Goal: Task Accomplishment & Management: Complete application form

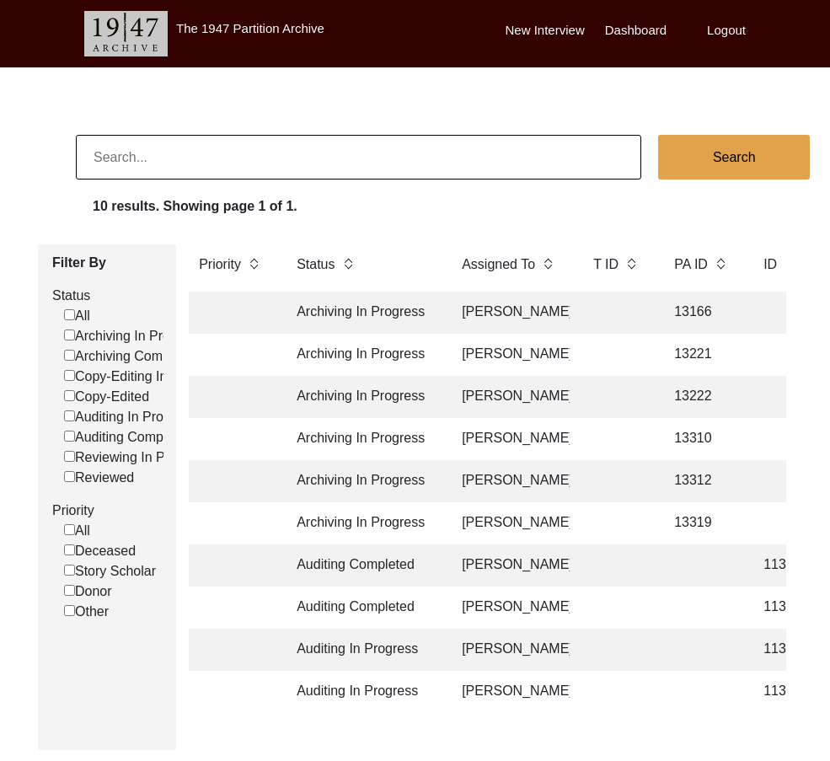
click at [670, 446] on td "13310" at bounding box center [702, 439] width 76 height 42
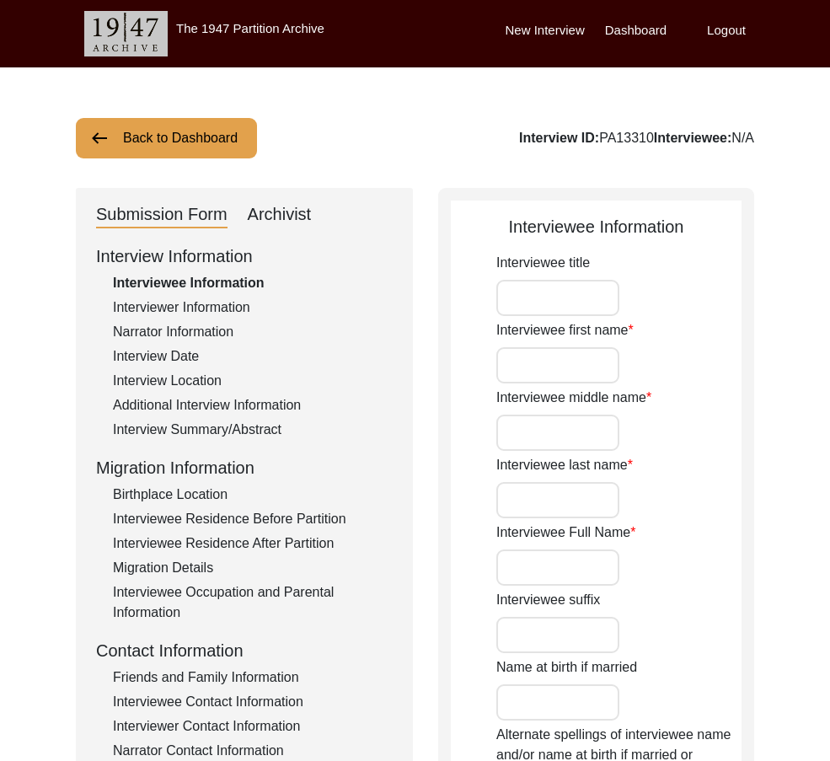
type input "Mr"
type input "[PERSON_NAME]"
type input "Rehman"
type input "[PERSON_NAME]"
type input "[PERSON_NAME] [PERSON_NAME]"
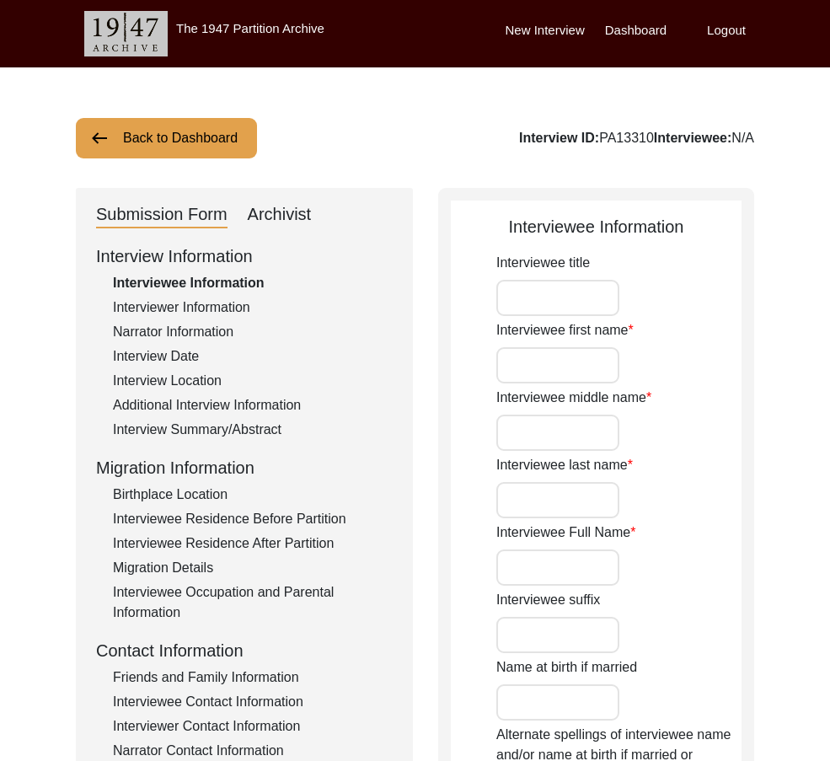
type input "N/A"
type input "[PERSON_NAME]"
type input "1940"
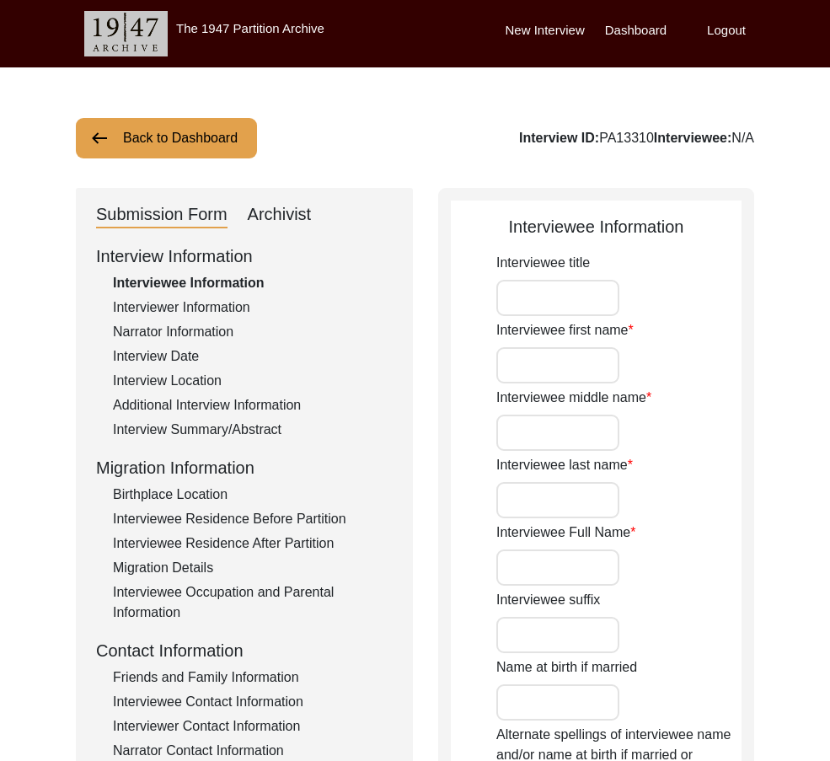
type input "85 Years"
type input "[DEMOGRAPHIC_DATA]"
type input "N/A"
type textarea "N/A"
type input "Punjabi"
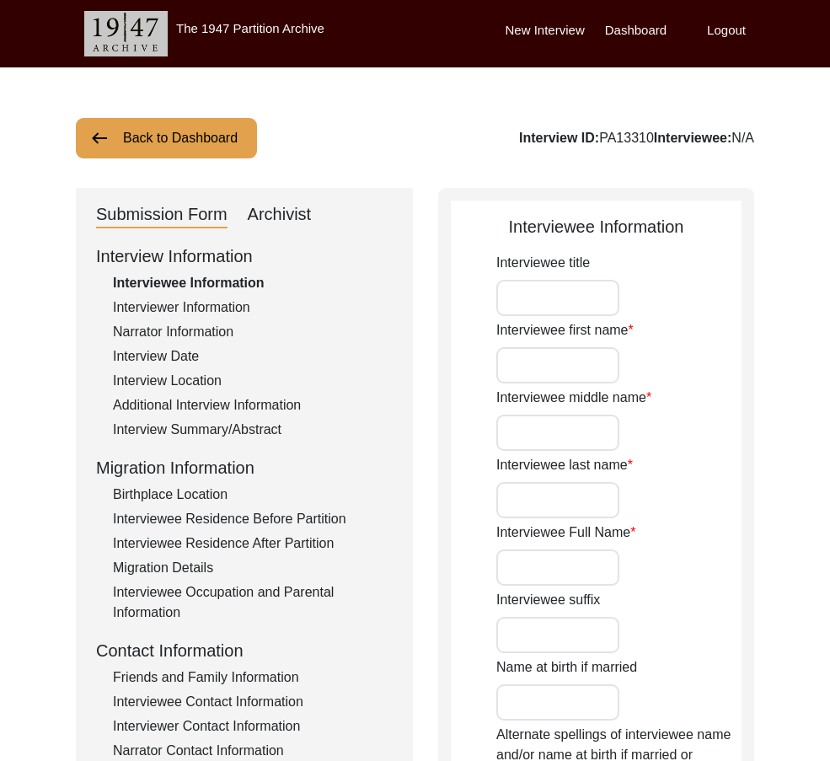
type input "Malwai"
type input "[DEMOGRAPHIC_DATA]"
type input "Jut [PERSON_NAME]"
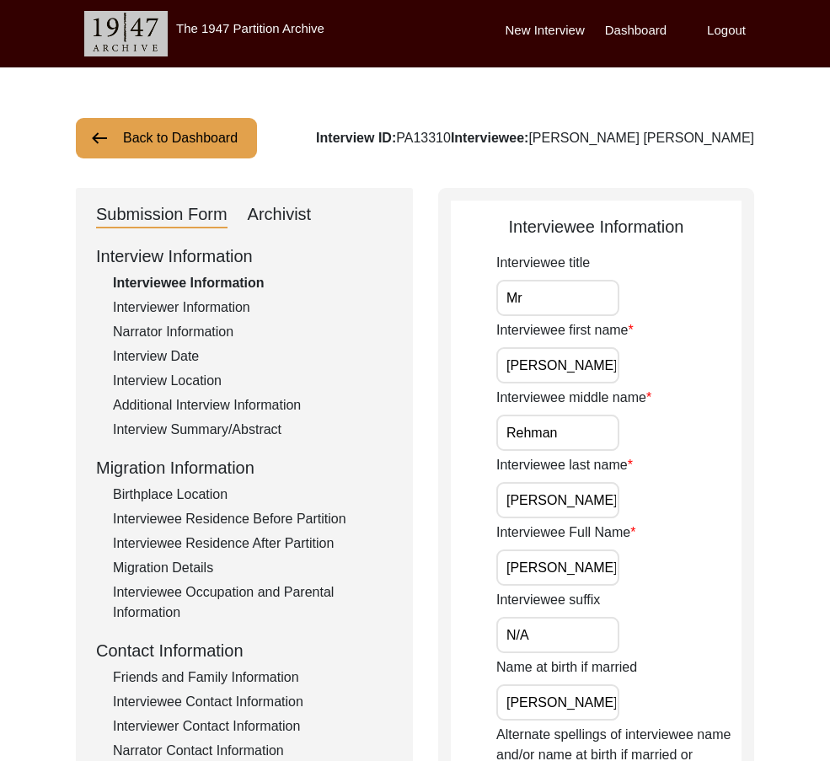
click at [536, 273] on div "Interviewee title Mr" at bounding box center [618, 284] width 245 height 63
click at [542, 286] on input "Mr" at bounding box center [557, 298] width 123 height 36
type input "Mr."
click at [562, 313] on input "Mr." at bounding box center [557, 298] width 123 height 36
click at [562, 312] on input "Mr." at bounding box center [557, 298] width 123 height 36
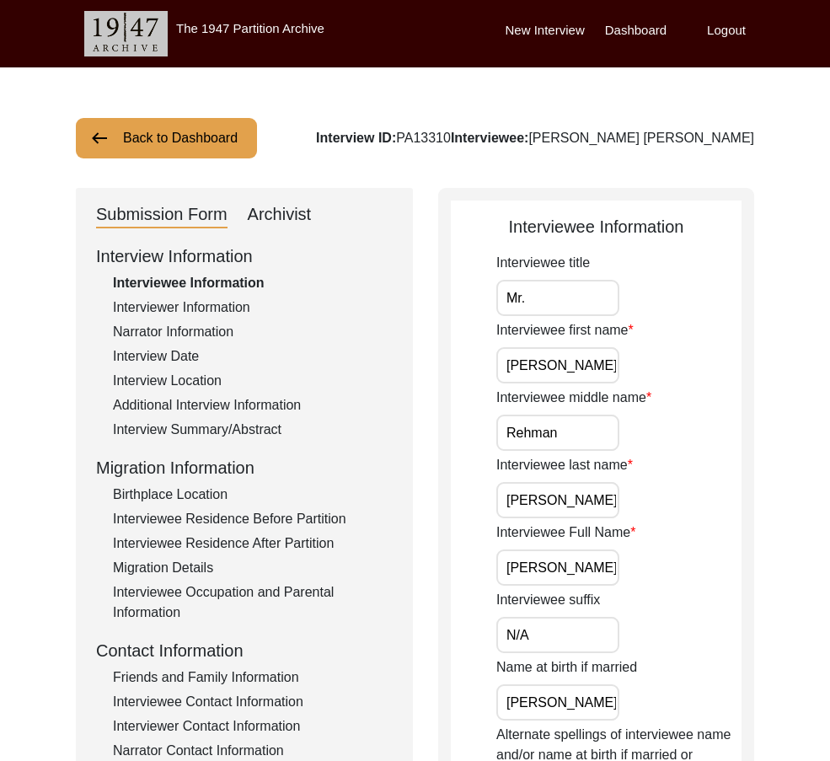
drag, startPoint x: 567, startPoint y: 364, endPoint x: 425, endPoint y: 364, distance: 142.3
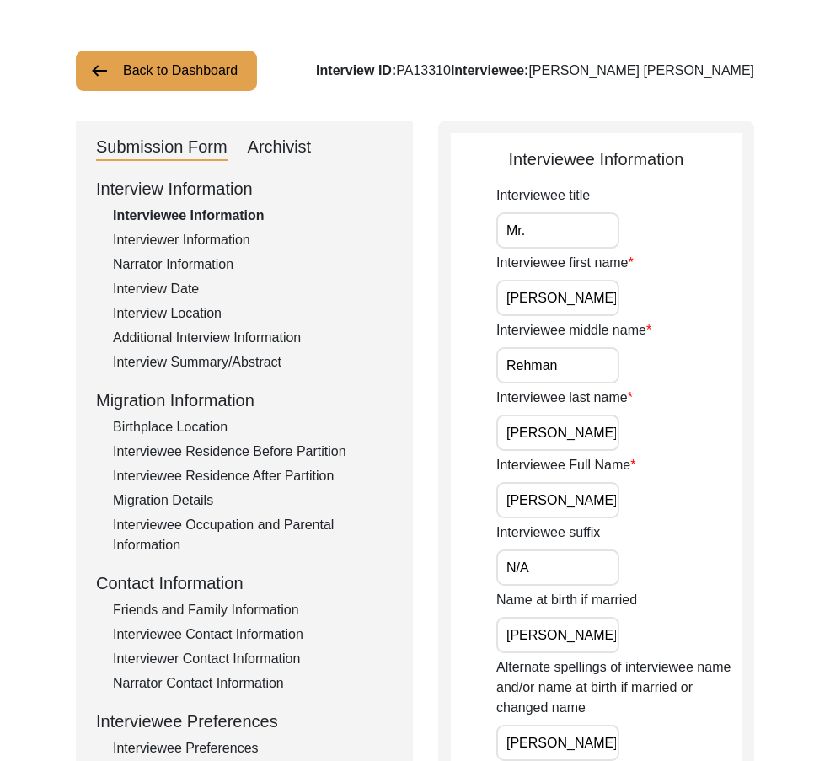
scroll to position [168, 0]
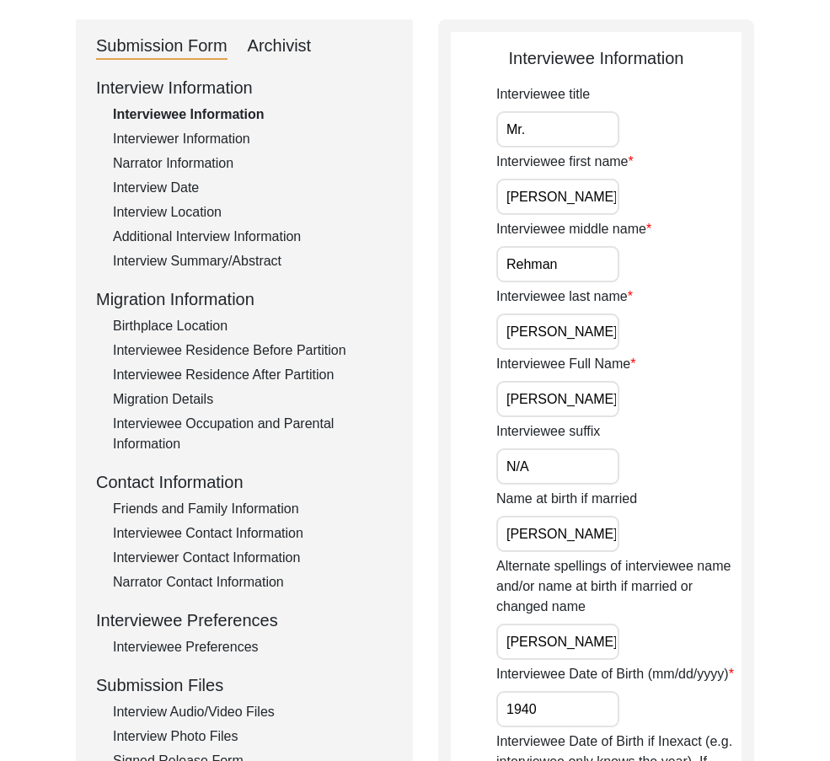
click at [606, 296] on label "Interviewee last name" at bounding box center [564, 296] width 136 height 20
click at [606, 313] on input "[PERSON_NAME]" at bounding box center [557, 331] width 123 height 36
click at [596, 275] on input "Rehman" at bounding box center [557, 264] width 123 height 36
click at [596, 323] on input "[PERSON_NAME]" at bounding box center [557, 331] width 123 height 36
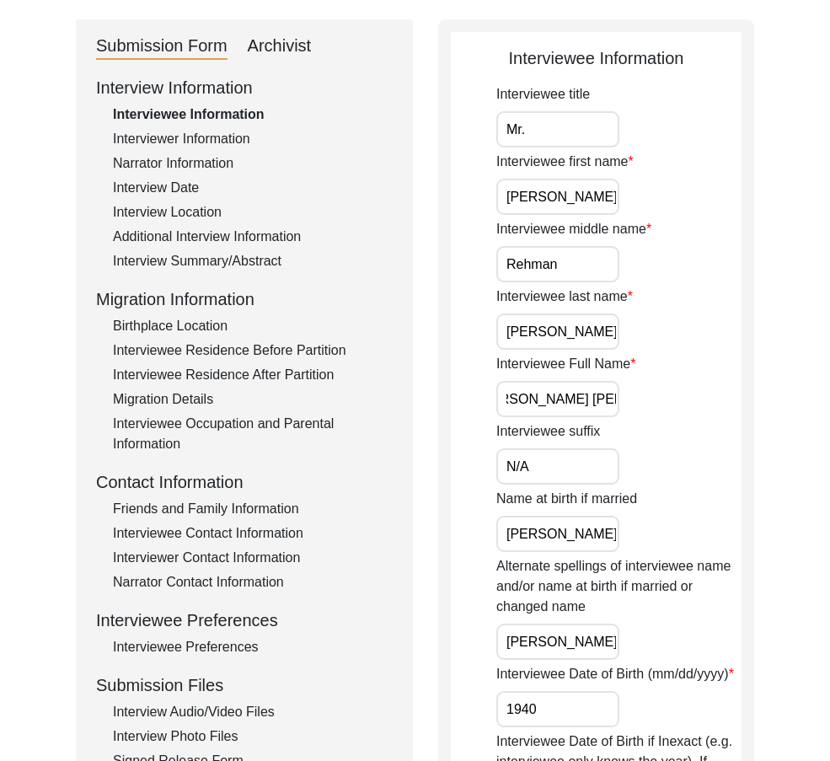
drag, startPoint x: 507, startPoint y: 393, endPoint x: 570, endPoint y: 462, distance: 93.6
click at [549, 469] on input "N/A" at bounding box center [557, 466] width 123 height 36
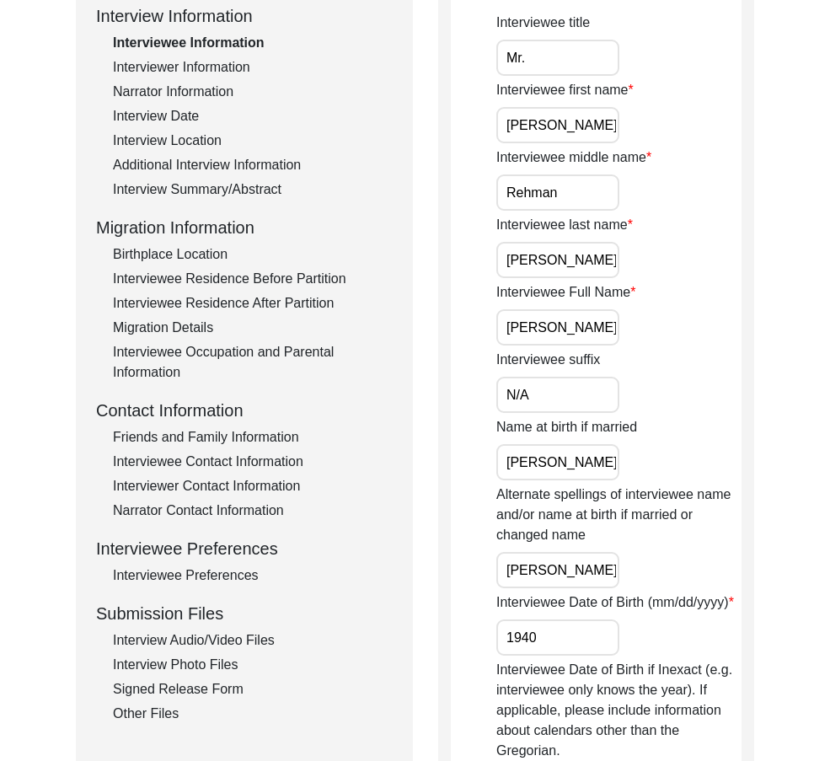
scroll to position [337, 0]
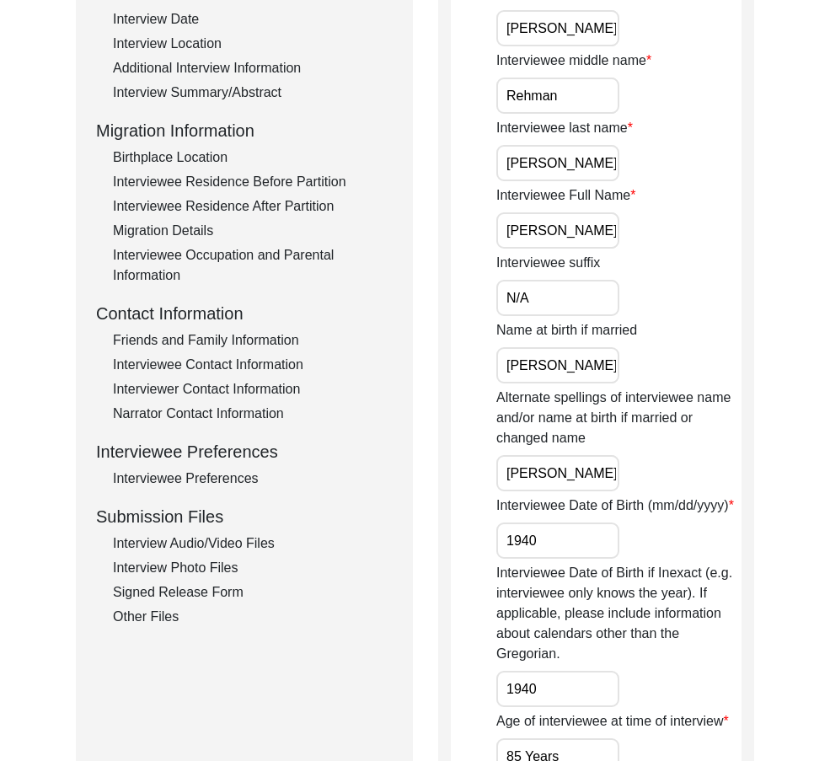
click at [710, 318] on div "Interviewee title Mr. Interviewee first name [PERSON_NAME] Interviewee middle n…" at bounding box center [618, 614] width 245 height 1397
drag, startPoint x: 608, startPoint y: 363, endPoint x: 382, endPoint y: 364, distance: 225.7
click at [382, 364] on div "Submission Form Archivist Interview Information Interviewee Information Intervi…" at bounding box center [415, 642] width 678 height 1583
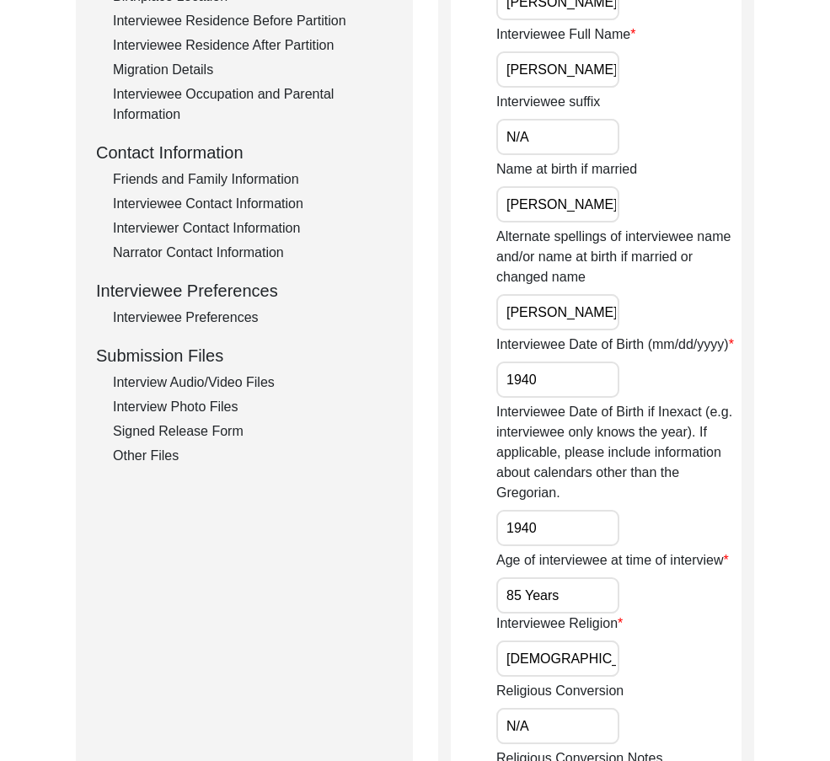
scroll to position [505, 0]
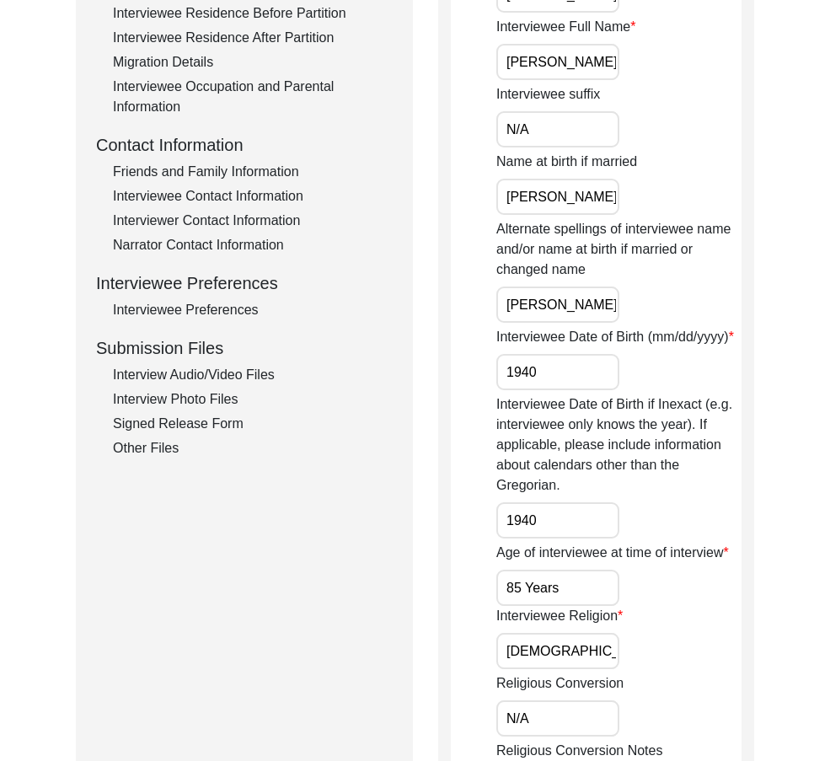
click at [617, 294] on input "[PERSON_NAME]" at bounding box center [557, 304] width 123 height 36
click at [589, 382] on input "1940" at bounding box center [557, 372] width 123 height 36
click at [567, 515] on input "1940" at bounding box center [557, 520] width 123 height 36
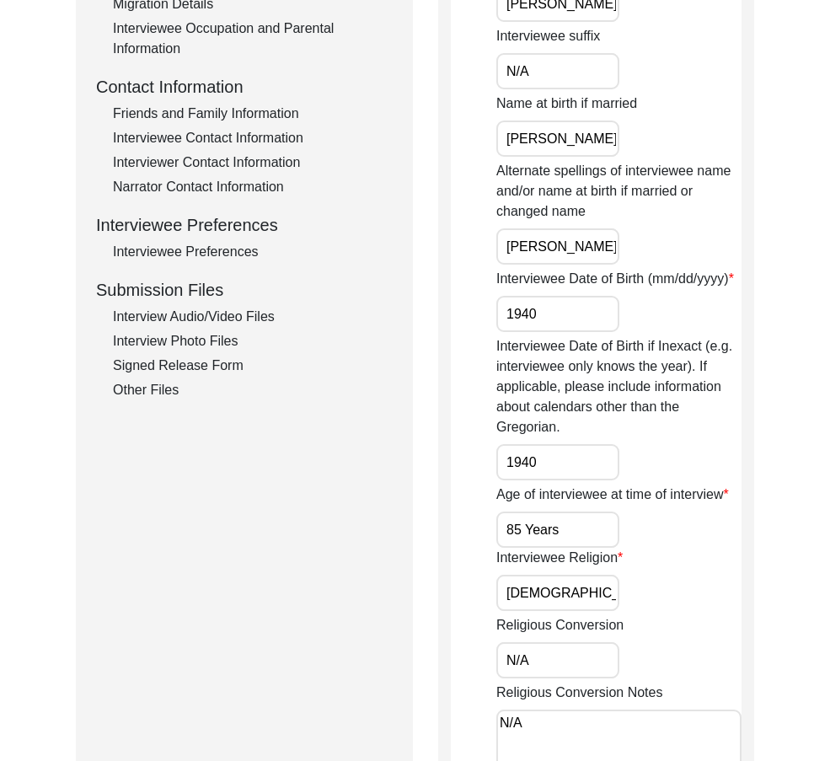
scroll to position [590, 0]
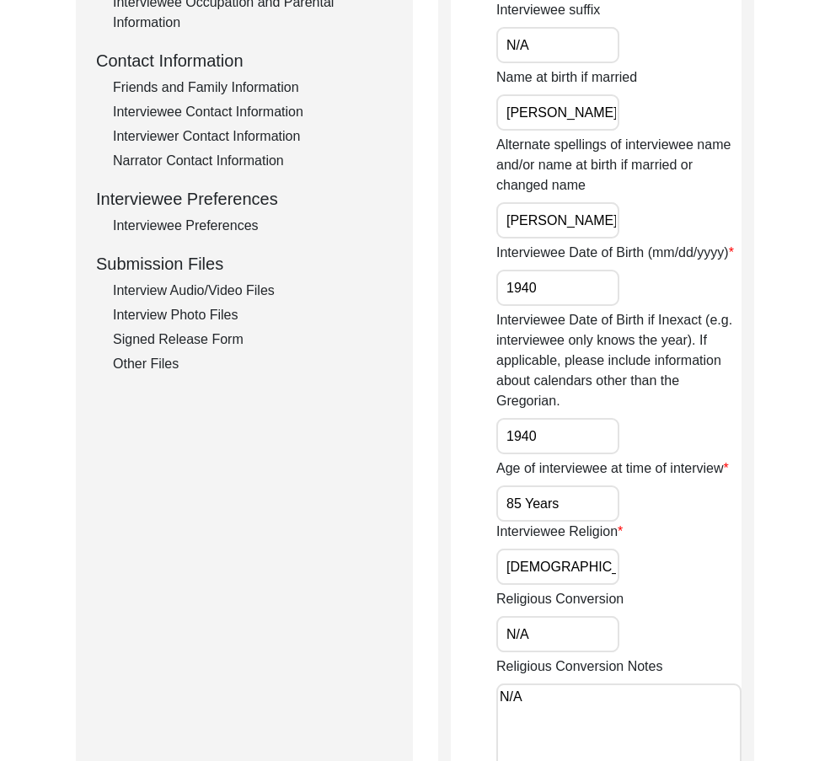
drag, startPoint x: 582, startPoint y: 506, endPoint x: 520, endPoint y: 496, distance: 63.1
click at [520, 496] on input "85 Years" at bounding box center [557, 503] width 123 height 36
drag, startPoint x: 527, startPoint y: 500, endPoint x: 442, endPoint y: 494, distance: 85.3
click at [442, 494] on div "Interviewee Information Interviewee title Mr. Interviewee first name [PERSON_NA…" at bounding box center [596, 389] width 316 height 1583
type input "85"
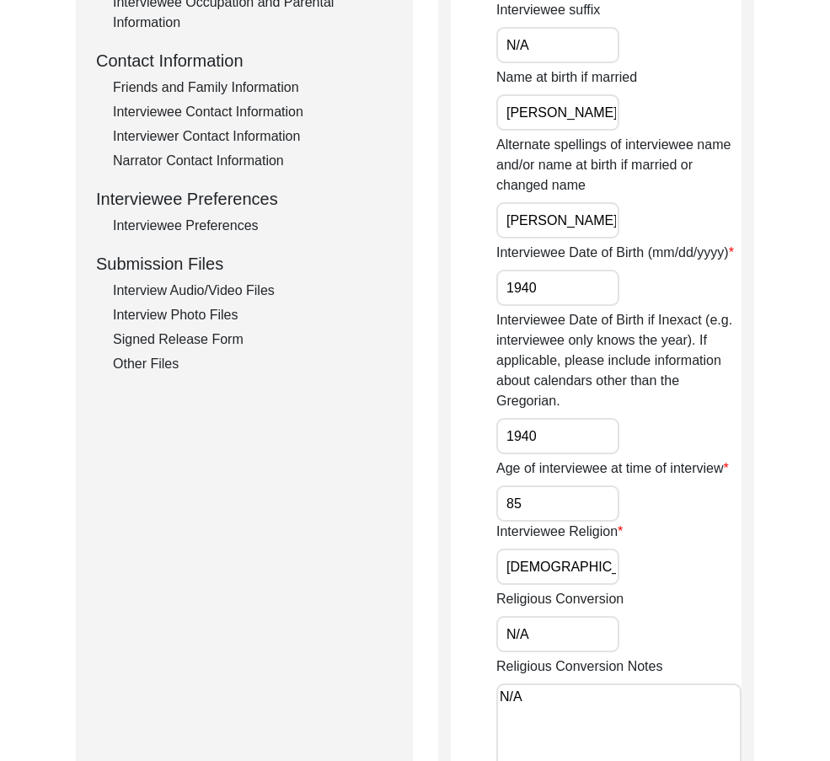
click at [599, 575] on input "[DEMOGRAPHIC_DATA]" at bounding box center [557, 566] width 123 height 36
click at [574, 631] on input "N/A" at bounding box center [557, 634] width 123 height 36
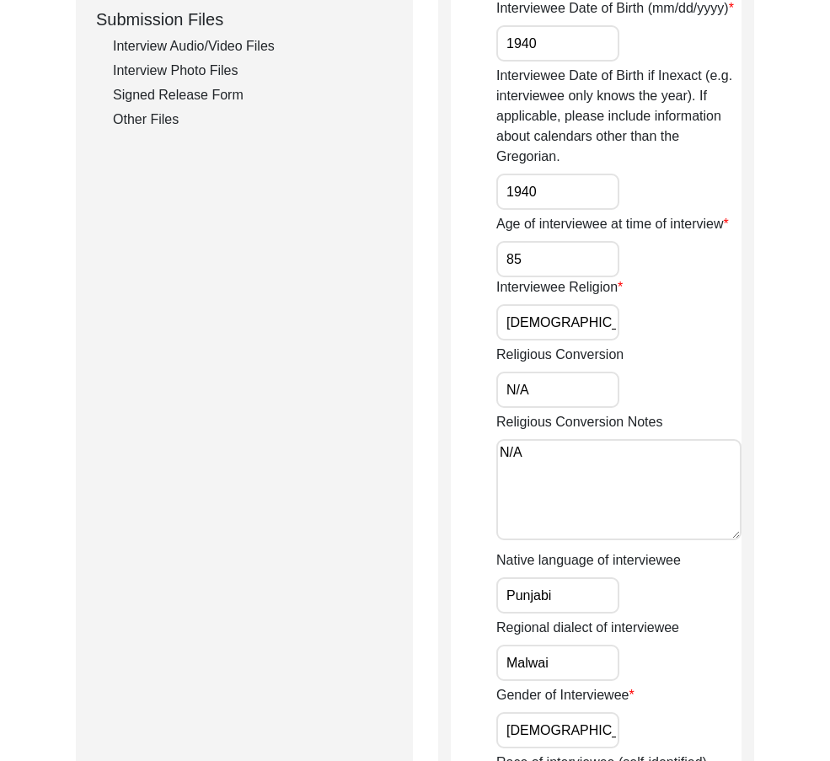
scroll to position [842, 0]
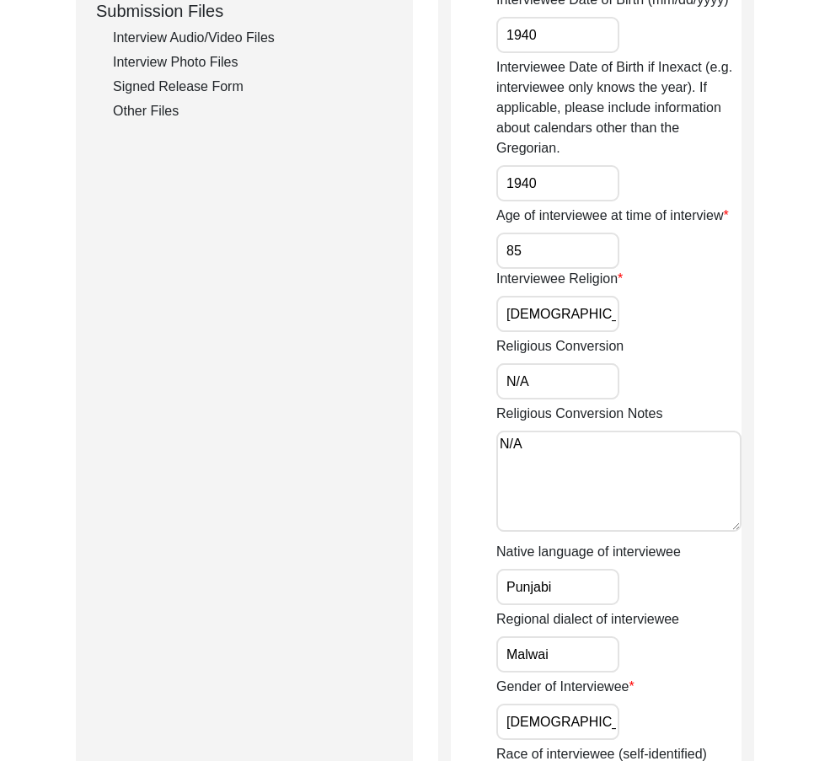
drag, startPoint x: 478, startPoint y: 441, endPoint x: 414, endPoint y: 462, distance: 67.4
click at [408, 440] on div "Submission Form Archivist Interview Information Interviewee Information Intervi…" at bounding box center [415, 137] width 678 height 1583
drag, startPoint x: 571, startPoint y: 586, endPoint x: 442, endPoint y: 586, distance: 128.9
click at [443, 586] on div "Interviewee Information Interviewee title Mr. Interviewee first name [PERSON_NA…" at bounding box center [596, 137] width 316 height 1583
drag, startPoint x: 583, startPoint y: 654, endPoint x: 423, endPoint y: 633, distance: 161.4
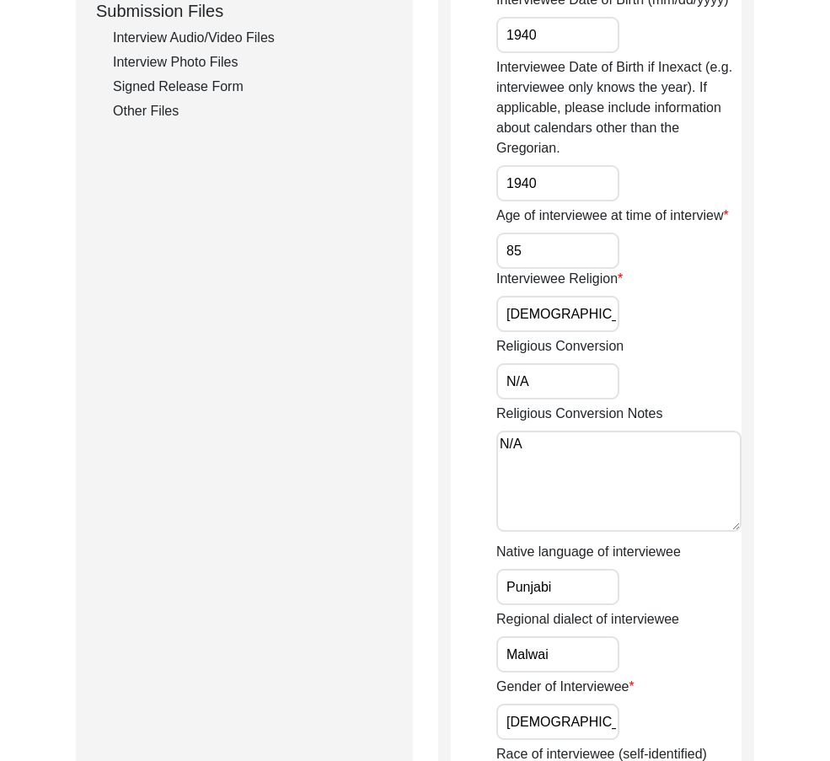
click at [430, 634] on div "Submission Form Archivist Interview Information Interviewee Information Intervi…" at bounding box center [415, 137] width 678 height 1583
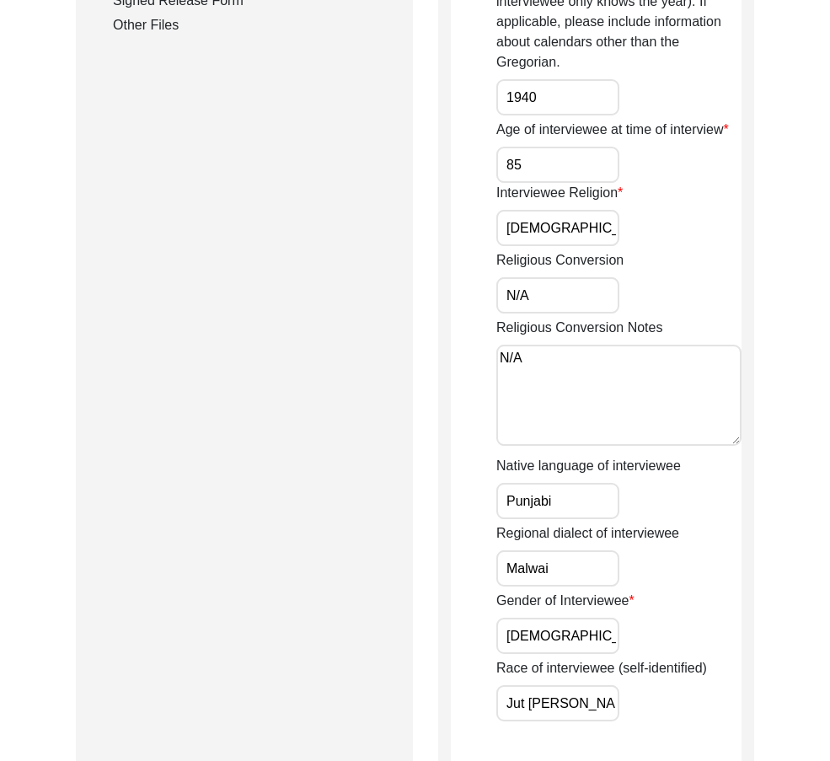
scroll to position [1011, 0]
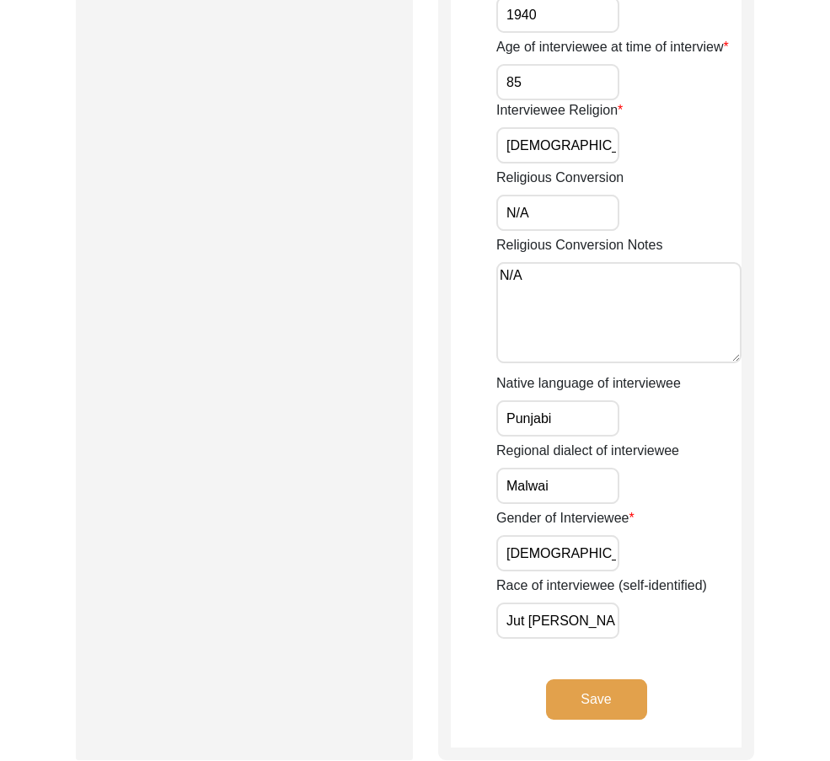
click at [537, 555] on input "[DEMOGRAPHIC_DATA]" at bounding box center [557, 553] width 123 height 36
click at [590, 633] on input "Jut [PERSON_NAME]" at bounding box center [557, 620] width 123 height 36
click at [590, 697] on button "Save" at bounding box center [596, 699] width 101 height 40
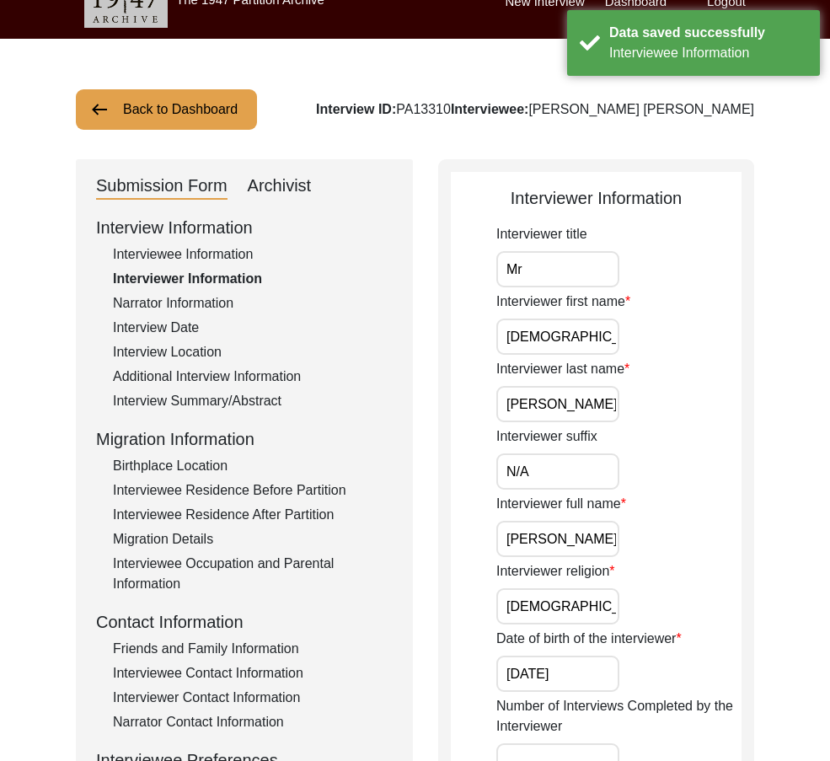
scroll to position [0, 0]
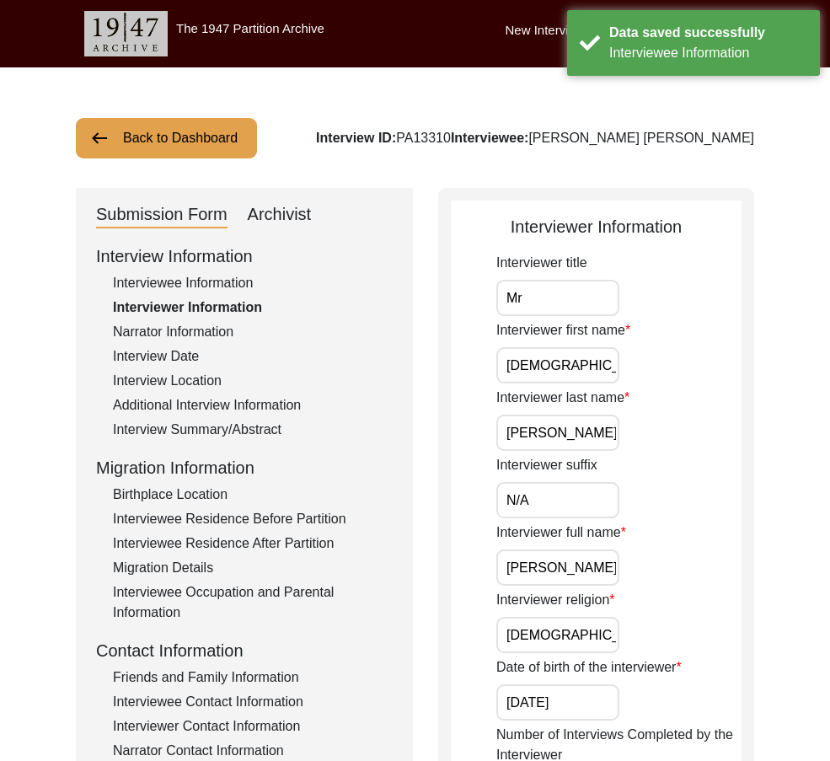
click at [556, 315] on input "Mr" at bounding box center [557, 298] width 123 height 36
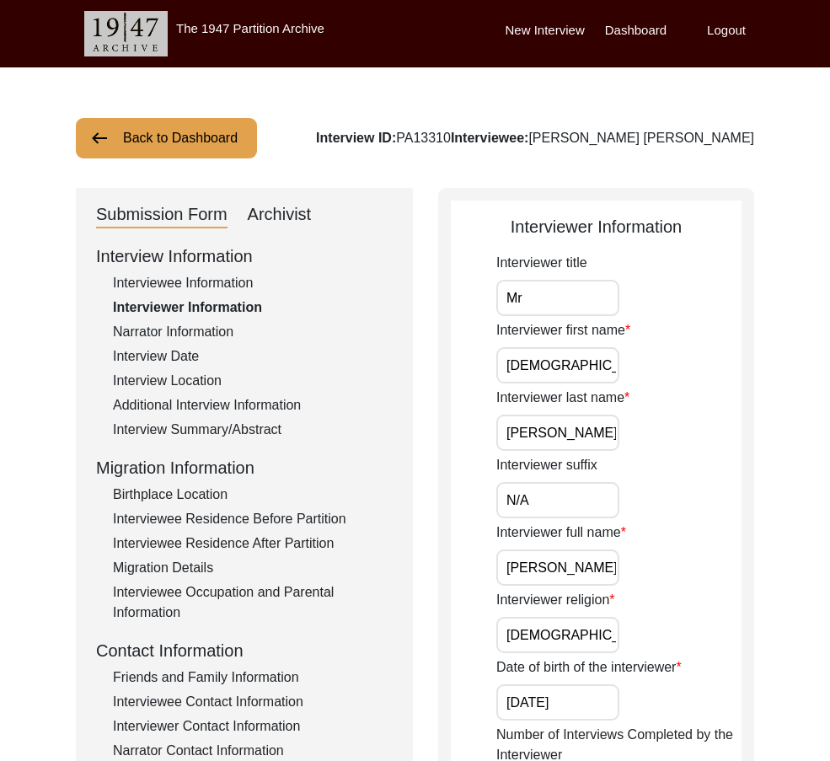
type input "Mr."
click at [603, 366] on input "[DEMOGRAPHIC_DATA]" at bounding box center [557, 365] width 123 height 36
click at [579, 435] on input "[PERSON_NAME]" at bounding box center [557, 432] width 123 height 36
click at [568, 502] on input "N/A" at bounding box center [557, 500] width 123 height 36
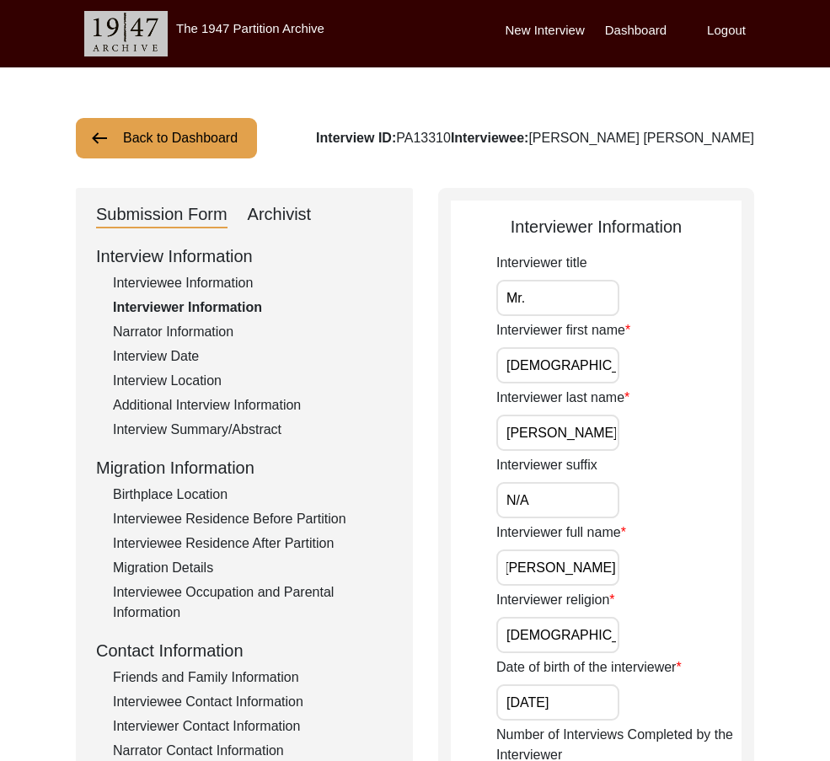
drag, startPoint x: 507, startPoint y: 558, endPoint x: 692, endPoint y: 553, distance: 185.4
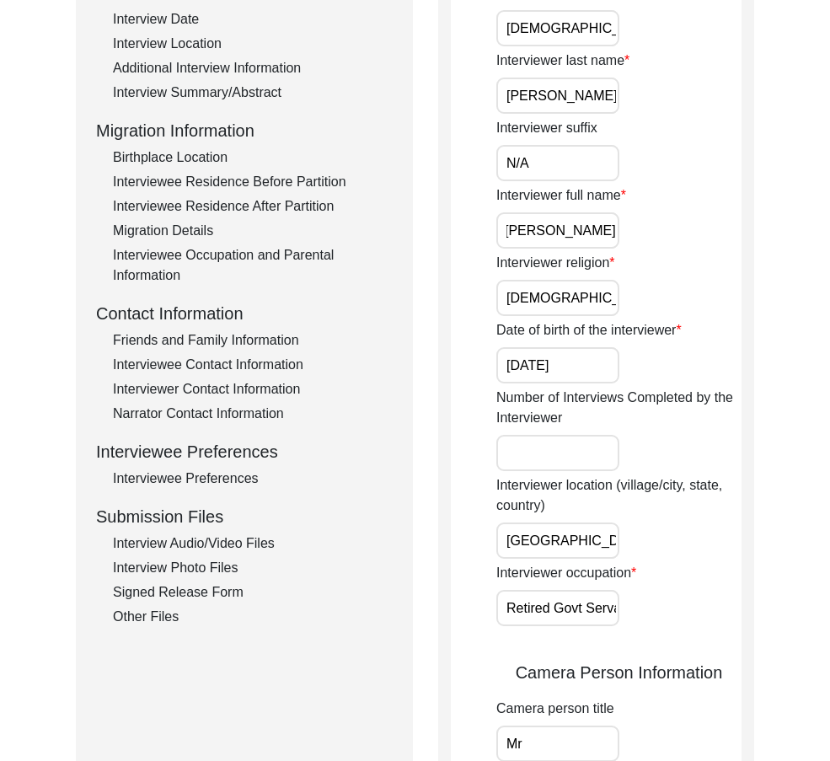
scroll to position [0, 0]
click at [587, 312] on input "[DEMOGRAPHIC_DATA]" at bounding box center [557, 298] width 123 height 36
click at [590, 362] on input "[DATE]" at bounding box center [557, 365] width 123 height 36
drag, startPoint x: 530, startPoint y: 534, endPoint x: 657, endPoint y: 542, distance: 127.5
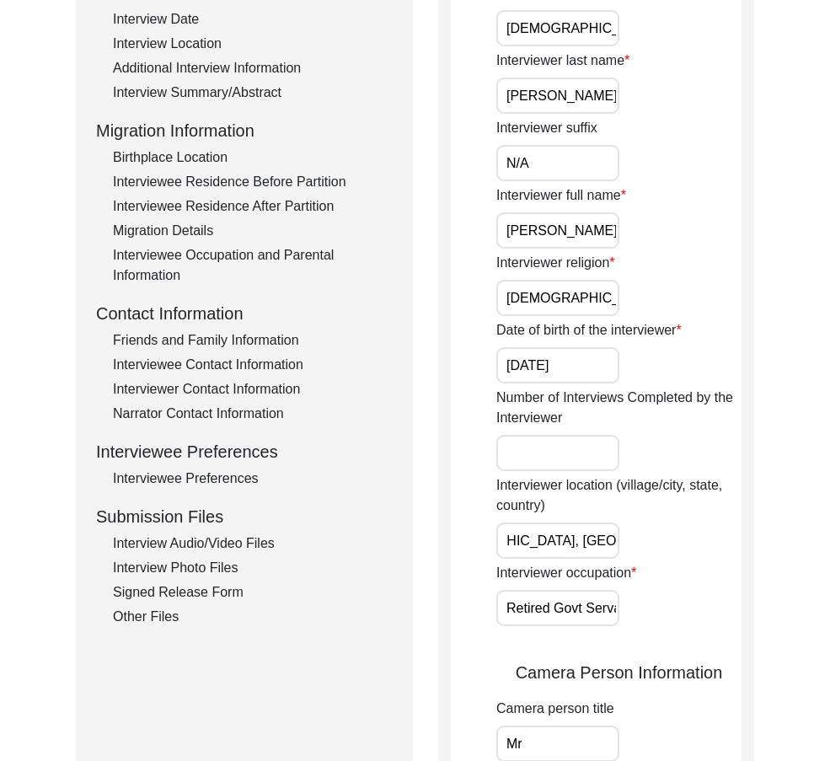
click at [657, 542] on div "Interviewer location (village/city, state, country) [GEOGRAPHIC_DATA], [GEOGRAP…" at bounding box center [618, 516] width 245 height 83
drag, startPoint x: 520, startPoint y: 605, endPoint x: 753, endPoint y: 645, distance: 236.8
click at [697, 544] on div "Interviewer location (village/city, state, country) [GEOGRAPHIC_DATA], [GEOGRAP…" at bounding box center [618, 516] width 245 height 83
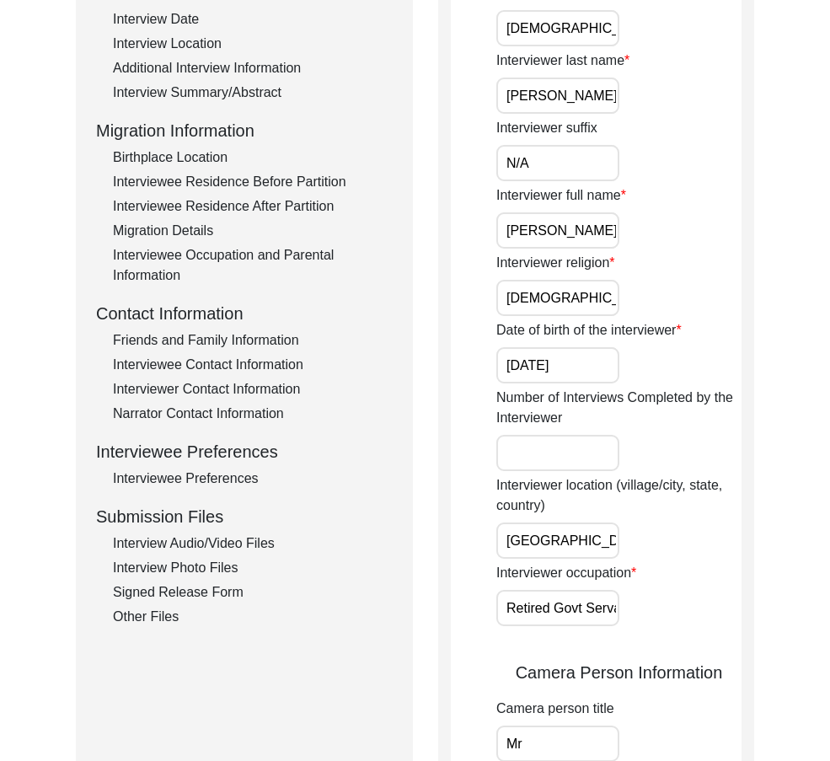
scroll to position [590, 0]
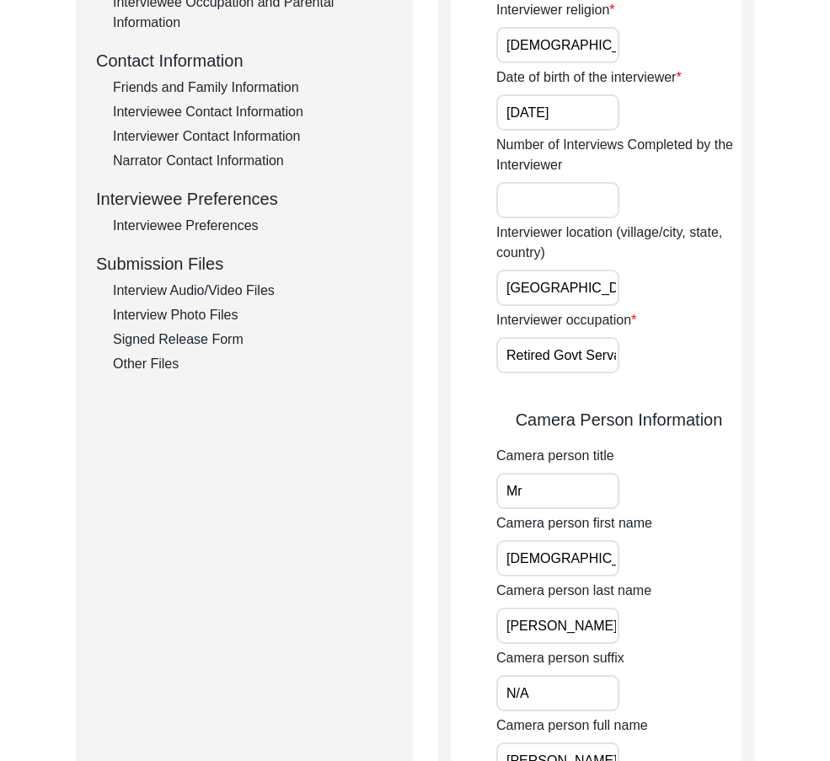
click at [609, 481] on input "Mr" at bounding box center [557, 491] width 123 height 36
type input "Mr."
drag, startPoint x: 589, startPoint y: 568, endPoint x: 448, endPoint y: 571, distance: 140.7
click at [403, 537] on div "Submission Form Archivist Interview Information Interviewee Information Intervi…" at bounding box center [415, 531] width 678 height 1867
click at [579, 622] on input "[PERSON_NAME]" at bounding box center [557, 625] width 123 height 36
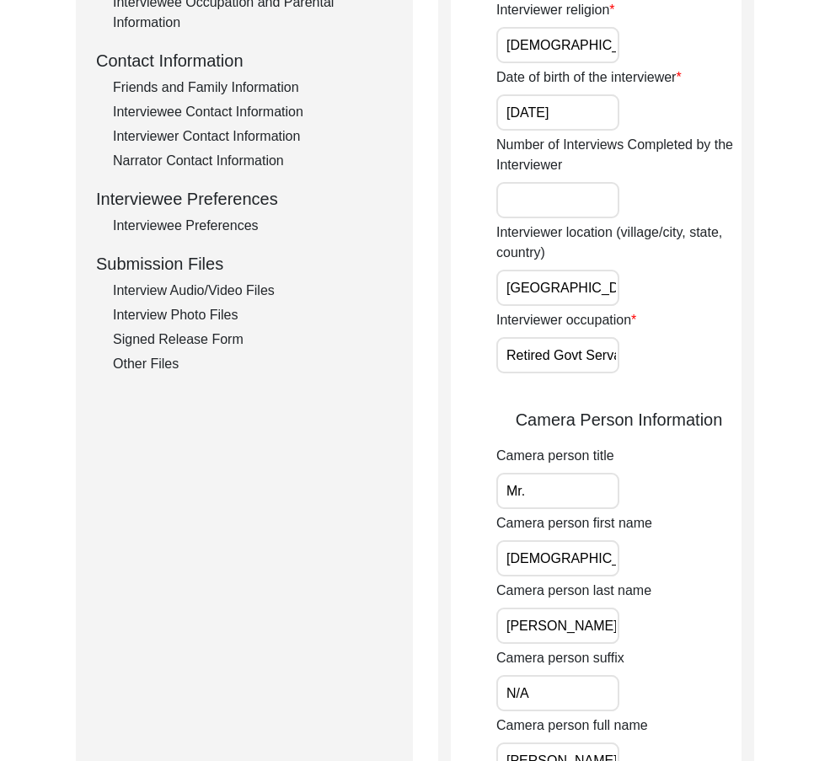
click at [577, 688] on input "N/A" at bounding box center [557, 693] width 123 height 36
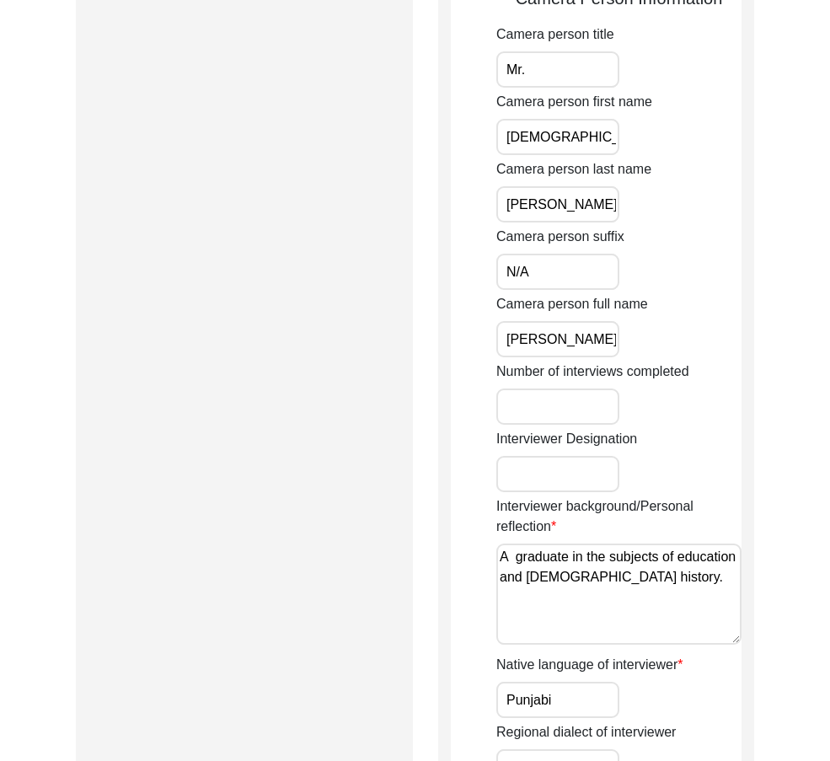
scroll to position [0, 9]
drag, startPoint x: 501, startPoint y: 325, endPoint x: 698, endPoint y: 342, distance: 197.8
click at [698, 342] on div "Camera person full name [PERSON_NAME]" at bounding box center [618, 325] width 245 height 63
click at [505, 561] on textarea "A graduate in the subjects of education and [DEMOGRAPHIC_DATA] history." at bounding box center [618, 593] width 245 height 101
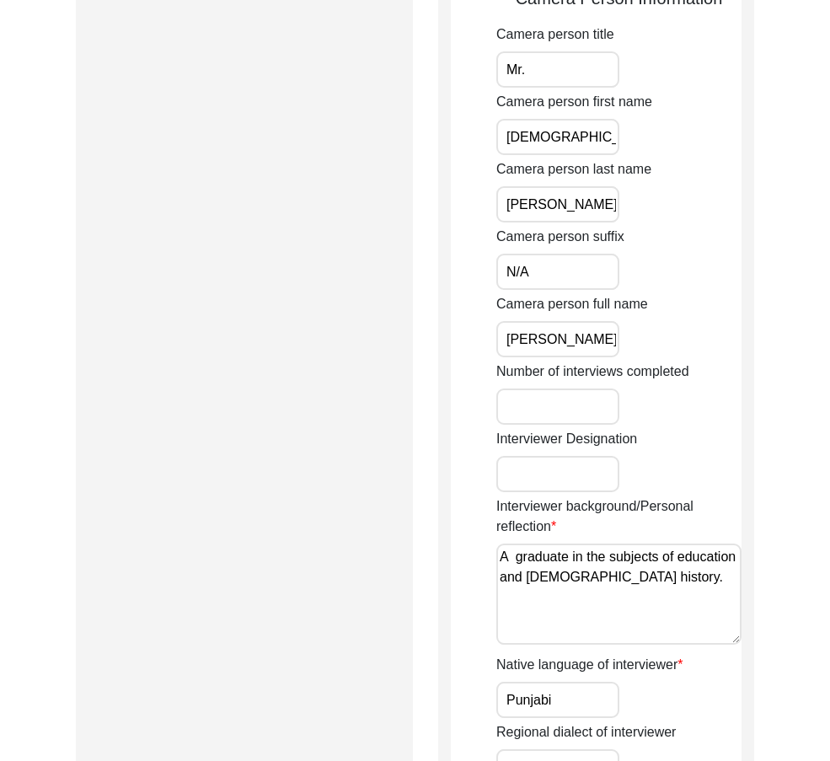
drag, startPoint x: 505, startPoint y: 559, endPoint x: 711, endPoint y: 600, distance: 210.3
click at [711, 600] on textarea "A graduate in the subjects of education and [DEMOGRAPHIC_DATA] history." at bounding box center [618, 593] width 245 height 101
click at [696, 591] on textarea "A graduate in the subjects of education and [DEMOGRAPHIC_DATA] history." at bounding box center [618, 593] width 245 height 101
click at [521, 558] on textarea "A graduate in the subjects of education and [DEMOGRAPHIC_DATA] history." at bounding box center [618, 593] width 245 height 101
drag, startPoint x: 691, startPoint y: 580, endPoint x: 450, endPoint y: 527, distance: 246.7
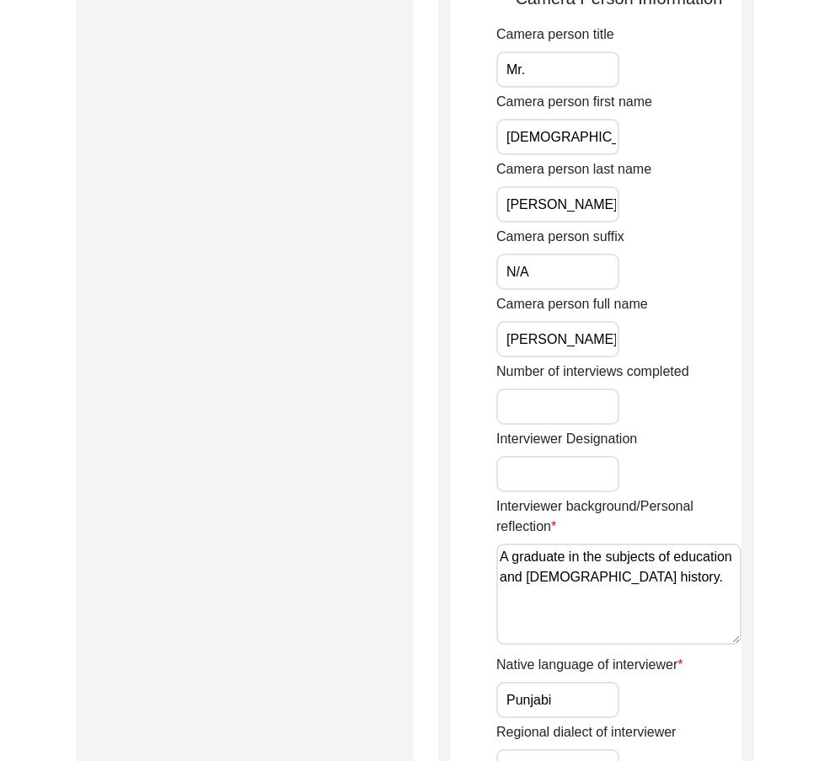
click at [450, 527] on div "Interviewer Information Interviewer title Mr. Interviewer first name [PERSON_NA…" at bounding box center [596, 110] width 316 height 1867
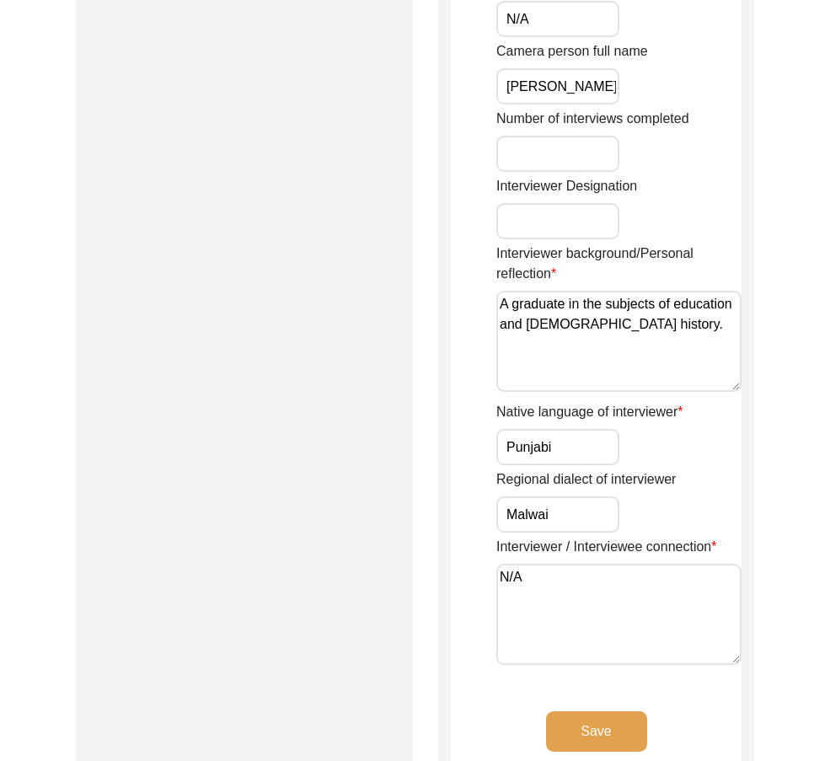
type textarea "A graduate in the subjects of education and [DEMOGRAPHIC_DATA] history."
click at [563, 433] on input "Punjabi" at bounding box center [557, 447] width 123 height 36
click at [566, 441] on input "Punjabi" at bounding box center [557, 447] width 123 height 36
click at [578, 525] on input "Malwai" at bounding box center [557, 514] width 123 height 36
click at [555, 591] on textarea "N/A" at bounding box center [618, 613] width 245 height 101
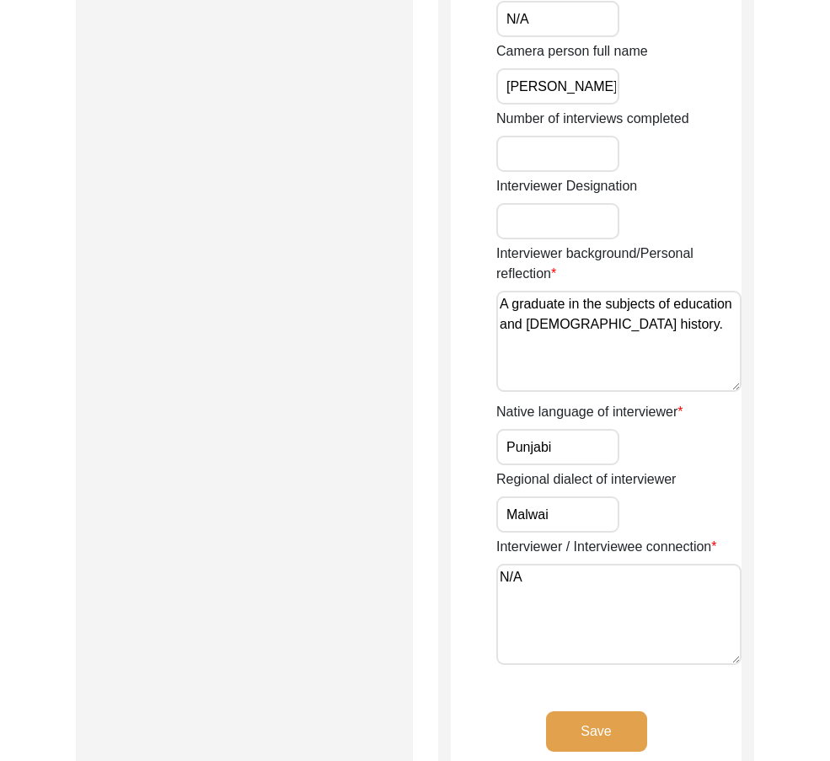
click at [587, 728] on button "Save" at bounding box center [596, 731] width 101 height 40
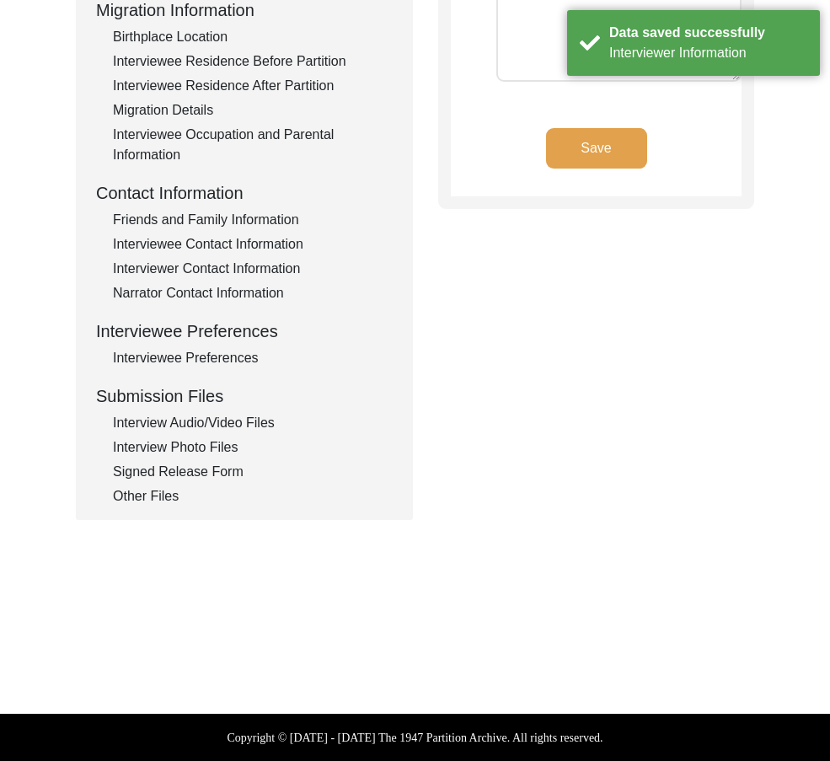
type textarea "N/A"
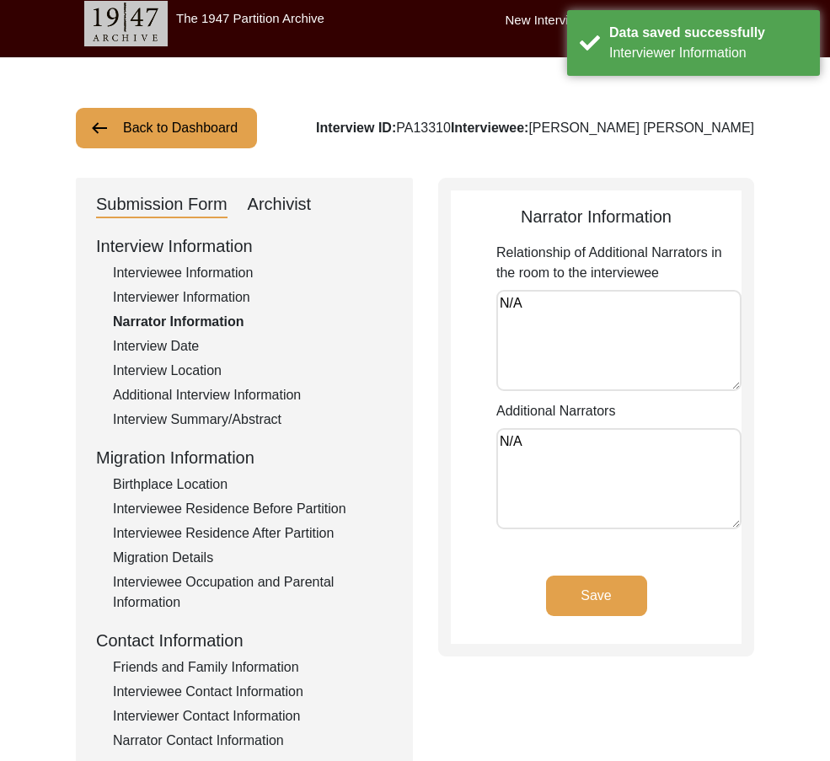
scroll to position [0, 0]
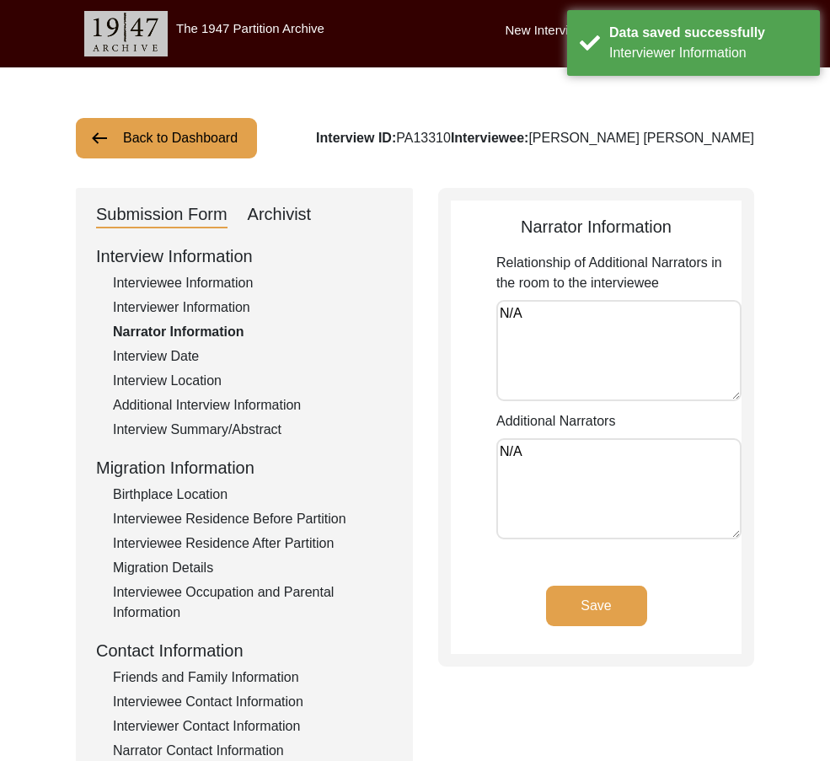
drag, startPoint x: 464, startPoint y: 316, endPoint x: 443, endPoint y: 318, distance: 21.1
click at [444, 318] on div "Narrator Information Relationship of Additional Narrators in the room to the in…" at bounding box center [596, 427] width 316 height 478
drag, startPoint x: 528, startPoint y: 474, endPoint x: 376, endPoint y: 445, distance: 155.3
click at [381, 443] on div "Submission Form Archivist Interview Information Interviewee Information Intervi…" at bounding box center [415, 582] width 678 height 789
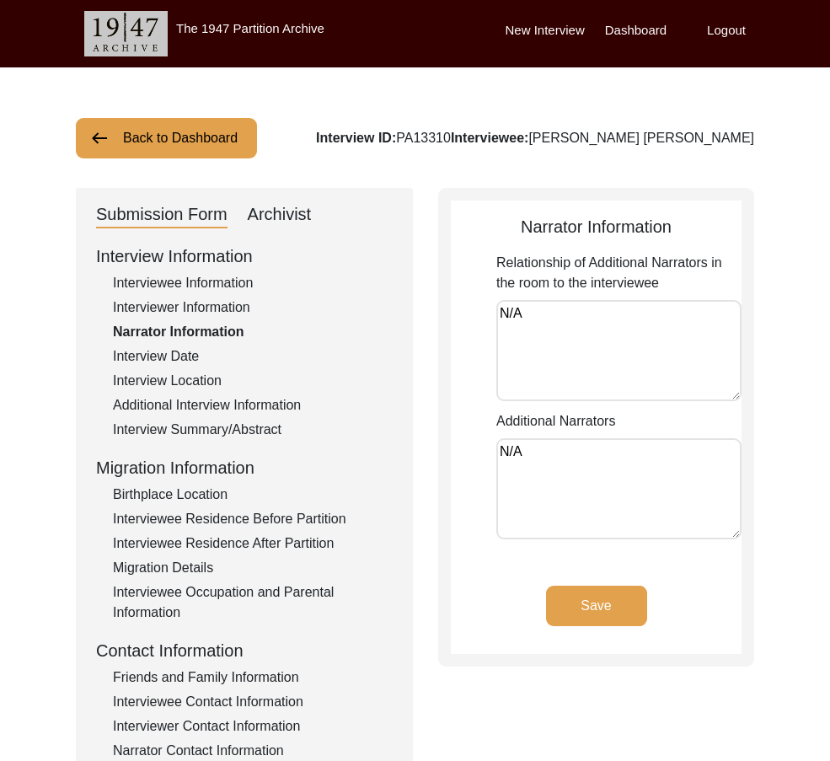
click at [232, 576] on div "Migration Details" at bounding box center [253, 568] width 280 height 20
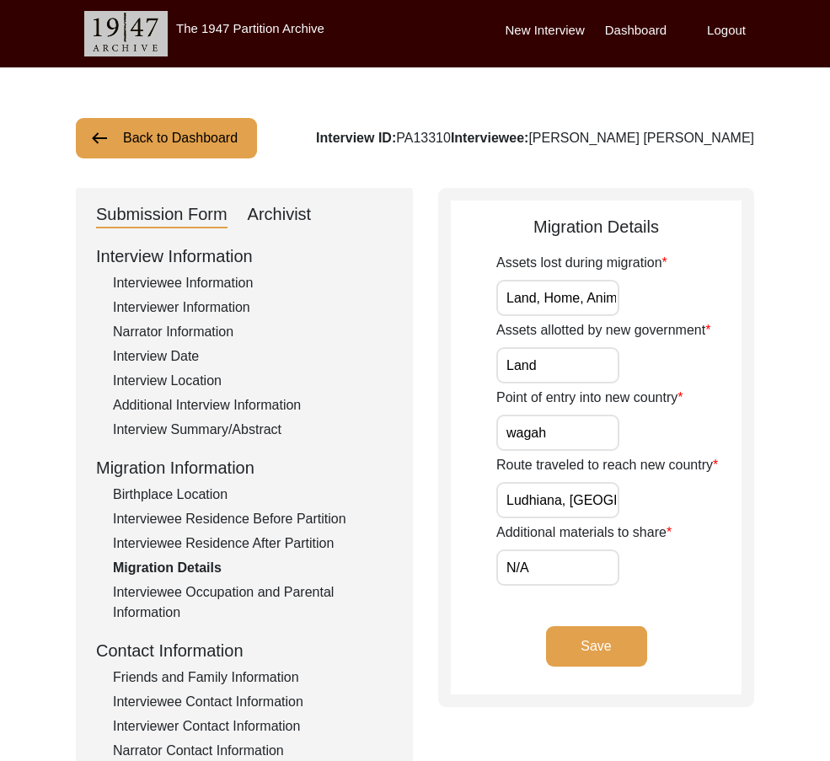
click at [161, 380] on div "Interview Location" at bounding box center [253, 381] width 280 height 20
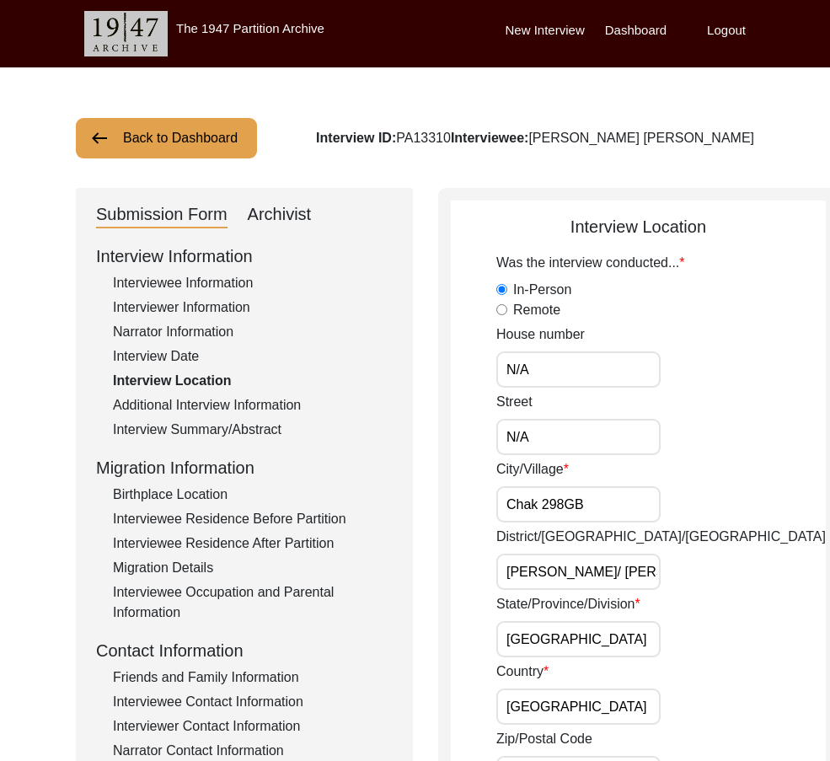
click at [155, 359] on div "Interview Date" at bounding box center [253, 356] width 280 height 20
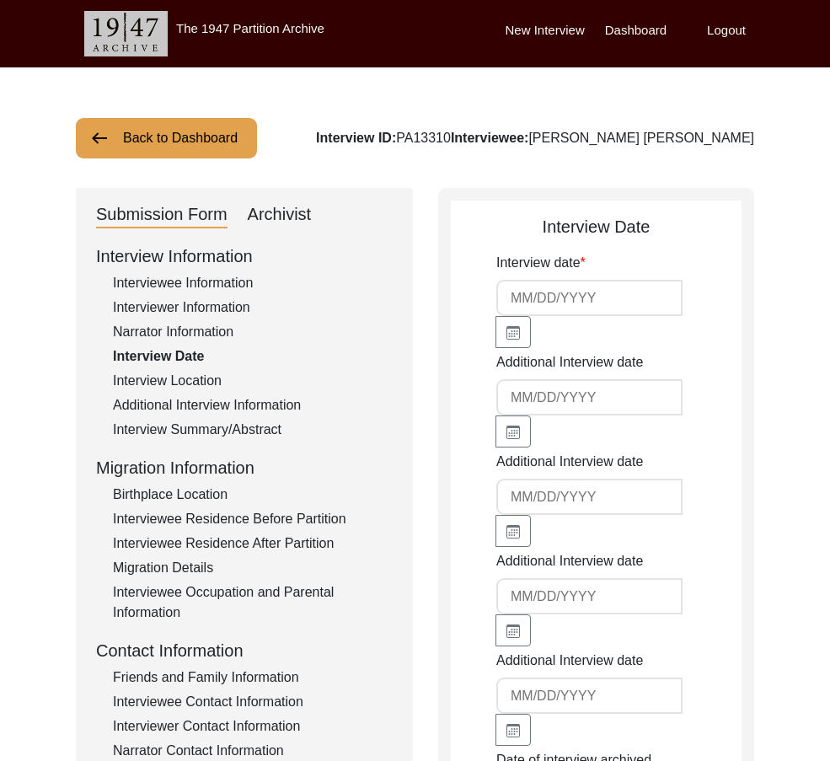
type input "[DATE]"
click at [197, 336] on div "Narrator Information" at bounding box center [253, 332] width 280 height 20
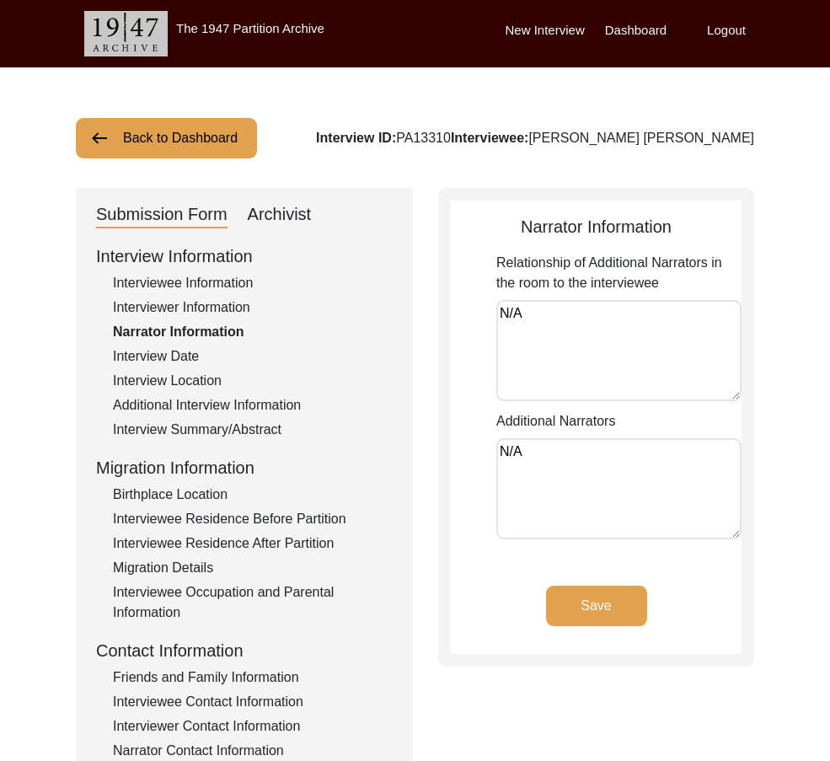
click at [181, 357] on div "Interview Date" at bounding box center [253, 356] width 280 height 20
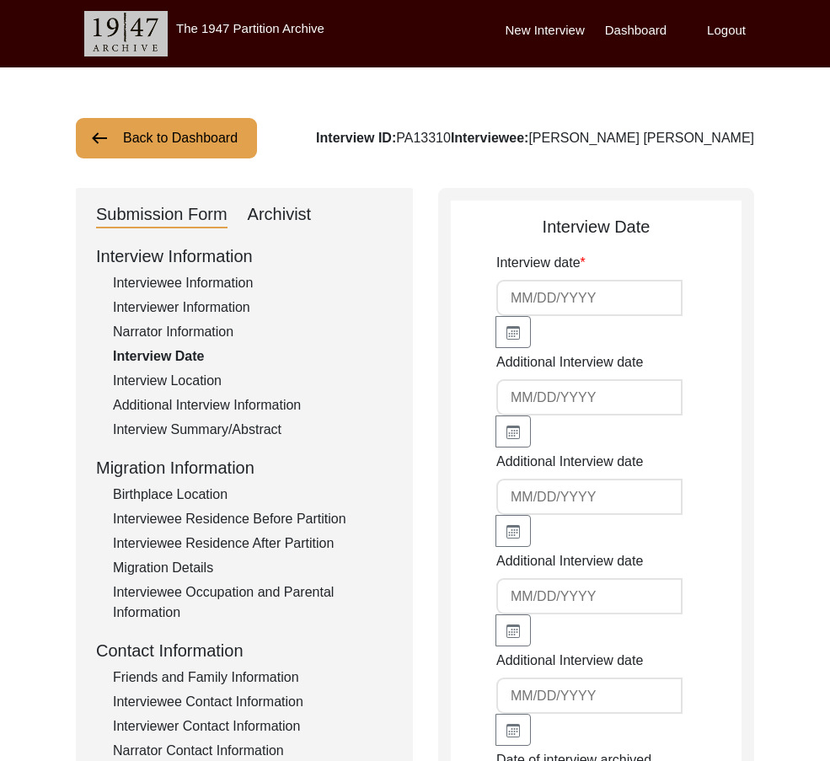
type input "[DATE]"
drag, startPoint x: 580, startPoint y: 305, endPoint x: 335, endPoint y: 307, distance: 245.1
click at [344, 306] on div "Submission Form Archivist Interview Information Interviewee Information Intervi…" at bounding box center [415, 627] width 678 height 878
click at [221, 374] on div "Interview Location" at bounding box center [253, 381] width 280 height 20
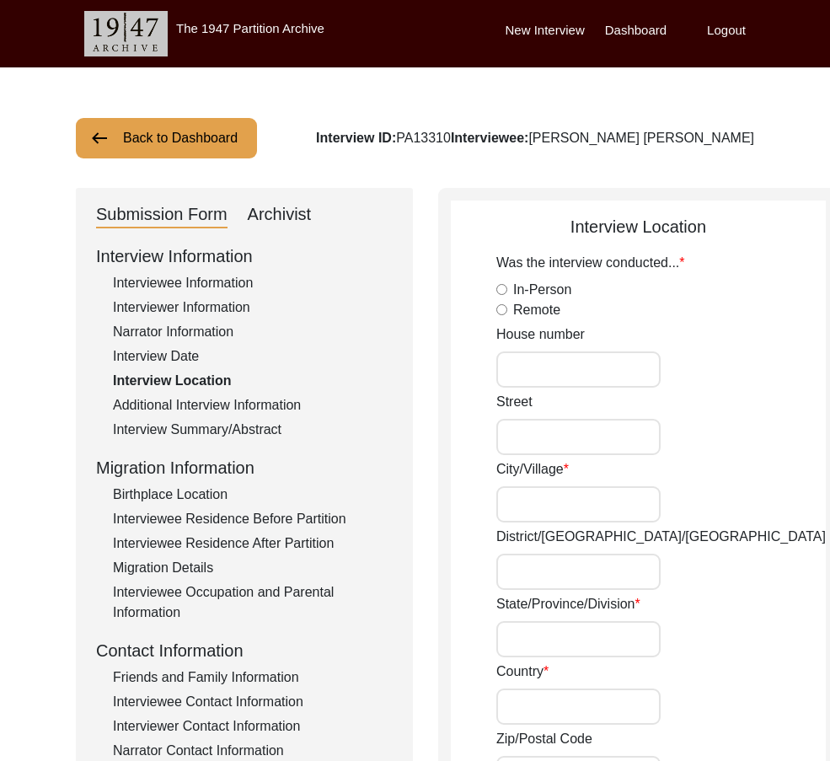
radio input "true"
type input "N/A"
type input "Chak 298GB"
type input "[PERSON_NAME]/ [PERSON_NAME]"
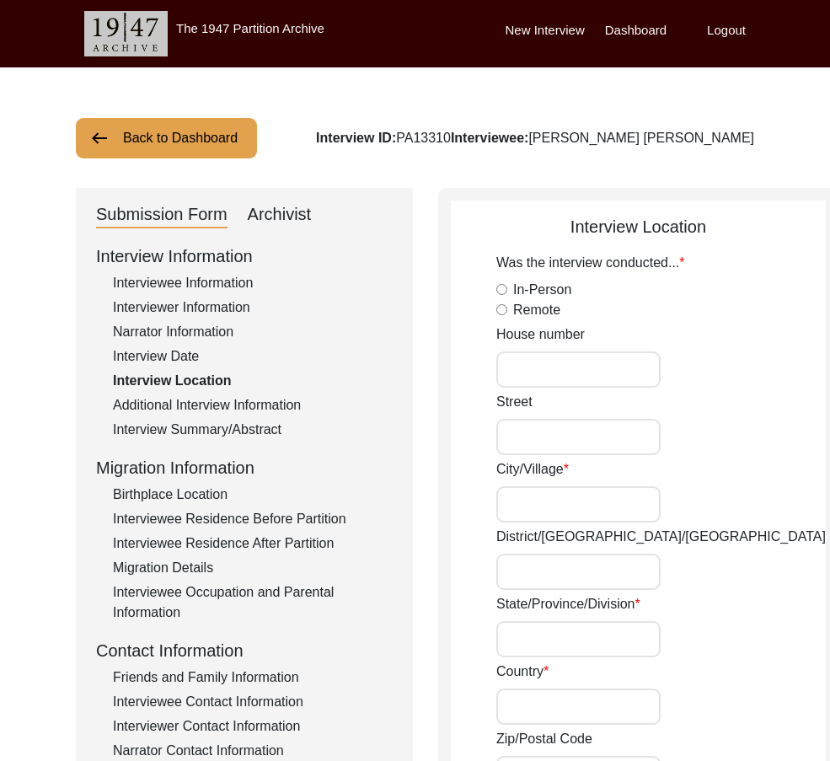
type input "[GEOGRAPHIC_DATA]"
type input "36050"
type input "Chak 298GB/ [GEOGRAPHIC_DATA]"
type input "Chak 298GB, [GEOGRAPHIC_DATA], [GEOGRAPHIC_DATA]"
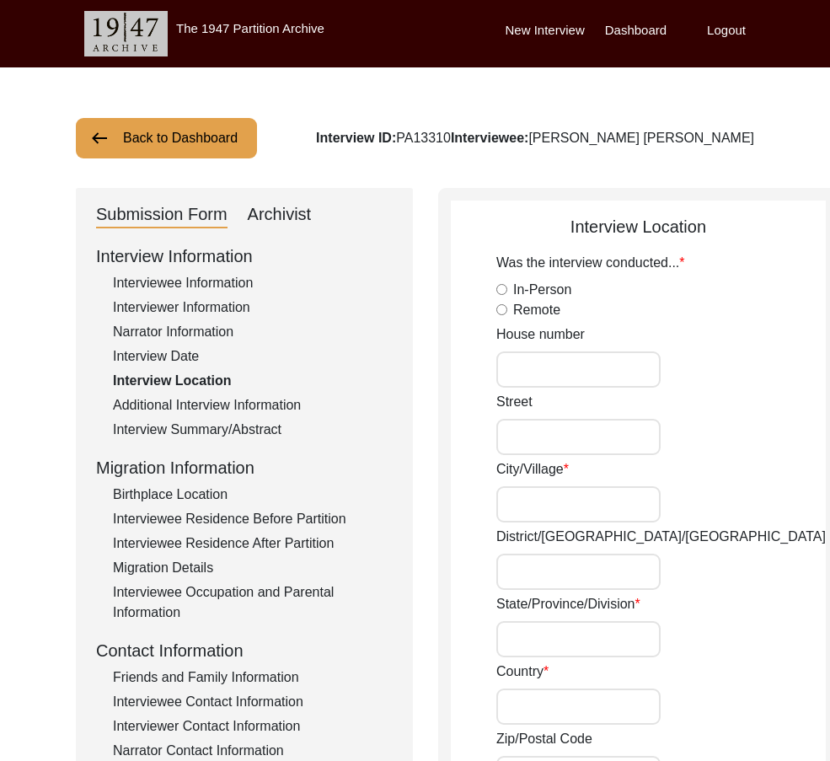
type input "N/A"
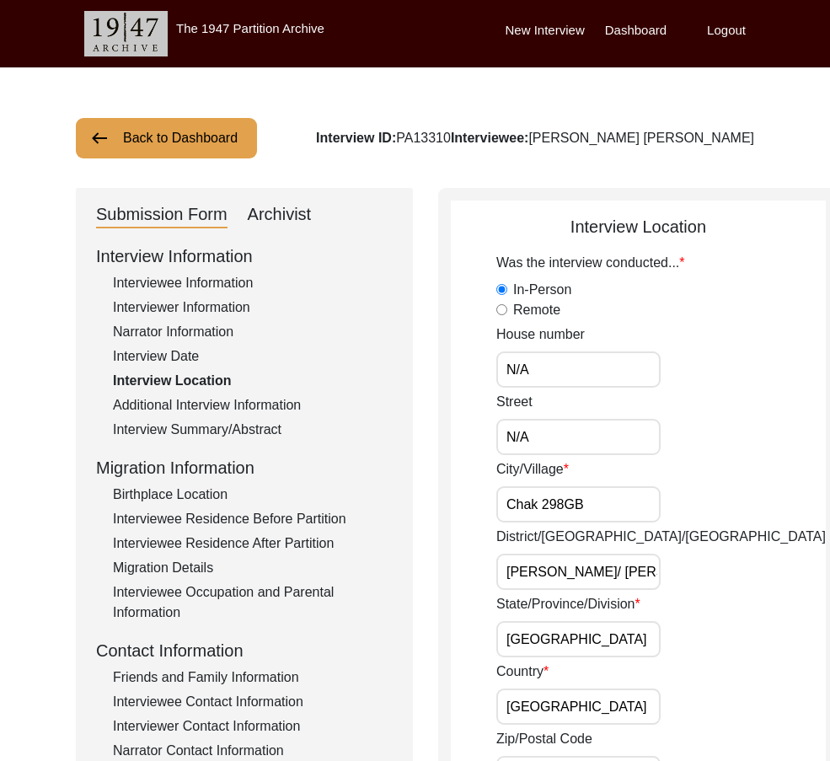
click at [542, 361] on input "N/A" at bounding box center [578, 369] width 164 height 36
click at [564, 421] on input "N/A" at bounding box center [578, 437] width 164 height 36
click at [603, 531] on div "District/[GEOGRAPHIC_DATA]/[PERSON_NAME] Tek [PERSON_NAME]/ Toba Tek Singh" at bounding box center [660, 557] width 329 height 63
click at [590, 508] on input "Chak 298GB" at bounding box center [578, 504] width 164 height 36
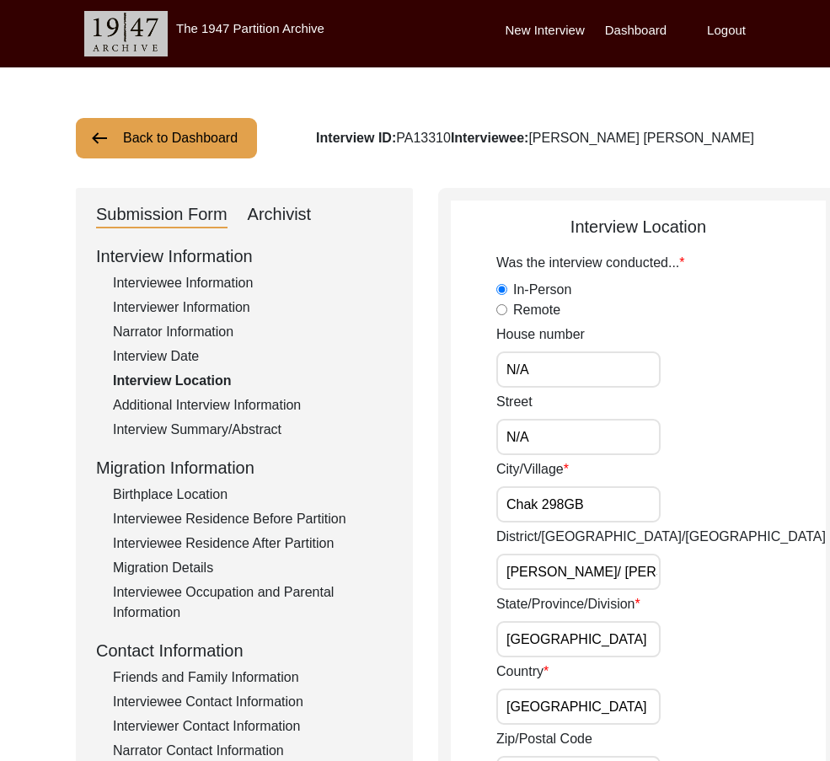
click at [563, 514] on input "Chak 298GB" at bounding box center [578, 504] width 164 height 36
drag, startPoint x: 497, startPoint y: 502, endPoint x: 643, endPoint y: 526, distance: 147.8
type input "Chak 298 GB"
click at [604, 574] on input "[PERSON_NAME]/ [PERSON_NAME]" at bounding box center [578, 571] width 164 height 36
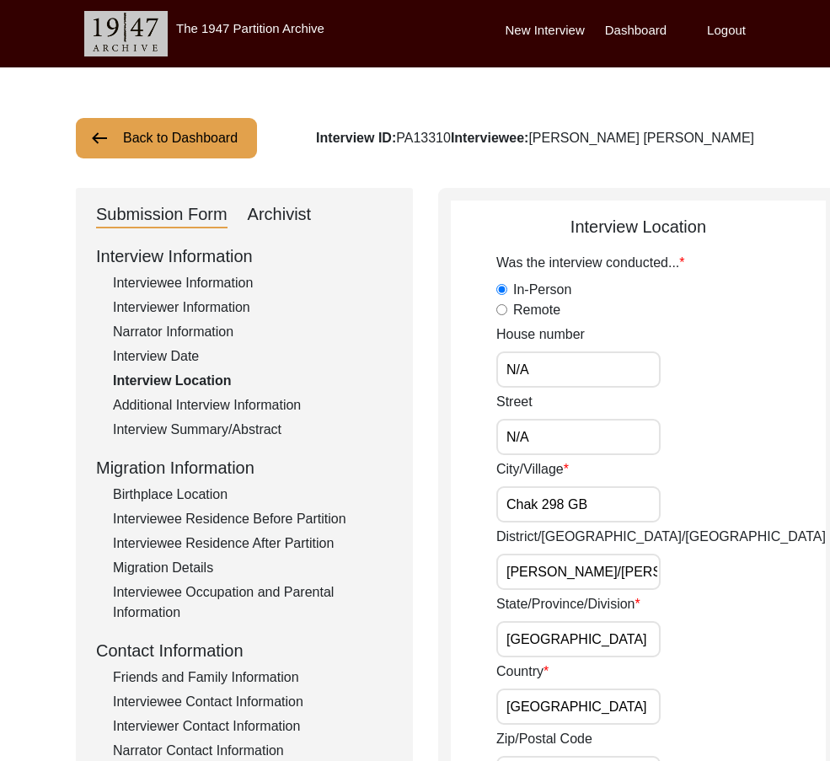
scroll to position [0, 78]
drag, startPoint x: 499, startPoint y: 569, endPoint x: 671, endPoint y: 573, distance: 171.9
click at [671, 573] on div "District/[GEOGRAPHIC_DATA]/[PERSON_NAME] Tek [PERSON_NAME]/Toba Tek Singh" at bounding box center [660, 557] width 329 height 63
type input "[PERSON_NAME]/[PERSON_NAME]"
click at [671, 573] on div "District/[GEOGRAPHIC_DATA]/[PERSON_NAME] Tek [PERSON_NAME]/Toba Tek Singh" at bounding box center [660, 557] width 329 height 63
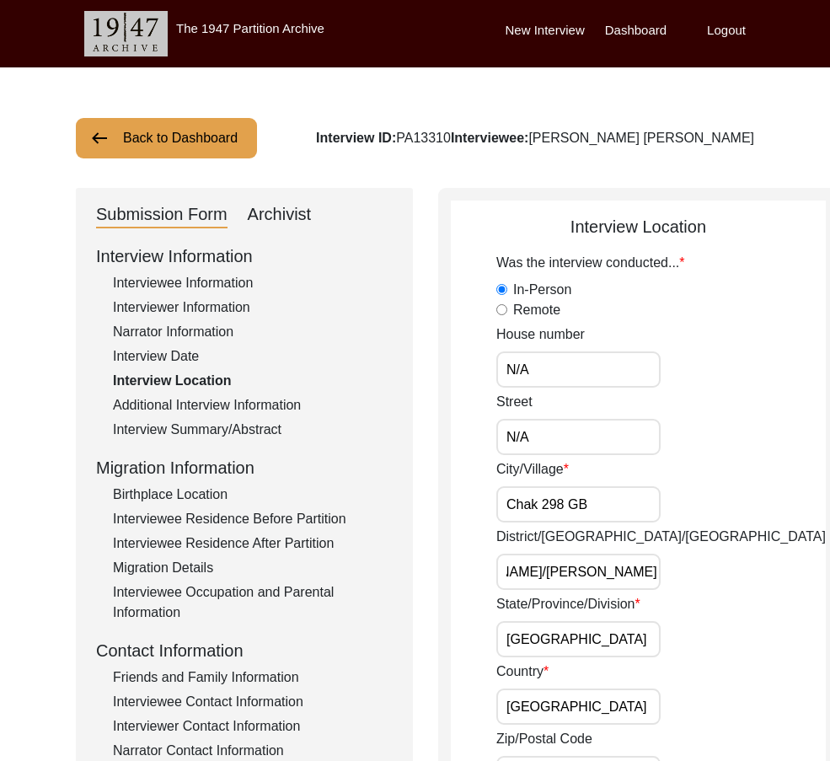
drag, startPoint x: 571, startPoint y: 569, endPoint x: 686, endPoint y: 590, distance: 117.3
click at [689, 581] on div "District/[GEOGRAPHIC_DATA]/[PERSON_NAME] Tek [PERSON_NAME]/Toba Tek Singh" at bounding box center [660, 557] width 329 height 63
click at [581, 645] on input "[GEOGRAPHIC_DATA]" at bounding box center [578, 639] width 164 height 36
click at [569, 703] on input "[GEOGRAPHIC_DATA]" at bounding box center [578, 706] width 164 height 36
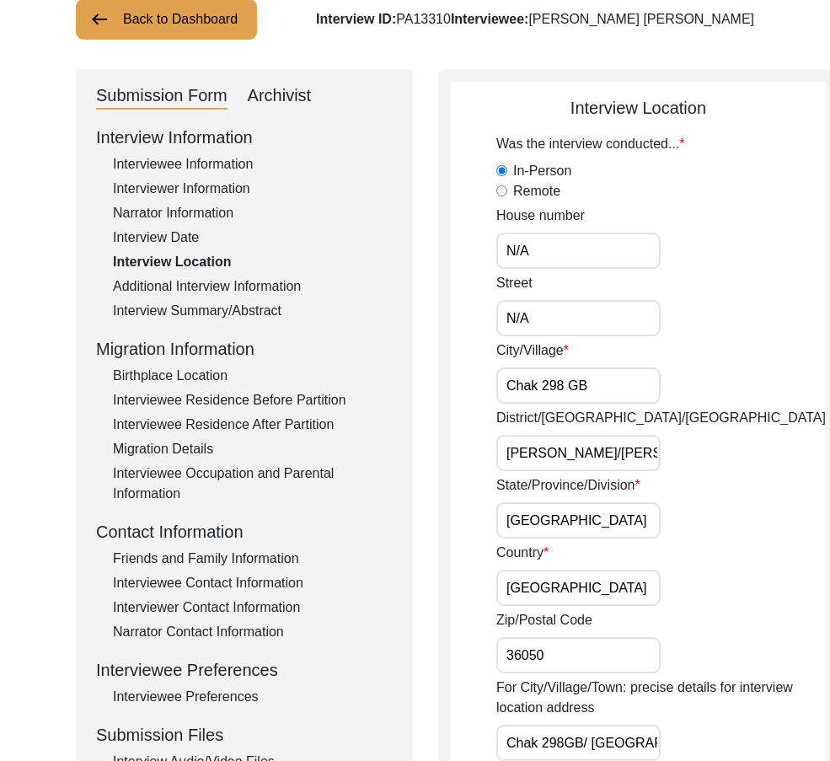
scroll to position [337, 0]
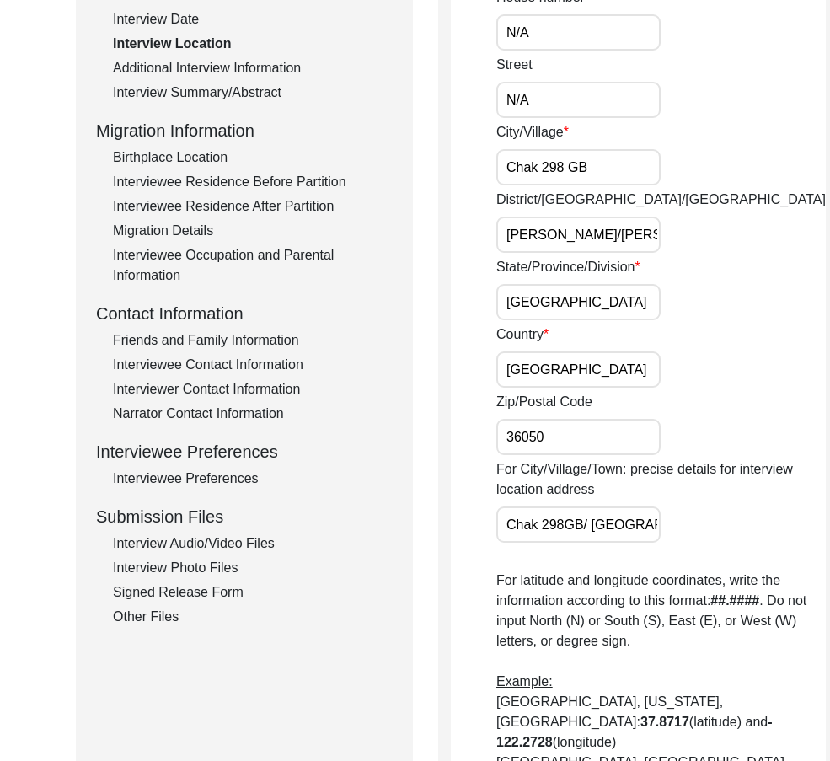
click at [577, 414] on div "Zip/Postal Code 36050" at bounding box center [660, 423] width 329 height 63
click at [577, 430] on input "36050" at bounding box center [578, 437] width 164 height 36
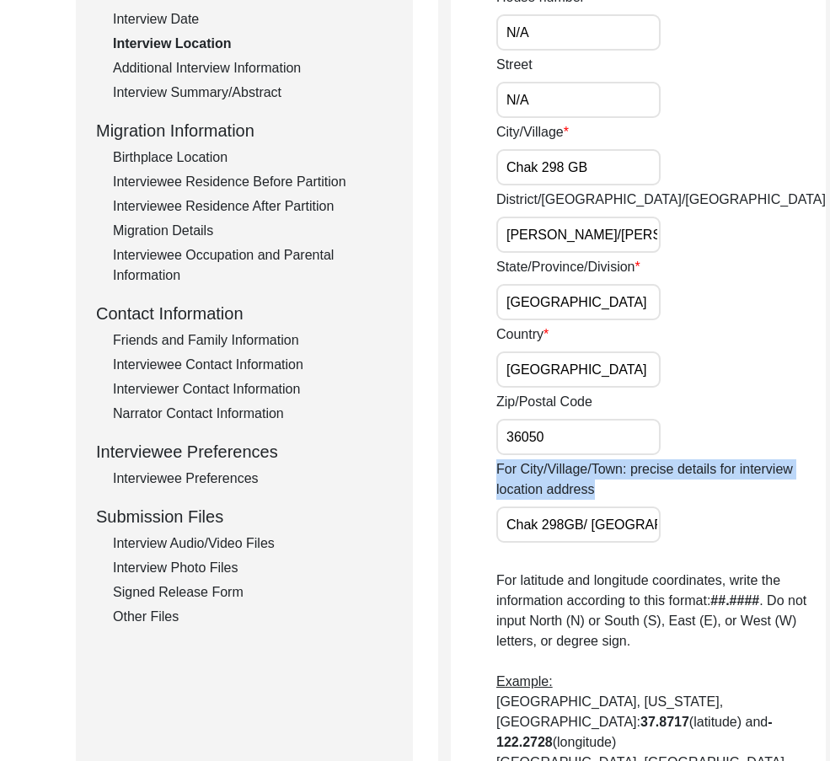
drag, startPoint x: 524, startPoint y: 528, endPoint x: 676, endPoint y: 536, distance: 151.8
click at [676, 536] on app-interview-location "Interview Location Was the interview conducted... In-Person Remote House number…" at bounding box center [638, 535] width 375 height 1317
click at [676, 536] on div "For City/Village/Town: precise details for interview location address Chak 298G…" at bounding box center [660, 500] width 329 height 83
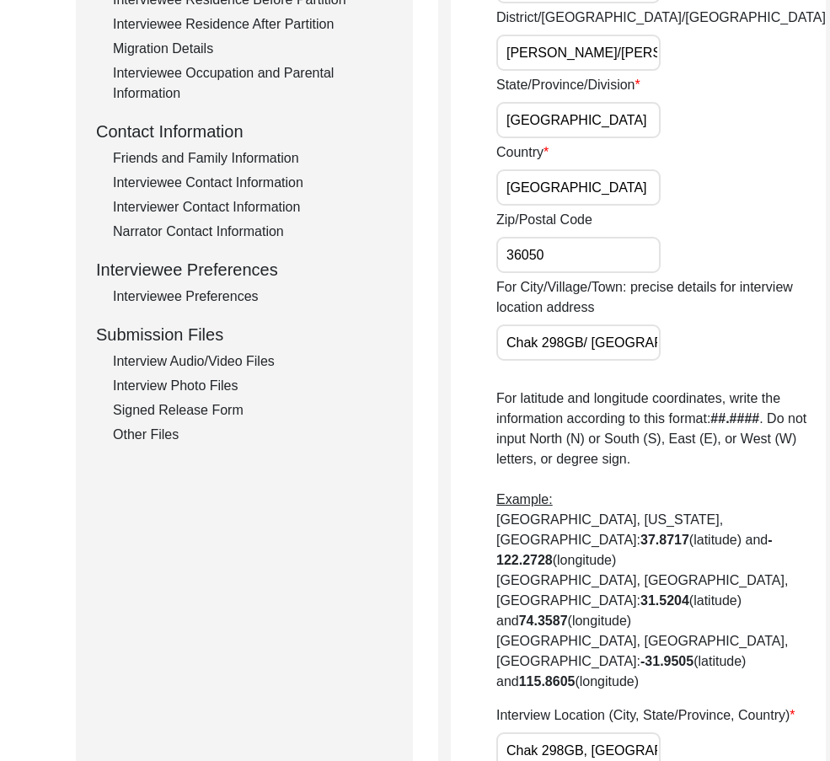
scroll to position [758, 0]
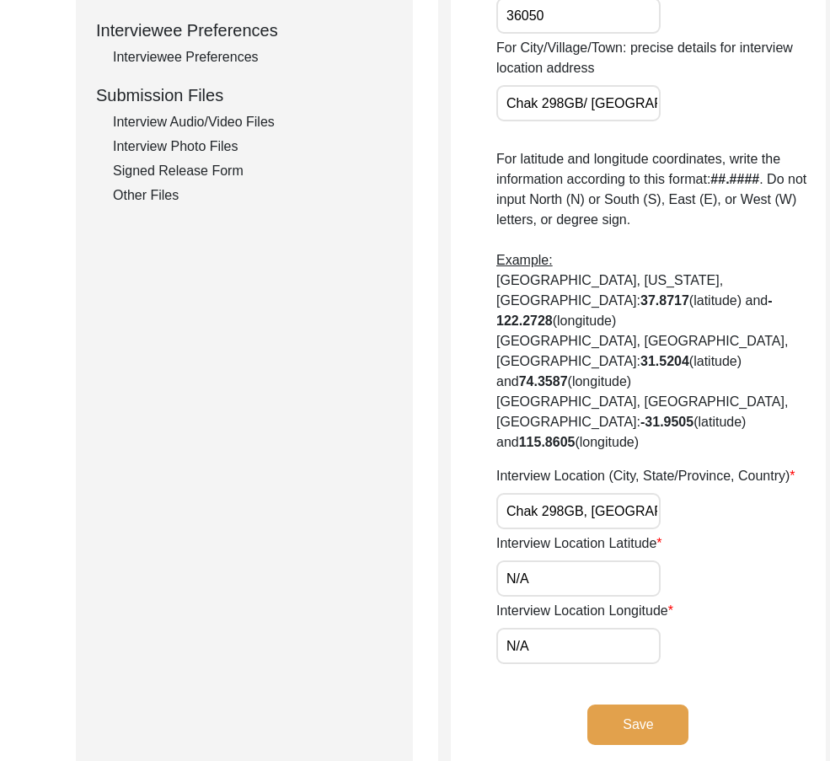
click at [562, 510] on input "Chak 298GB, [GEOGRAPHIC_DATA], [GEOGRAPHIC_DATA]" at bounding box center [578, 511] width 164 height 36
drag, startPoint x: 518, startPoint y: 510, endPoint x: 617, endPoint y: 525, distance: 99.7
click at [617, 525] on input "Chak 298 [GEOGRAPHIC_DATA], [GEOGRAPHIC_DATA], [GEOGRAPHIC_DATA]" at bounding box center [578, 511] width 164 height 36
type input "Chak 298 [GEOGRAPHIC_DATA], [GEOGRAPHIC_DATA], [GEOGRAPHIC_DATA]"
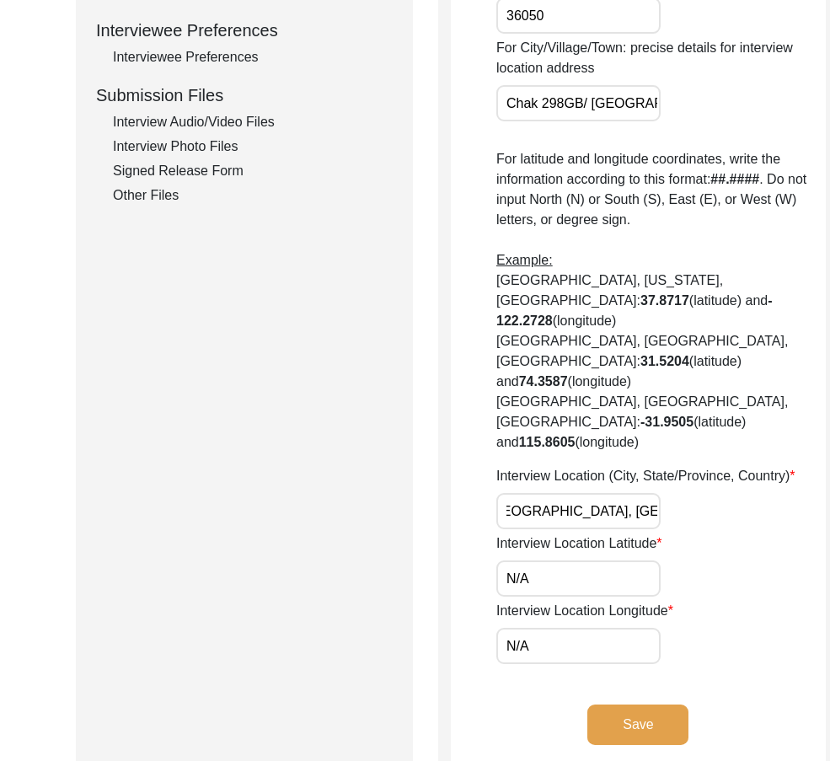
click at [622, 526] on div "Interview Location (City, State/Province, Country) Chak 298 [GEOGRAPHIC_DATA], …" at bounding box center [660, 497] width 329 height 63
click at [580, 554] on div "Interview Location Latitude N/A" at bounding box center [660, 564] width 329 height 63
click at [579, 555] on div "Interview Location Latitude N/A" at bounding box center [660, 564] width 329 height 63
click at [578, 559] on div "Interview Location Latitude N/A" at bounding box center [660, 564] width 329 height 63
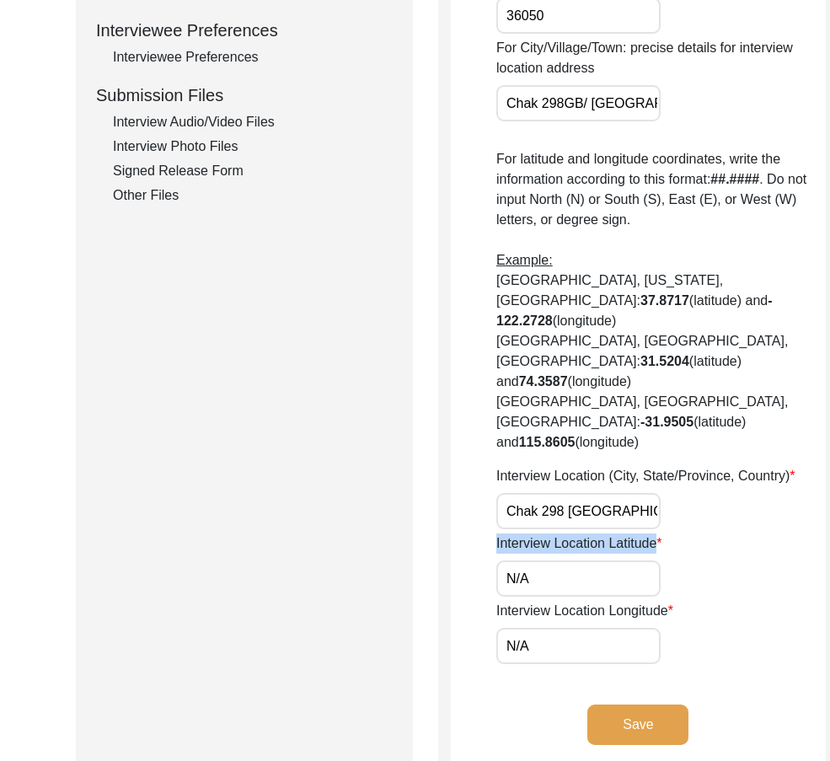
click at [577, 562] on input "N/A" at bounding box center [578, 578] width 164 height 36
click at [577, 569] on input "N/A" at bounding box center [578, 578] width 164 height 36
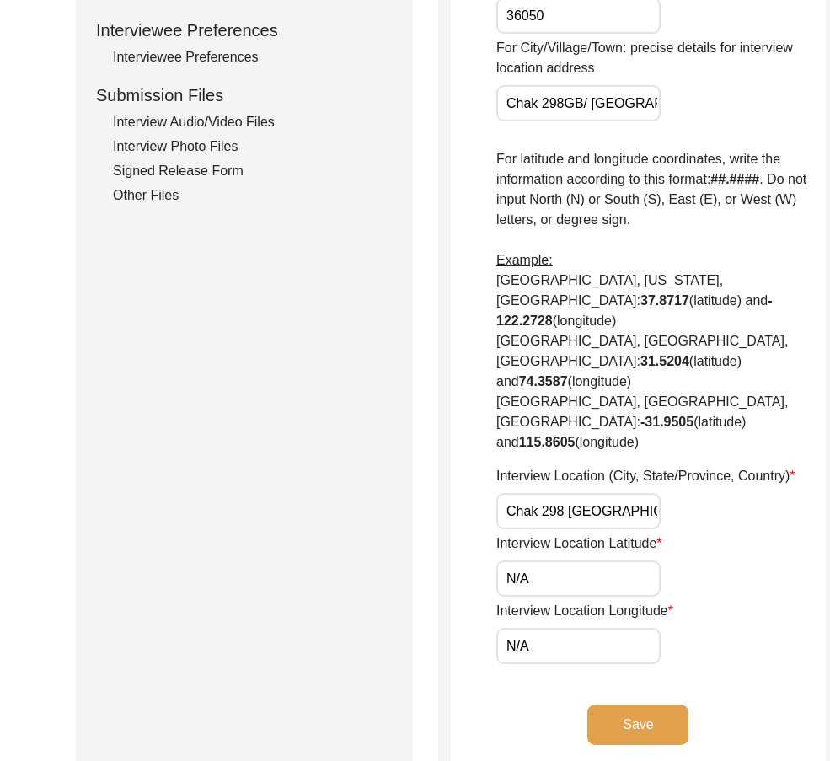
click at [577, 569] on input "N/A" at bounding box center [578, 578] width 164 height 36
paste input "30.9160"
type input "30.9160"
click at [587, 649] on input "N/A" at bounding box center [578, 646] width 164 height 36
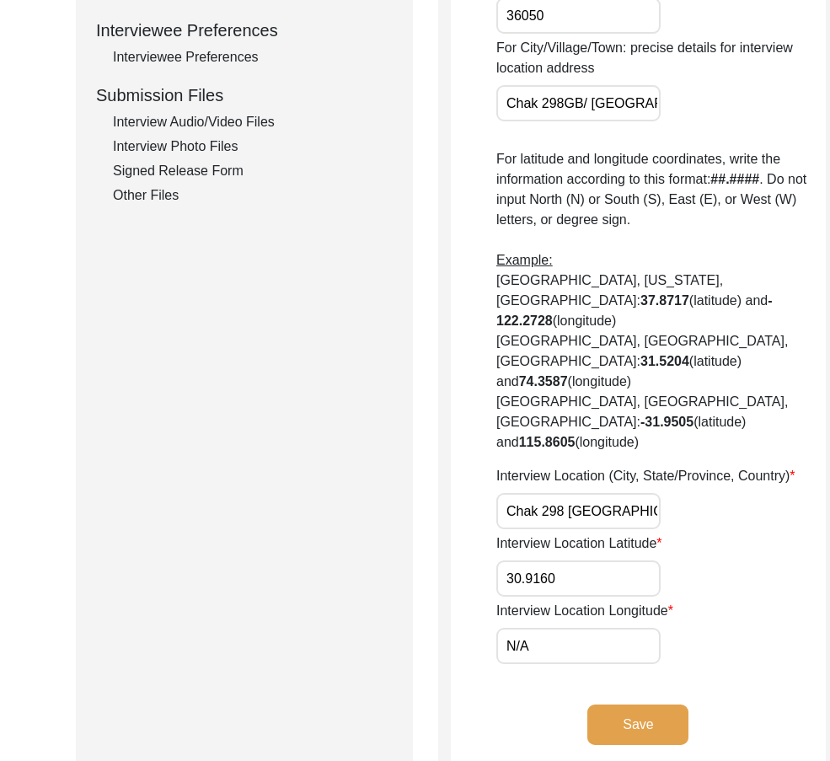
paste input "72.4273"
click at [609, 635] on input "N/72.4273" at bounding box center [578, 646] width 164 height 36
paste input "text"
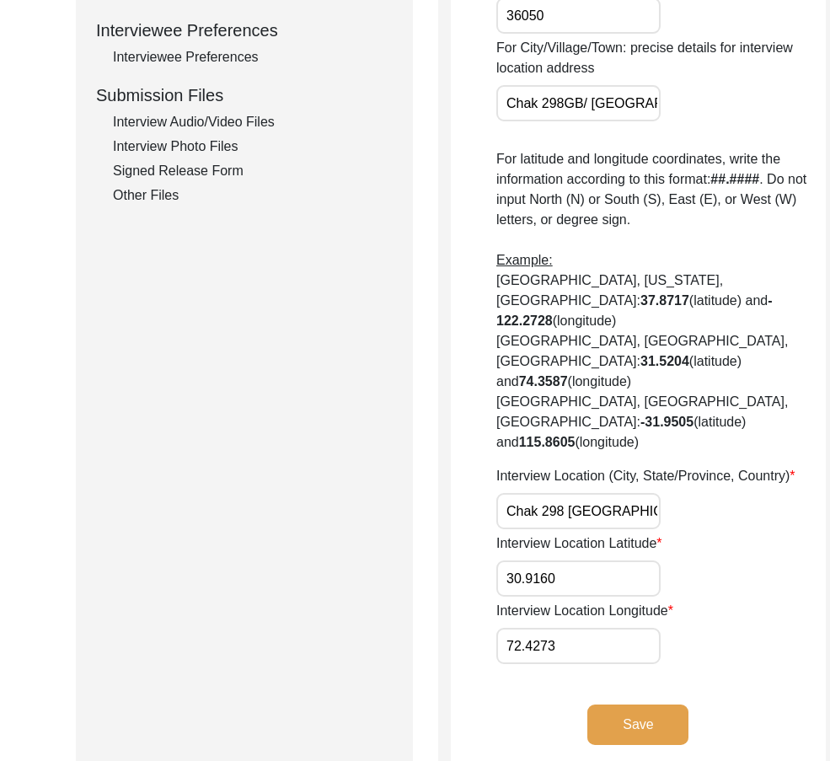
type input "72.4273"
drag, startPoint x: 627, startPoint y: 617, endPoint x: 596, endPoint y: 601, distance: 34.7
click at [626, 616] on label "Interview Location Longitude" at bounding box center [584, 611] width 177 height 20
click at [626, 628] on input "72.4273" at bounding box center [578, 646] width 164 height 36
click at [583, 587] on input "30.9160" at bounding box center [578, 578] width 164 height 36
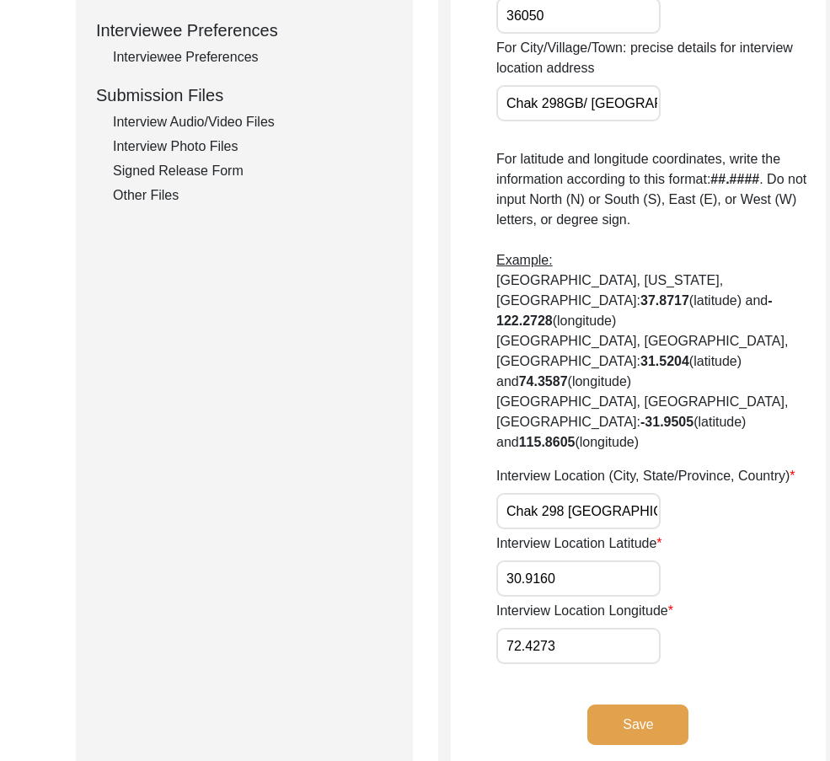
click at [583, 587] on input "30.9160" at bounding box center [578, 578] width 164 height 36
click at [494, 641] on app-interview-location "Interview Location Was the interview conducted... In-Person Remote House number…" at bounding box center [638, 114] width 375 height 1317
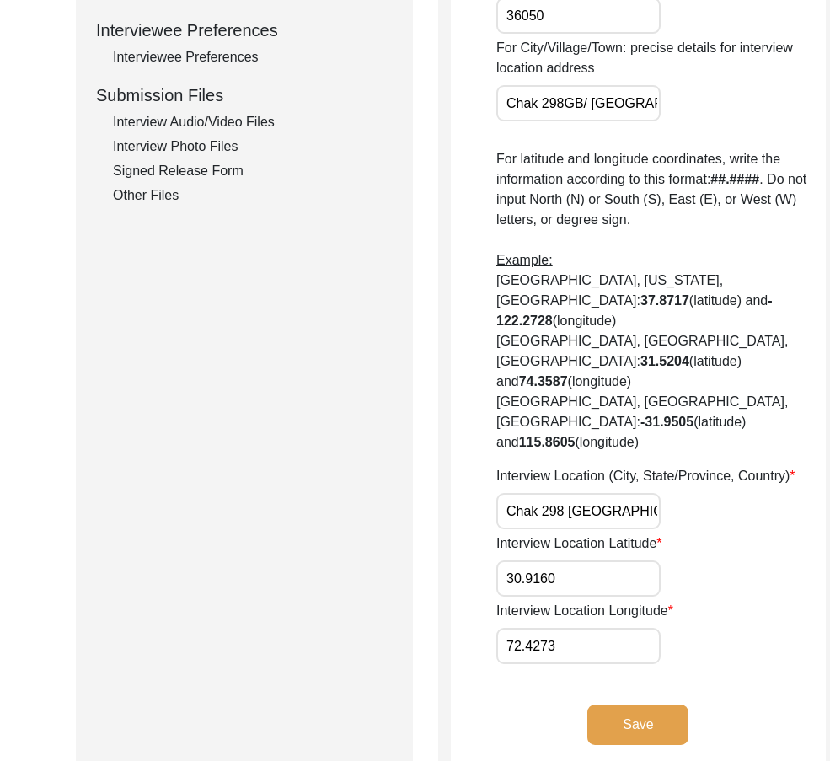
click at [519, 649] on input "72.4273" at bounding box center [578, 646] width 164 height 36
drag, startPoint x: 519, startPoint y: 649, endPoint x: 606, endPoint y: 650, distance: 87.6
click at [518, 649] on input "72.4273" at bounding box center [578, 646] width 164 height 36
click at [614, 702] on app-interview-location "Interview Location Was the interview conducted... In-Person Remote House number…" at bounding box center [638, 114] width 375 height 1317
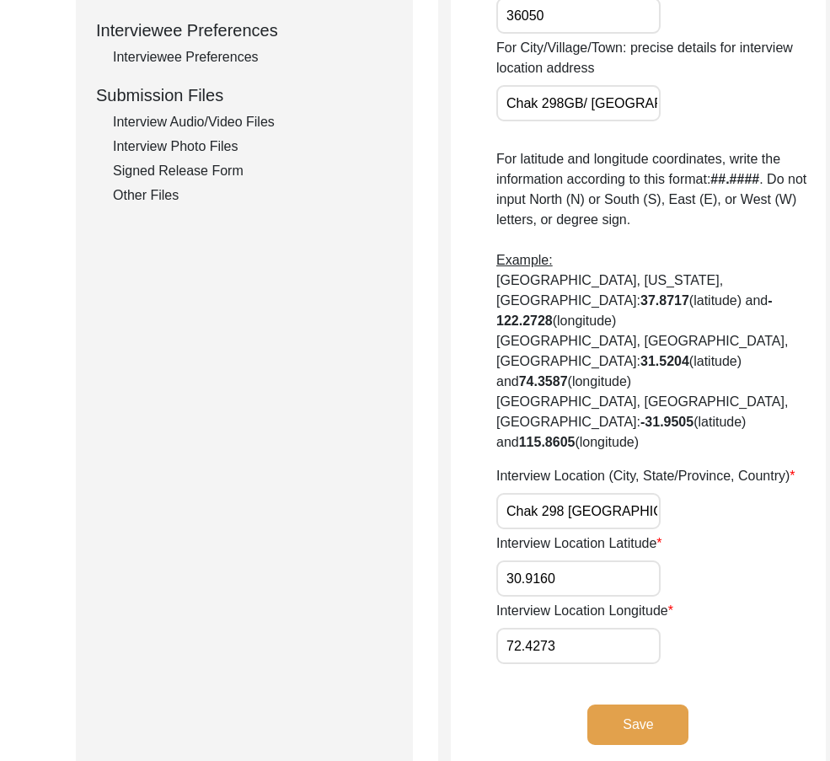
click at [616, 709] on button "Save" at bounding box center [637, 724] width 101 height 40
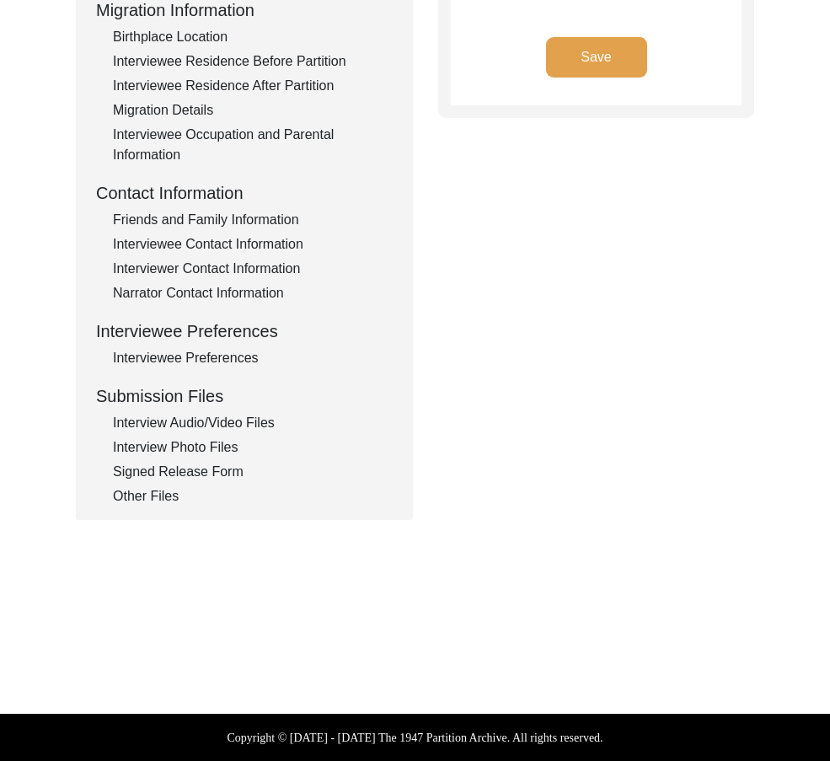
type input "Punjabi"
type textarea "N/A"
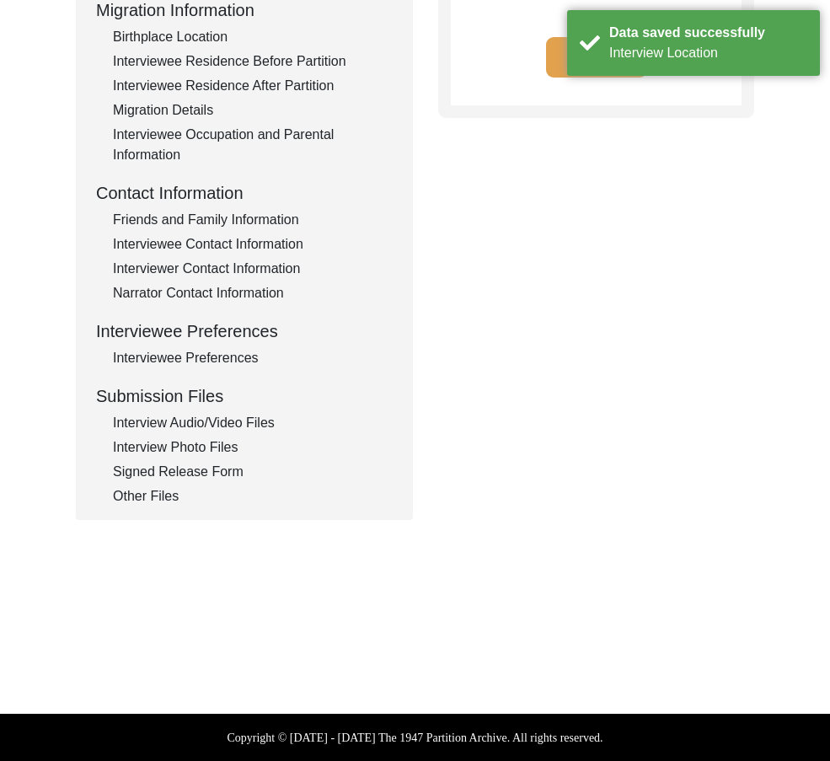
scroll to position [120, 0]
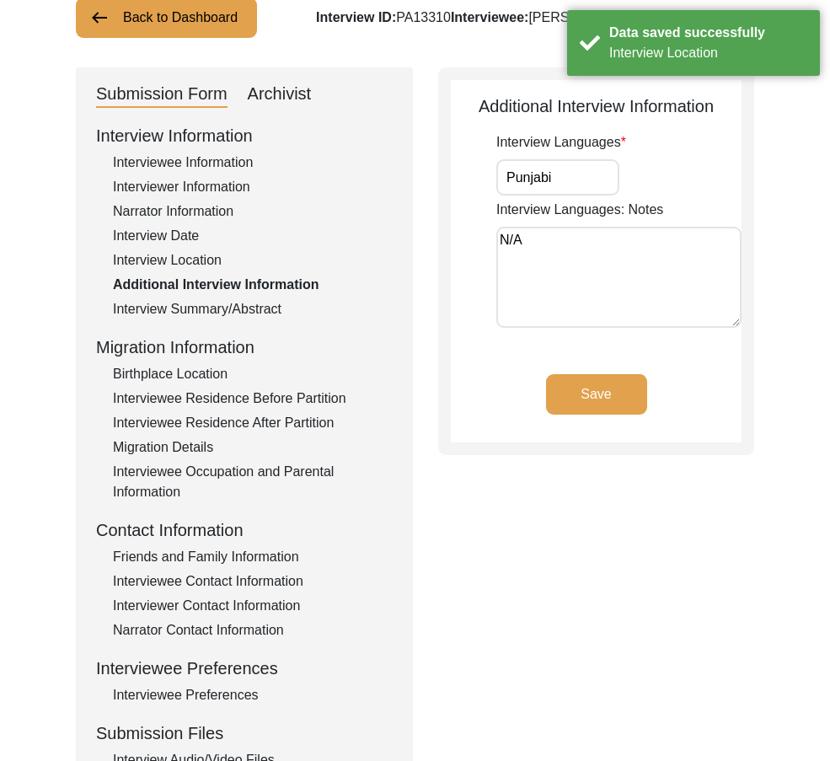
drag, startPoint x: 574, startPoint y: 166, endPoint x: 464, endPoint y: 206, distance: 116.4
click at [419, 175] on div "Submission Form Archivist Interview Information Interviewee Information Intervi…" at bounding box center [415, 461] width 678 height 789
drag, startPoint x: 554, startPoint y: 245, endPoint x: 535, endPoint y: 333, distance: 89.7
click at [443, 238] on div "Additional Interview Information Interview Languages Punjabi Interview Language…" at bounding box center [596, 260] width 316 height 387
click at [612, 388] on button "Save" at bounding box center [596, 394] width 101 height 40
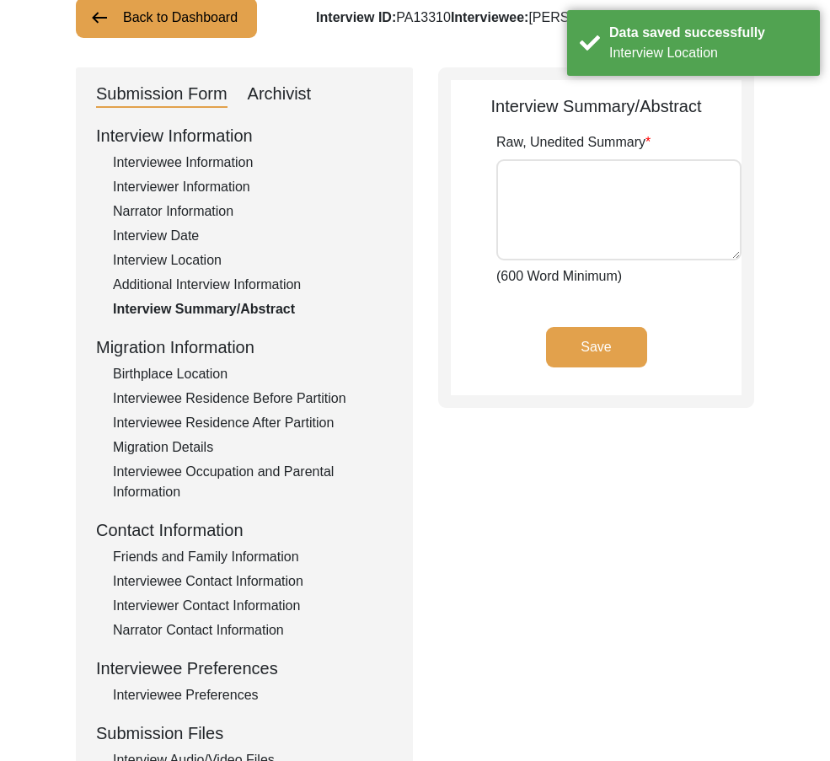
type textarea "[PERSON_NAME] [PERSON_NAME] [PERSON_NAME] Son of Gaami, [PERSON_NAME] was born …"
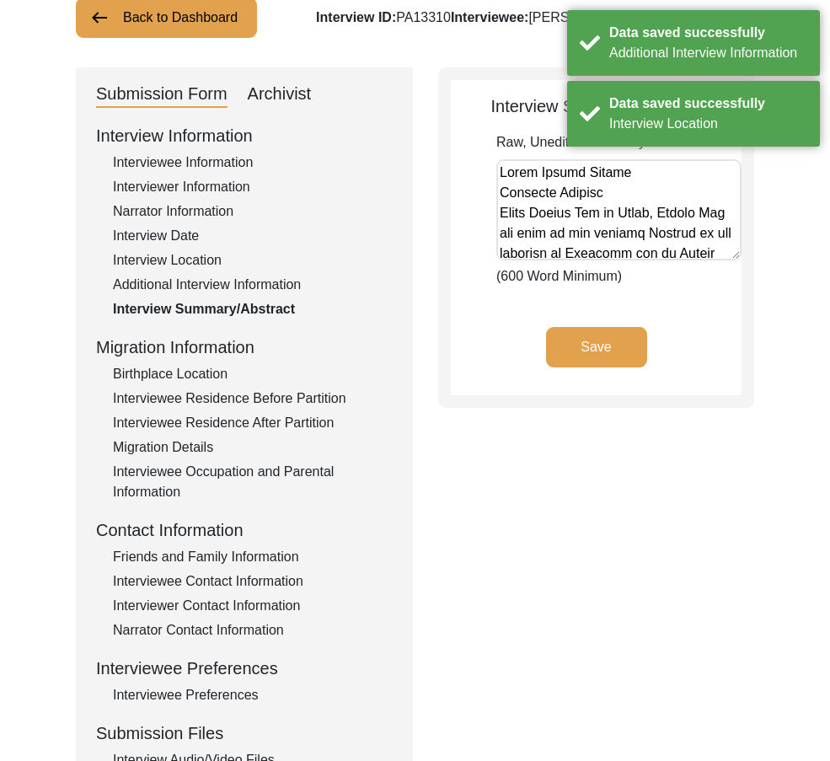
click at [125, 371] on div "Birthplace Location" at bounding box center [253, 374] width 280 height 20
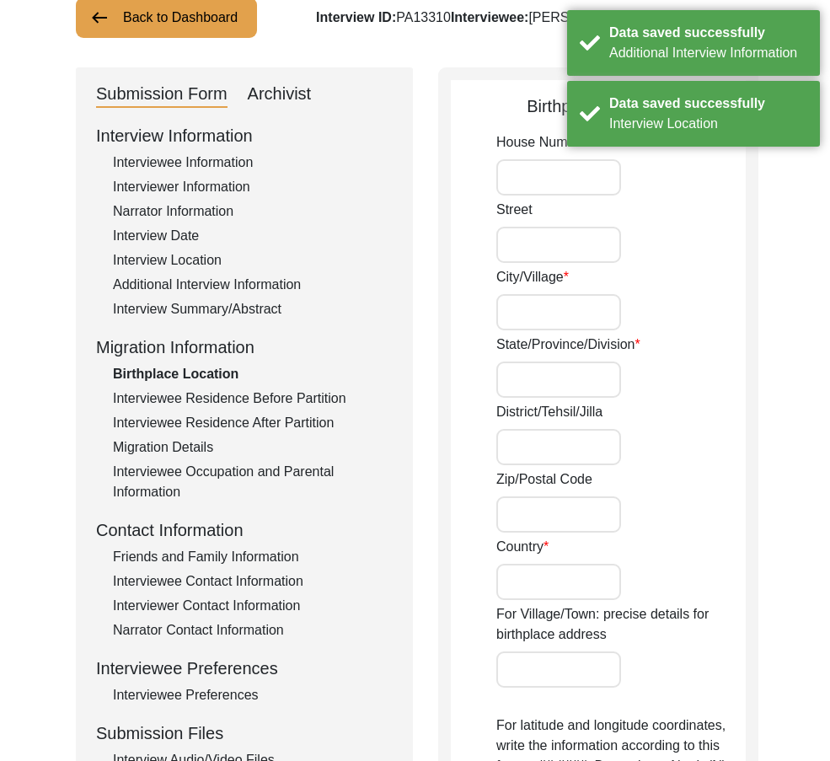
type input "N/A"
type input "Man Garh"
type input "[GEOGRAPHIC_DATA]"
type input "Ludhiana/ Samrala"
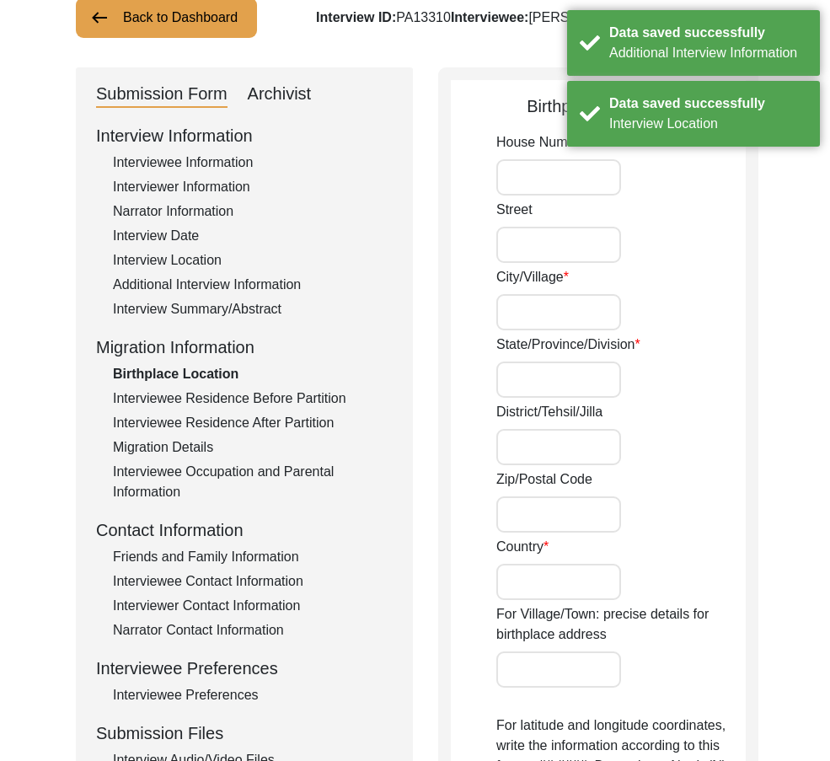
type input "141201"
type input "[GEOGRAPHIC_DATA]"
type input "Mangarh/Sahnewal"
type input "Man Garh, [GEOGRAPHIC_DATA], [GEOGRAPHIC_DATA]"
type input "N/A"
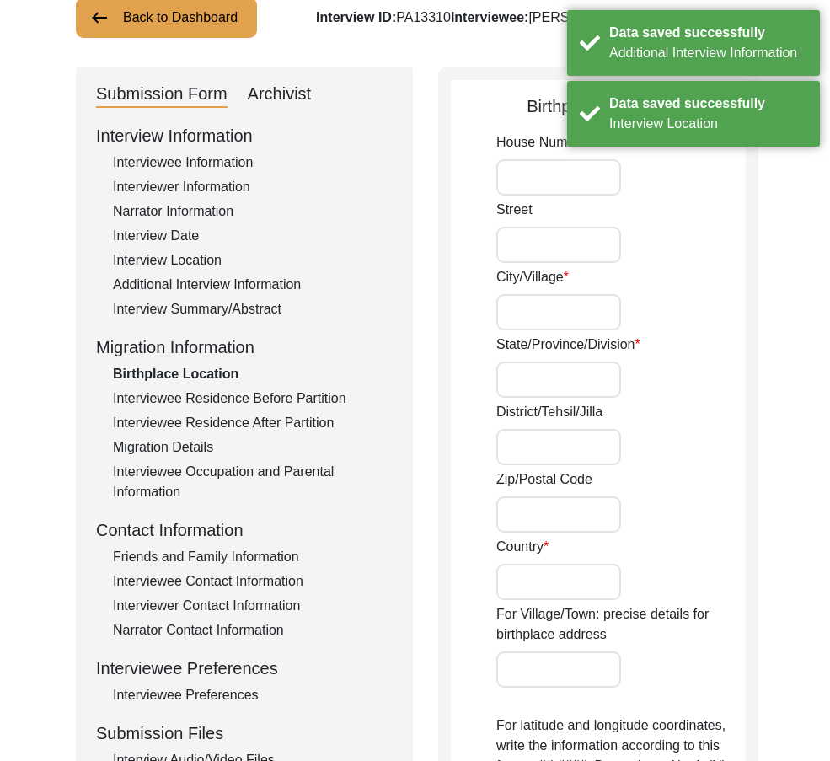
type input "N/A"
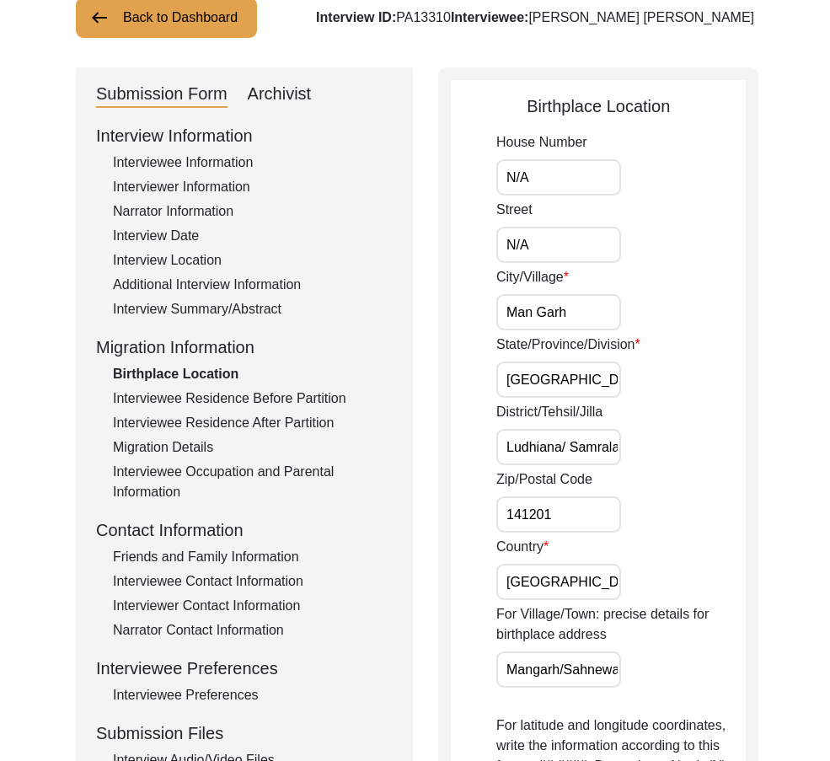
click at [552, 169] on input "N/A" at bounding box center [558, 177] width 125 height 36
click at [527, 318] on input "Man Garh" at bounding box center [558, 312] width 125 height 36
paste input "g"
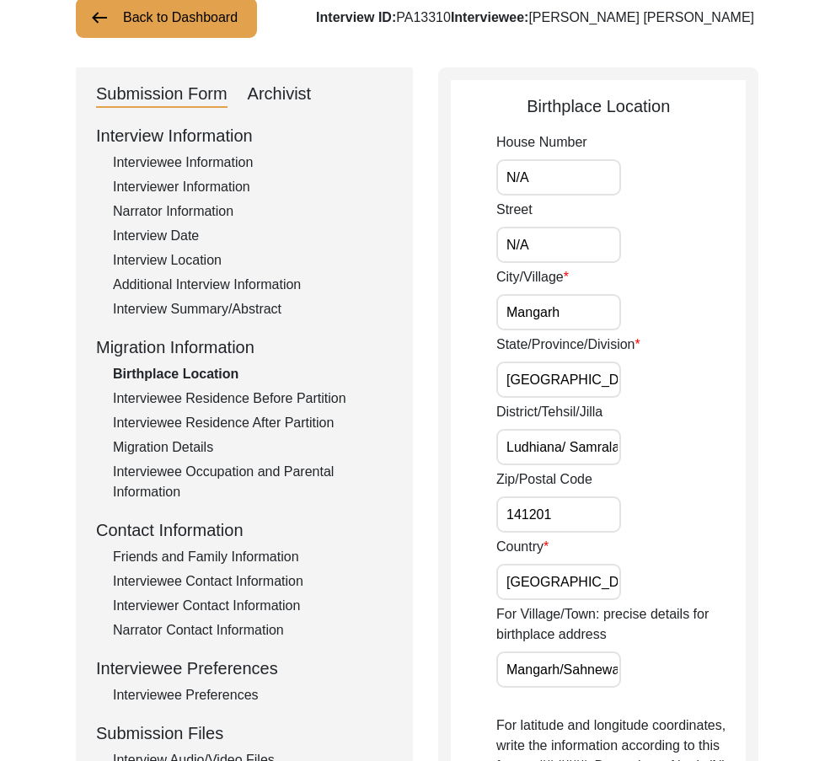
type input "Mangarh"
click at [558, 371] on input "[GEOGRAPHIC_DATA]" at bounding box center [558, 379] width 125 height 36
click at [573, 449] on input "Ludhiana/ Samrala" at bounding box center [558, 447] width 125 height 36
type input "Ludhiana/Samrala"
drag, startPoint x: 494, startPoint y: 456, endPoint x: 528, endPoint y: 454, distance: 33.7
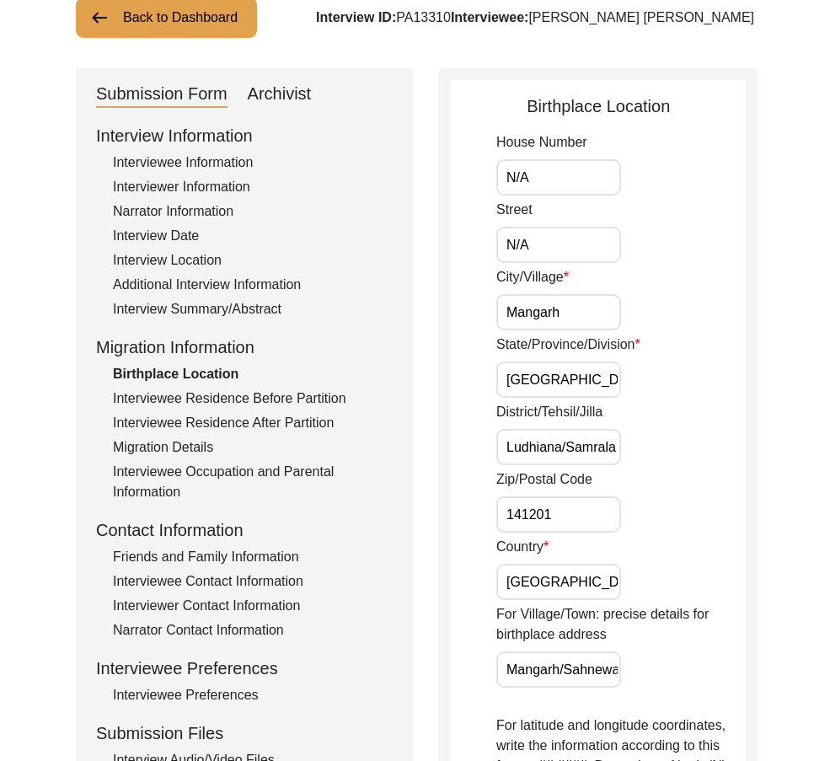
click at [528, 454] on app-birthplace-location "Birthplace Location House Number N/A Street N/A City/Village [GEOGRAPHIC_DATA]/…" at bounding box center [598, 756] width 295 height 1326
drag, startPoint x: 504, startPoint y: 448, endPoint x: 665, endPoint y: 451, distance: 160.9
click at [665, 451] on div "District/Tehsil/[PERSON_NAME]/Samrala" at bounding box center [620, 433] width 249 height 63
click at [611, 507] on input "141201" at bounding box center [558, 514] width 125 height 36
click at [580, 594] on input "[GEOGRAPHIC_DATA]" at bounding box center [558, 581] width 125 height 36
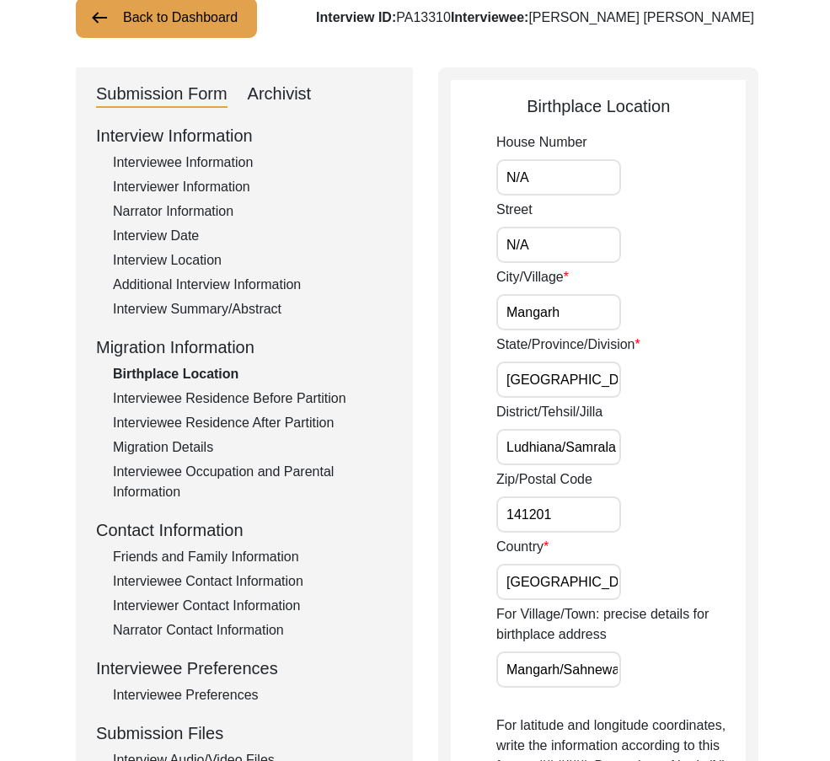
drag, startPoint x: 493, startPoint y: 668, endPoint x: 601, endPoint y: 669, distance: 108.7
click at [606, 669] on app-birthplace-location "Birthplace Location House Number N/A Street N/A City/Village [GEOGRAPHIC_DATA]/…" at bounding box center [598, 756] width 295 height 1326
drag, startPoint x: 595, startPoint y: 669, endPoint x: 692, endPoint y: 675, distance: 97.9
click at [692, 675] on div "For Village/Town: precise details for birthplace address [GEOGRAPHIC_DATA]/[GEO…" at bounding box center [620, 645] width 249 height 83
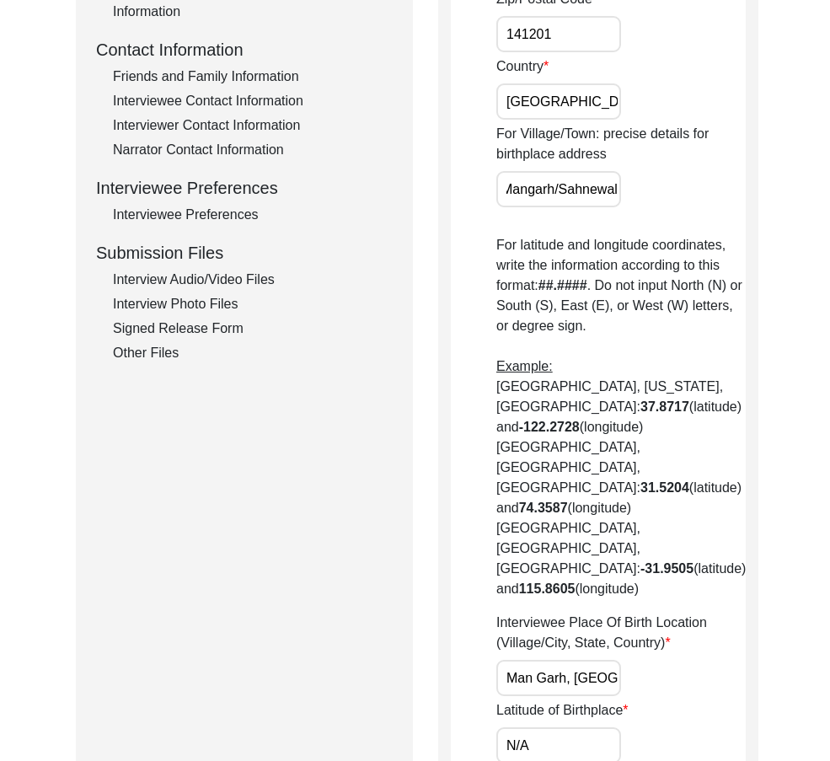
scroll to position [626, 0]
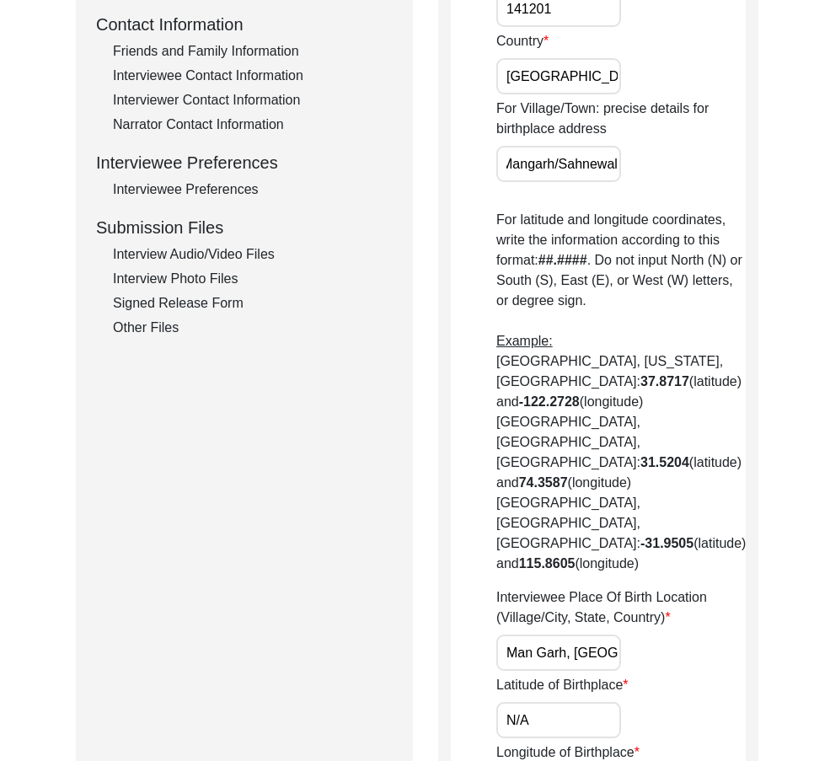
click at [641, 587] on label "Interviewee Place Of Birth Location (Village/City, State, Country)" at bounding box center [620, 607] width 249 height 40
click at [621, 634] on input "Man Garh, [GEOGRAPHIC_DATA], [GEOGRAPHIC_DATA]" at bounding box center [558, 652] width 125 height 36
drag, startPoint x: 532, startPoint y: 576, endPoint x: 688, endPoint y: 579, distance: 155.8
click at [688, 587] on div "Interviewee Place Of Birth Location (Village/City, State, Country) Man [GEOGRAP…" at bounding box center [620, 628] width 249 height 83
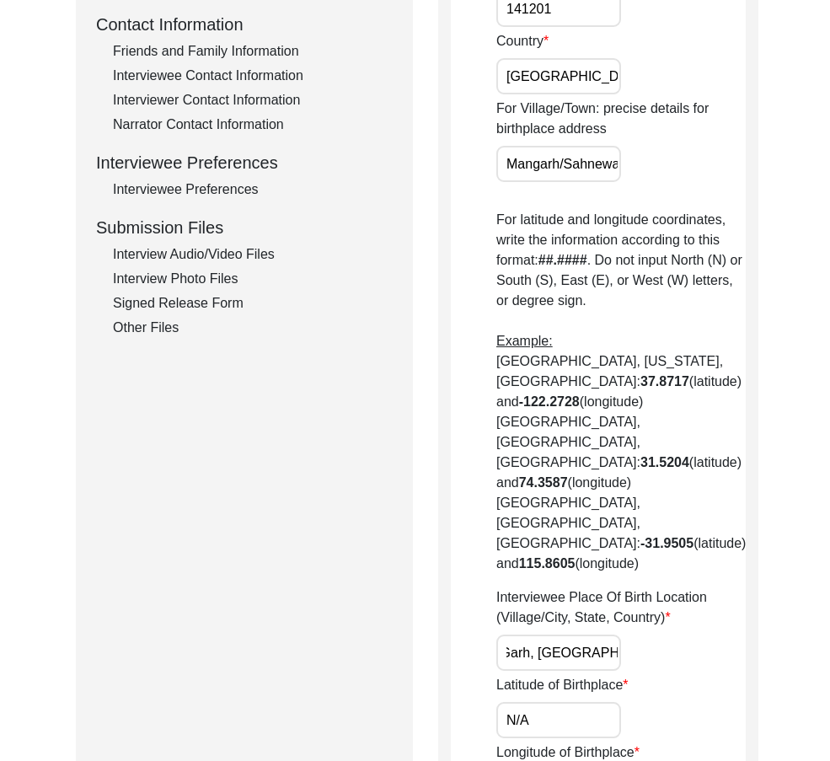
scroll to position [0, 0]
click at [688, 587] on div "Interviewee Place Of Birth Location (Village/City, State, Country) Man [GEOGRAP…" at bounding box center [620, 628] width 249 height 83
click at [572, 634] on input "Man Garh, [GEOGRAPHIC_DATA], [GEOGRAPHIC_DATA]" at bounding box center [558, 652] width 125 height 36
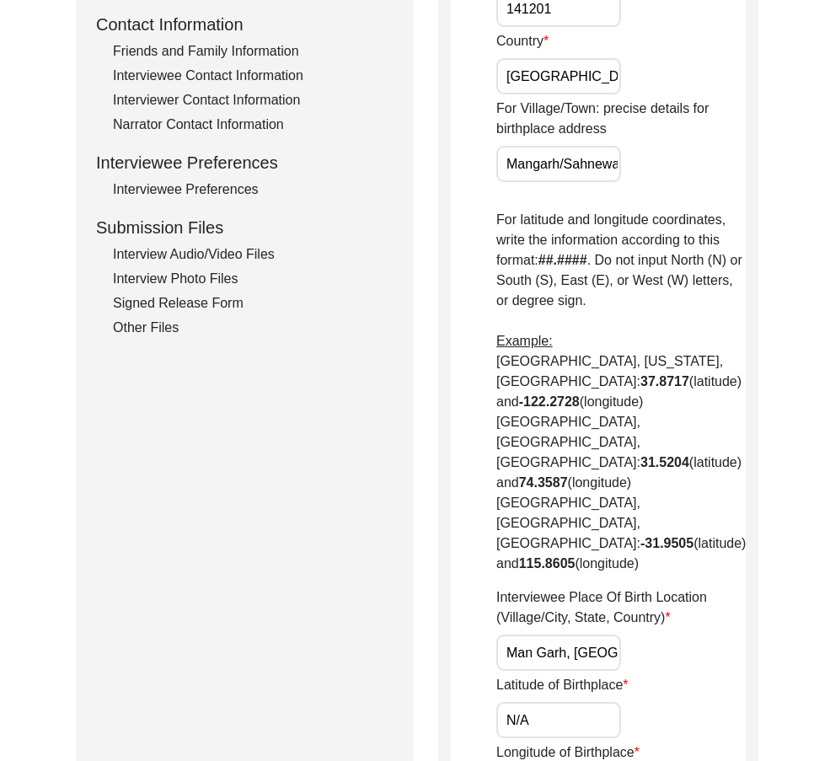
click at [590, 634] on input "Man Garh, [GEOGRAPHIC_DATA], [GEOGRAPHIC_DATA]" at bounding box center [558, 652] width 125 height 36
paste input "garh, [GEOGRAPHIC_DATA]"
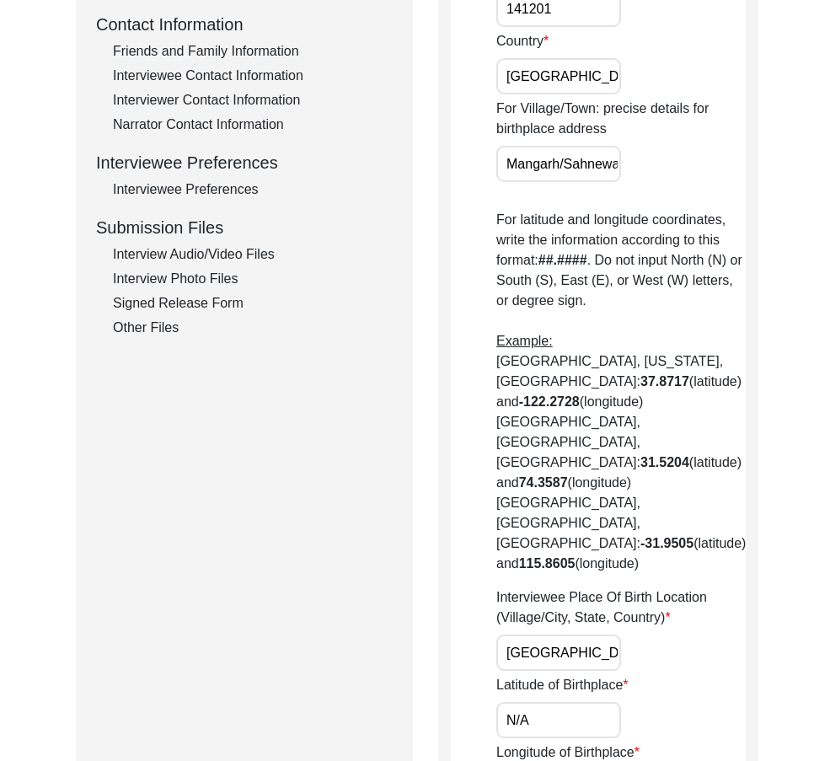
scroll to position [0, 138]
click at [590, 634] on input "[GEOGRAPHIC_DATA], [GEOGRAPHIC_DATA], [GEOGRAPHIC_DATA], [GEOGRAPHIC_DATA]" at bounding box center [558, 652] width 125 height 36
type input "[GEOGRAPHIC_DATA], [GEOGRAPHIC_DATA], [GEOGRAPHIC_DATA], [GEOGRAPHIC_DATA]"
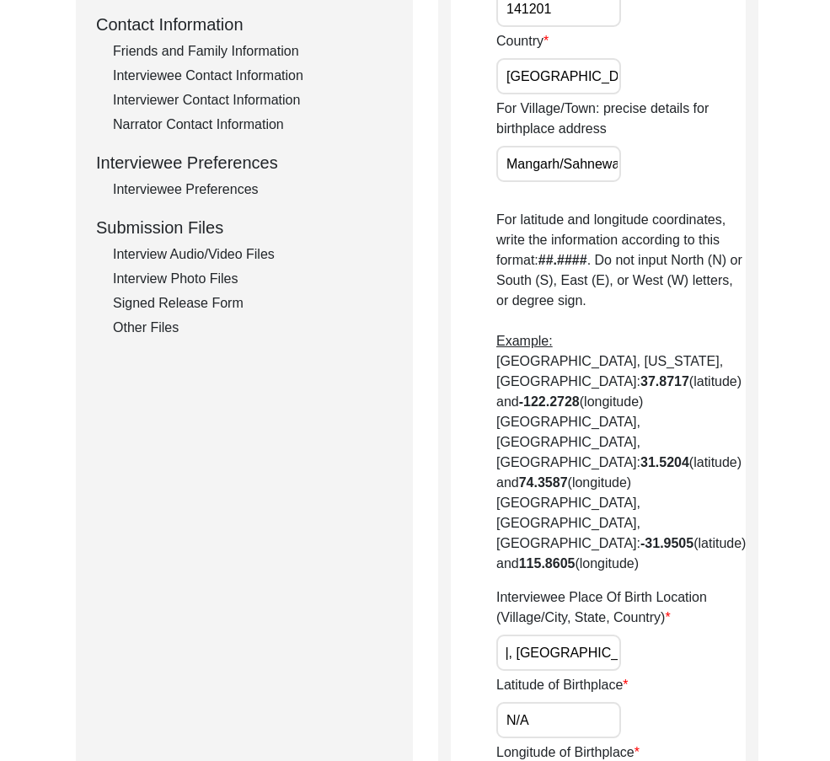
scroll to position [0, 0]
click at [705, 587] on div "Interviewee Place Of Birth Location (Village/City, State, Country) [GEOGRAPHIC_…" at bounding box center [620, 628] width 249 height 83
click at [591, 702] on input "N/A" at bounding box center [558, 720] width 125 height 36
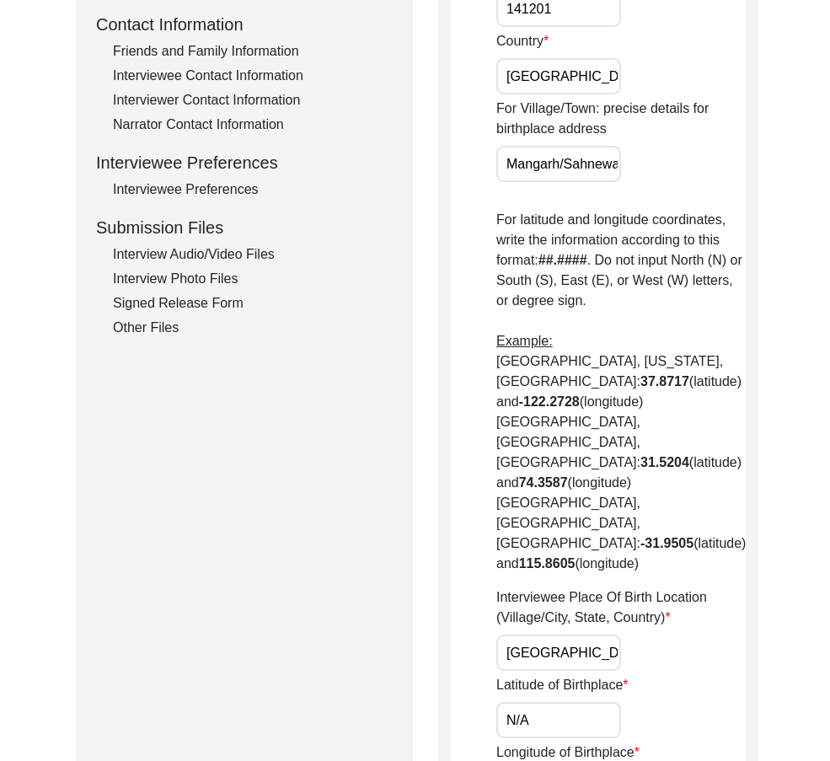
paste input "30.8680"
type input "30.8680"
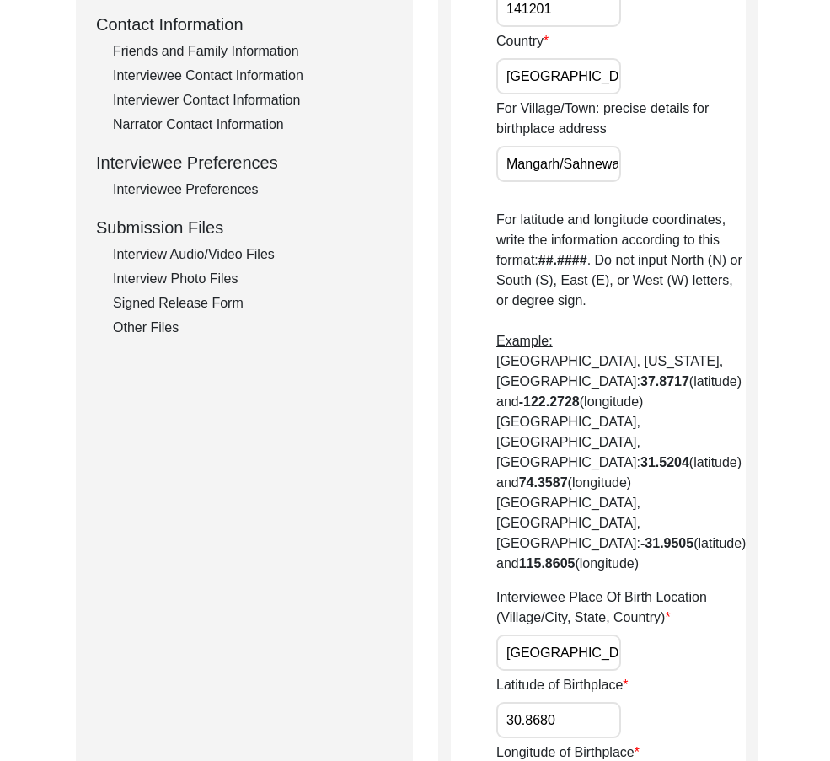
paste input "76.0211"
type input "76.0211"
click at [592, 702] on input "30.8680" at bounding box center [558, 720] width 125 height 36
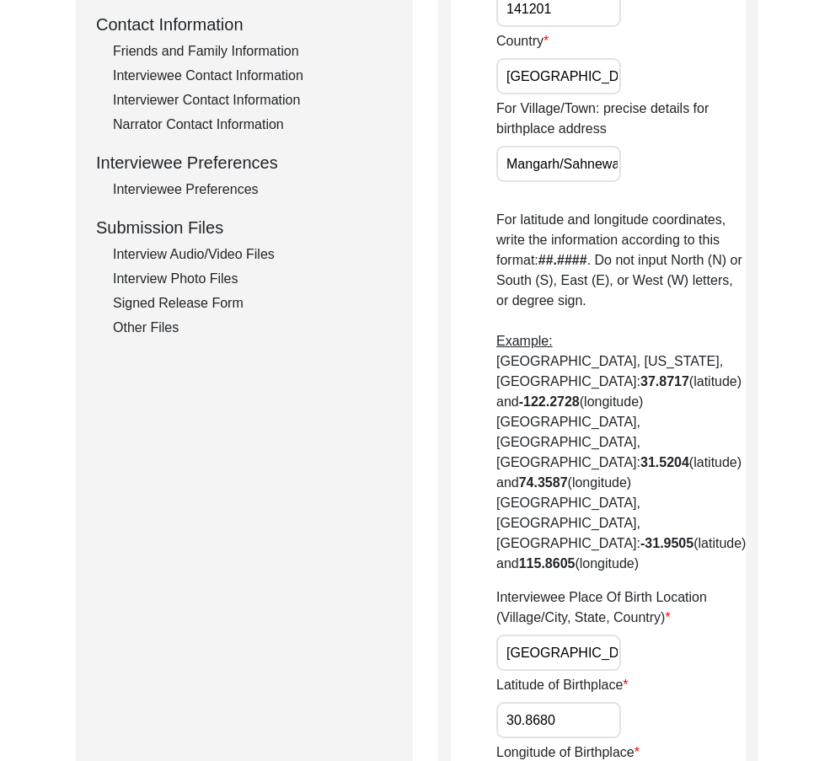
click at [621, 587] on label "Interviewee Place Of Birth Location (Village/City, State, Country)" at bounding box center [620, 607] width 249 height 40
click at [621, 634] on input "[GEOGRAPHIC_DATA], [GEOGRAPHIC_DATA], [GEOGRAPHIC_DATA], [GEOGRAPHIC_DATA]" at bounding box center [558, 652] width 125 height 36
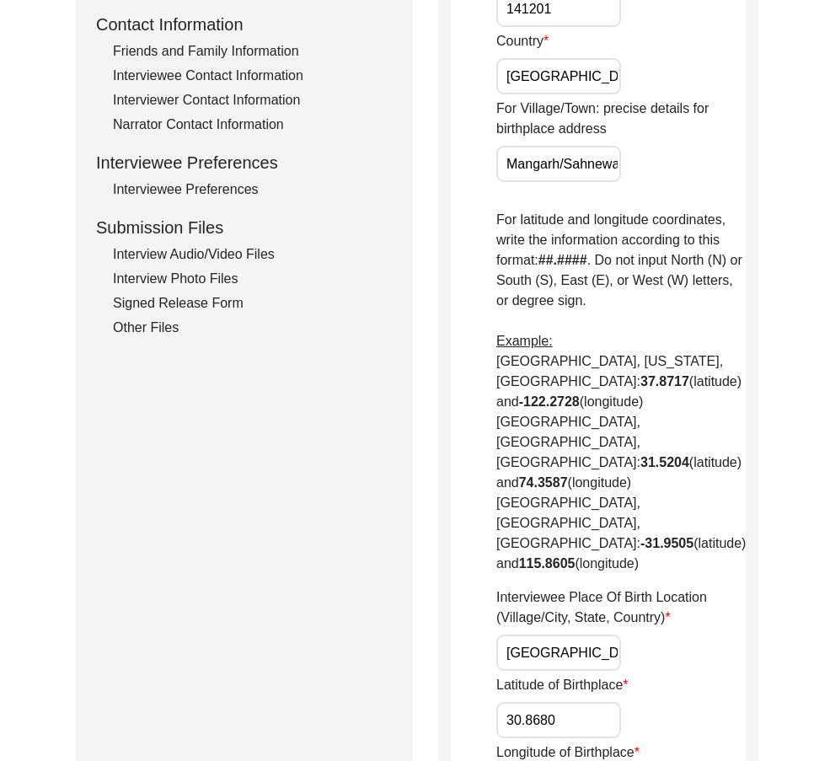
scroll to position [952, 0]
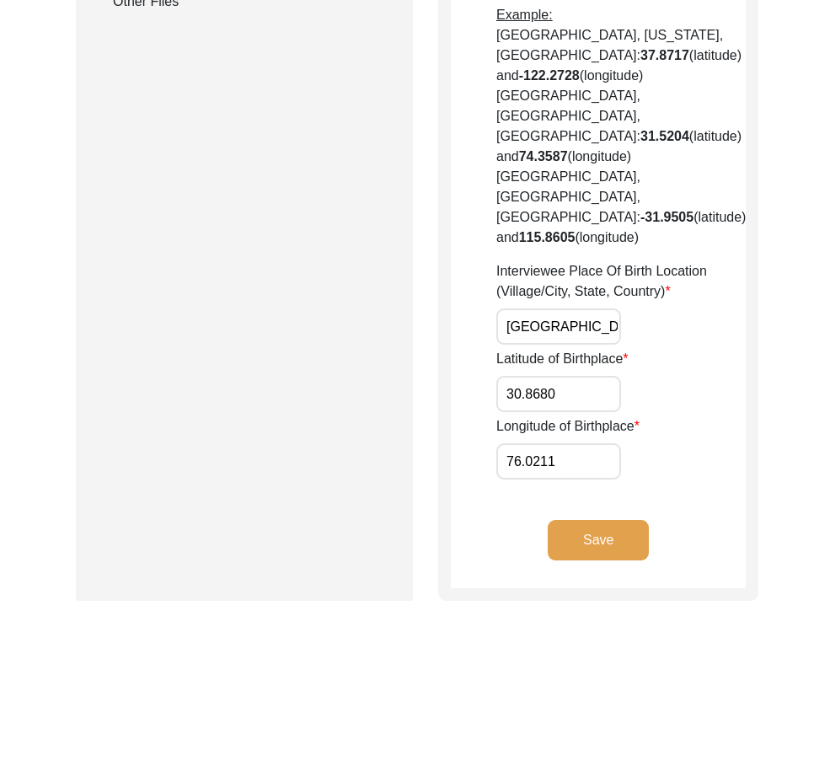
click at [600, 520] on button "Save" at bounding box center [597, 540] width 101 height 40
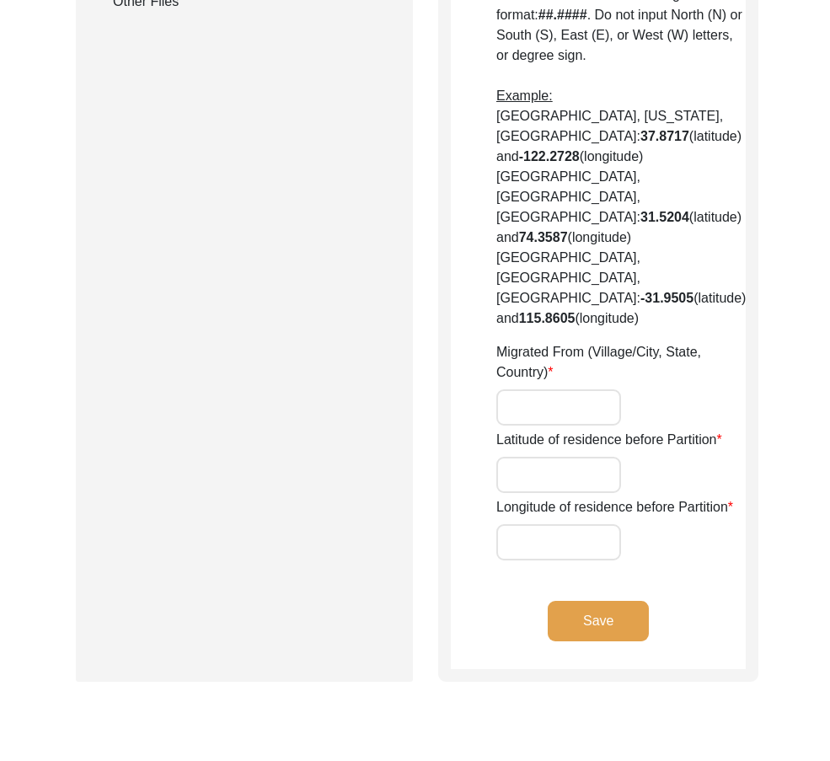
type input "N/A"
type input "Man Garh"
type input "[GEOGRAPHIC_DATA]"
type input "Ludhiana/ Samrala"
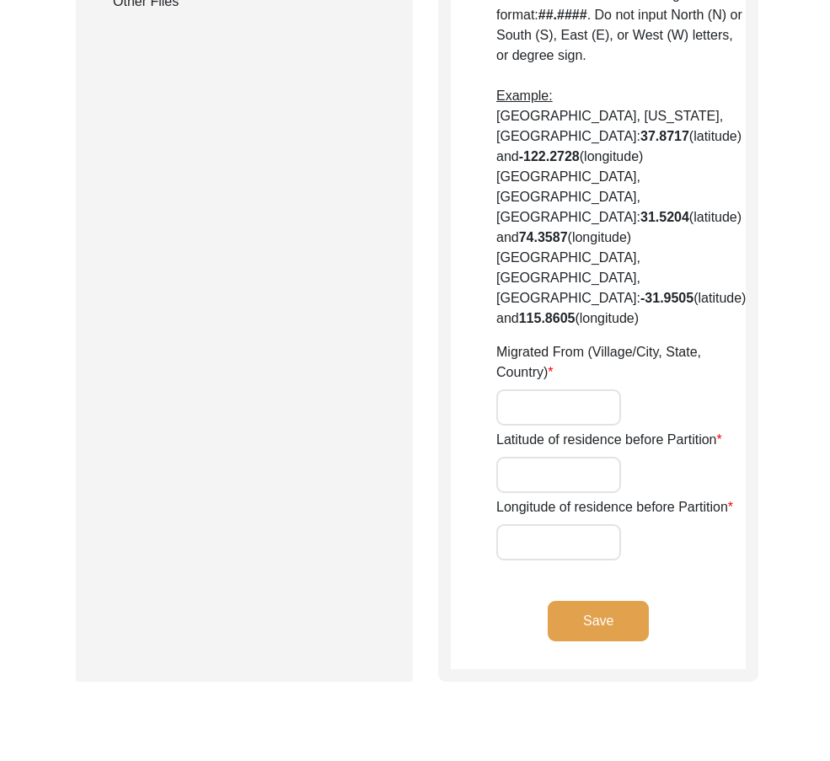
type input "141201"
type input "[GEOGRAPHIC_DATA]"
type input "Man Garh/ Samrala"
type input "Man Garh, [GEOGRAPHIC_DATA], [GEOGRAPHIC_DATA]"
type input "N/A"
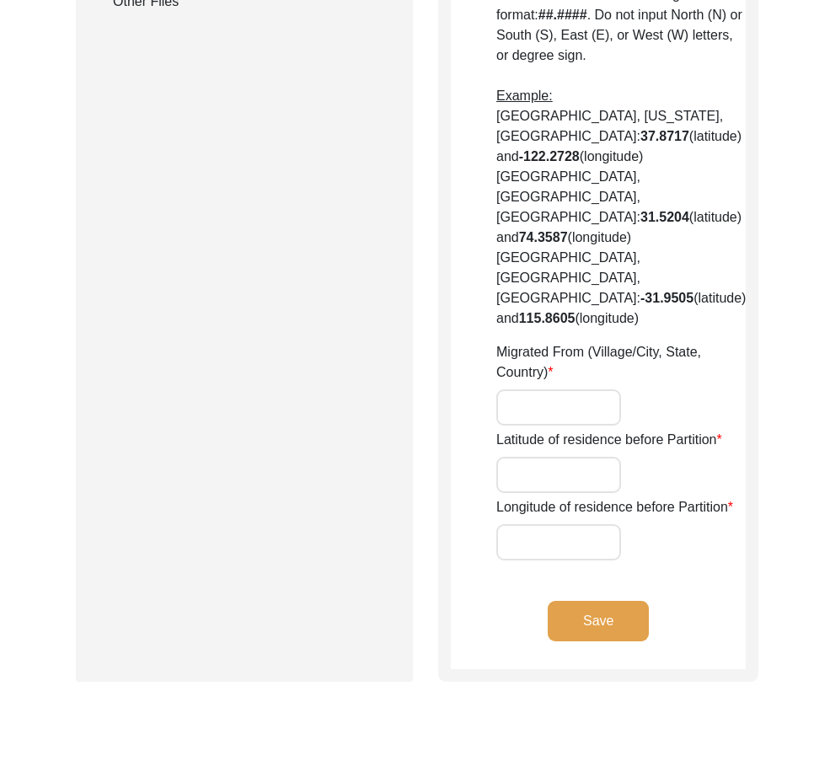
type input "N/A"
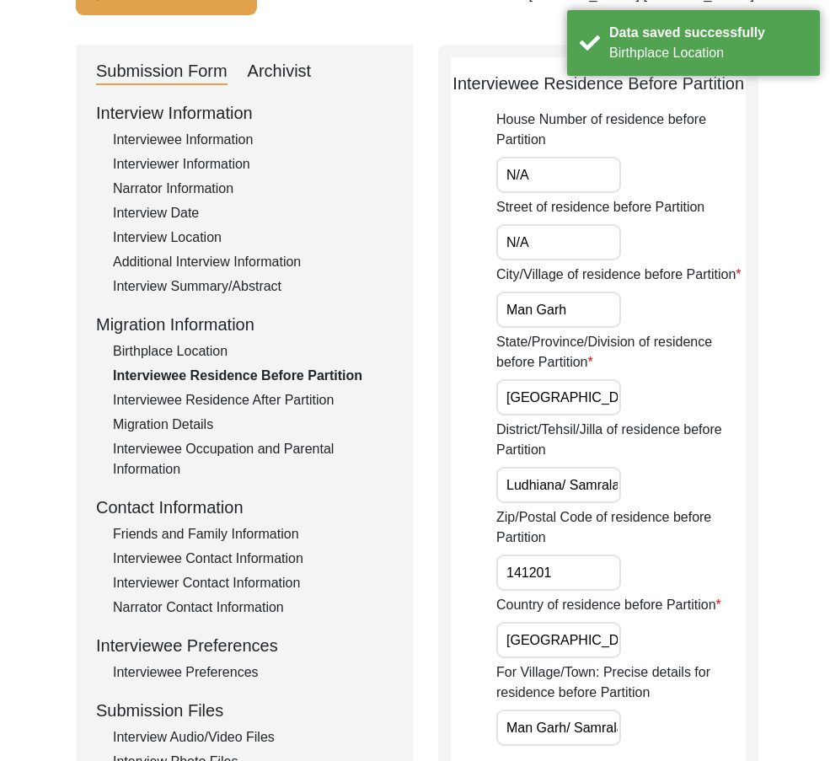
scroll to position [0, 0]
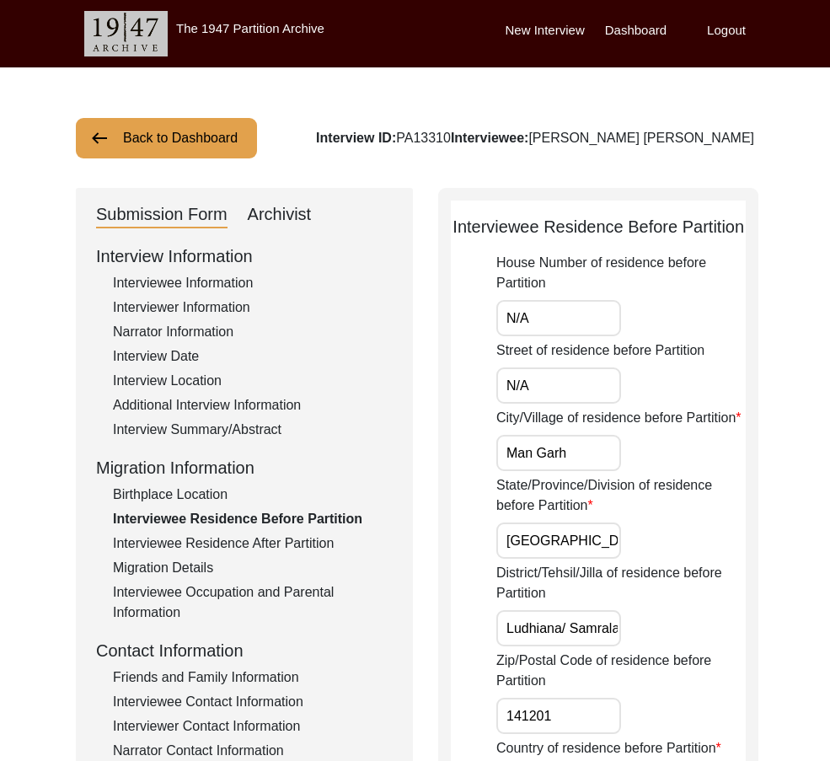
drag, startPoint x: 569, startPoint y: 345, endPoint x: 544, endPoint y: 341, distance: 25.6
click at [544, 336] on input "N/A" at bounding box center [558, 318] width 125 height 36
click at [564, 403] on input "N/A" at bounding box center [558, 385] width 125 height 36
click at [601, 471] on input "Man Garh" at bounding box center [558, 453] width 125 height 36
click at [603, 471] on input "Man Garh" at bounding box center [558, 453] width 125 height 36
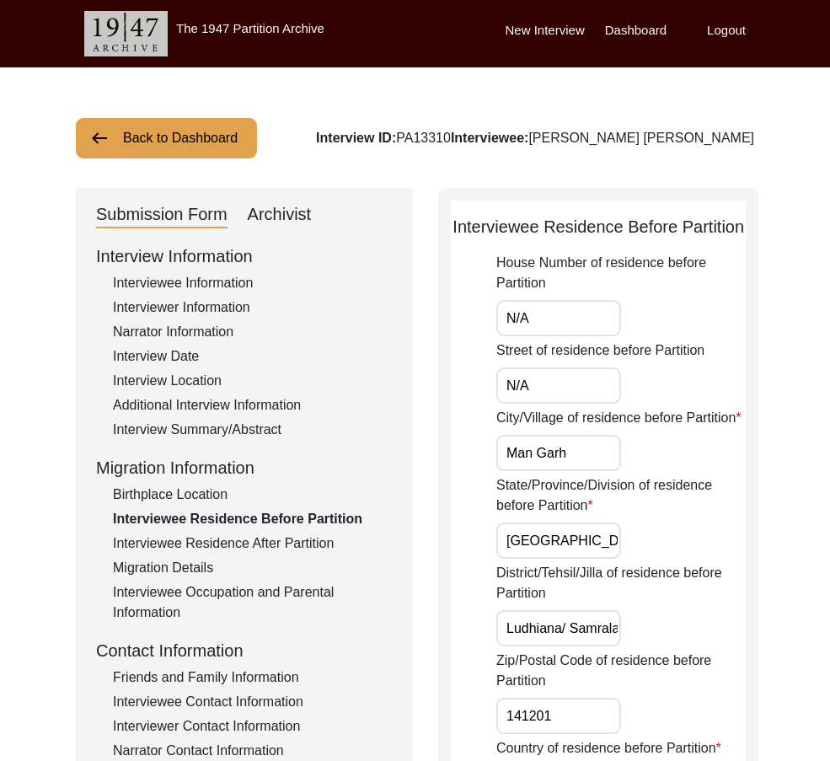
click at [603, 471] on input "Man Garh" at bounding box center [558, 453] width 125 height 36
click at [602, 471] on input "Man Garh" at bounding box center [558, 453] width 125 height 36
paste input "g"
type input "Mangarh"
click at [600, 558] on input "[GEOGRAPHIC_DATA]" at bounding box center [558, 540] width 125 height 36
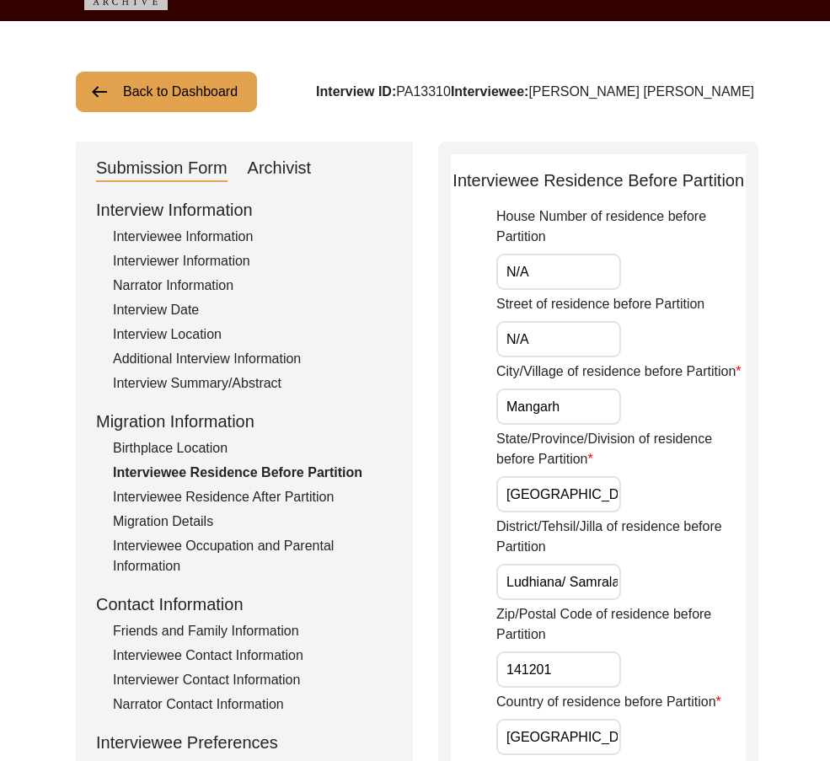
scroll to position [168, 0]
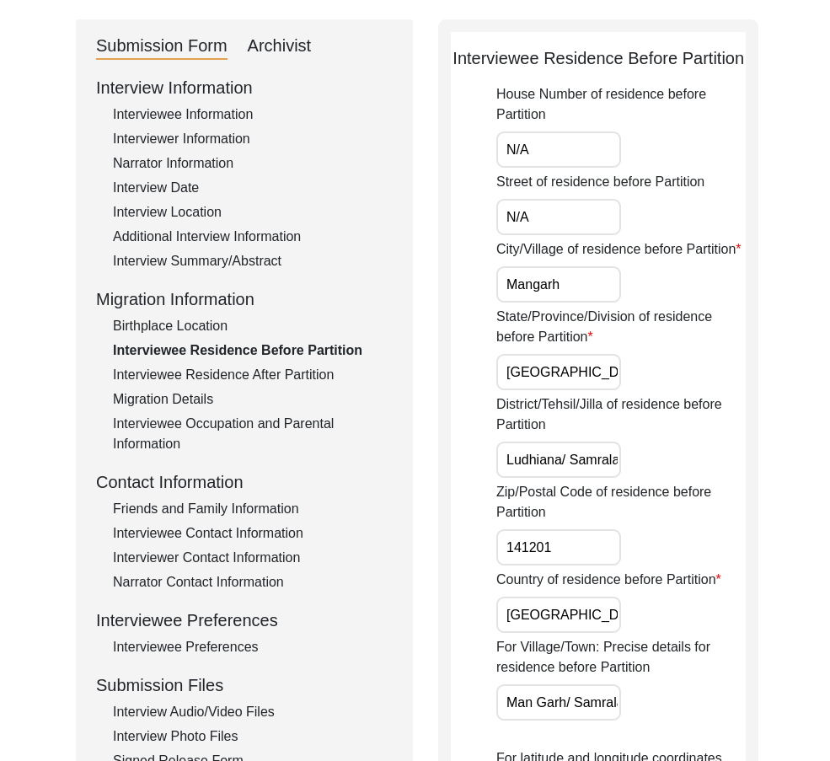
click at [572, 478] on input "Ludhiana/ Samrala" at bounding box center [558, 459] width 125 height 36
drag, startPoint x: 504, startPoint y: 477, endPoint x: 708, endPoint y: 499, distance: 205.0
click at [708, 478] on div "District/Tehsil/Jilla of residence before Partition Ludhiana/[GEOGRAPHIC_DATA]" at bounding box center [620, 435] width 249 height 83
type input "Ludhiana/Samrala"
click at [696, 472] on div "District/Tehsil/Jilla of residence before Partition Ludhiana/[GEOGRAPHIC_DATA]" at bounding box center [620, 435] width 249 height 83
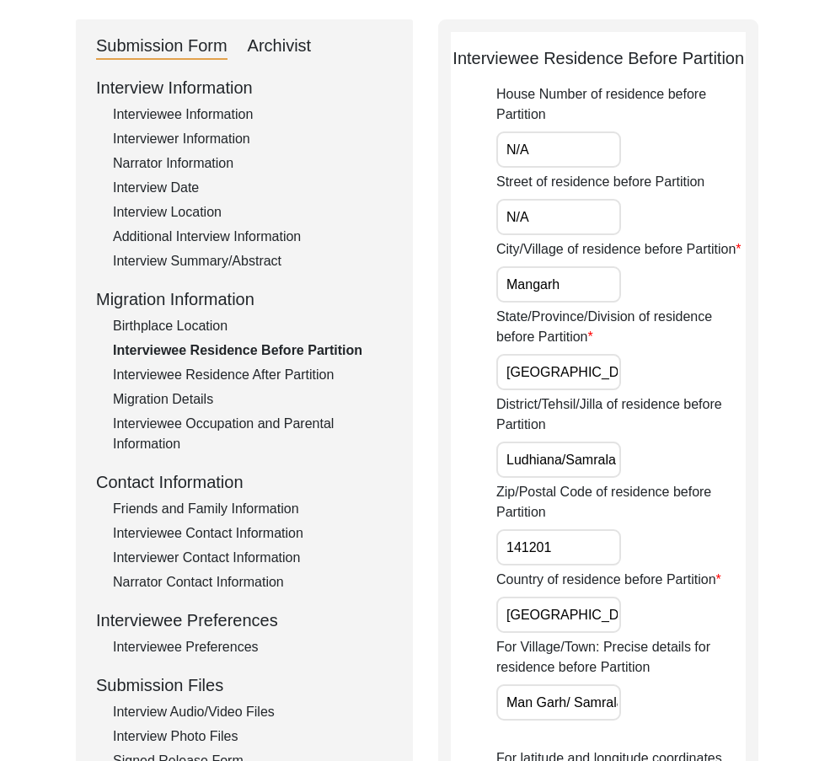
click at [604, 565] on input "141201" at bounding box center [558, 547] width 125 height 36
click at [565, 633] on input "[GEOGRAPHIC_DATA]" at bounding box center [558, 614] width 125 height 36
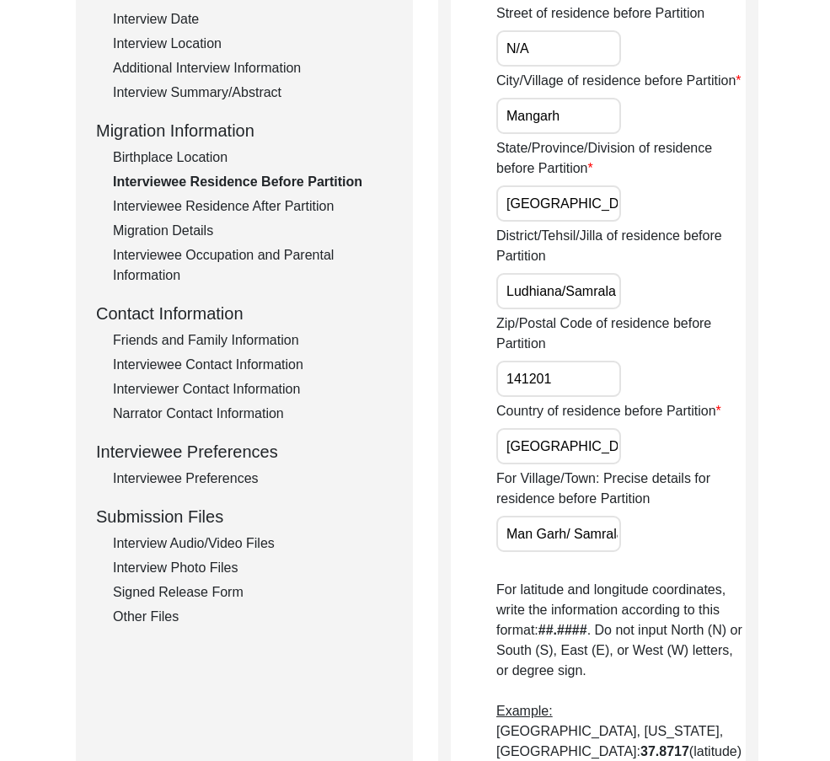
scroll to position [0, 8]
drag, startPoint x: 513, startPoint y: 562, endPoint x: 761, endPoint y: 557, distance: 247.7
click at [761, 557] on div "Back to Dashboard Interview ID: PA13310 Interviewee: [PERSON_NAME] [PERSON_NAME…" at bounding box center [415, 576] width 830 height 1692
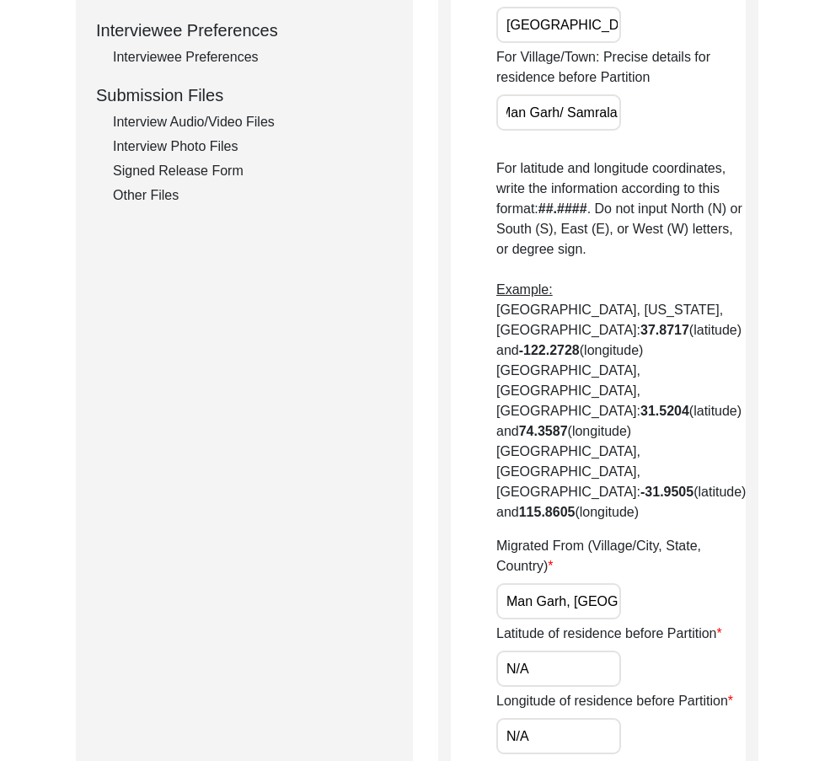
scroll to position [0, 0]
click at [515, 583] on input "Man Garh, [GEOGRAPHIC_DATA], [GEOGRAPHIC_DATA]" at bounding box center [558, 601] width 125 height 36
paste input "garh, [GEOGRAPHIC_DATA]"
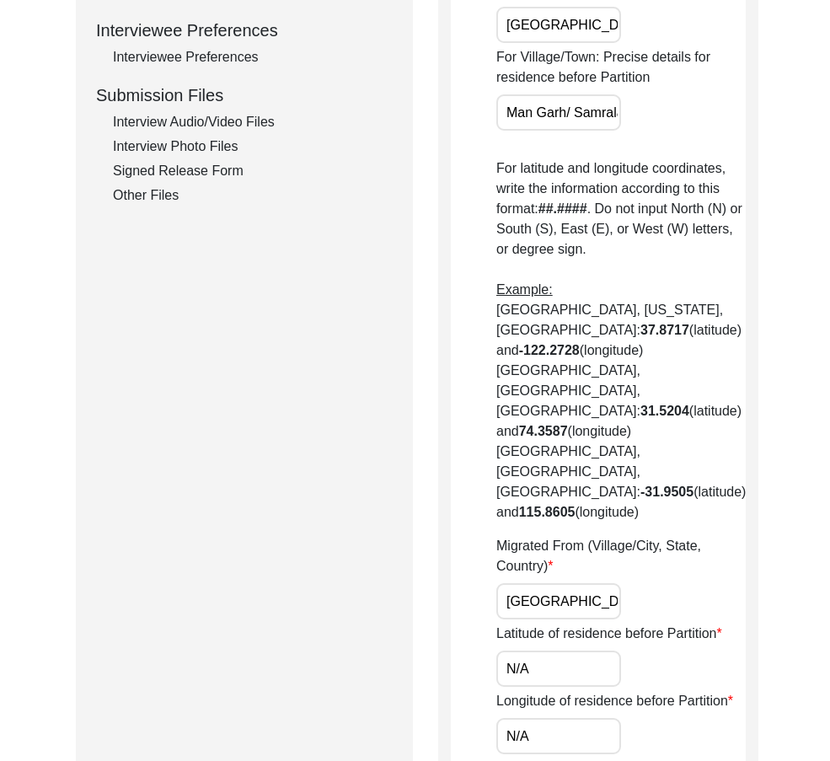
scroll to position [0, 138]
type input "[GEOGRAPHIC_DATA], [GEOGRAPHIC_DATA], [GEOGRAPHIC_DATA], [GEOGRAPHIC_DATA]"
click at [628, 552] on div "Migrated From (Village/City, State, Country) [GEOGRAPHIC_DATA], [GEOGRAPHIC_DAT…" at bounding box center [620, 577] width 249 height 83
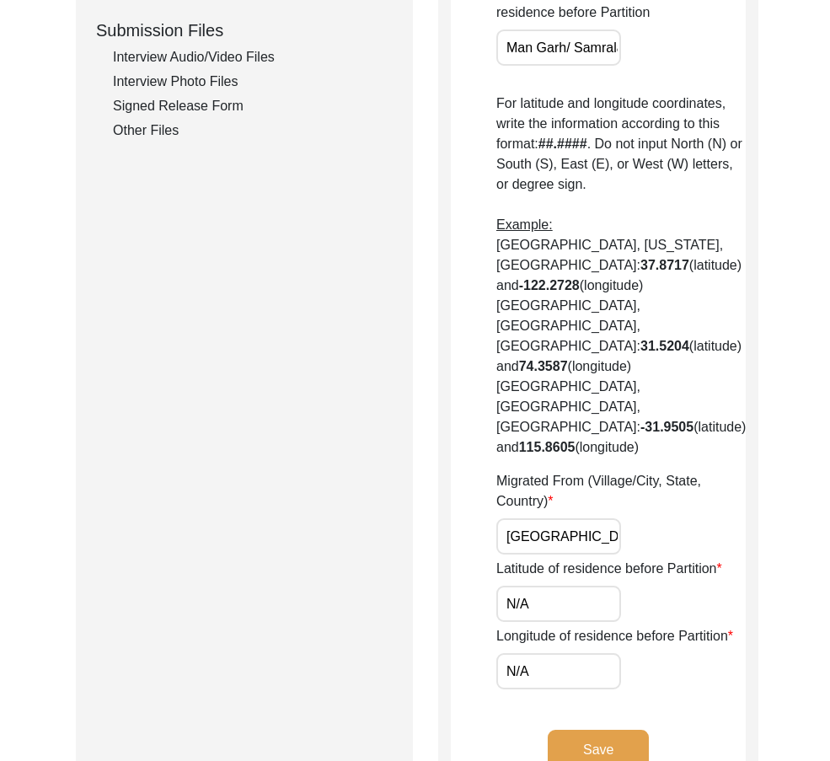
scroll to position [927, 0]
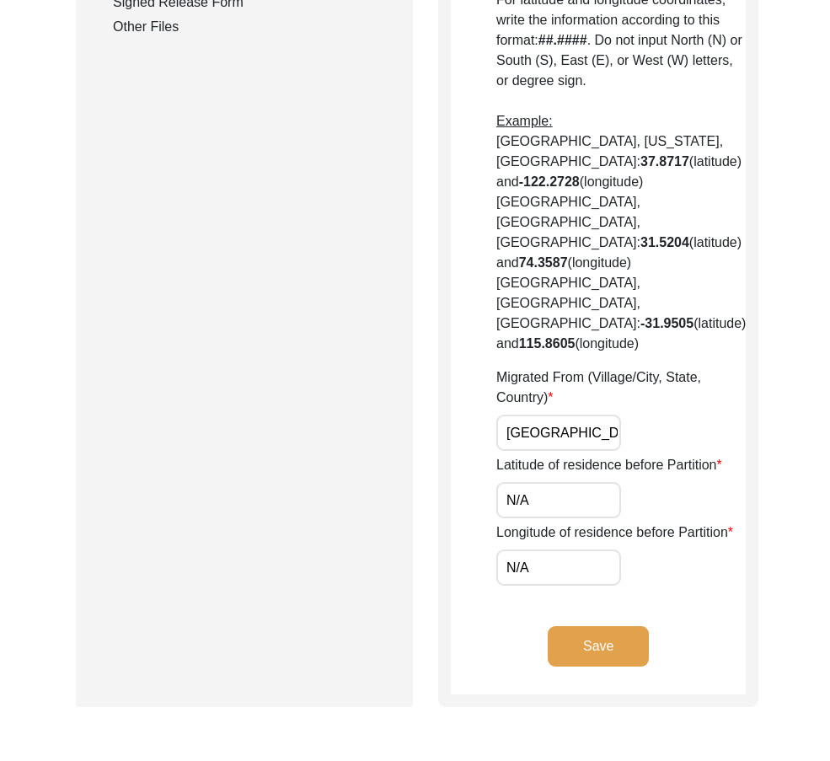
click at [557, 482] on input "N/A" at bounding box center [558, 500] width 125 height 36
paste input "30.8680"
type input "30.8680"
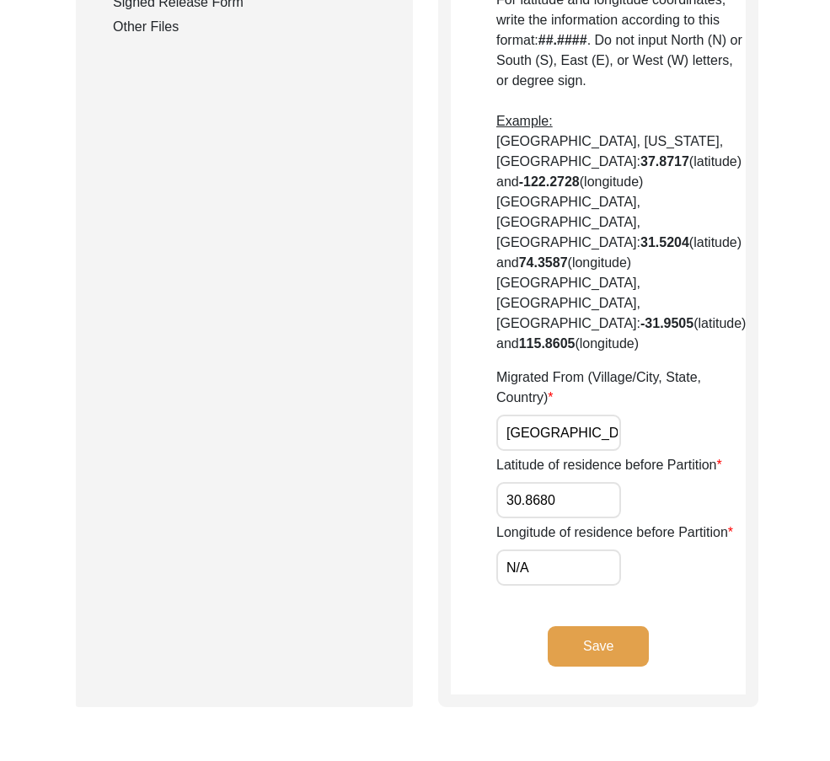
click at [546, 549] on input "N/A" at bounding box center [558, 567] width 125 height 36
paste input "76.0211"
type input "76.0211"
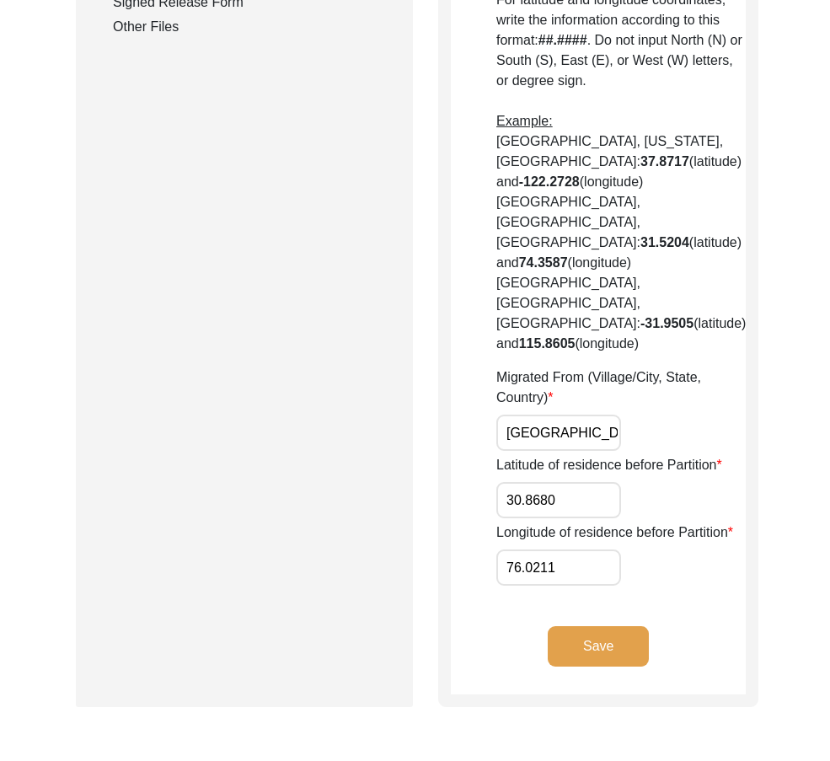
click at [552, 626] on button "Save" at bounding box center [597, 646] width 101 height 40
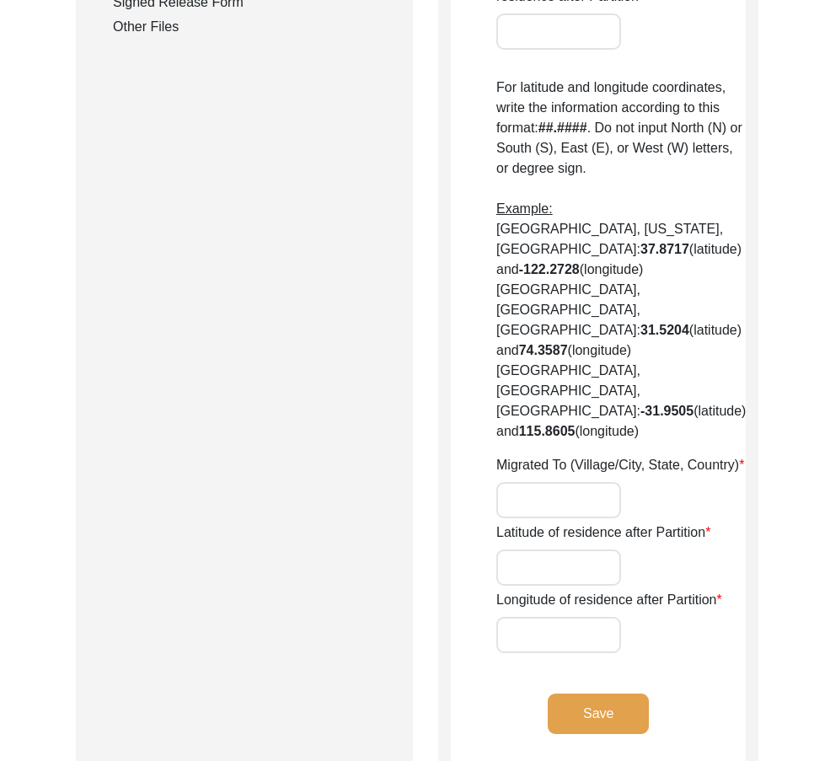
type input "Yes"
type input "N/A"
type input "Chak 298GB"
type input "[PERSON_NAME]/ [PERSON_NAME]"
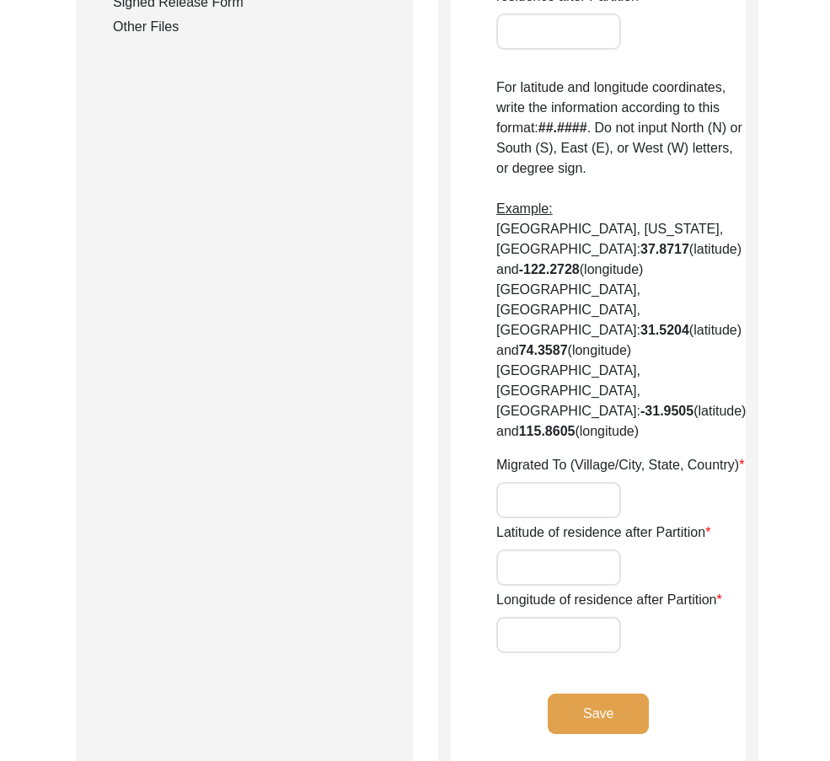
type input "[GEOGRAPHIC_DATA]"
type input "36050"
type input "Chak 298GB/ [GEOGRAPHIC_DATA]"
type input "Chak 298GB, [GEOGRAPHIC_DATA], [GEOGRAPHIC_DATA]"
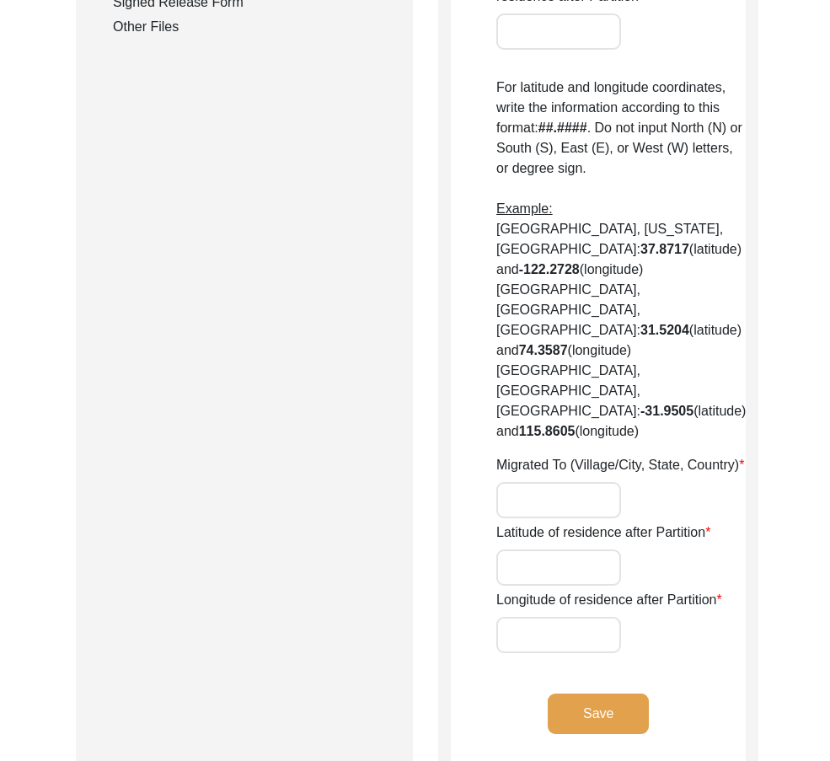
type input "N/A"
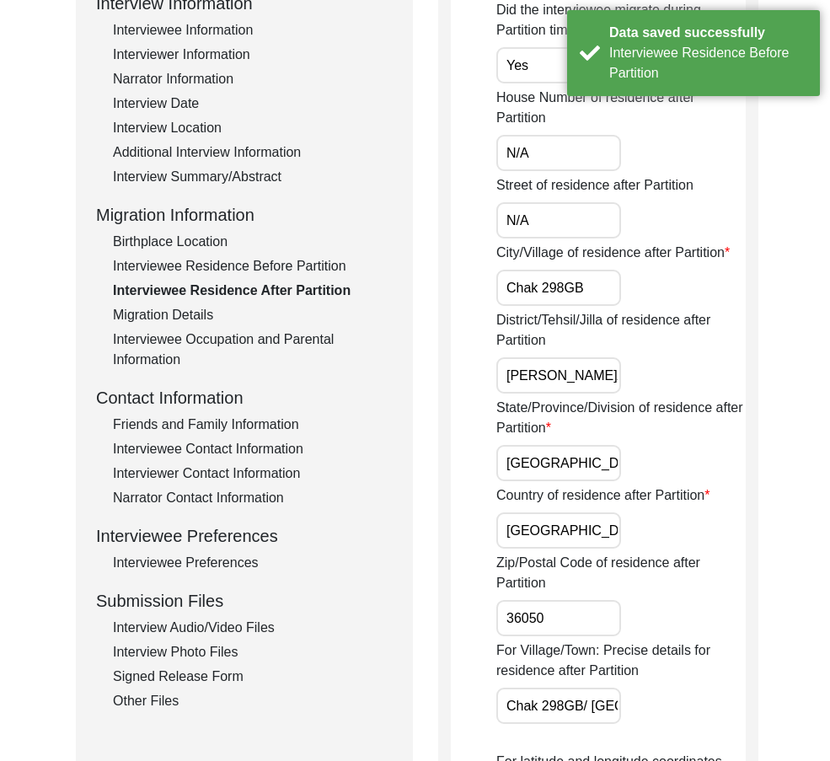
scroll to position [0, 0]
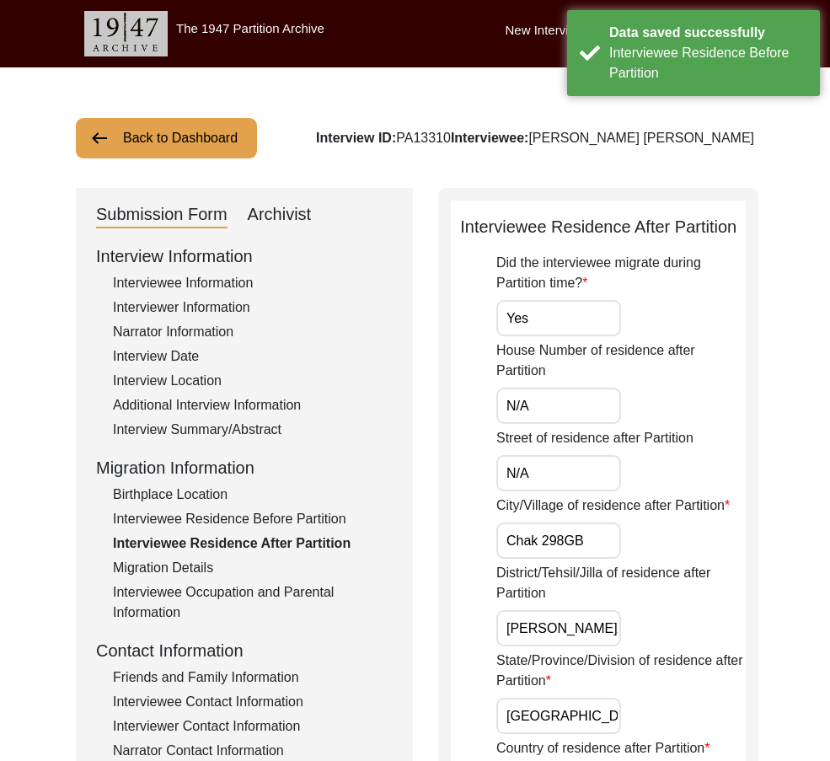
click at [532, 314] on input "Yes" at bounding box center [558, 318] width 125 height 36
click at [546, 410] on input "N/A" at bounding box center [558, 405] width 125 height 36
drag, startPoint x: 529, startPoint y: 471, endPoint x: 533, endPoint y: 482, distance: 11.7
click at [529, 472] on input "N/A" at bounding box center [558, 473] width 125 height 36
drag, startPoint x: 506, startPoint y: 526, endPoint x: 523, endPoint y: 534, distance: 18.5
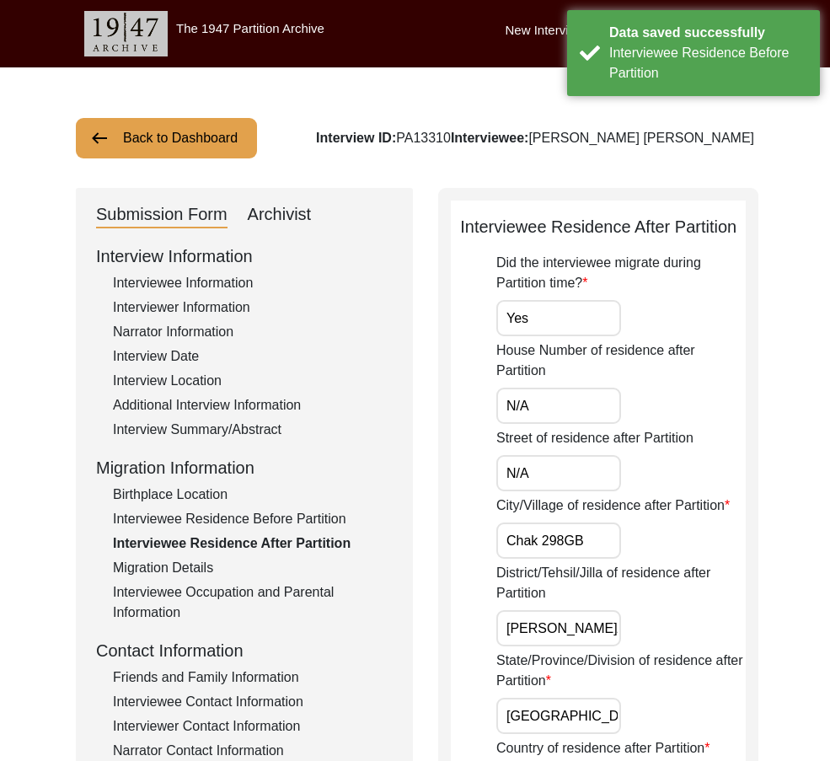
click at [507, 527] on input "Chak 298GB" at bounding box center [558, 540] width 125 height 36
click at [559, 539] on input "Chak 298GB" at bounding box center [558, 540] width 125 height 36
click at [564, 542] on input "Chak 298GB" at bounding box center [558, 540] width 125 height 36
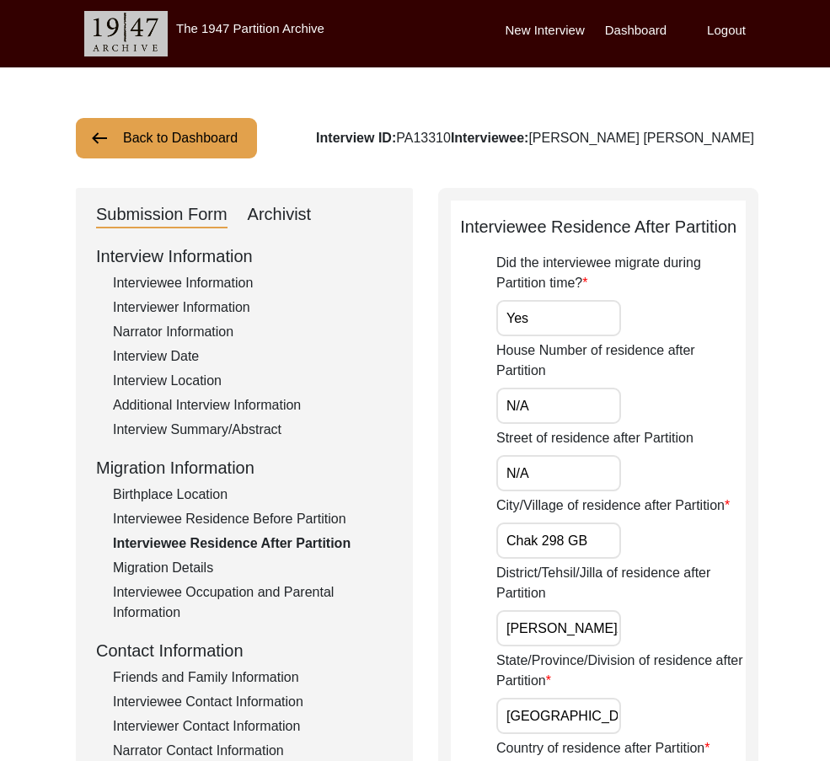
drag, startPoint x: 526, startPoint y: 543, endPoint x: 689, endPoint y: 545, distance: 163.4
click at [691, 545] on div "City/Village of residence after Partition Chak 298 GB" at bounding box center [620, 526] width 249 height 63
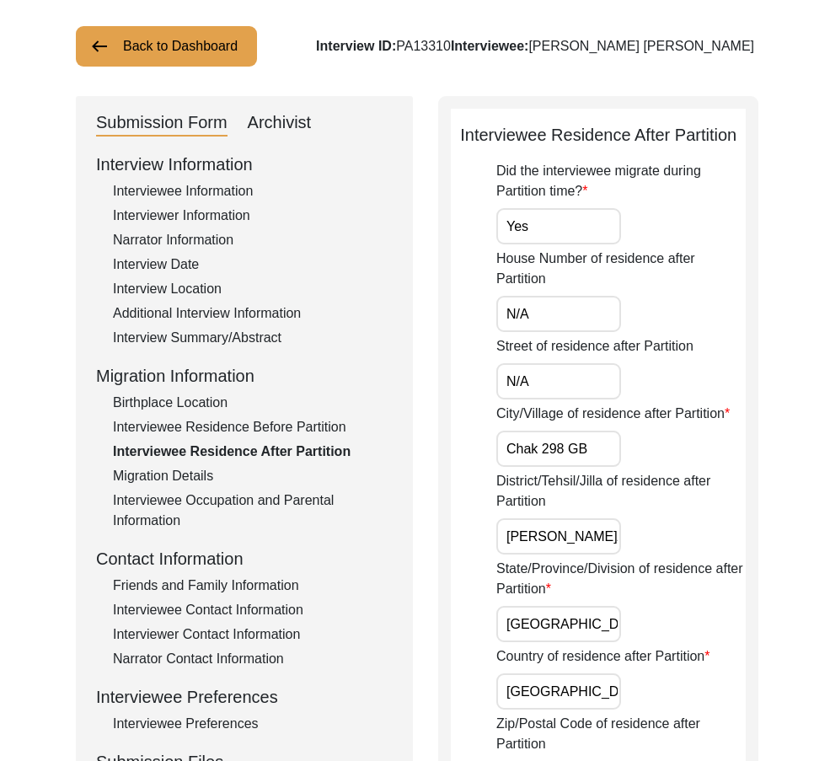
scroll to position [253, 0]
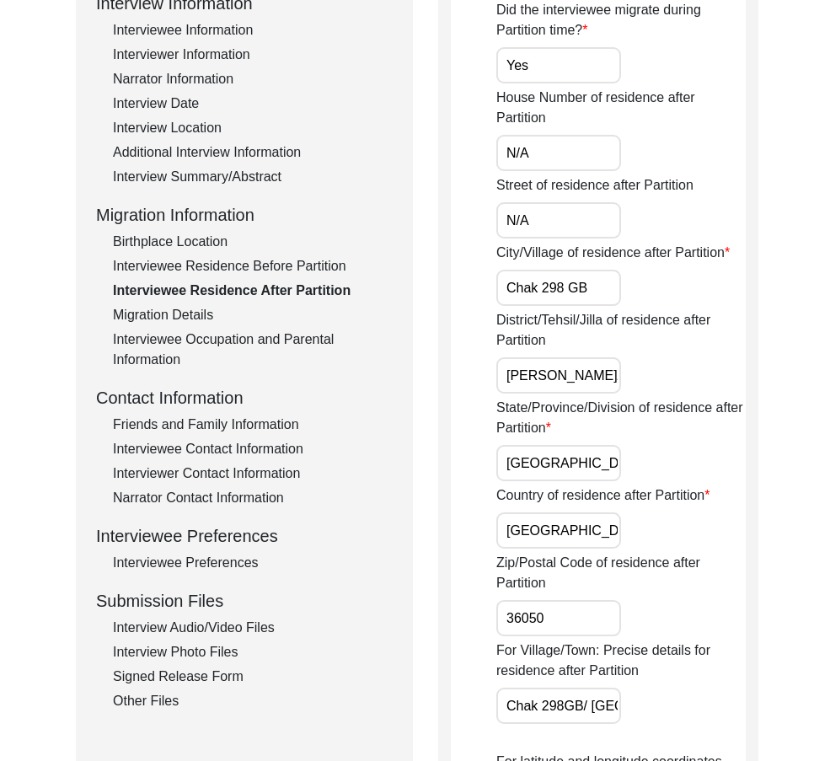
type input "Chak 298 GB"
click at [609, 385] on input "[PERSON_NAME]/ [PERSON_NAME]" at bounding box center [558, 375] width 125 height 36
click at [606, 382] on input "[PERSON_NAME]/ [PERSON_NAME]" at bounding box center [558, 375] width 125 height 36
type input "[PERSON_NAME]/[PERSON_NAME]"
click at [589, 448] on input "[GEOGRAPHIC_DATA]" at bounding box center [558, 463] width 125 height 36
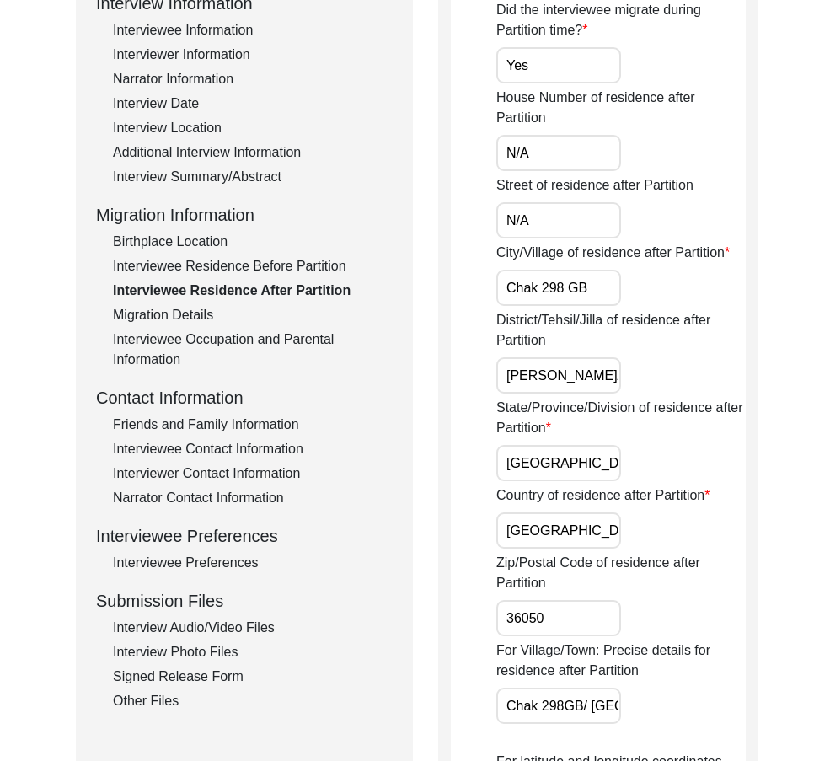
click at [586, 503] on label "Country of residence after Partition" at bounding box center [602, 495] width 213 height 20
click at [586, 512] on input "[GEOGRAPHIC_DATA]" at bounding box center [558, 530] width 125 height 36
click at [589, 520] on input "[GEOGRAPHIC_DATA]" at bounding box center [558, 530] width 125 height 36
click at [586, 608] on input "36050" at bounding box center [558, 618] width 125 height 36
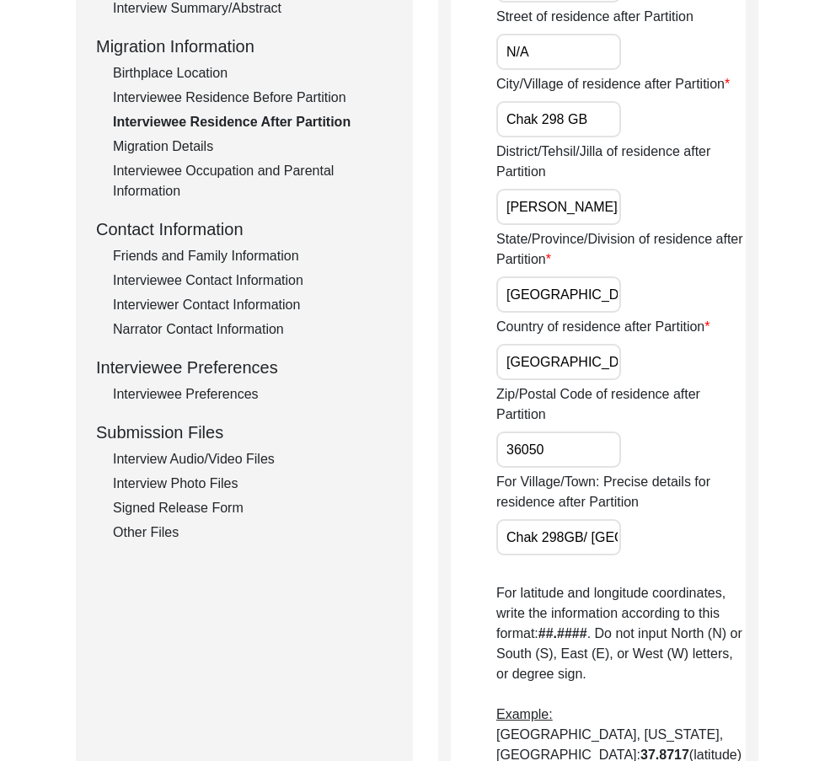
scroll to position [0, 146]
drag, startPoint x: 500, startPoint y: 531, endPoint x: 745, endPoint y: 532, distance: 245.1
click at [745, 532] on div "Interviewee Residence After Partition Did the interviewee migrate during Partit…" at bounding box center [598, 523] width 320 height 1513
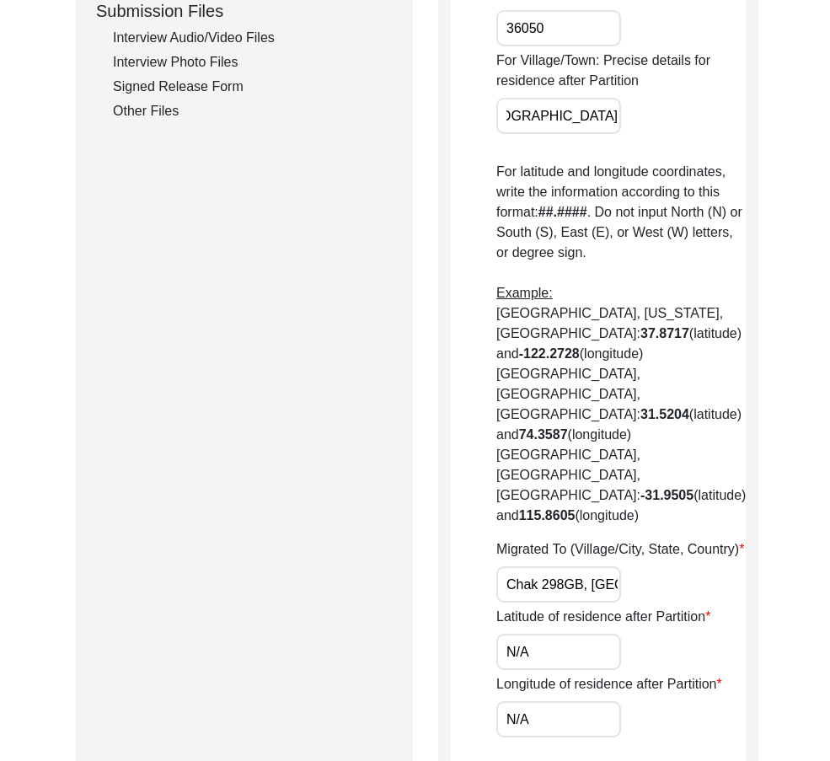
scroll to position [0, 0]
click at [564, 566] on input "Chak 298GB, [GEOGRAPHIC_DATA], [GEOGRAPHIC_DATA]" at bounding box center [558, 584] width 125 height 36
drag, startPoint x: 514, startPoint y: 523, endPoint x: 714, endPoint y: 540, distance: 201.2
click at [714, 540] on div "Migrated To (Village/City, State, Country) Chak 298 [GEOGRAPHIC_DATA], [GEOGRAP…" at bounding box center [620, 570] width 249 height 63
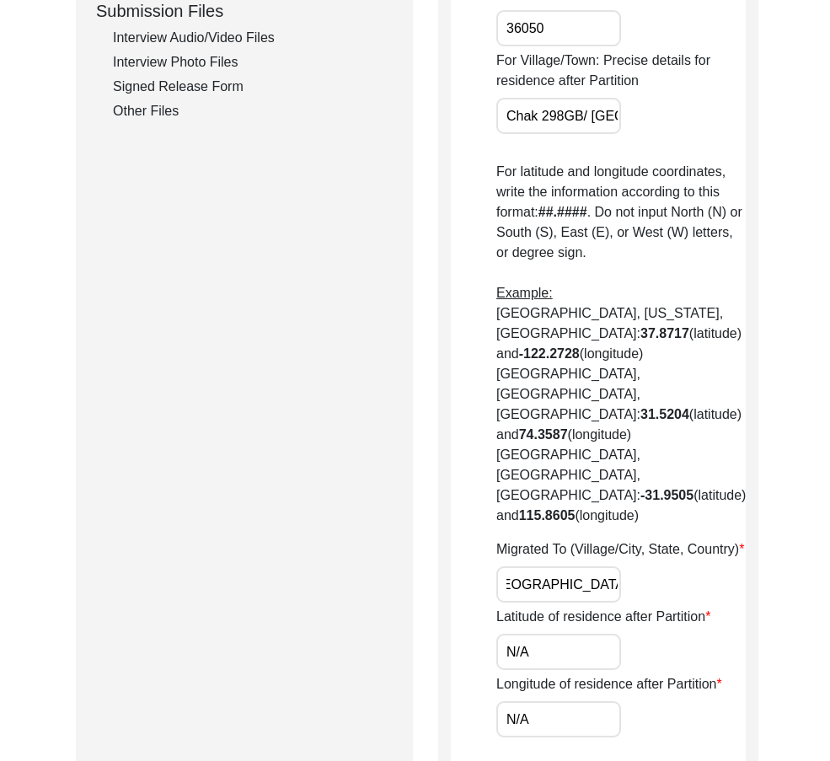
type input "Chak 298 [GEOGRAPHIC_DATA], [GEOGRAPHIC_DATA], [GEOGRAPHIC_DATA]"
click at [703, 539] on div "Migrated To (Village/City, State, Country) Chak 298 [GEOGRAPHIC_DATA], [GEOGRAP…" at bounding box center [620, 570] width 249 height 63
click at [547, 633] on input "N/A" at bounding box center [558, 651] width 125 height 36
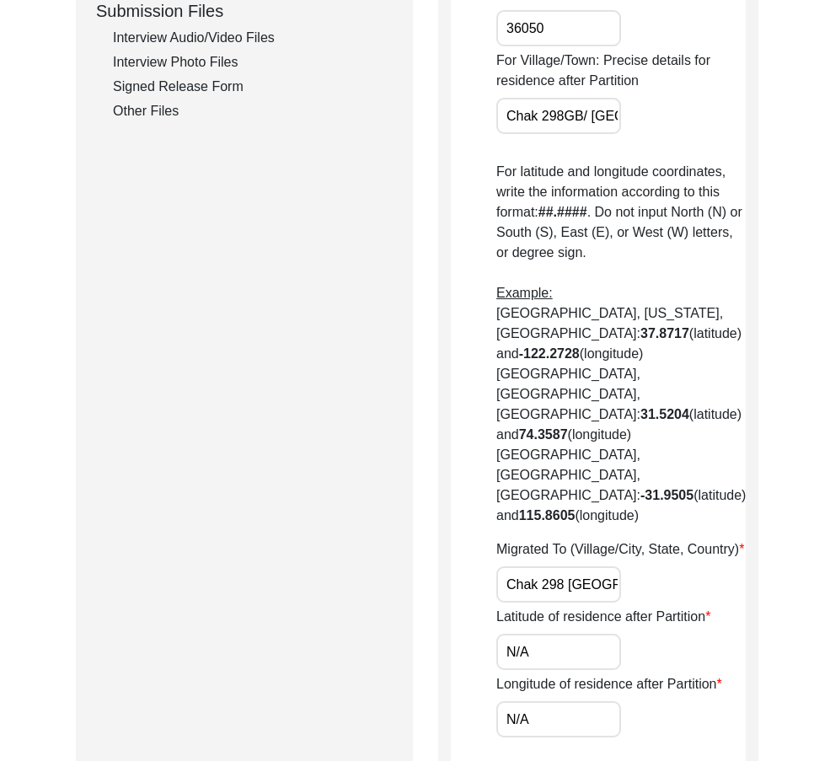
click at [547, 633] on input "N/A" at bounding box center [558, 651] width 125 height 36
paste input "30.9160"
type input "30.9160"
click at [516, 701] on input "N/A" at bounding box center [558, 719] width 125 height 36
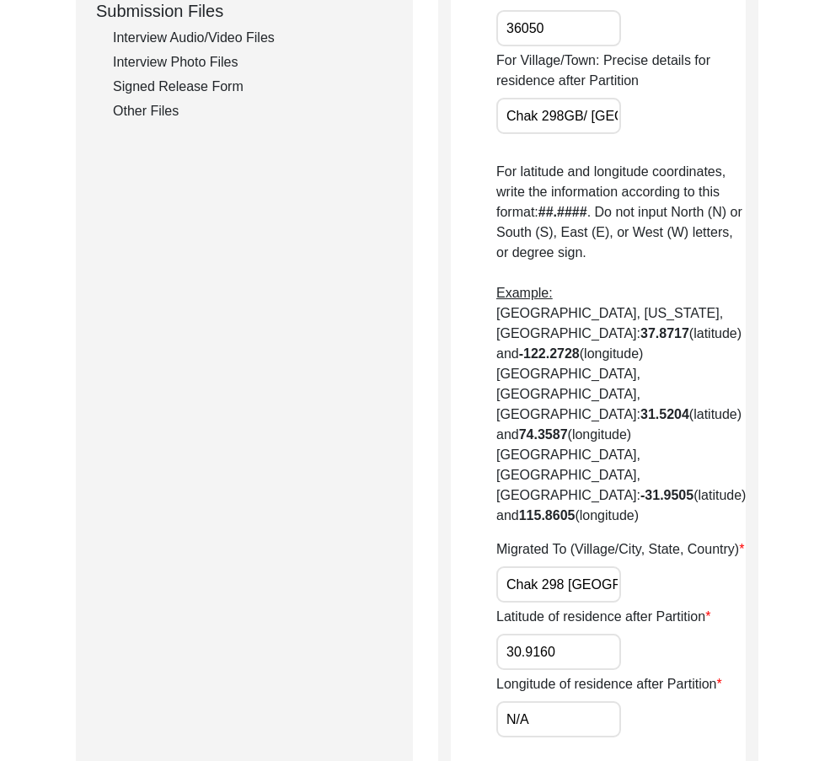
click at [516, 701] on input "N/A" at bounding box center [558, 719] width 125 height 36
paste input "72.4273"
type input "72.4273"
click at [612, 676] on app-residence-after-partition "Interviewee Residence After Partition Did the interviewee migrate during Partit…" at bounding box center [598, 109] width 295 height 1474
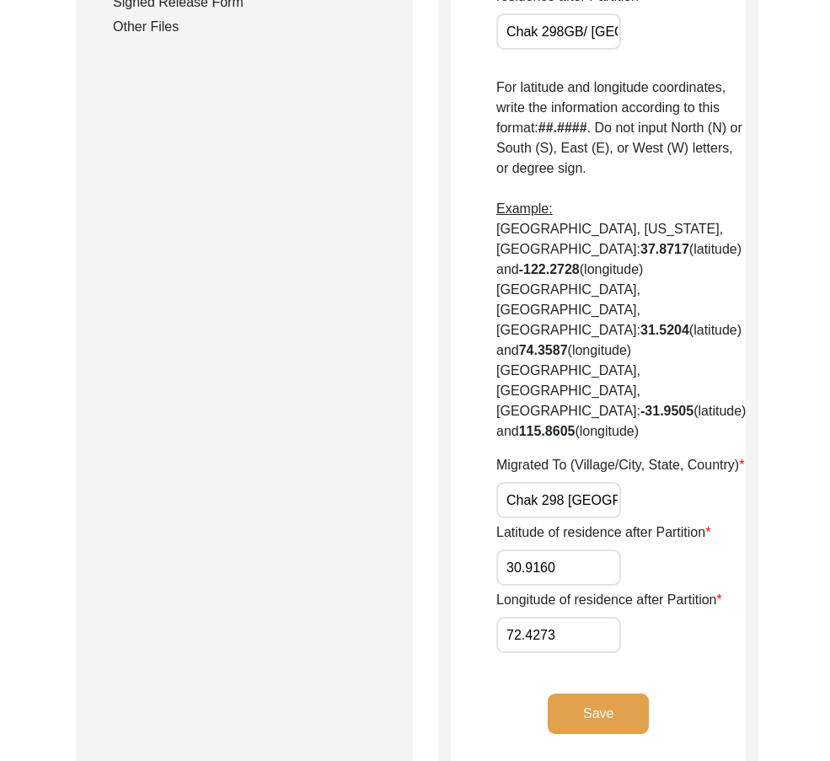
click at [606, 693] on button "Save" at bounding box center [597, 713] width 101 height 40
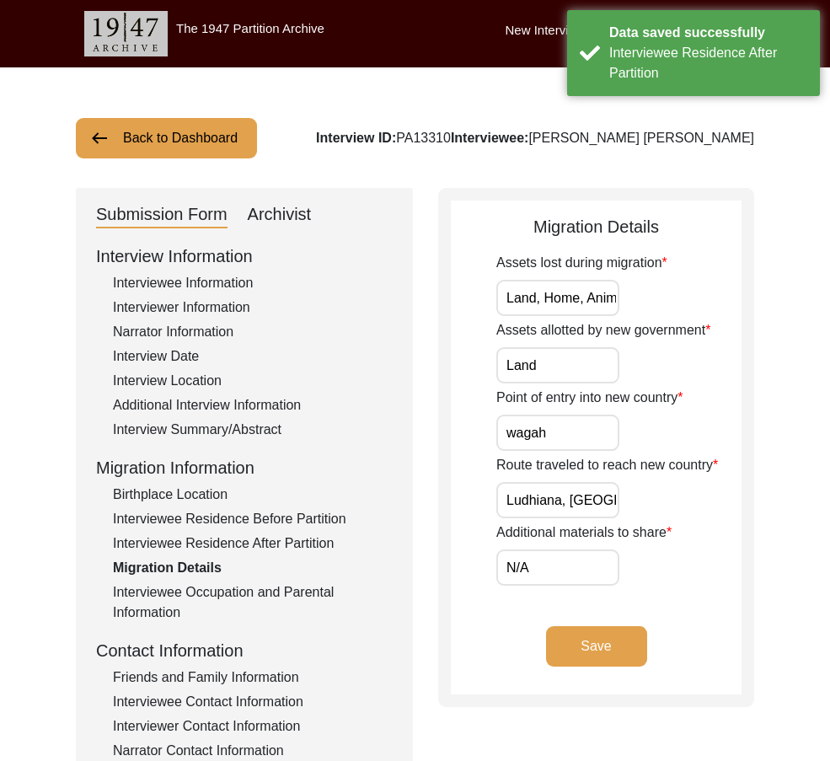
scroll to position [0, 19]
drag, startPoint x: 560, startPoint y: 289, endPoint x: 771, endPoint y: 298, distance: 210.8
click at [771, 298] on div "Back to Dashboard Interview ID: PA13310 Interviewee: [PERSON_NAME] [PERSON_NAME…" at bounding box center [415, 585] width 830 height 1036
click at [739, 293] on div "Assets lost during migration Land, Home, Animals" at bounding box center [618, 284] width 245 height 63
drag, startPoint x: 543, startPoint y: 299, endPoint x: 709, endPoint y: 298, distance: 165.9
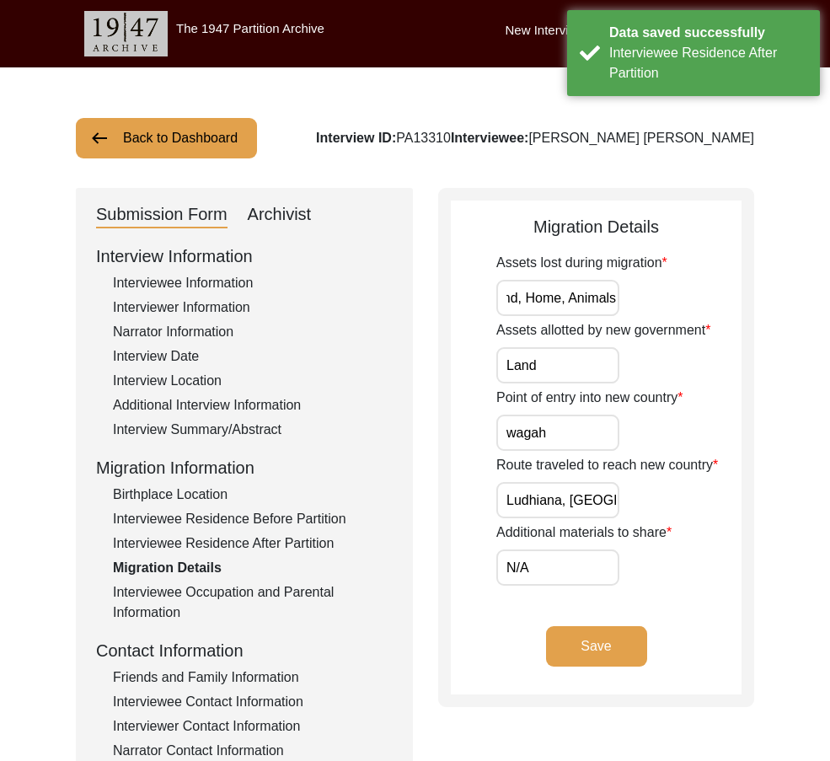
click at [709, 298] on div "Assets lost during migration Land, Home, Animals" at bounding box center [618, 284] width 245 height 63
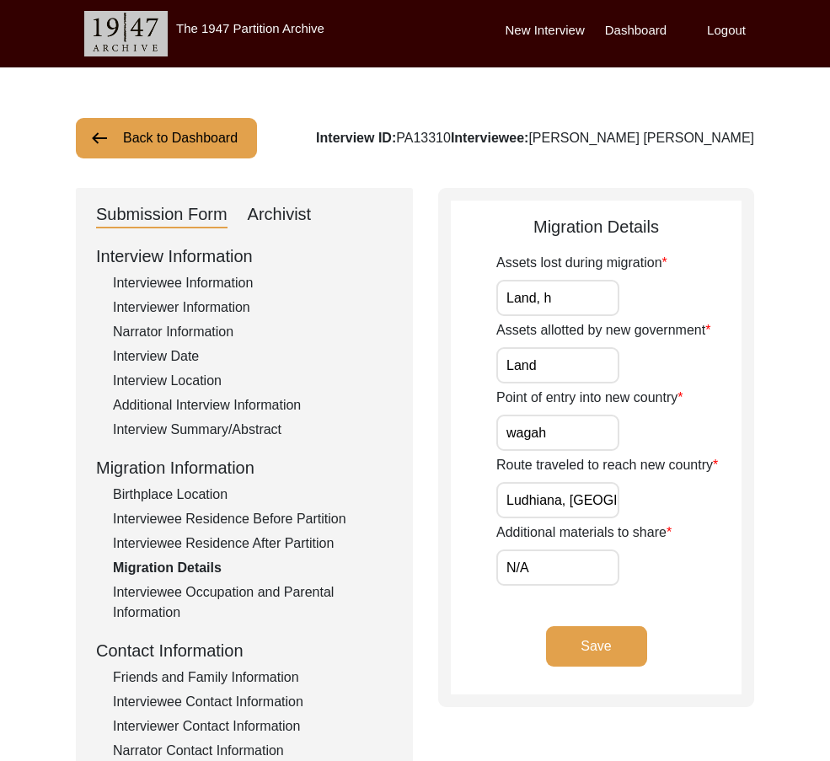
scroll to position [0, 0]
type input "Land, home, and animals"
click at [571, 361] on input "Land" at bounding box center [557, 365] width 123 height 36
click at [502, 398] on label "Point of entry into new country" at bounding box center [589, 397] width 186 height 20
click at [502, 414] on input "wagah" at bounding box center [557, 432] width 123 height 36
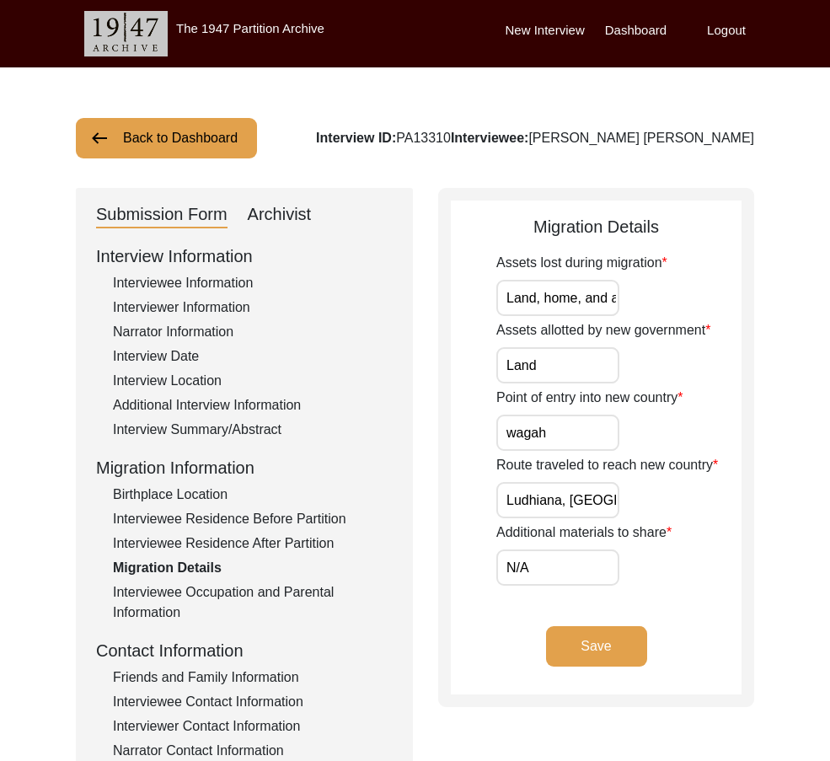
click at [554, 419] on input "wagah" at bounding box center [557, 432] width 123 height 36
type input "Wagah"
drag, startPoint x: 509, startPoint y: 495, endPoint x: 627, endPoint y: 537, distance: 125.2
click at [725, 515] on div "Route traveled to reach new country [GEOGRAPHIC_DATA], [GEOGRAPHIC_DATA], [GEOG…" at bounding box center [618, 486] width 245 height 63
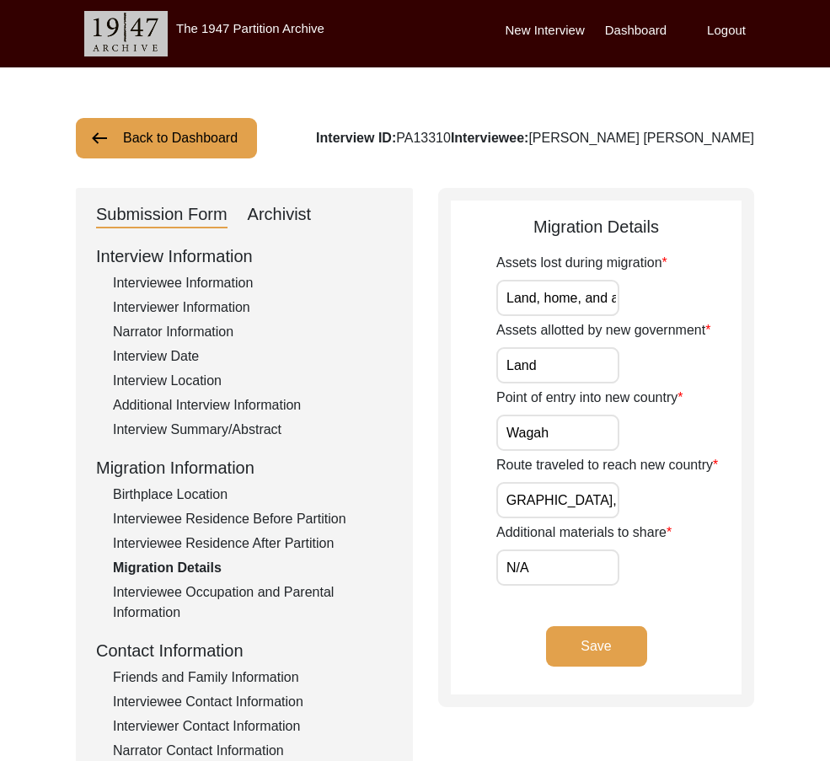
scroll to position [0, 0]
click at [608, 549] on input "N/A" at bounding box center [557, 567] width 123 height 36
drag, startPoint x: 571, startPoint y: 501, endPoint x: 667, endPoint y: 499, distance: 96.1
click at [670, 499] on div "Route traveled to reach new country [GEOGRAPHIC_DATA], [GEOGRAPHIC_DATA], [GEOG…" at bounding box center [618, 486] width 245 height 63
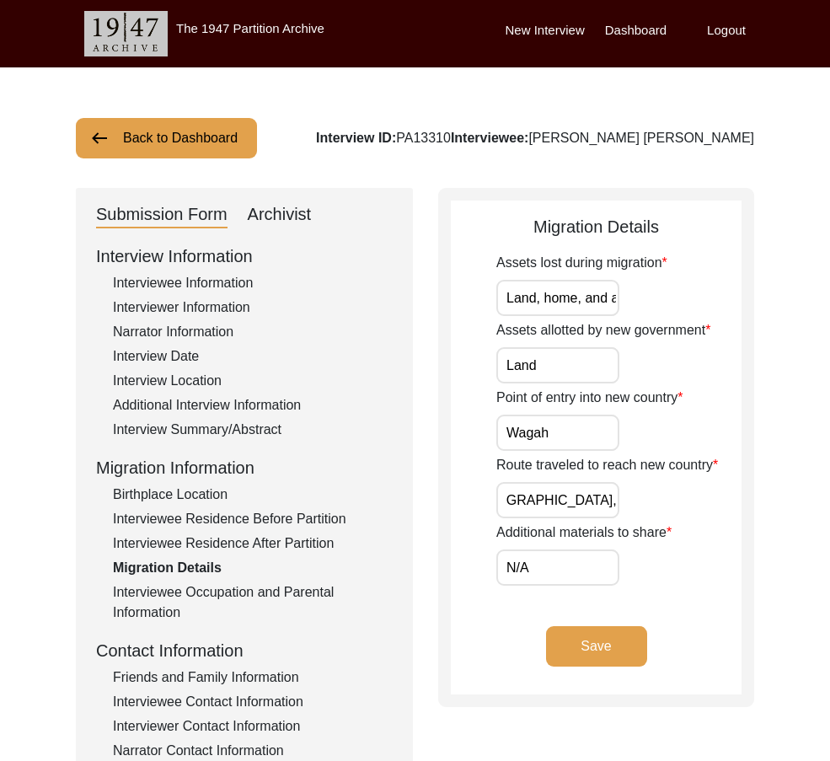
scroll to position [0, 0]
click at [619, 505] on div "Route traveled to reach new country [GEOGRAPHIC_DATA], [GEOGRAPHIC_DATA], [GEOG…" at bounding box center [618, 486] width 245 height 63
drag, startPoint x: 608, startPoint y: 496, endPoint x: 629, endPoint y: 496, distance: 21.1
click at [629, 496] on div "Route traveled to reach new country [GEOGRAPHIC_DATA], [GEOGRAPHIC_DATA], [GEOG…" at bounding box center [618, 486] width 245 height 63
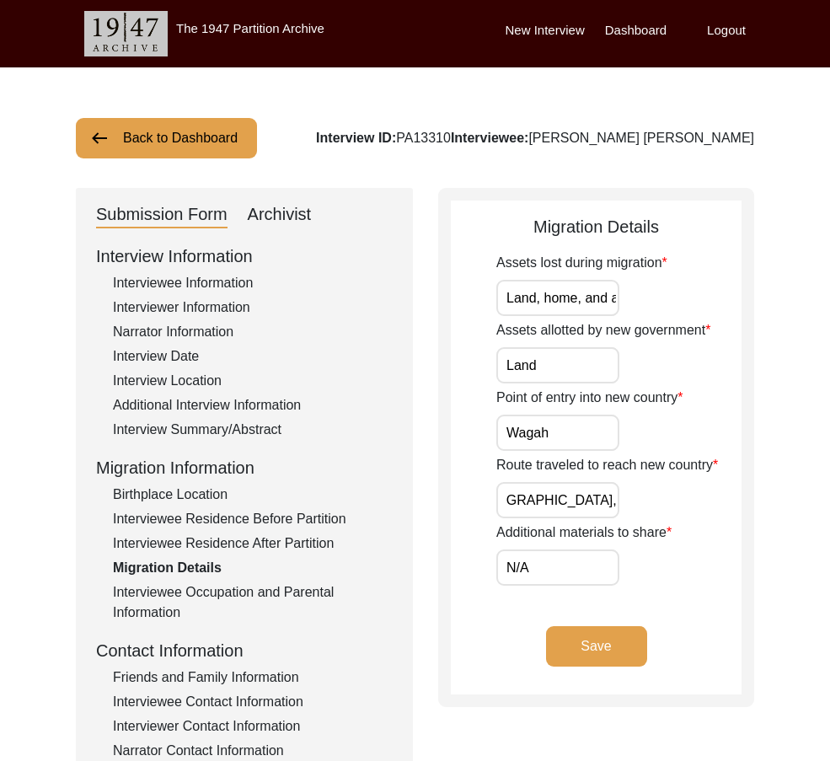
click at [609, 494] on input "Ludhiana, [GEOGRAPHIC_DATA], [GEOGRAPHIC_DATA], [GEOGRAPHIC_DATA]," at bounding box center [557, 500] width 123 height 36
type input "Ludhiana, [GEOGRAPHIC_DATA], [GEOGRAPHIC_DATA], [GEOGRAPHIC_DATA]"
click at [670, 512] on div "Route traveled to reach new country [GEOGRAPHIC_DATA], [GEOGRAPHIC_DATA], [GEOG…" at bounding box center [618, 486] width 245 height 63
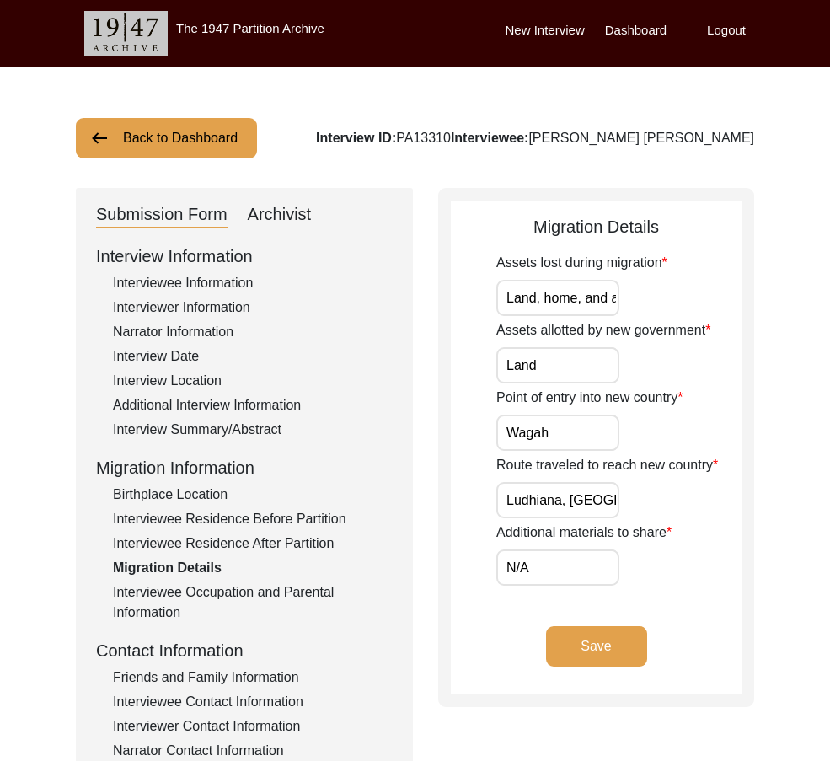
click at [609, 647] on button "Save" at bounding box center [596, 646] width 101 height 40
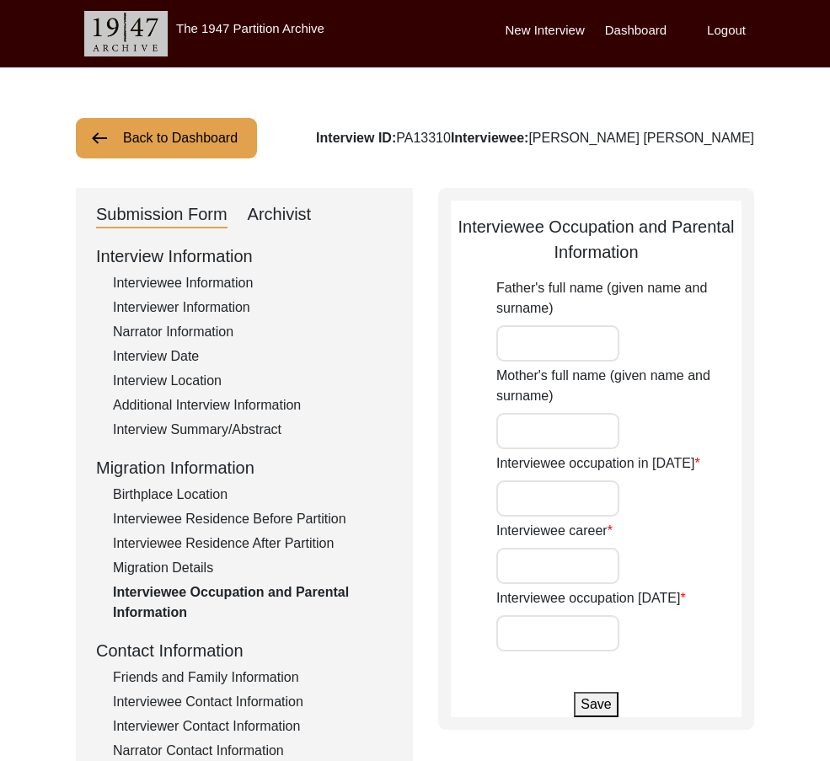
type input "Gaami"
type input "Fateh Bibi"
type input "House Boy"
type input "Farmer"
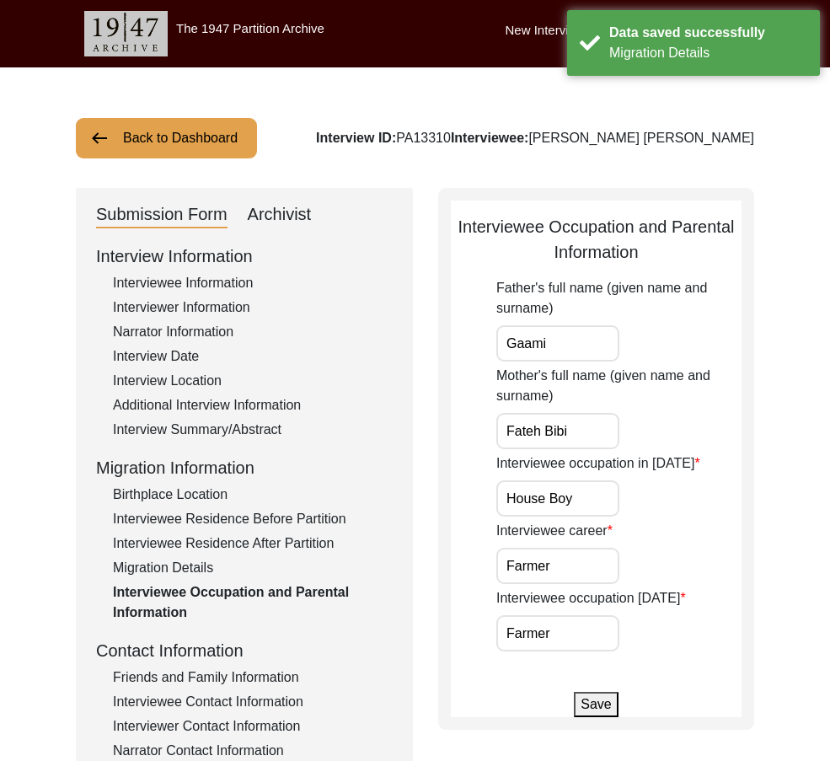
click at [585, 352] on input "Gaami" at bounding box center [557, 343] width 123 height 36
click at [585, 436] on input "Fateh Bibi" at bounding box center [557, 431] width 123 height 36
drag, startPoint x: 595, startPoint y: 514, endPoint x: 457, endPoint y: 514, distance: 137.3
click at [457, 514] on app-parental-information "Interviewee Occupation and Parental Information Father's full name (given name …" at bounding box center [596, 465] width 291 height 503
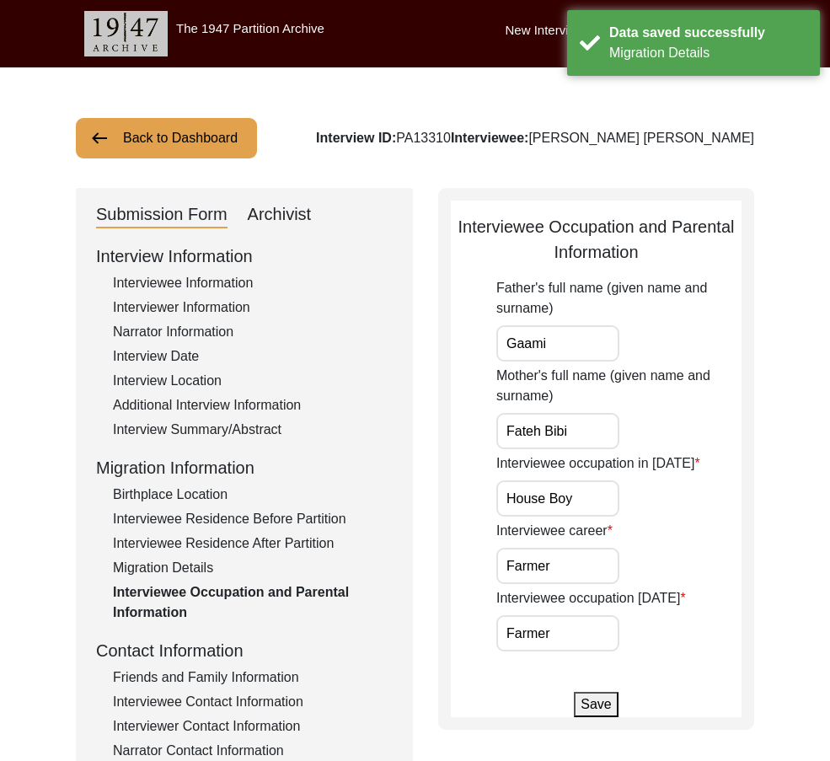
click at [576, 565] on input "Farmer" at bounding box center [557, 565] width 123 height 36
drag, startPoint x: 564, startPoint y: 629, endPoint x: 428, endPoint y: 617, distance: 137.0
click at [428, 617] on div "Submission Form Archivist Interview Information Interviewee Information Intervi…" at bounding box center [415, 582] width 678 height 789
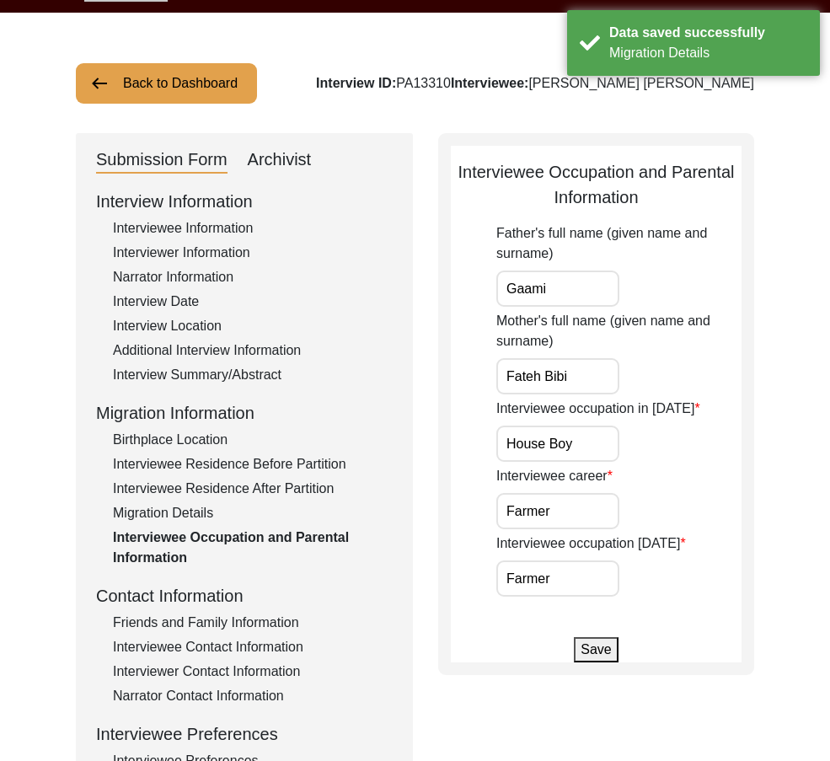
scroll to position [84, 0]
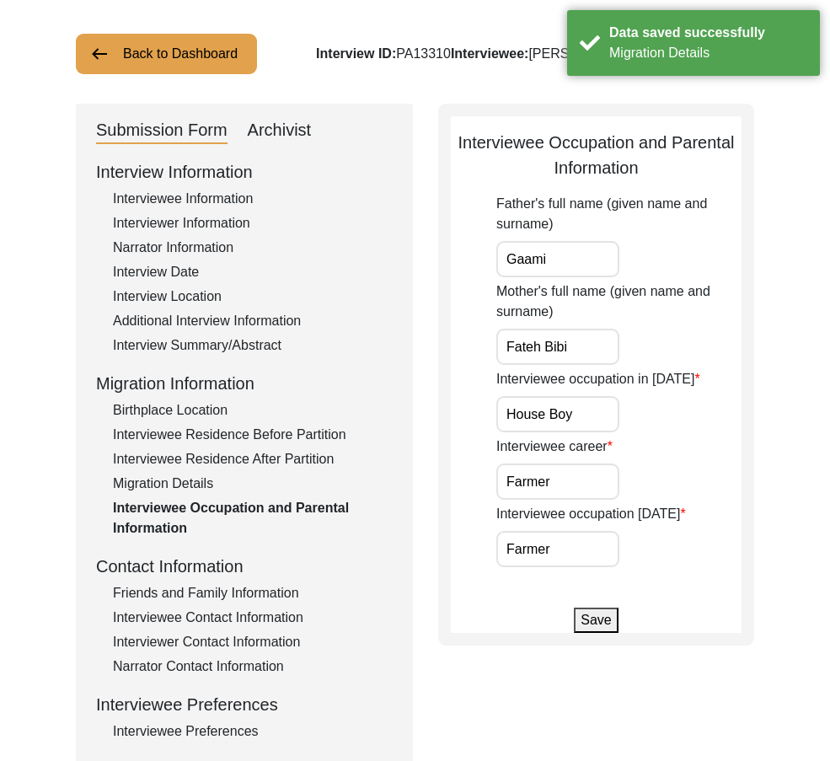
click at [238, 600] on div "Friends and Family Information" at bounding box center [253, 593] width 280 height 20
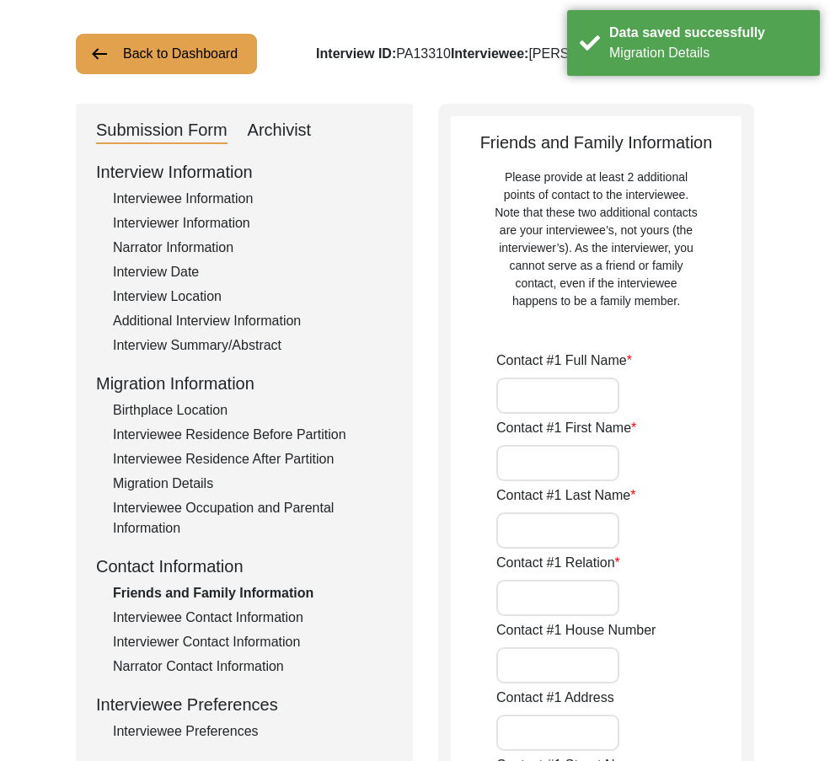
type input "[PERSON_NAME]"
type input "Family Friend"
type input "N/A"
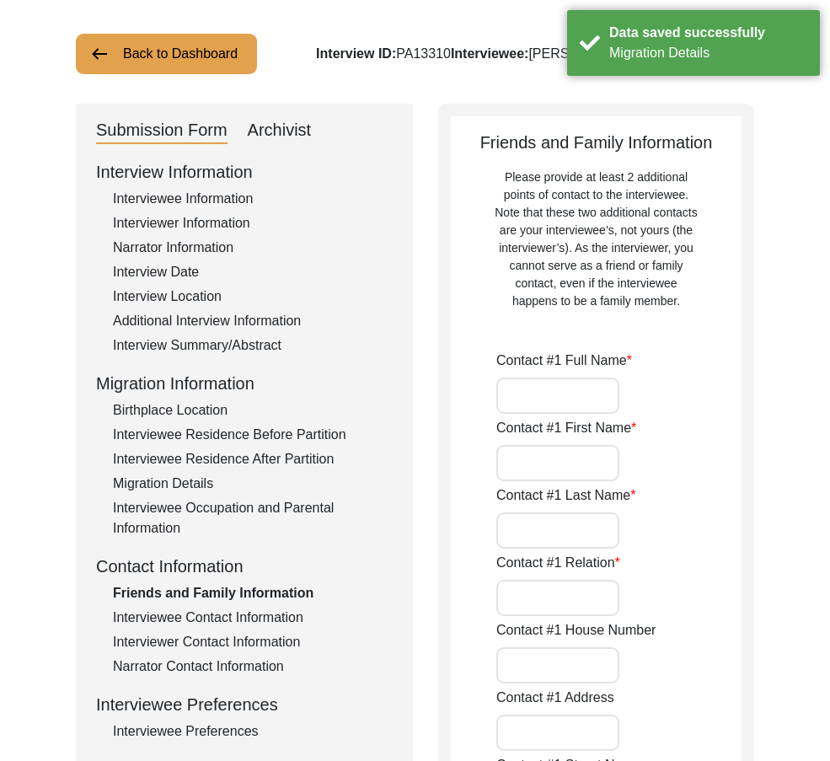
type input "Chak 298GB"
type input "N/A"
type input "Chak 298GB"
type input "[PERSON_NAME]/ [PERSON_NAME]"
type input "[GEOGRAPHIC_DATA]"
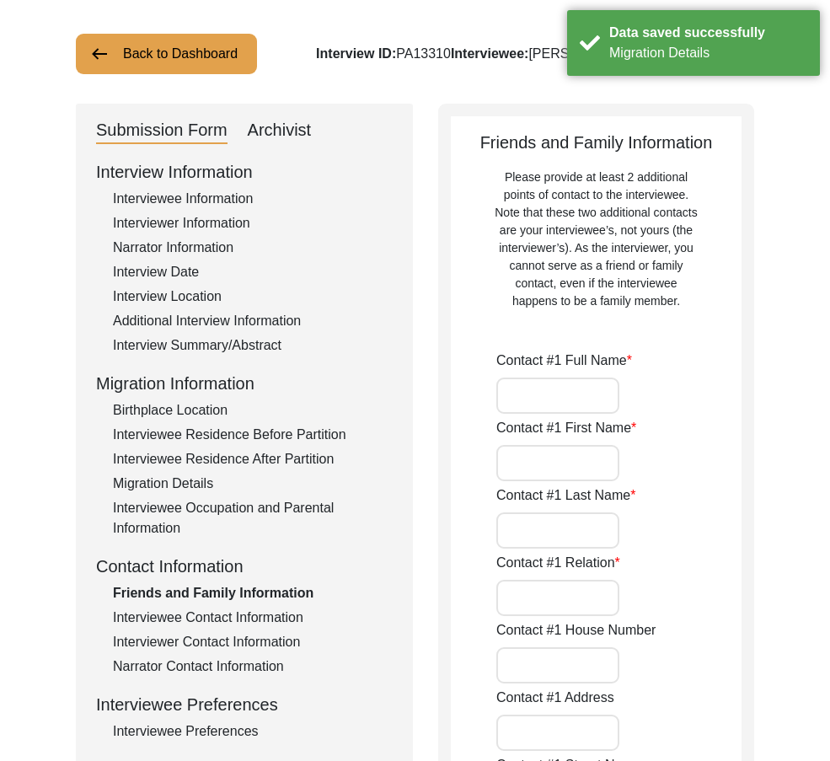
type input "36051"
type input "[GEOGRAPHIC_DATA]"
type input "Chak 298GB"
type input "03464529458"
type input "N/A"
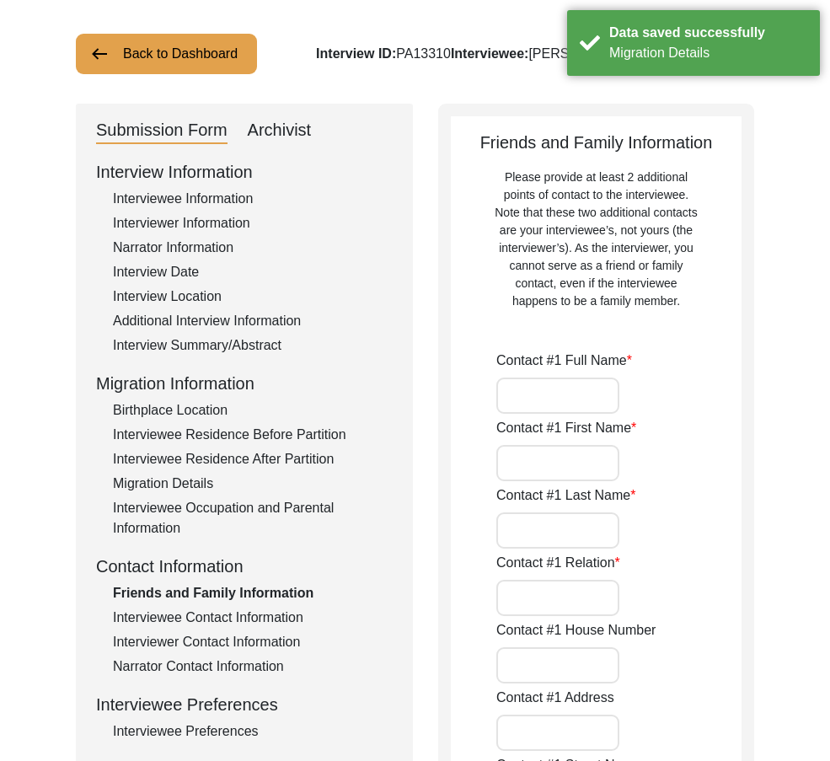
type input "N/A"
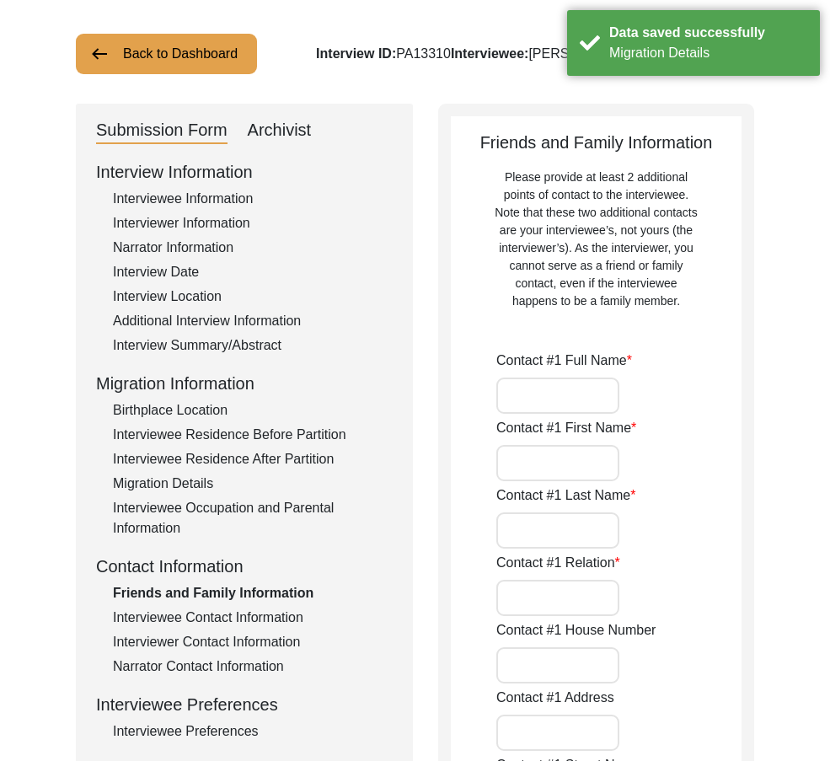
type input "[PERSON_NAME]"
type input "[DEMOGRAPHIC_DATA]"
type input "Iftikhar"
type input "Family Friend"
type input "N/A"
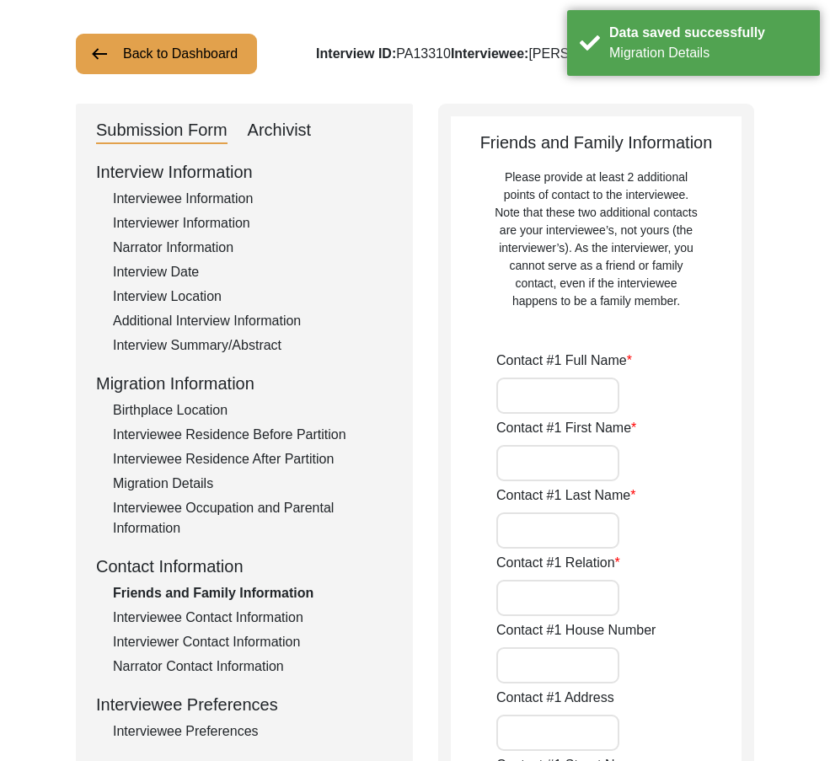
type input "Chak 298GB"
type input "N/A"
type input "Chak 298GB"
type input "[PERSON_NAME]/ [PERSON_NAME]"
type input "[GEOGRAPHIC_DATA]"
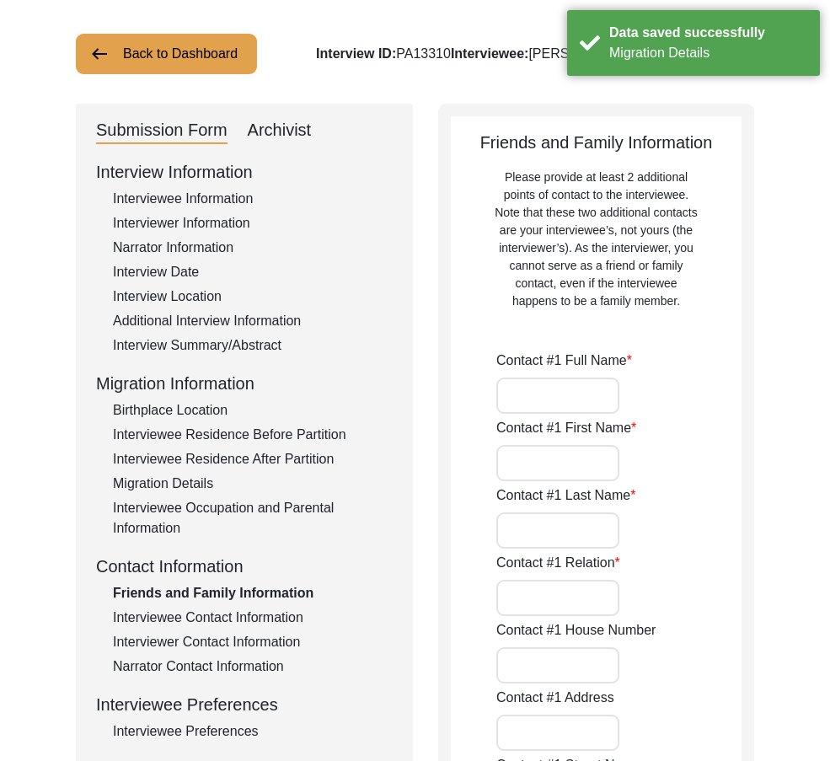
type input "36051"
type input "[GEOGRAPHIC_DATA]"
type input "Chak 298BG"
type input "03457578296"
type input "N/A"
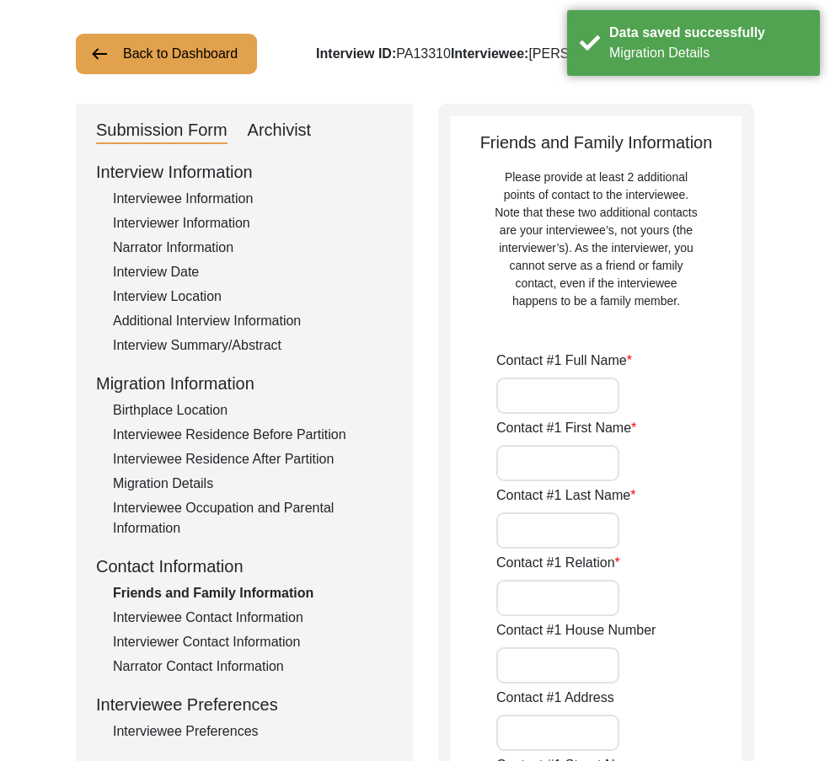
type input "N/A"
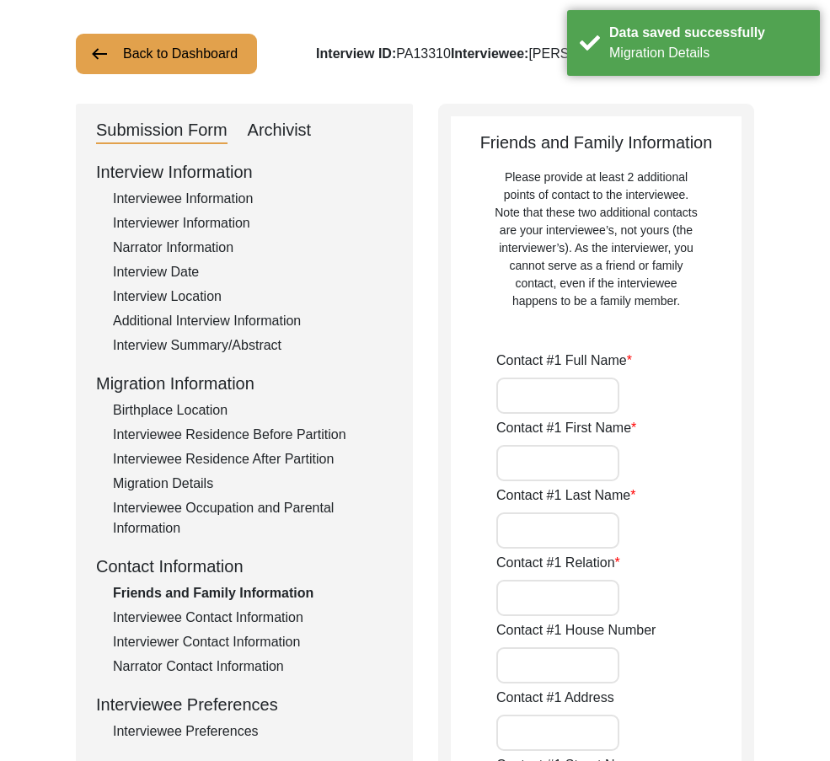
type input "N/A"
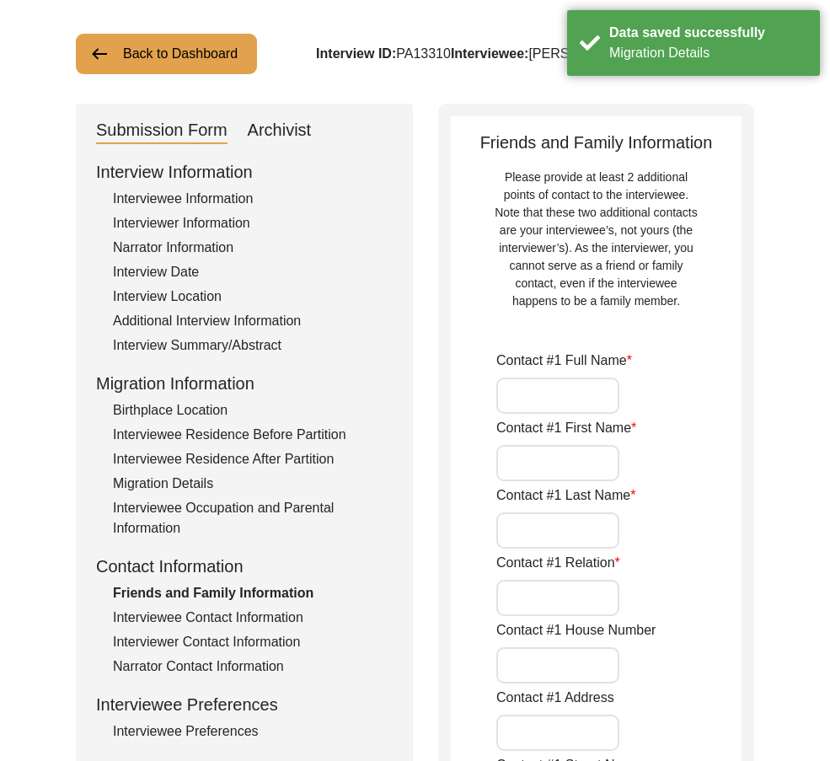
type input "N/A"
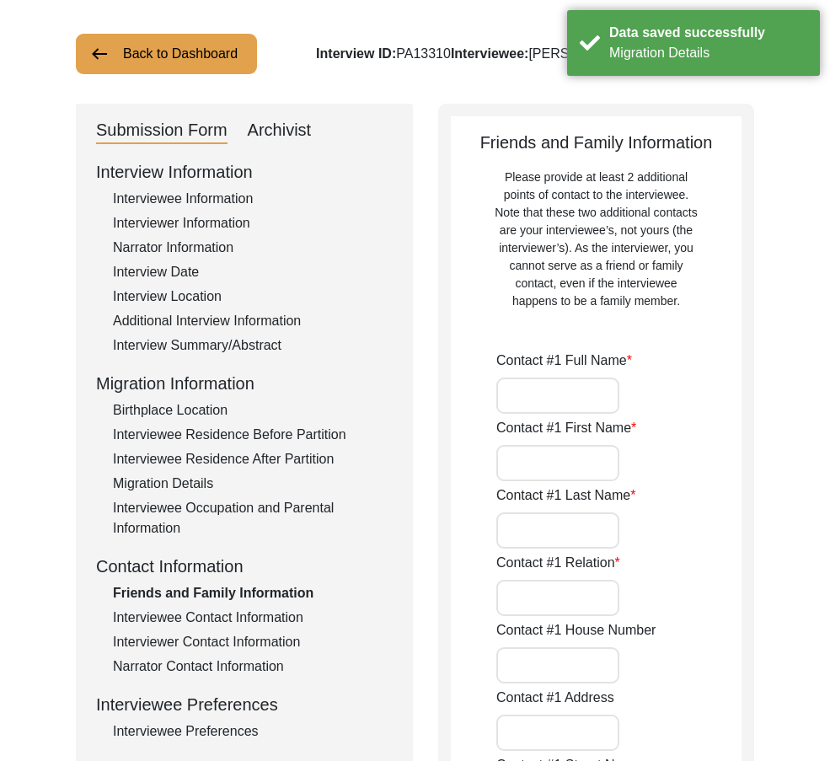
type input "N/A"
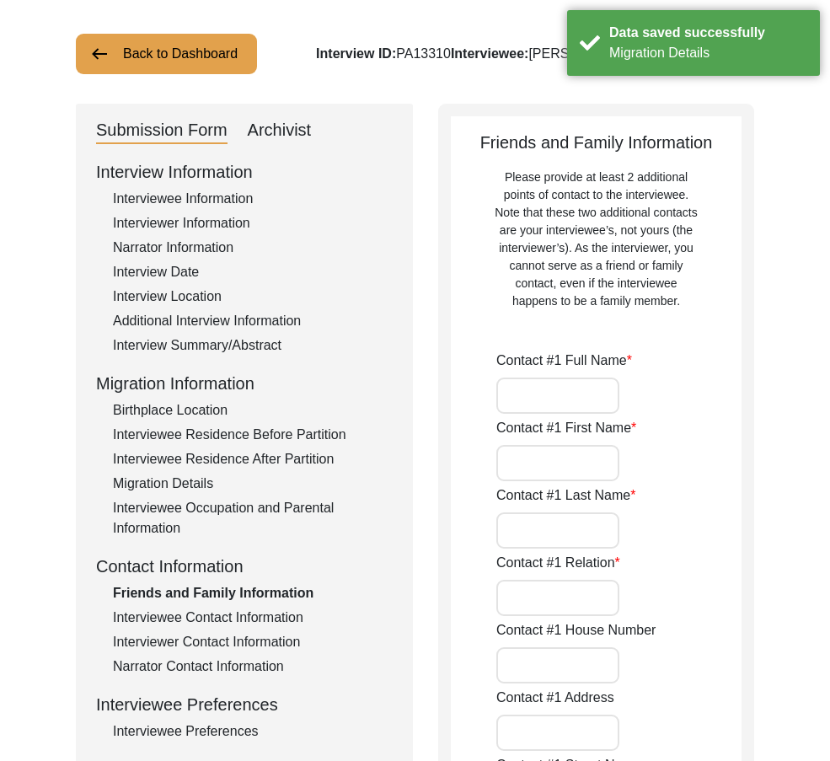
type input "N/A"
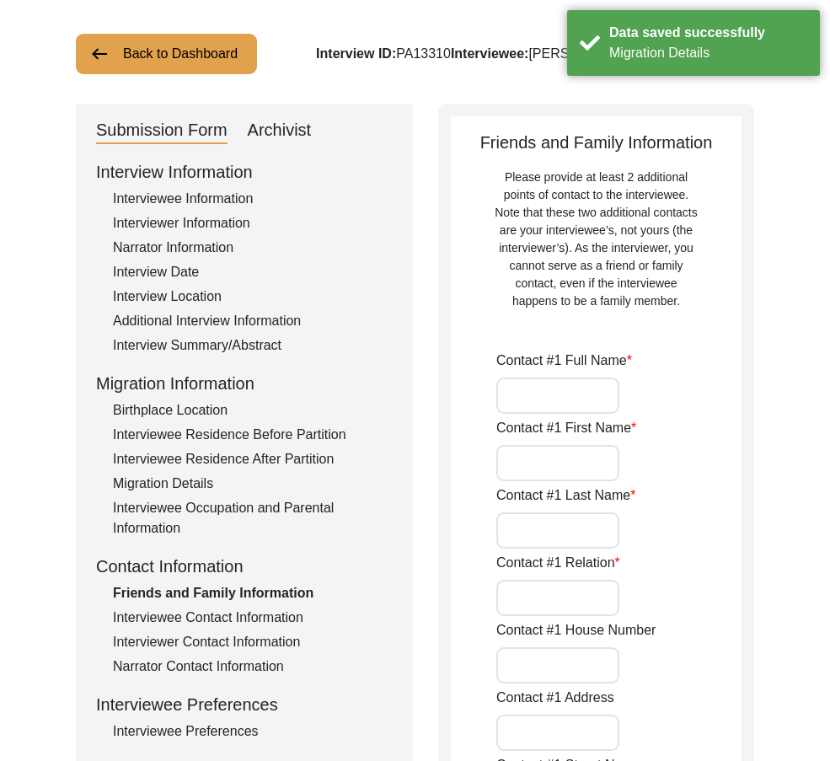
type input "N/A"
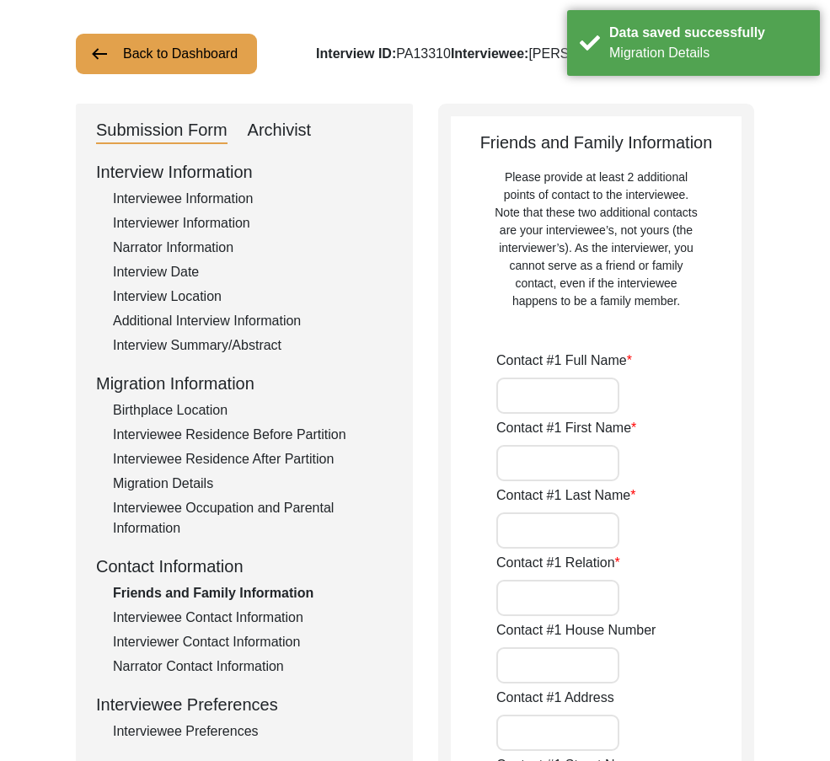
type input "N/A"
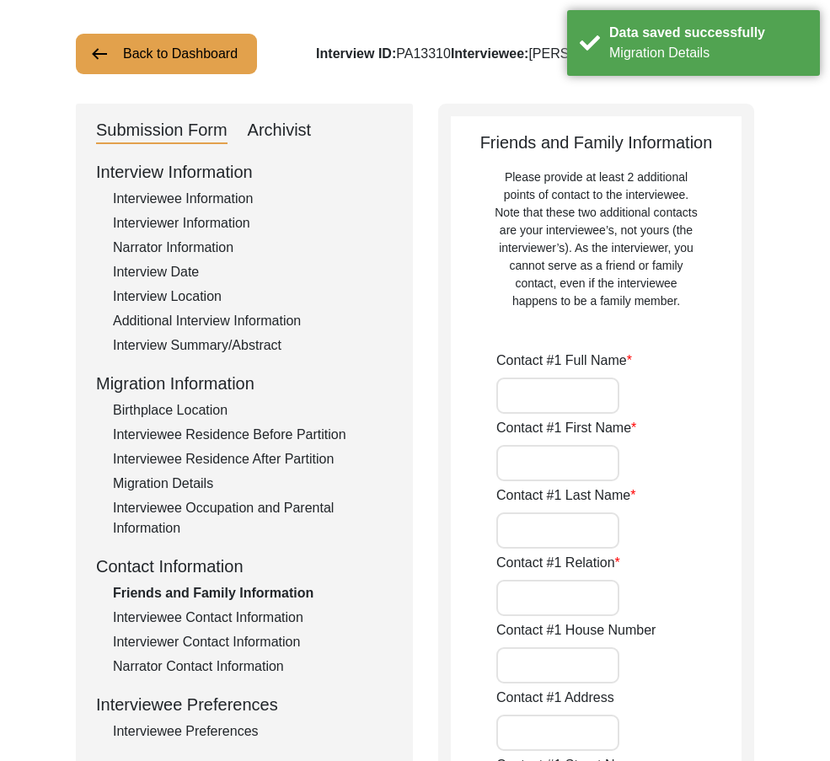
type input "N/A"
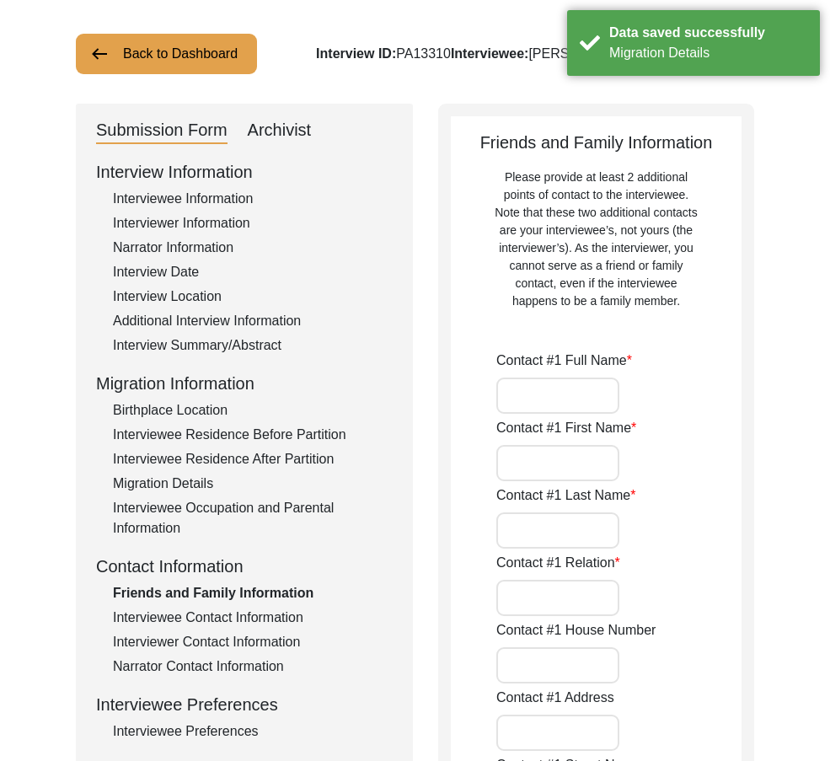
type input "N/A"
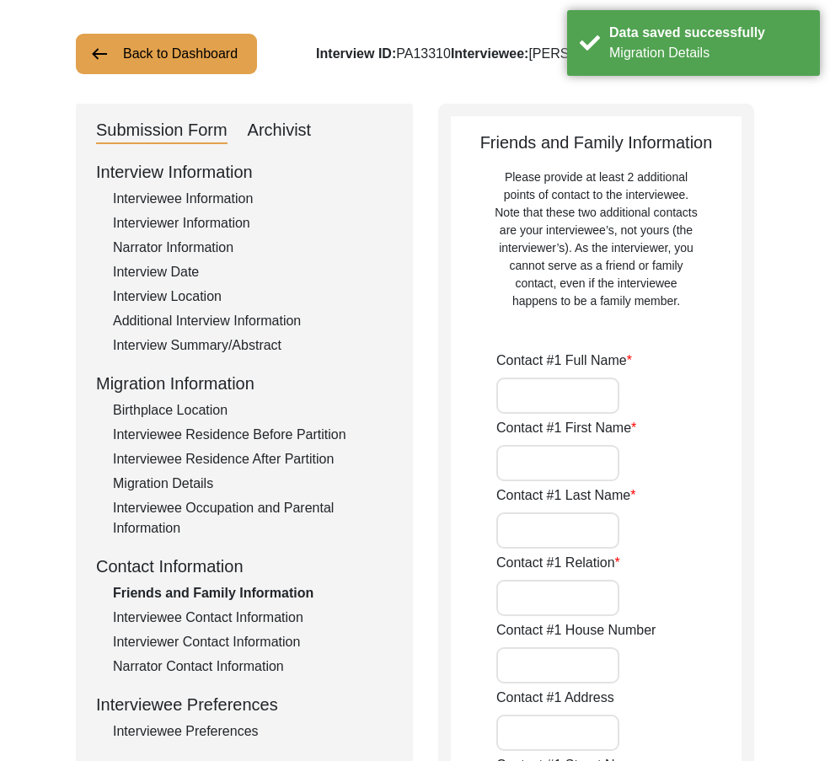
type input "N/A"
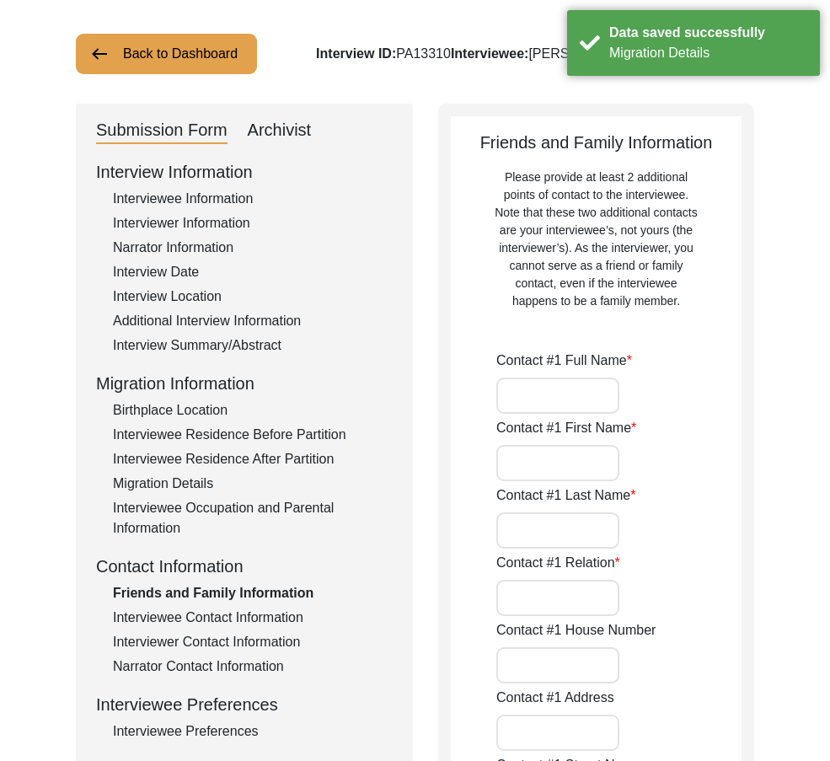
type input "N/A"
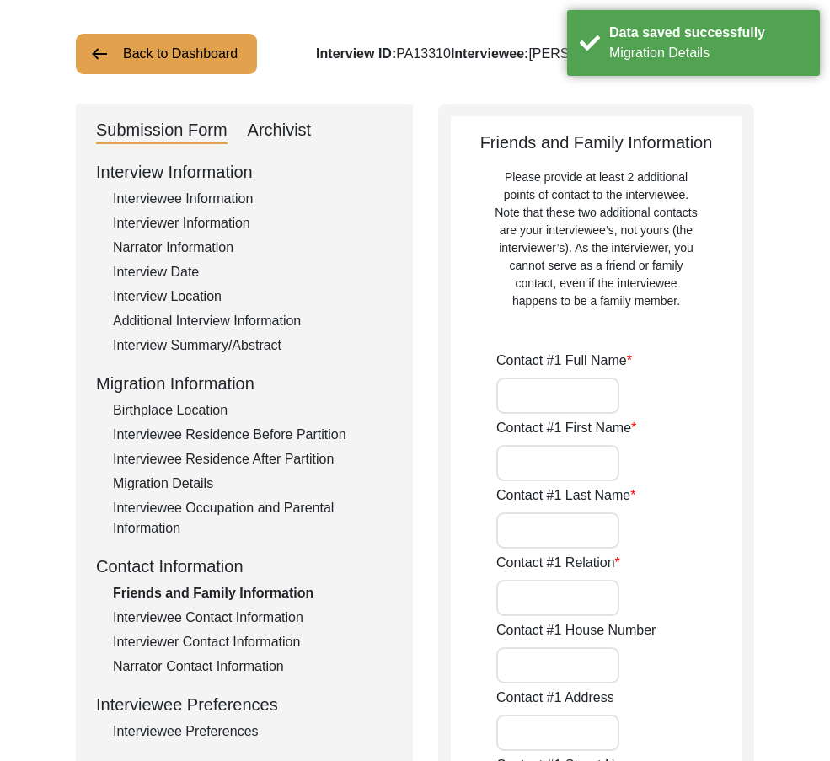
type input "N/A"
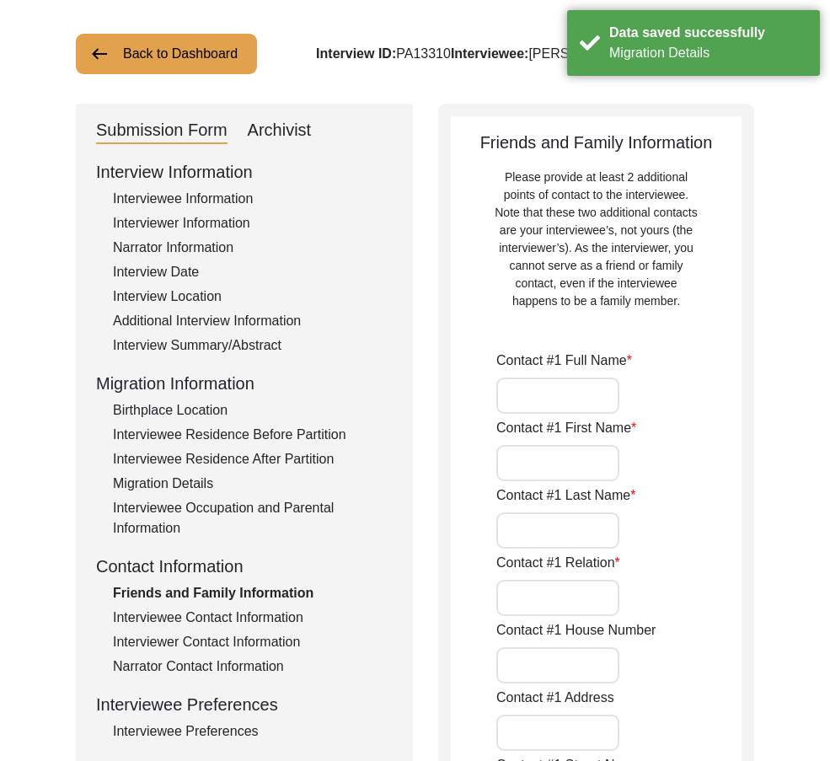
type input "N/A"
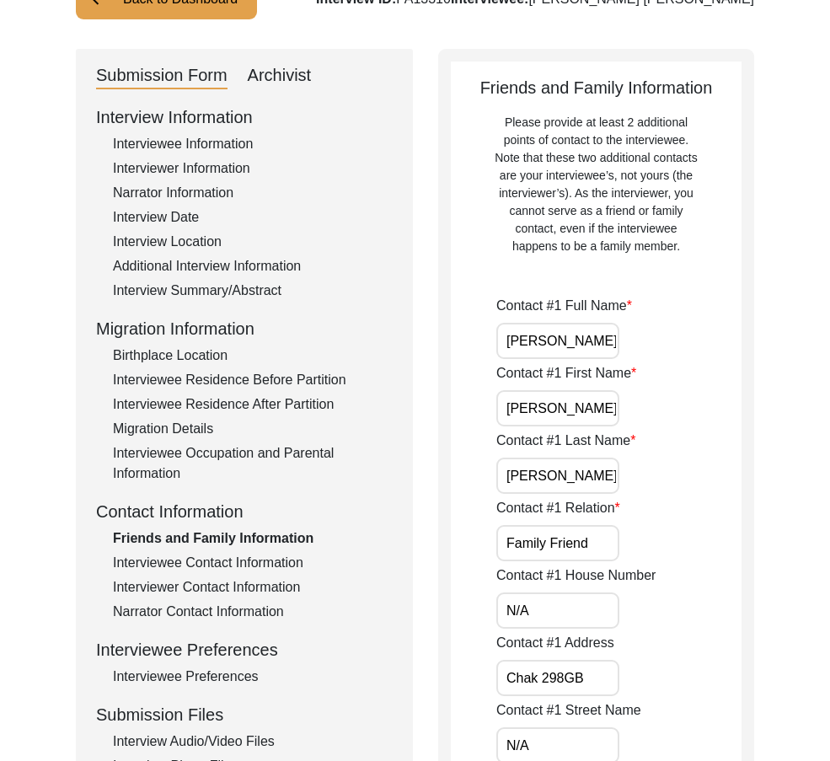
scroll to position [168, 0]
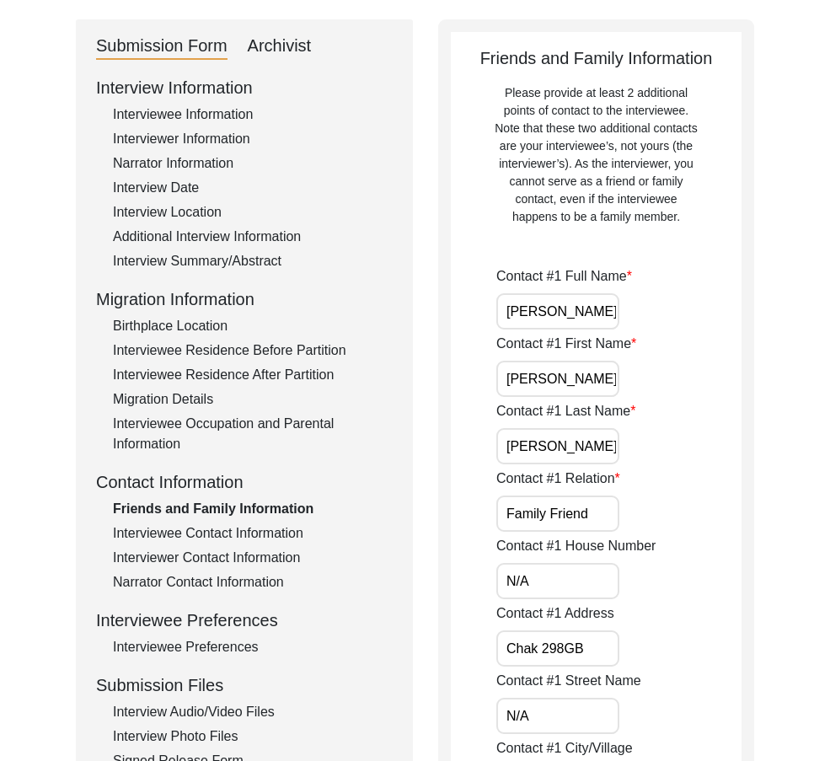
drag, startPoint x: 606, startPoint y: 306, endPoint x: 466, endPoint y: 306, distance: 140.7
click at [550, 380] on input "[PERSON_NAME]" at bounding box center [557, 379] width 123 height 36
click at [562, 436] on input "[PERSON_NAME]" at bounding box center [557, 446] width 123 height 36
drag, startPoint x: 592, startPoint y: 513, endPoint x: 440, endPoint y: 520, distance: 152.6
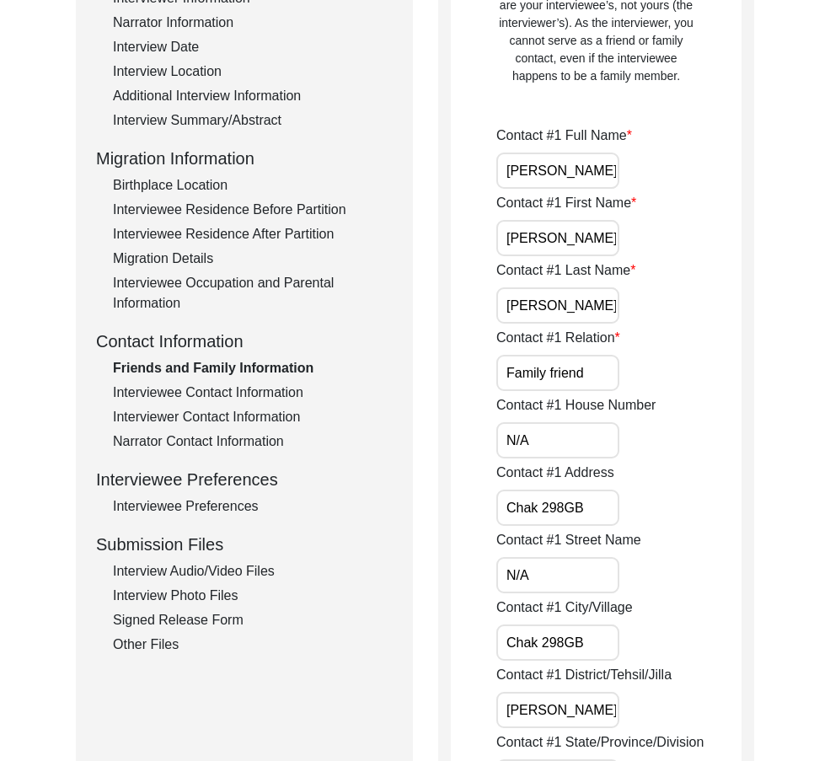
scroll to position [337, 0]
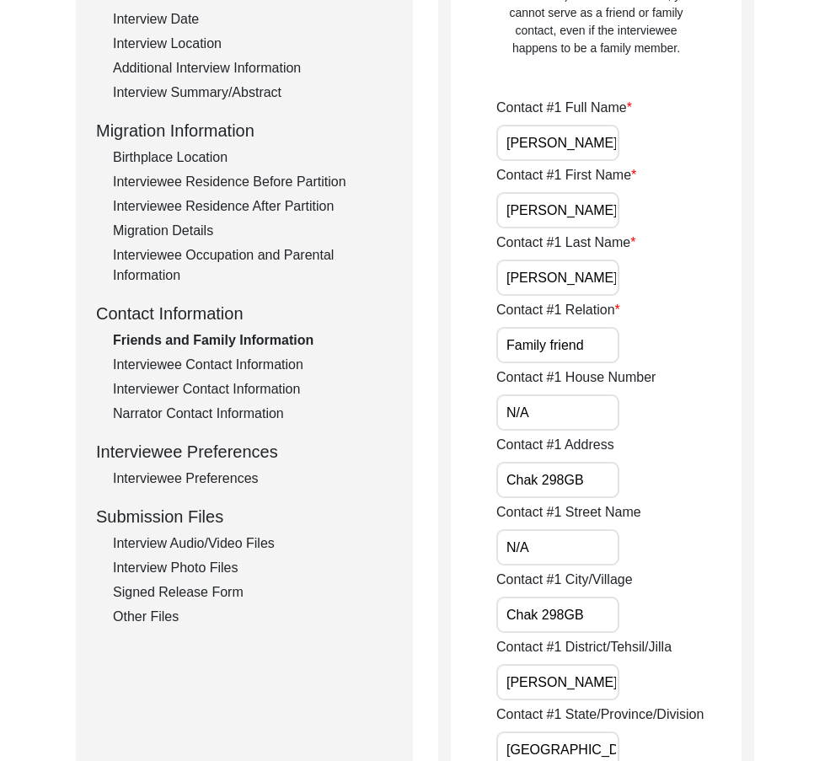
drag, startPoint x: 547, startPoint y: 400, endPoint x: 571, endPoint y: 456, distance: 60.4
click at [548, 400] on input "N/A" at bounding box center [557, 412] width 123 height 36
click at [565, 479] on input "Chak 298GB" at bounding box center [557, 480] width 123 height 36
drag, startPoint x: 581, startPoint y: 479, endPoint x: 421, endPoint y: 467, distance: 160.5
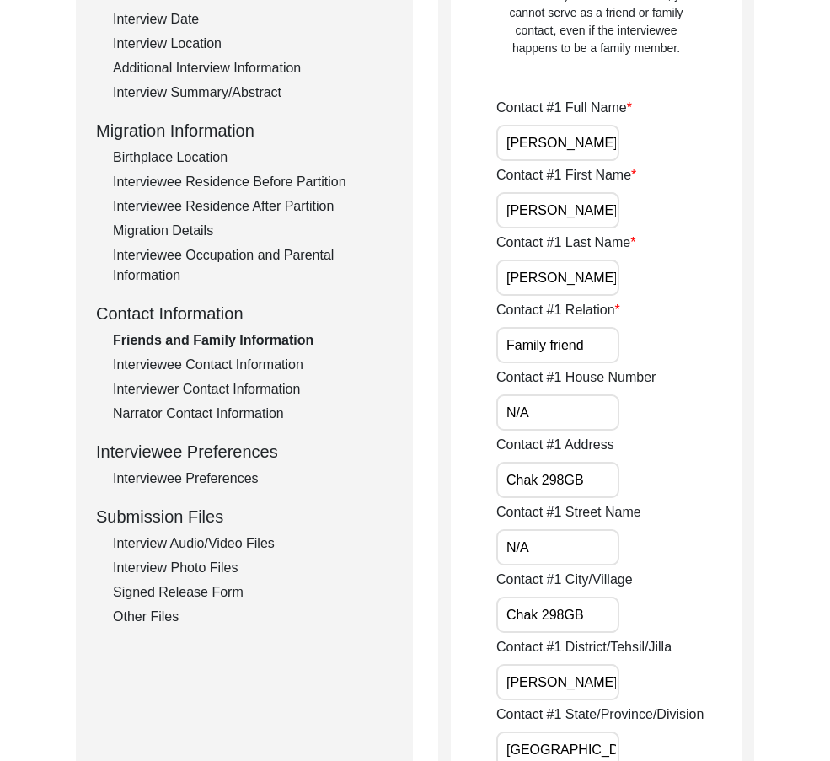
click at [542, 540] on input "N/A" at bounding box center [557, 547] width 123 height 36
click at [563, 611] on input "Chak 298GB" at bounding box center [557, 614] width 123 height 36
click at [564, 479] on input "Chak 298GB" at bounding box center [557, 480] width 123 height 36
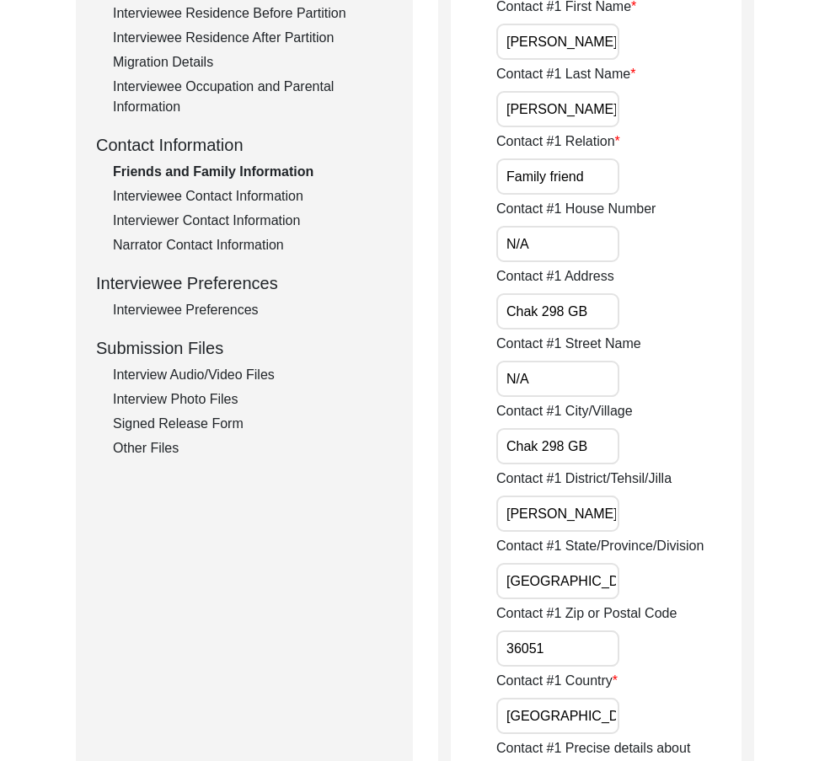
scroll to position [0, 82]
drag, startPoint x: 556, startPoint y: 515, endPoint x: 622, endPoint y: 519, distance: 66.6
click at [622, 519] on div "Contact #1 District/Tehsil/[PERSON_NAME] Tek [PERSON_NAME]/ [PERSON_NAME]" at bounding box center [618, 499] width 245 height 63
click at [529, 515] on input "[PERSON_NAME]/ [PERSON_NAME]" at bounding box center [557, 513] width 123 height 36
click at [525, 513] on input "[PERSON_NAME]/ [PERSON_NAME]" at bounding box center [557, 513] width 123 height 36
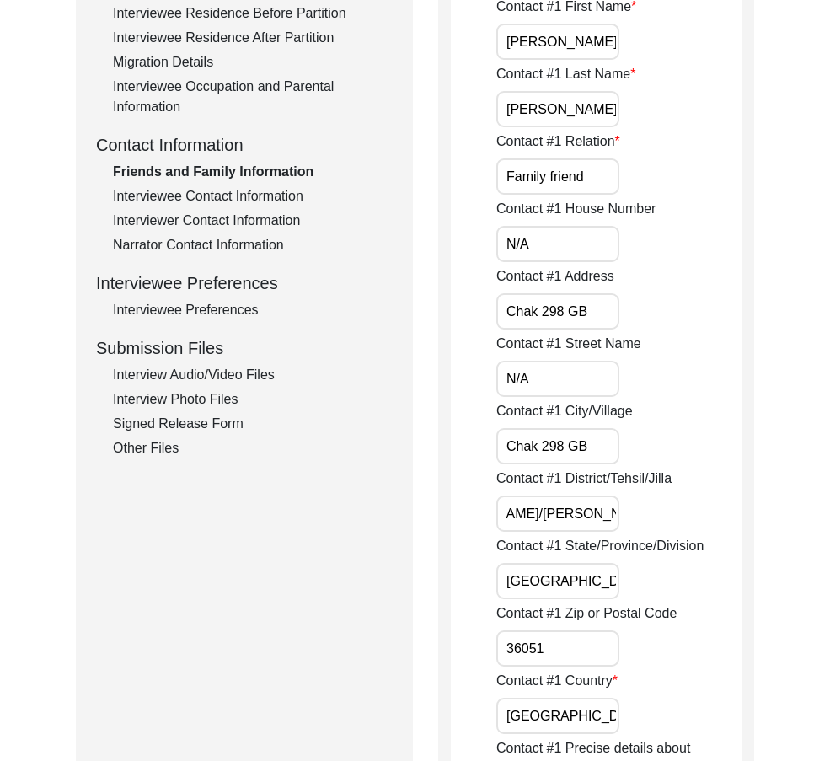
scroll to position [0, 0]
drag, startPoint x: 560, startPoint y: 580, endPoint x: 498, endPoint y: 608, distance: 68.6
click at [563, 638] on input "36051" at bounding box center [557, 648] width 123 height 36
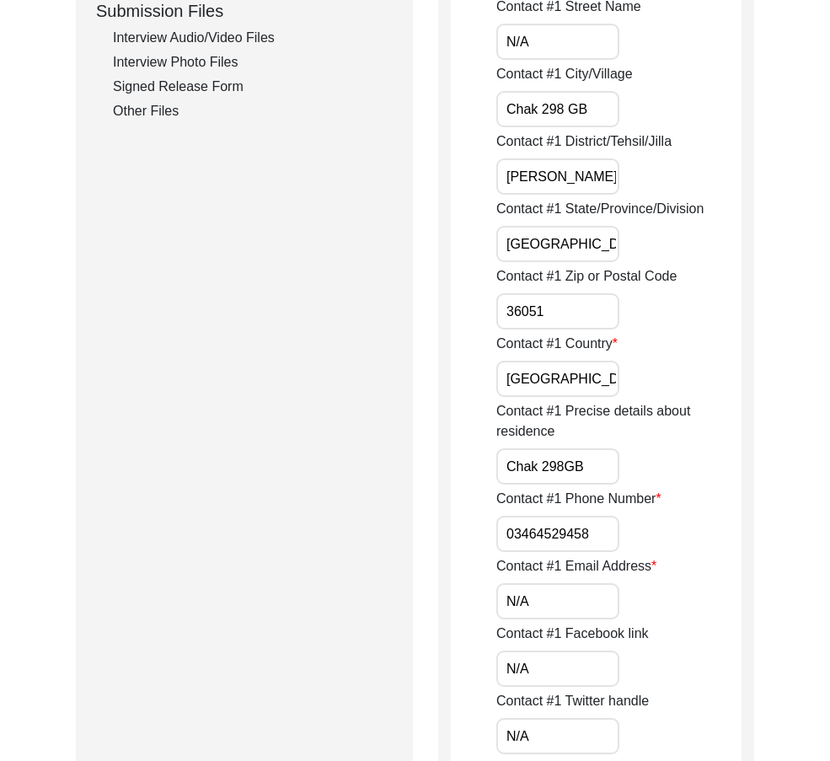
drag, startPoint x: 574, startPoint y: 391, endPoint x: 464, endPoint y: 376, distance: 111.4
drag, startPoint x: 587, startPoint y: 458, endPoint x: 427, endPoint y: 462, distance: 160.1
click at [560, 462] on input "Chak 298GB" at bounding box center [557, 466] width 123 height 36
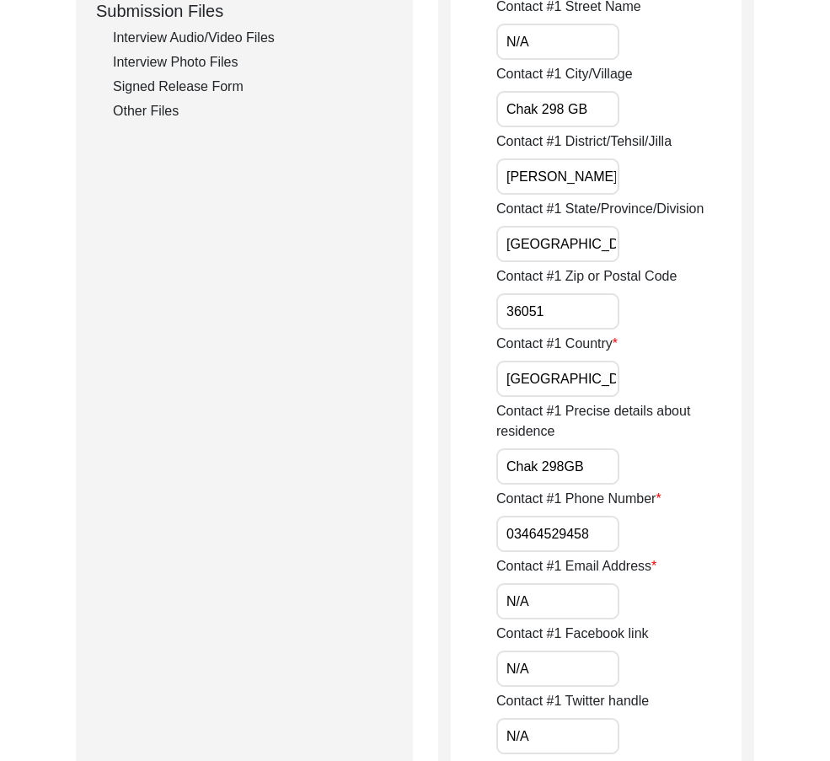
click at [561, 462] on input "Chak 298GB" at bounding box center [557, 466] width 123 height 36
click at [501, 537] on input "03464529458" at bounding box center [557, 533] width 123 height 36
paste input "+92"
drag, startPoint x: 574, startPoint y: 551, endPoint x: 680, endPoint y: 568, distance: 107.5
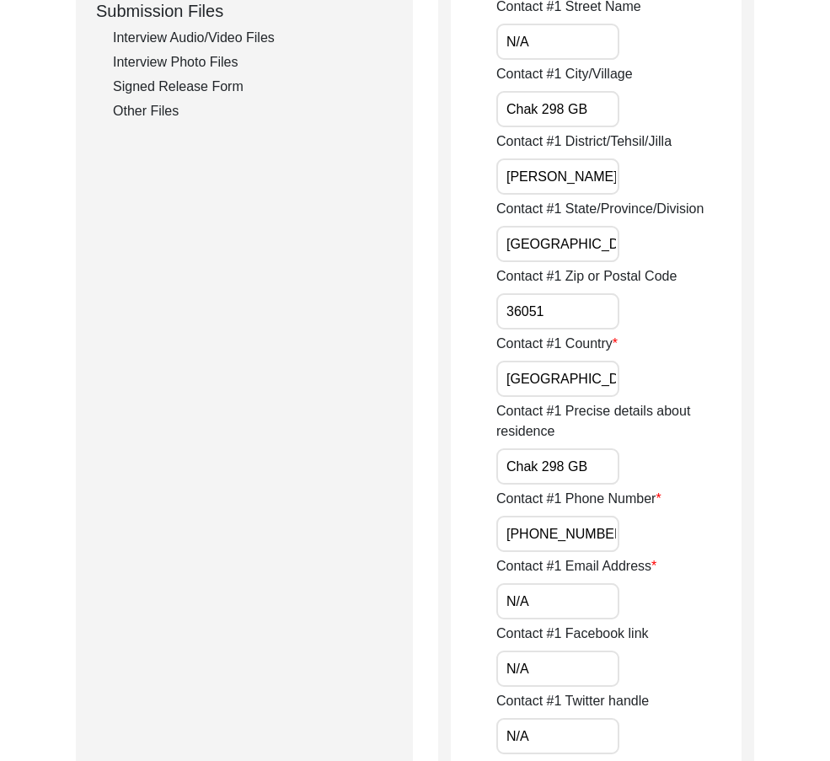
click at [578, 612] on input "N/A" at bounding box center [557, 601] width 123 height 36
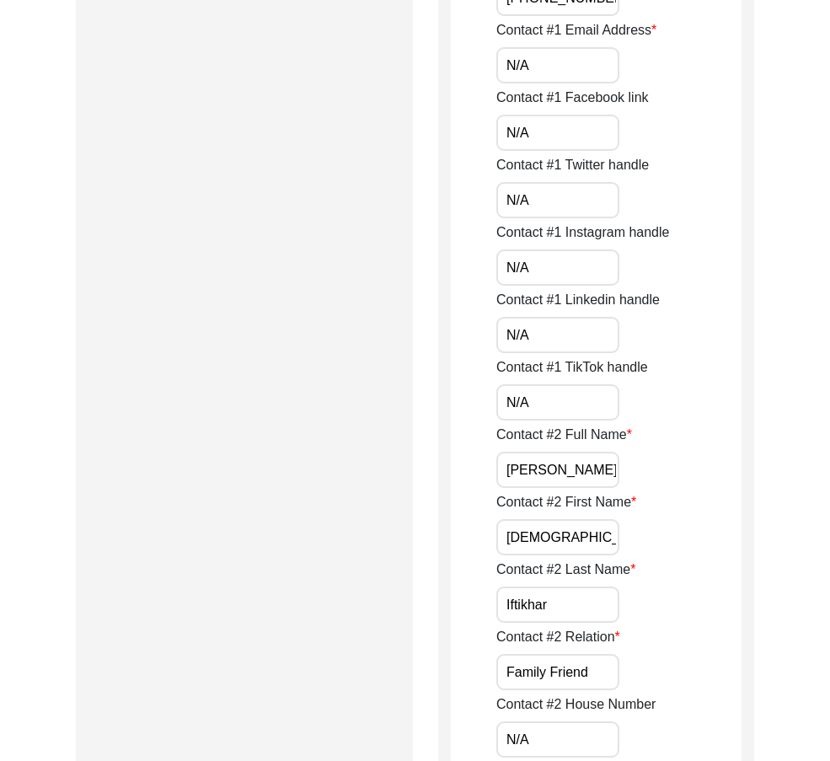
scroll to position [1348, 0]
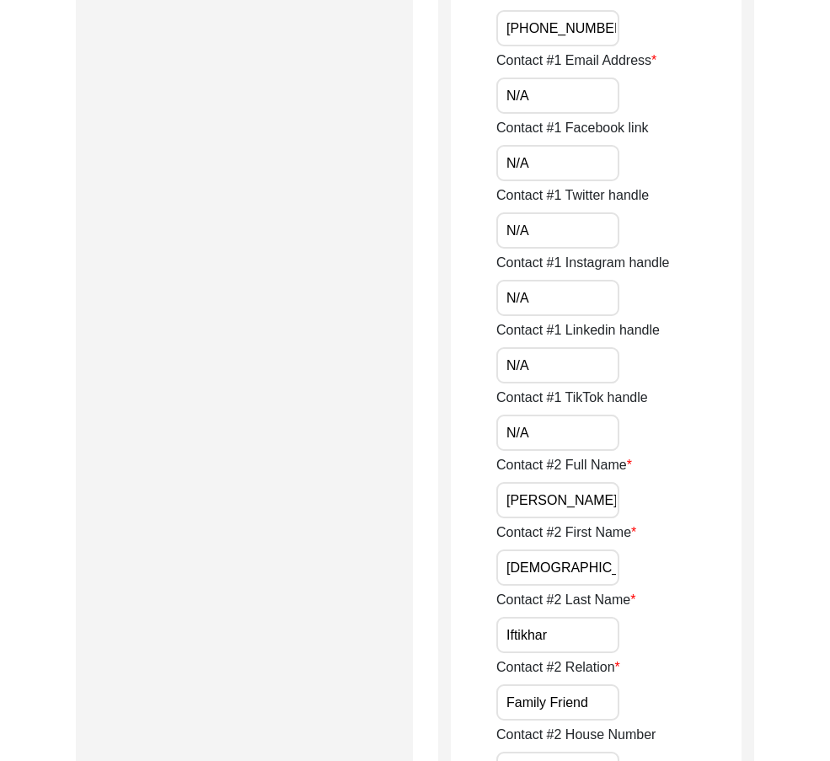
drag, startPoint x: 541, startPoint y: 154, endPoint x: 541, endPoint y: 179, distance: 24.4
click at [541, 155] on input "N/A" at bounding box center [557, 163] width 123 height 36
click at [534, 226] on input "N/A" at bounding box center [557, 230] width 123 height 36
drag, startPoint x: 533, startPoint y: 286, endPoint x: 531, endPoint y: 298, distance: 12.1
click at [533, 287] on input "N/A" at bounding box center [557, 298] width 123 height 36
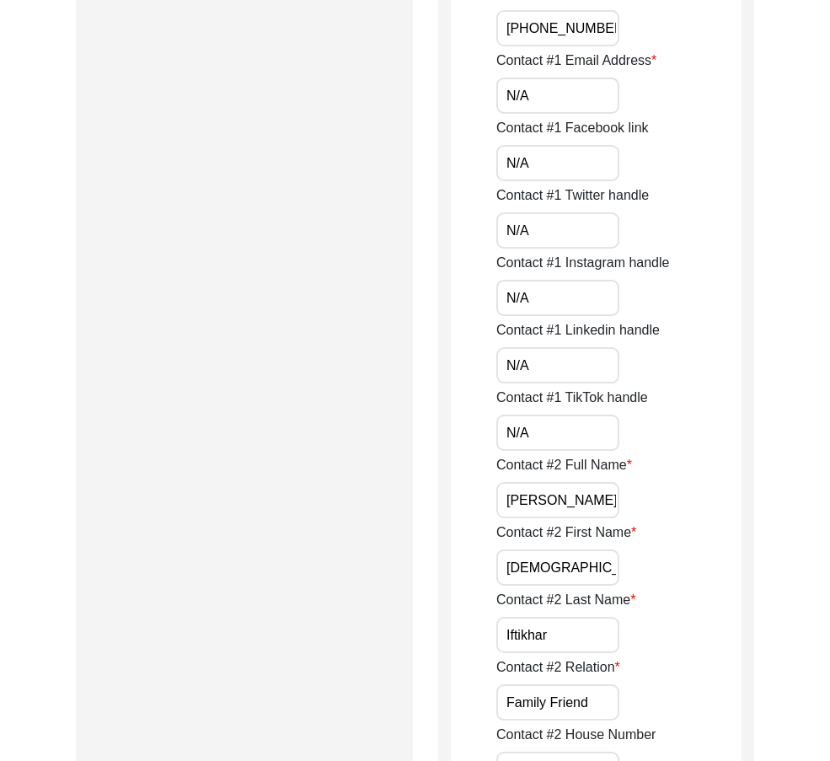
drag, startPoint x: 526, startPoint y: 366, endPoint x: 524, endPoint y: 396, distance: 29.6
click at [526, 366] on input "N/A" at bounding box center [557, 365] width 123 height 36
click at [525, 415] on input "N/A" at bounding box center [557, 432] width 123 height 36
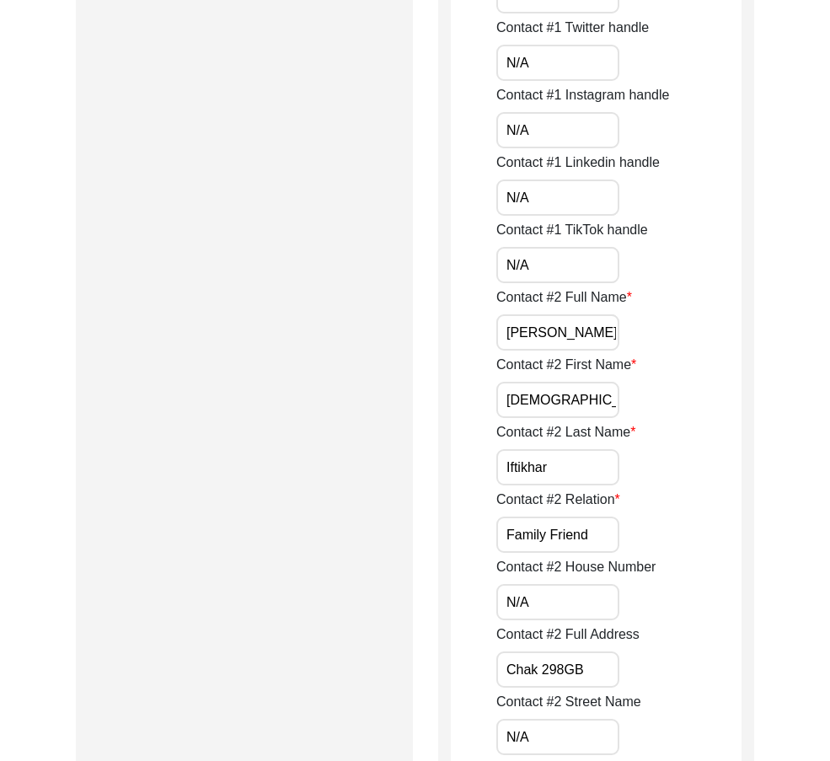
scroll to position [1516, 0]
drag, startPoint x: 506, startPoint y: 325, endPoint x: 683, endPoint y: 333, distance: 177.0
click at [683, 333] on div "Contact #2 Full Name [PERSON_NAME]" at bounding box center [618, 317] width 245 height 63
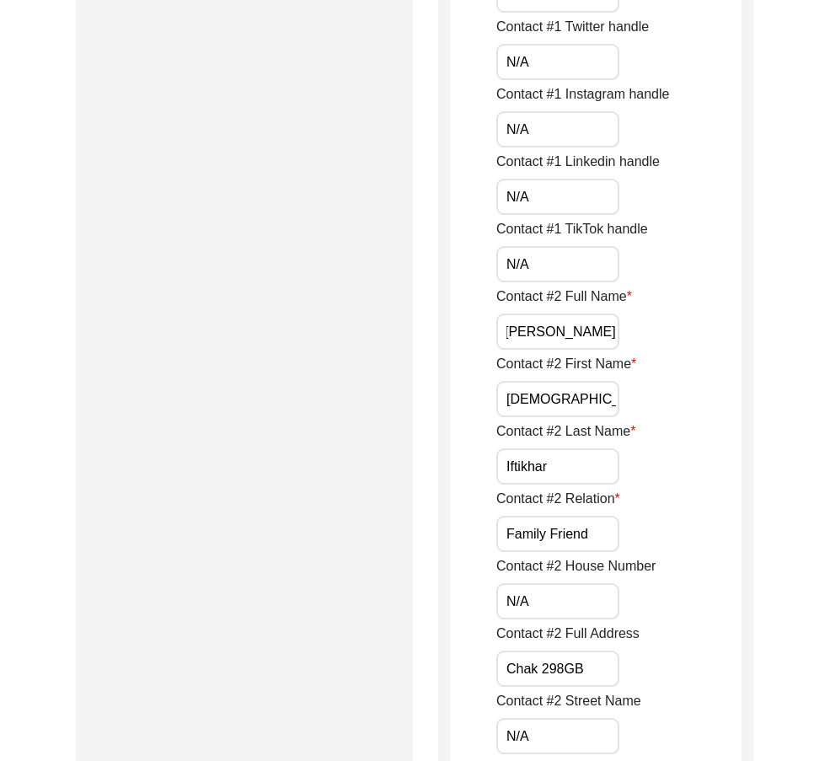
click at [616, 387] on input "[DEMOGRAPHIC_DATA]" at bounding box center [557, 399] width 123 height 36
click at [591, 444] on div "Contact #2 Last Name [PERSON_NAME]" at bounding box center [618, 452] width 245 height 63
click at [587, 458] on input "Iftikhar" at bounding box center [557, 466] width 123 height 36
click at [587, 526] on input "Family Friend" at bounding box center [557, 533] width 123 height 36
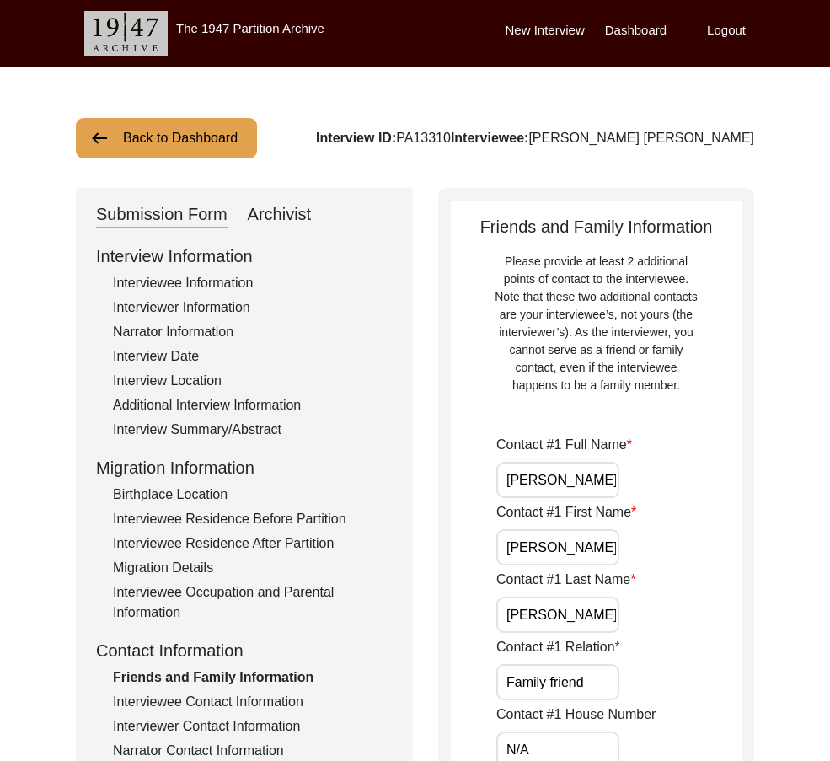
click at [553, 688] on input "Family friend" at bounding box center [557, 682] width 123 height 36
drag, startPoint x: 607, startPoint y: 695, endPoint x: 625, endPoint y: 676, distance: 25.6
click at [607, 695] on input "Family Friend" at bounding box center [557, 682] width 123 height 36
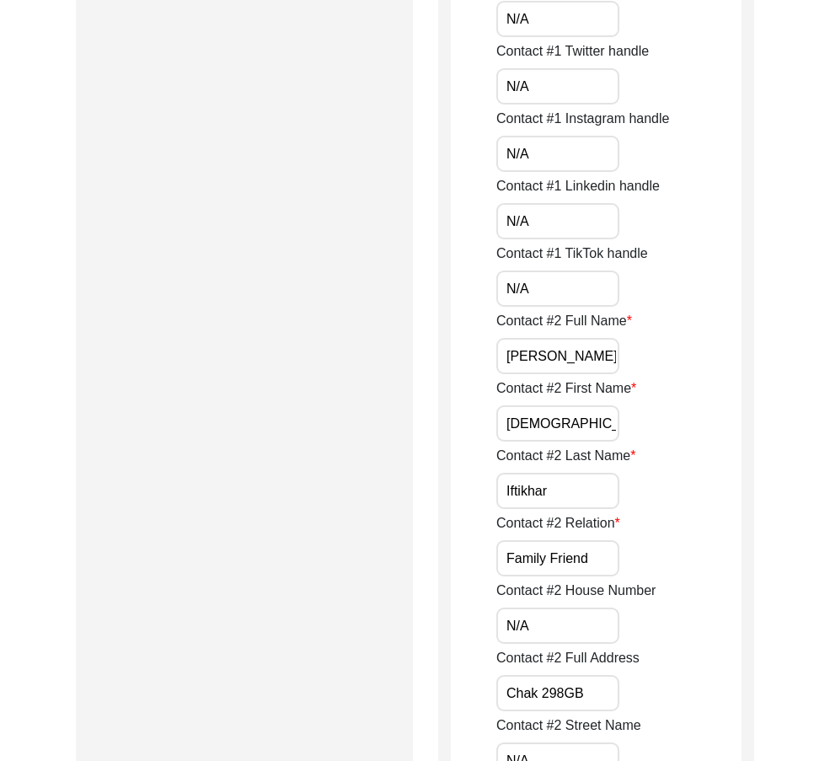
scroll to position [1600, 0]
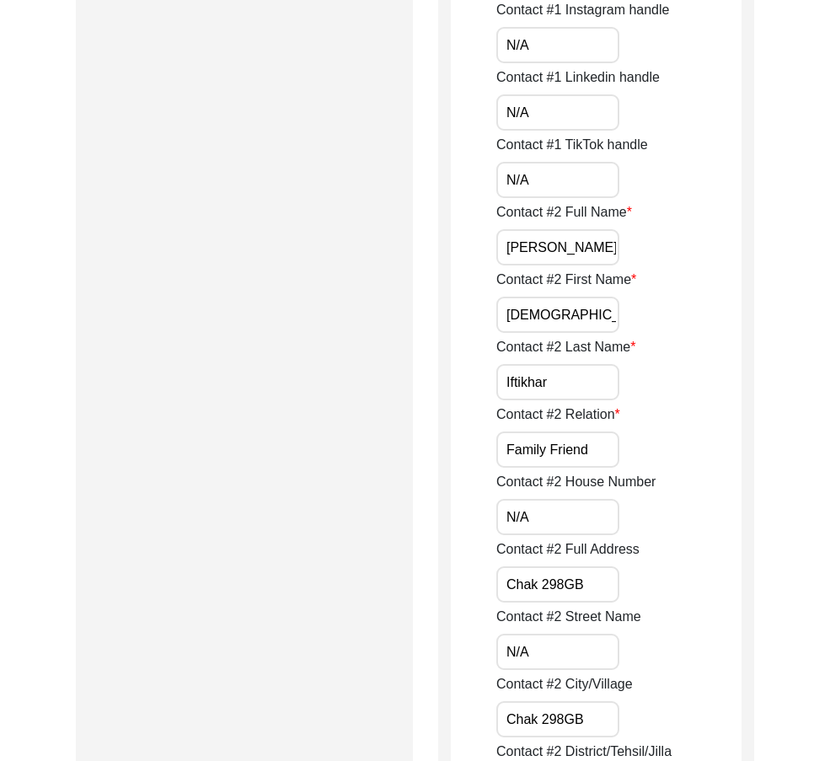
click at [599, 586] on input "Chak 298GB" at bounding box center [557, 584] width 123 height 36
click at [567, 583] on input "Chak 298GB" at bounding box center [557, 584] width 123 height 36
drag, startPoint x: 560, startPoint y: 510, endPoint x: 395, endPoint y: 481, distance: 167.6
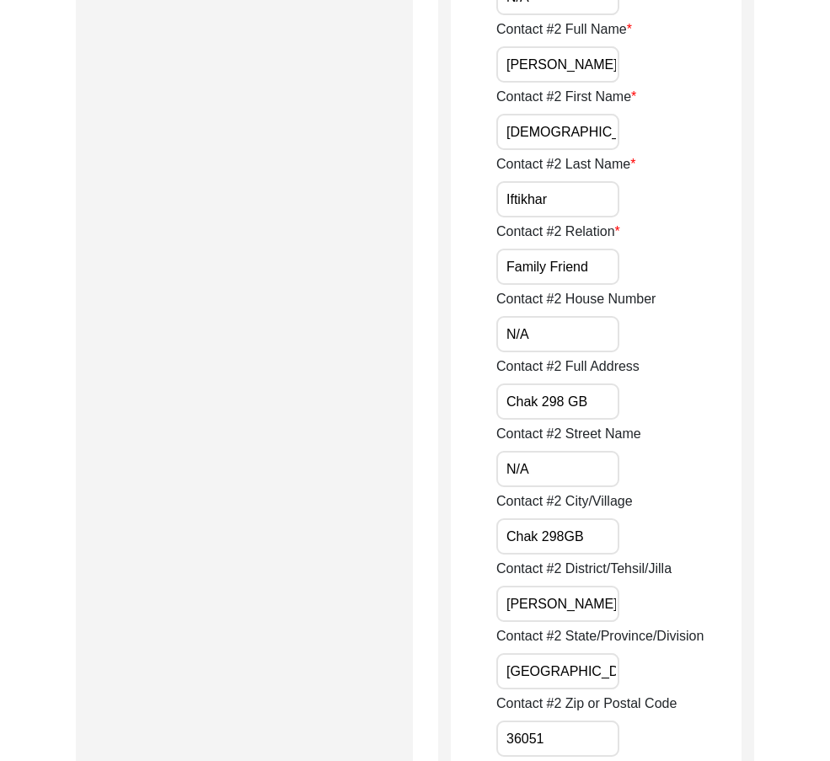
scroll to position [2022, 0]
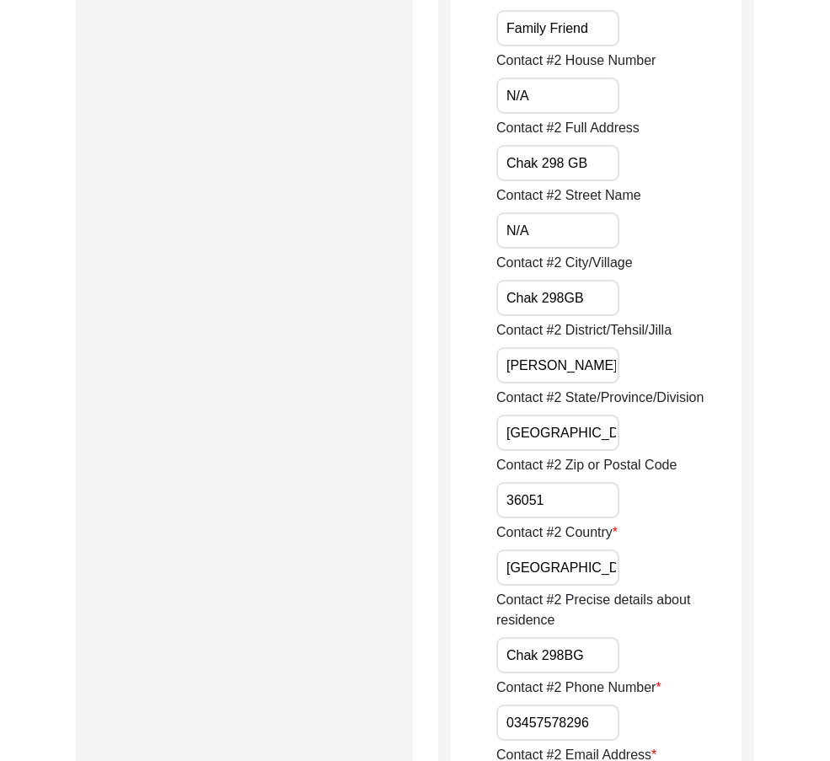
click at [553, 240] on input "N/A" at bounding box center [557, 230] width 123 height 36
drag, startPoint x: 563, startPoint y: 292, endPoint x: 587, endPoint y: 303, distance: 26.8
click at [563, 293] on input "Chak 298GB" at bounding box center [557, 298] width 123 height 36
drag, startPoint x: 600, startPoint y: 304, endPoint x: 419, endPoint y: 311, distance: 180.4
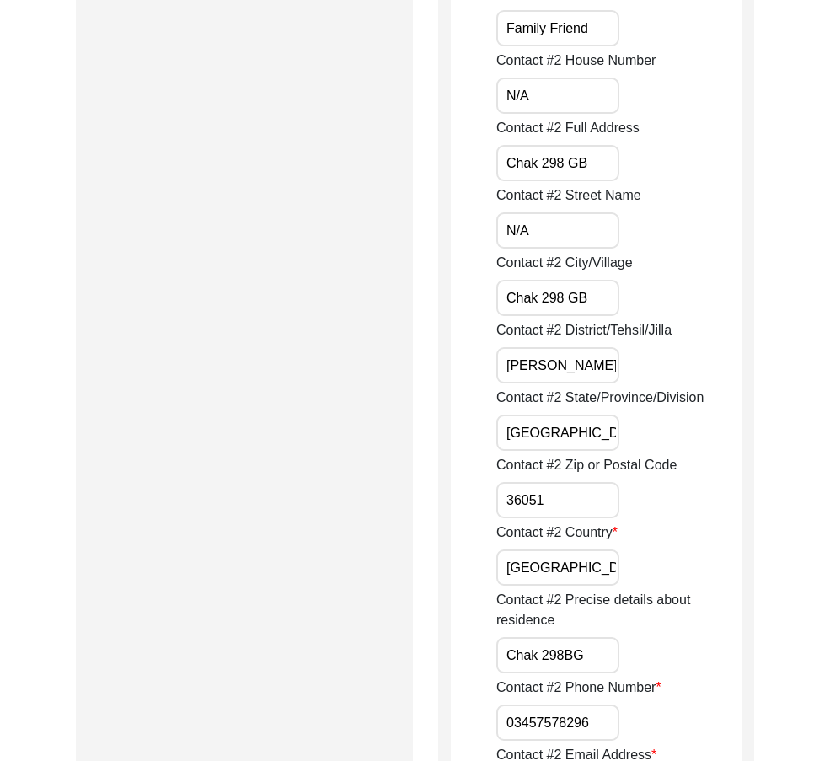
scroll to position [0, 82]
drag, startPoint x: 504, startPoint y: 366, endPoint x: 646, endPoint y: 370, distance: 142.4
click at [646, 370] on div "Contact #2 District/Tehsil/[PERSON_NAME] Tek [PERSON_NAME]/ [PERSON_NAME]" at bounding box center [618, 351] width 245 height 63
click at [526, 368] on input "[PERSON_NAME]/ [PERSON_NAME]" at bounding box center [557, 365] width 123 height 36
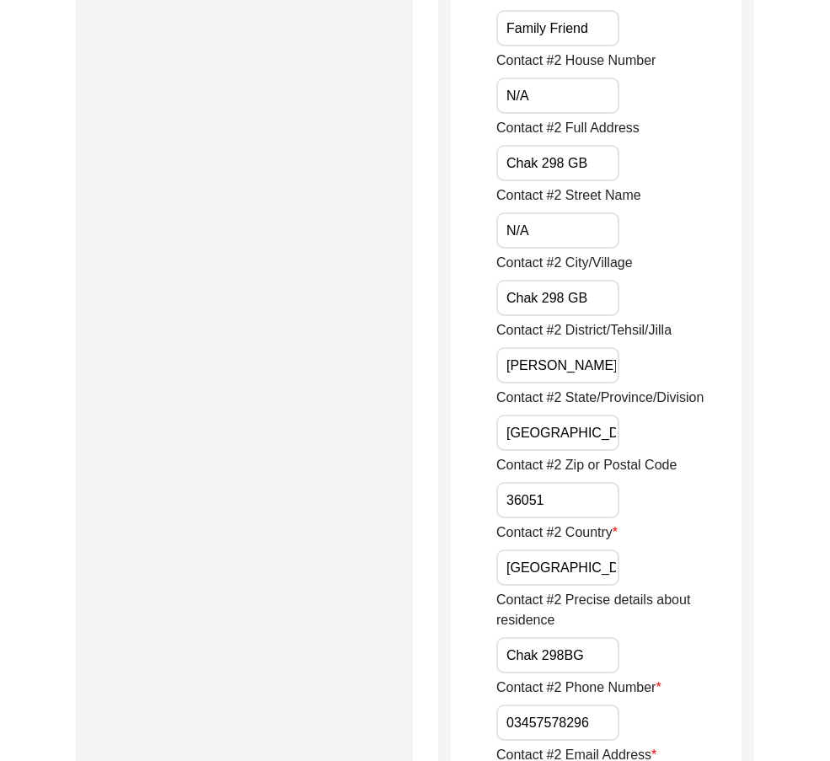
drag, startPoint x: 571, startPoint y: 429, endPoint x: 409, endPoint y: 429, distance: 162.6
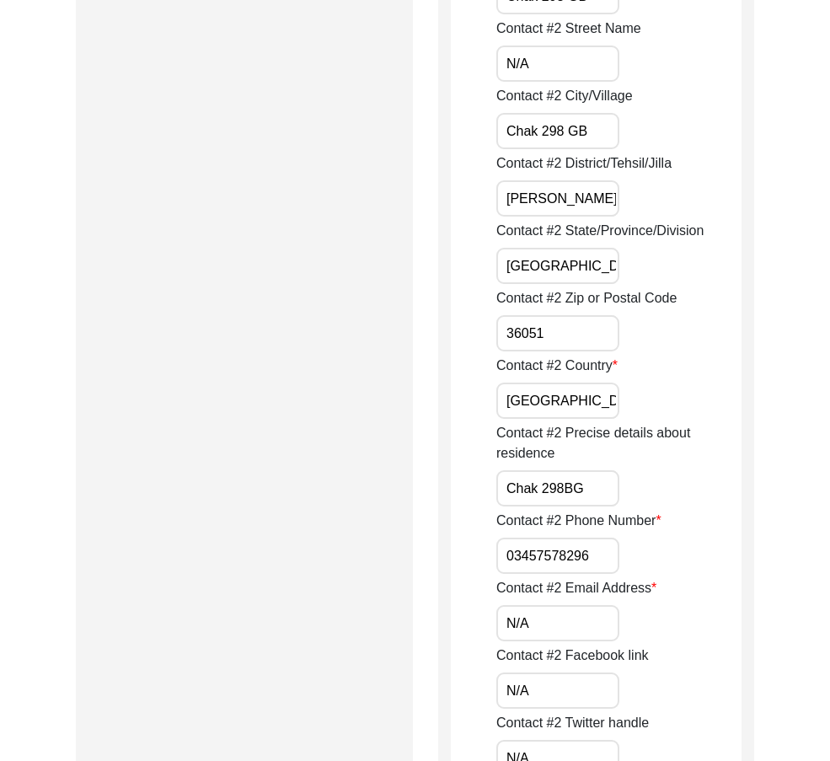
scroll to position [2190, 0]
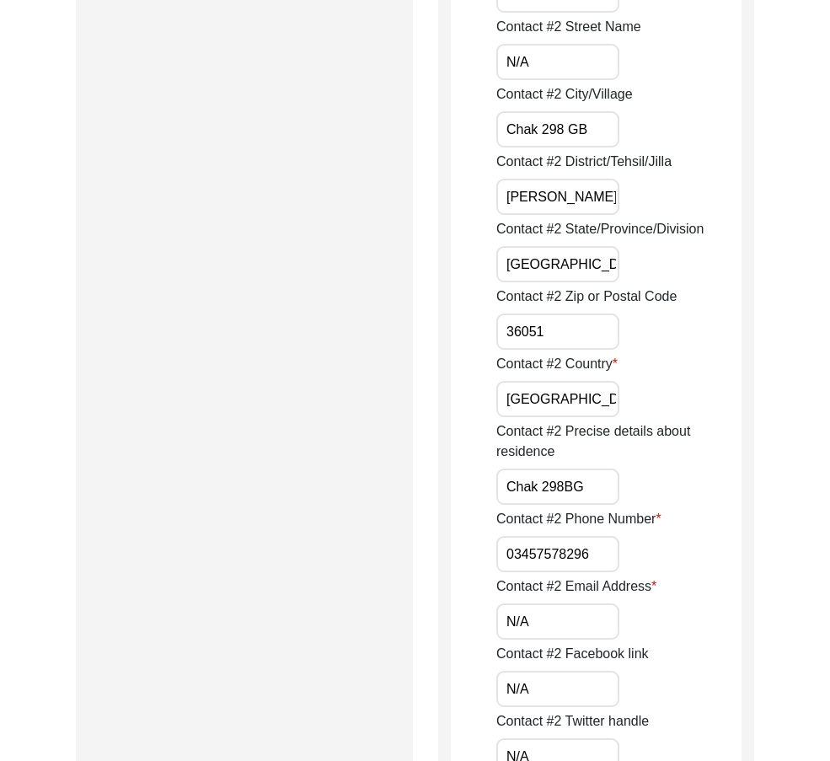
click at [547, 333] on input "36051" at bounding box center [557, 331] width 123 height 36
drag, startPoint x: 553, startPoint y: 399, endPoint x: 462, endPoint y: 400, distance: 91.8
click at [576, 401] on input "[GEOGRAPHIC_DATA]" at bounding box center [557, 399] width 123 height 36
click at [601, 471] on input "Chak 298BG" at bounding box center [557, 486] width 123 height 36
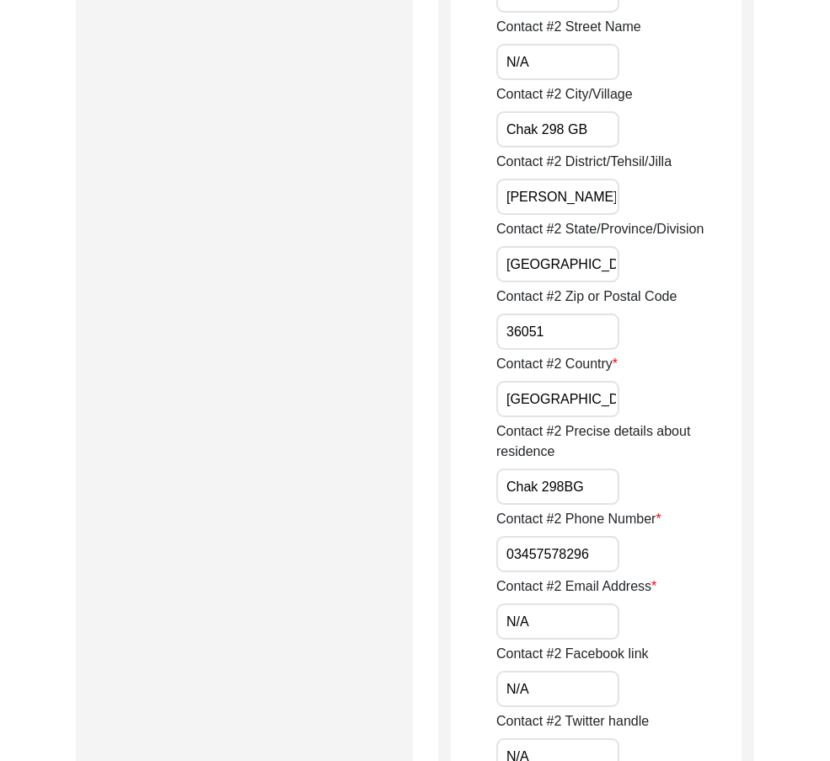
click at [564, 481] on input "Chak 298BG" at bounding box center [557, 486] width 123 height 36
drag, startPoint x: 560, startPoint y: 483, endPoint x: 469, endPoint y: 490, distance: 91.2
drag, startPoint x: 480, startPoint y: 537, endPoint x: 494, endPoint y: 547, distance: 16.8
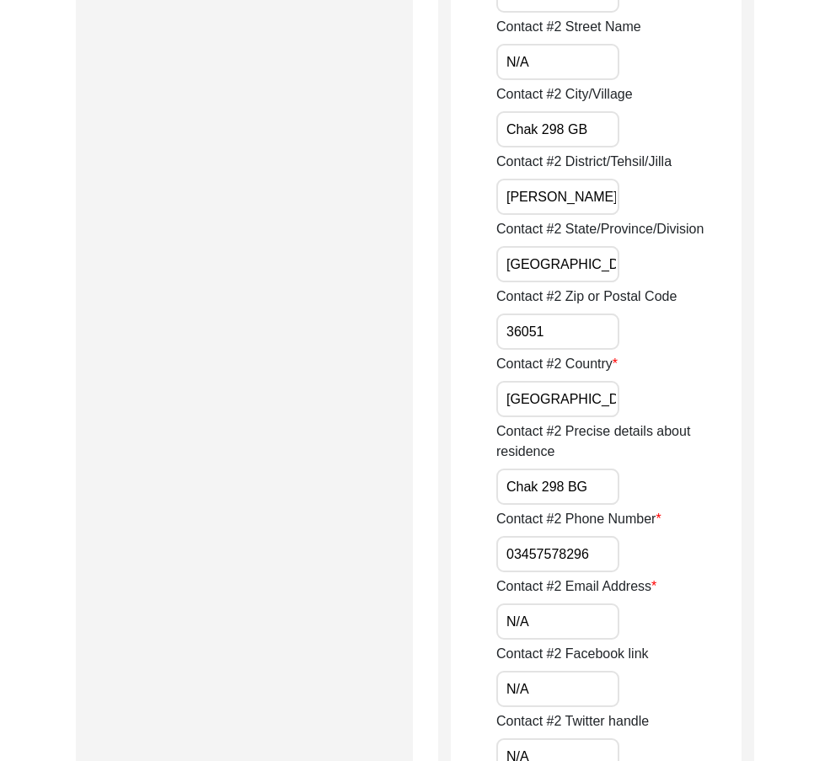
click at [498, 553] on input "03457578296" at bounding box center [557, 554] width 123 height 36
paste input "+92"
drag, startPoint x: 501, startPoint y: 557, endPoint x: 673, endPoint y: 593, distance: 175.6
drag, startPoint x: 597, startPoint y: 622, endPoint x: 574, endPoint y: 612, distance: 25.7
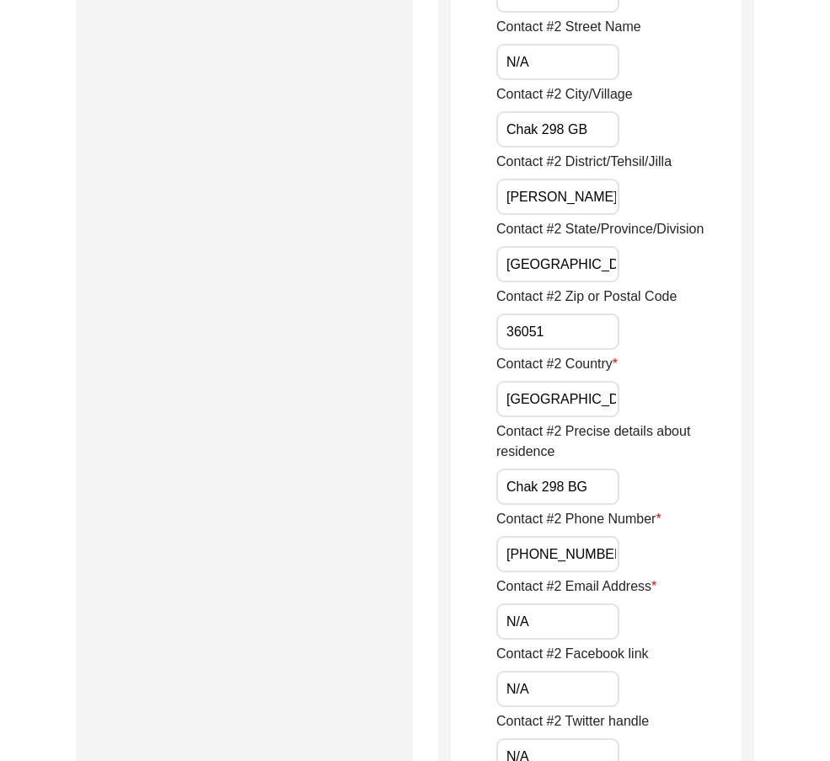
click at [596, 622] on input "N/A" at bounding box center [557, 621] width 123 height 36
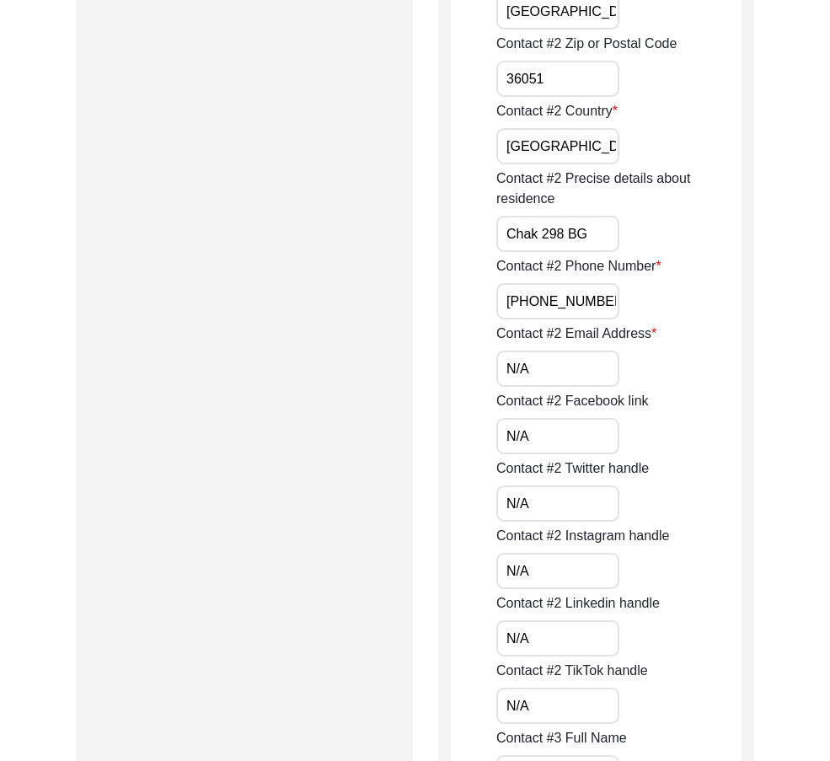
drag, startPoint x: 581, startPoint y: 421, endPoint x: 566, endPoint y: 441, distance: 25.3
click at [581, 422] on input "N/A" at bounding box center [557, 436] width 123 height 36
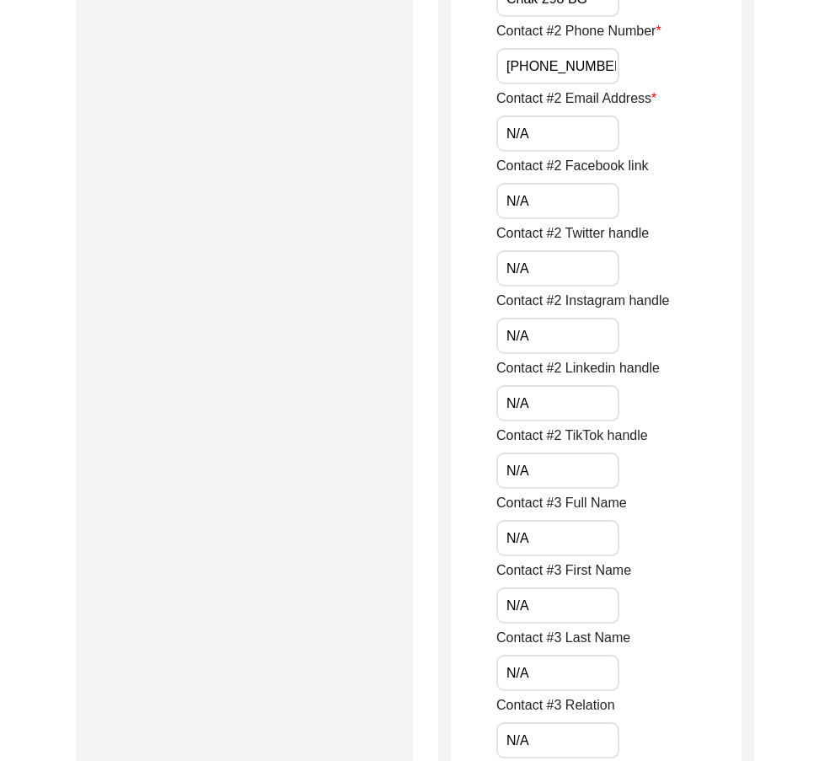
scroll to position [2695, 0]
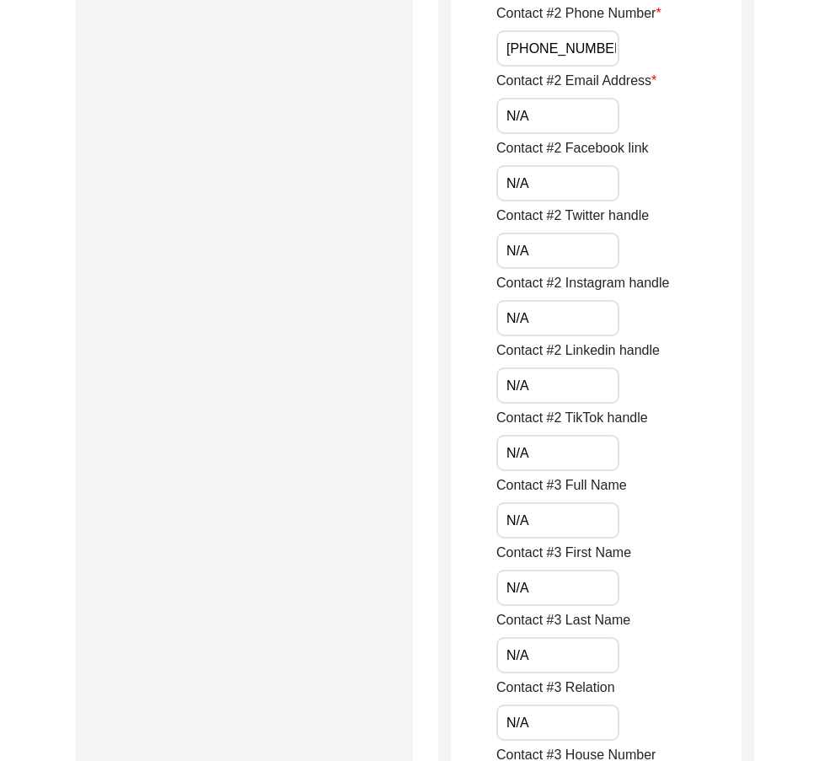
click at [550, 257] on input "N/A" at bounding box center [557, 250] width 123 height 36
click at [542, 327] on input "N/A" at bounding box center [557, 318] width 123 height 36
click at [534, 381] on input "N/A" at bounding box center [557, 385] width 123 height 36
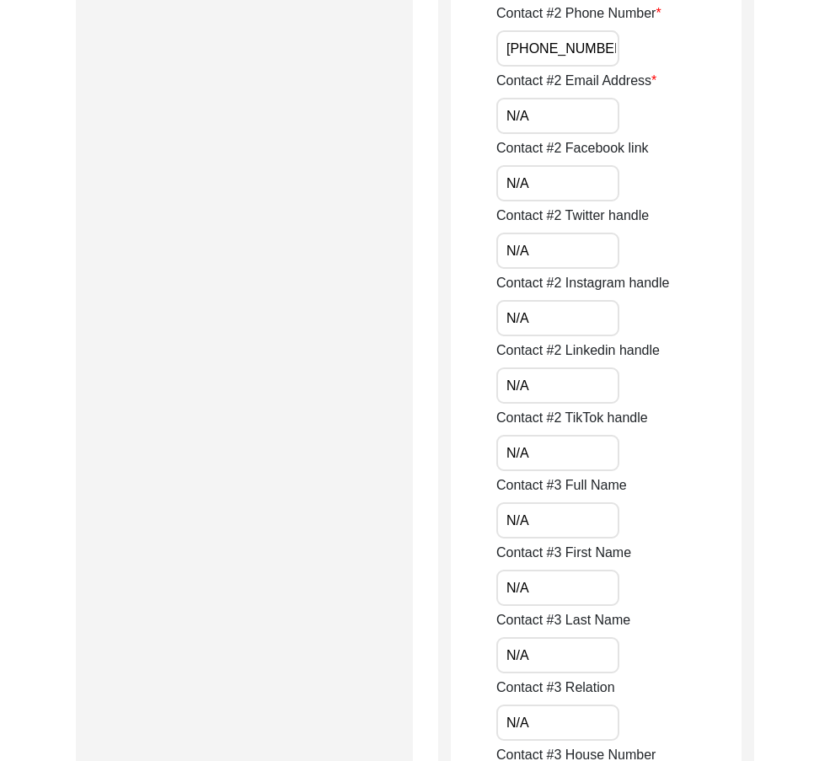
click at [528, 452] on input "N/A" at bounding box center [557, 453] width 123 height 36
click at [542, 530] on input "N/A" at bounding box center [557, 520] width 123 height 36
click at [543, 588] on input "N/A" at bounding box center [557, 587] width 123 height 36
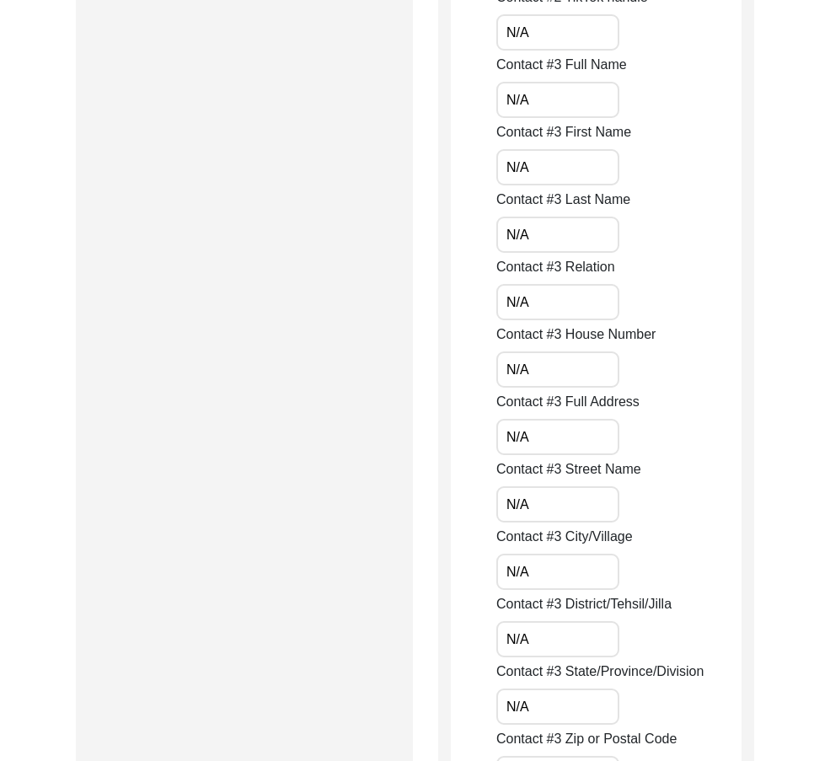
scroll to position [3117, 0]
click at [538, 228] on input "N/A" at bounding box center [557, 234] width 123 height 36
drag, startPoint x: 536, startPoint y: 301, endPoint x: 554, endPoint y: 358, distance: 60.2
click at [537, 303] on input "N/A" at bounding box center [557, 301] width 123 height 36
click at [554, 381] on input "N/A" at bounding box center [557, 368] width 123 height 36
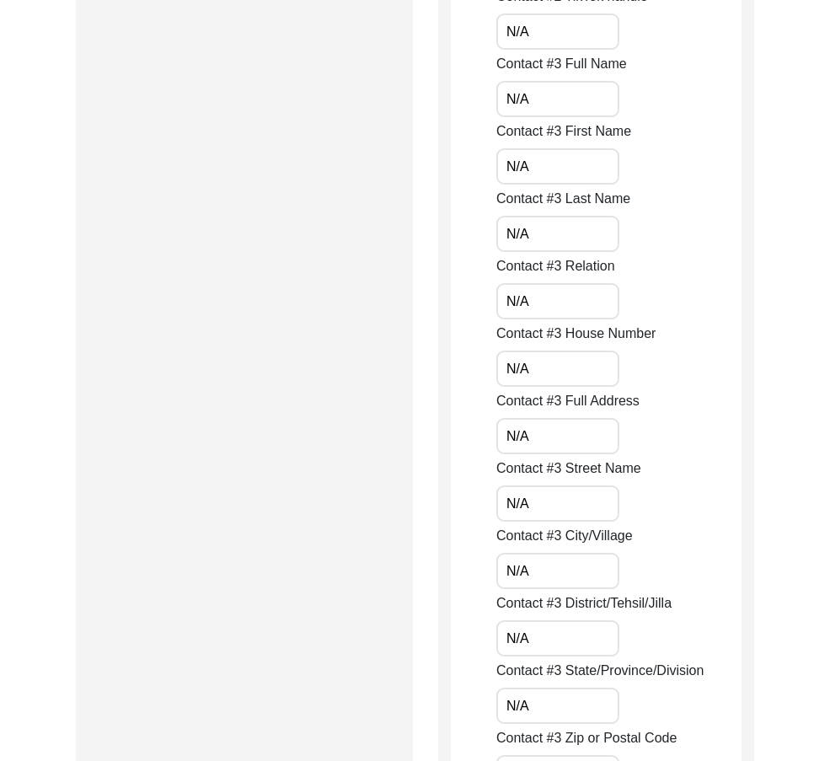
click at [548, 446] on input "N/A" at bounding box center [557, 436] width 123 height 36
click at [539, 502] on input "N/A" at bounding box center [557, 503] width 123 height 36
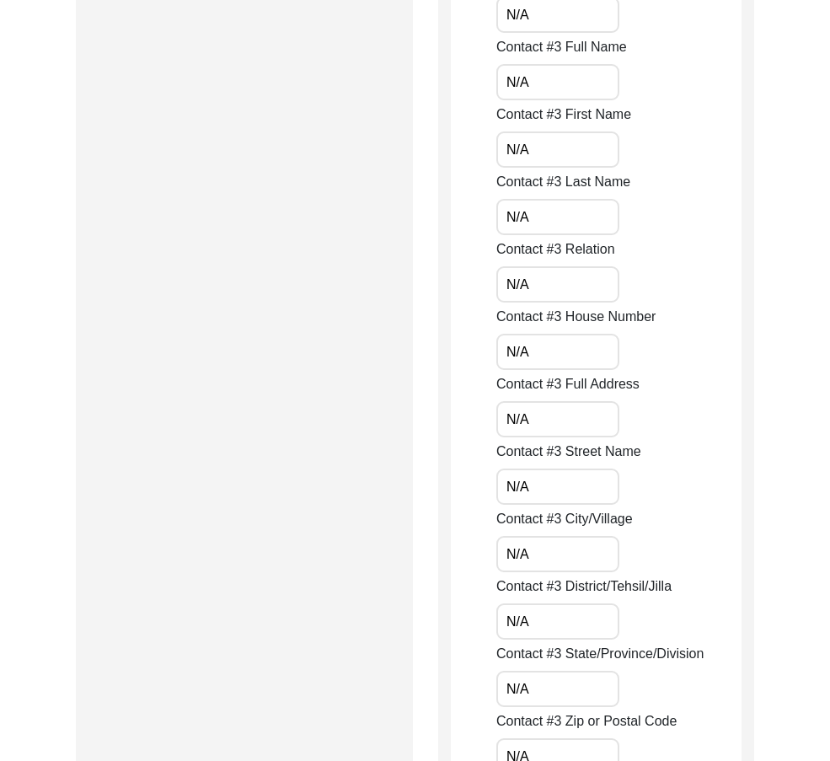
scroll to position [3369, 0]
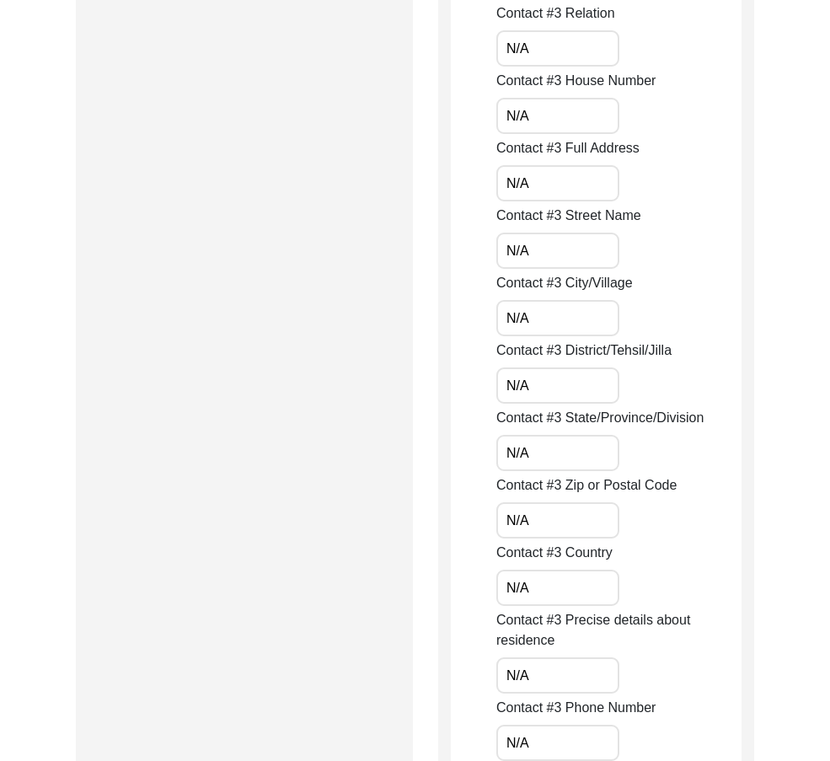
click at [547, 334] on input "N/A" at bounding box center [557, 318] width 123 height 36
click at [545, 382] on input "N/A" at bounding box center [557, 385] width 123 height 36
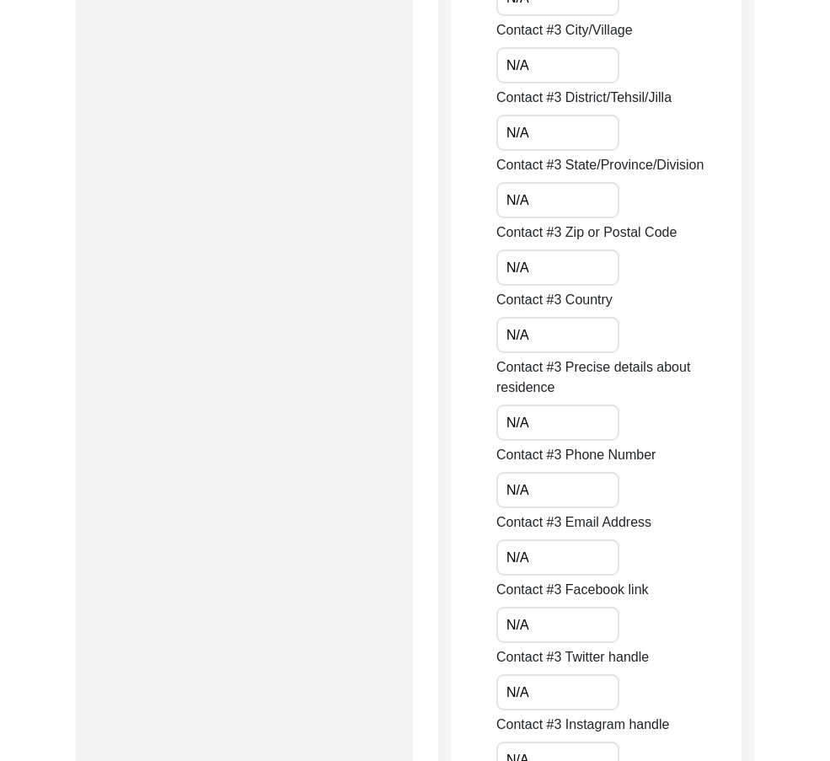
click at [540, 287] on div "Contact #1 Full Name [PERSON_NAME] Contact #1 First Name [PERSON_NAME] Contact …" at bounding box center [618, 635] width 245 height 7644
click at [553, 205] on input "N/A" at bounding box center [557, 200] width 123 height 36
click at [544, 271] on input "N/A" at bounding box center [557, 267] width 123 height 36
click at [531, 324] on input "N/A" at bounding box center [557, 335] width 123 height 36
click at [536, 442] on div "Contact #1 Full Name [PERSON_NAME] Contact #1 First Name [PERSON_NAME] Contact …" at bounding box center [618, 635] width 245 height 7644
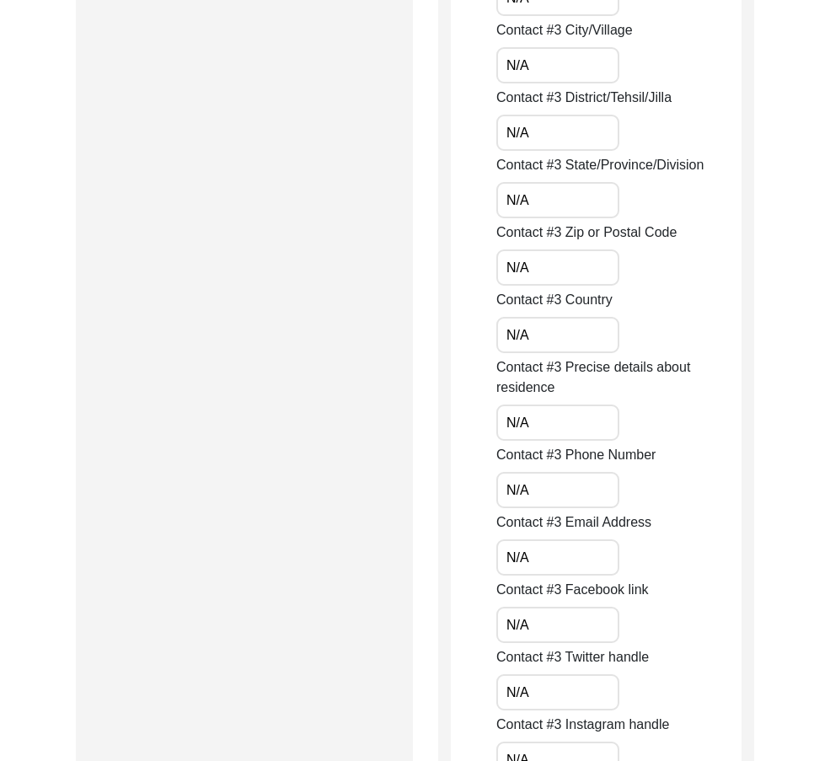
drag, startPoint x: 536, startPoint y: 426, endPoint x: 534, endPoint y: 468, distance: 42.1
click at [536, 430] on input "N/A" at bounding box center [557, 422] width 123 height 36
click at [537, 471] on div "Contact #3 Phone Number N/A" at bounding box center [618, 476] width 245 height 63
click at [539, 479] on input "N/A" at bounding box center [557, 490] width 123 height 36
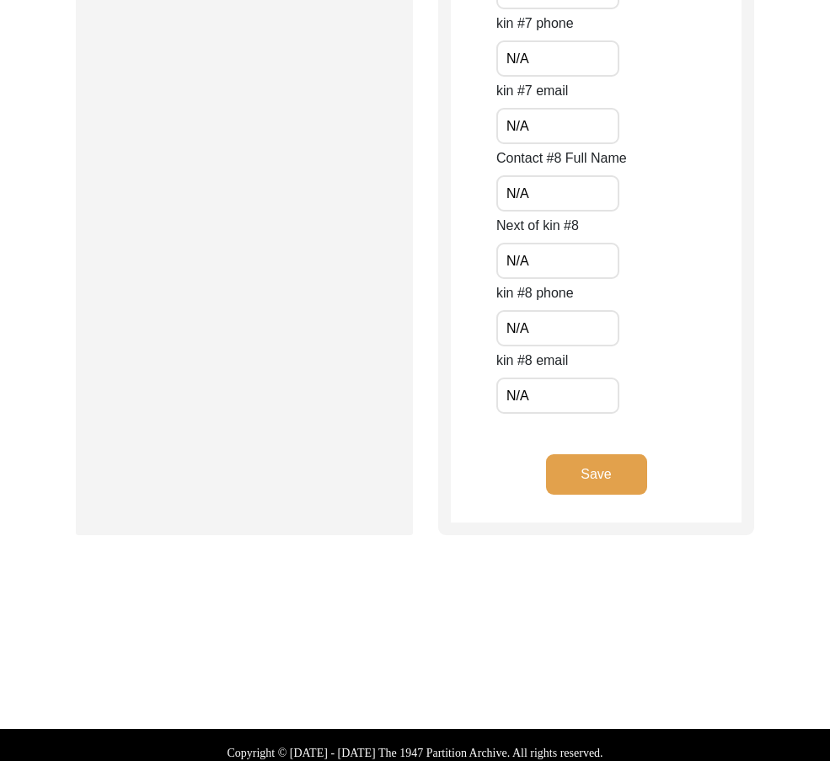
click at [564, 467] on button "Save" at bounding box center [596, 474] width 101 height 40
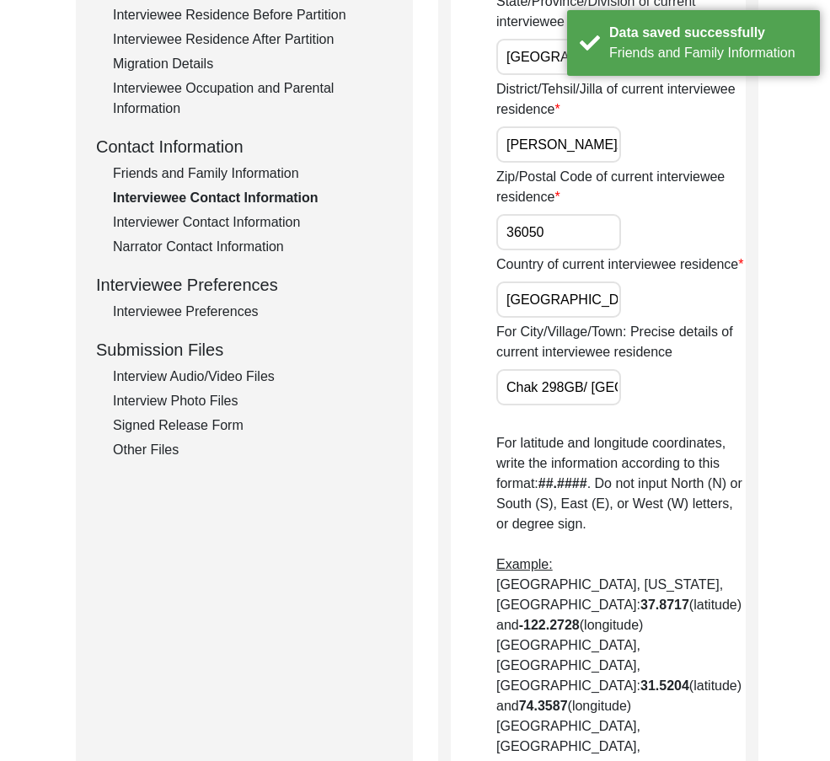
scroll to position [0, 0]
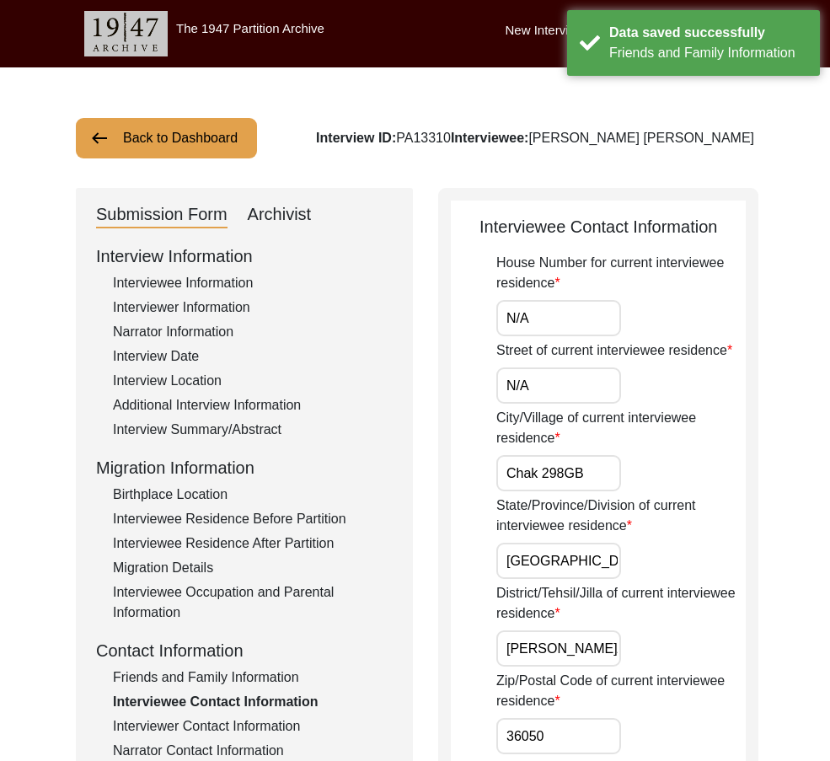
click at [566, 471] on input "Chak 298GB" at bounding box center [558, 473] width 125 height 36
click at [567, 467] on input "Chak 298GB" at bounding box center [558, 473] width 125 height 36
drag, startPoint x: 603, startPoint y: 474, endPoint x: 438, endPoint y: 469, distance: 165.2
drag, startPoint x: 567, startPoint y: 553, endPoint x: 413, endPoint y: 537, distance: 155.0
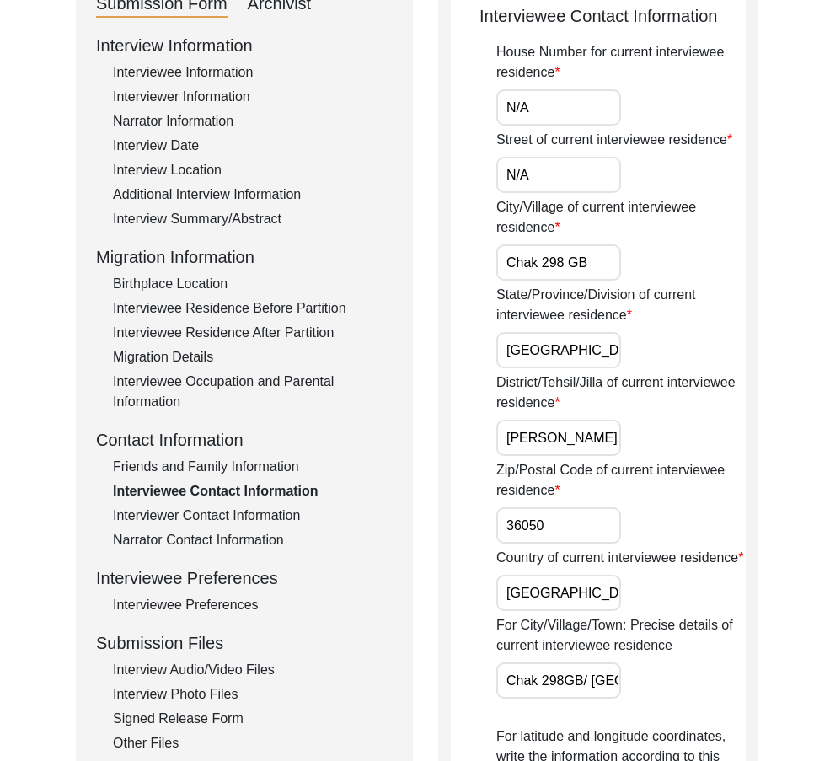
scroll to position [337, 0]
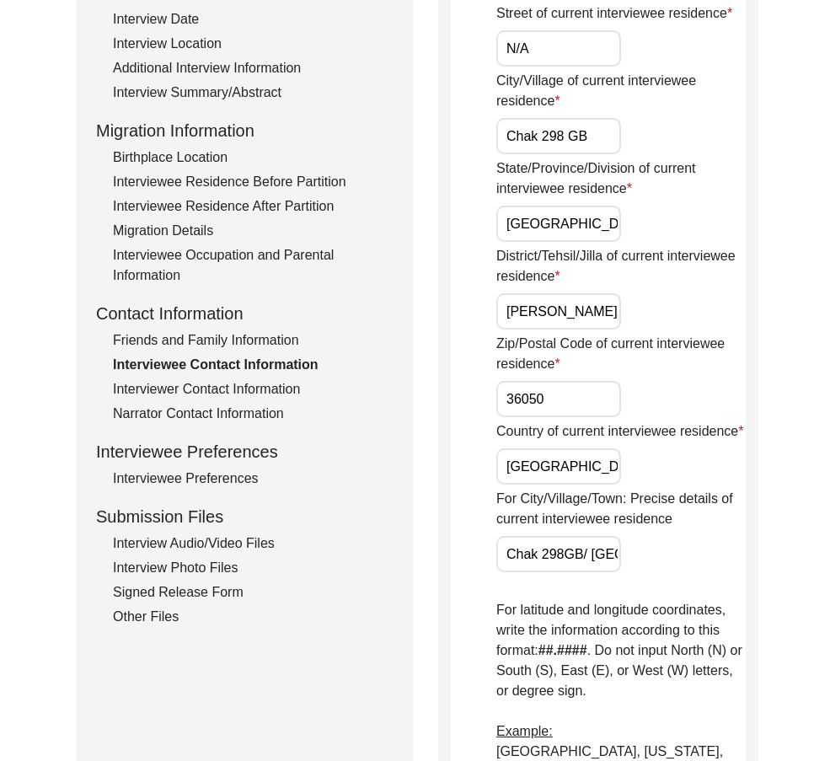
click at [607, 314] on input "[PERSON_NAME]/ [PERSON_NAME]" at bounding box center [558, 311] width 125 height 36
drag, startPoint x: 514, startPoint y: 305, endPoint x: 686, endPoint y: 323, distance: 172.8
click at [686, 322] on div "District/Tehsil/Jilla of current interviewee residence [PERSON_NAME]/[PERSON_NA…" at bounding box center [620, 287] width 249 height 83
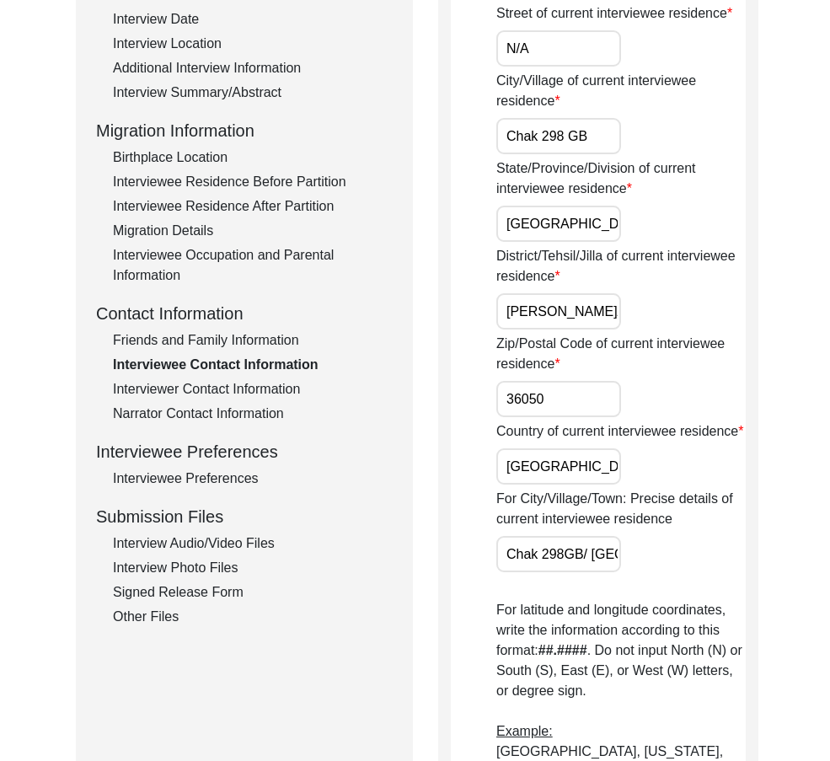
click at [569, 403] on input "36050" at bounding box center [558, 399] width 125 height 36
click at [573, 478] on input "[GEOGRAPHIC_DATA]" at bounding box center [558, 466] width 125 height 36
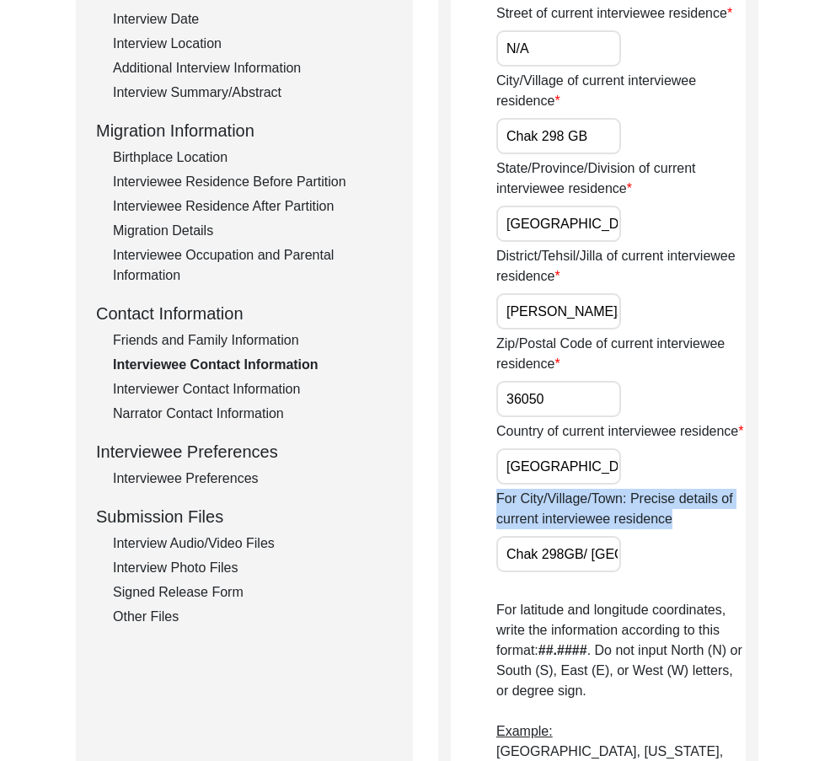
drag, startPoint x: 472, startPoint y: 564, endPoint x: 656, endPoint y: 565, distance: 184.5
click at [577, 568] on input "Chak 298GB/ [GEOGRAPHIC_DATA]" at bounding box center [558, 554] width 125 height 36
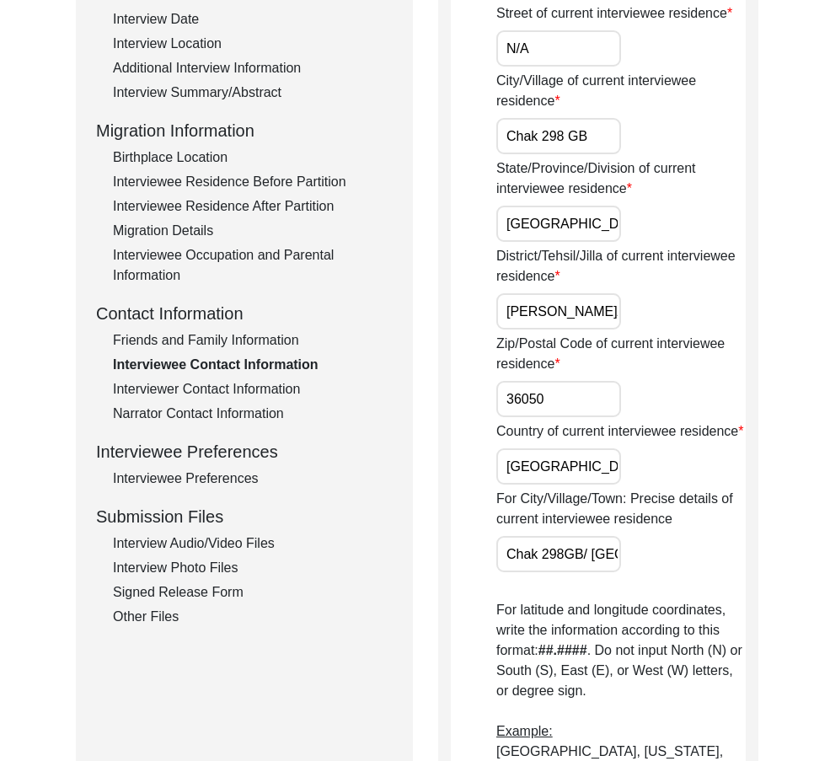
scroll to position [0, 143]
drag, startPoint x: 565, startPoint y: 576, endPoint x: 713, endPoint y: 570, distance: 147.5
click at [713, 571] on div "For City/Village/Town: Precise details of current interviewee residence Chak 29…" at bounding box center [620, 530] width 249 height 83
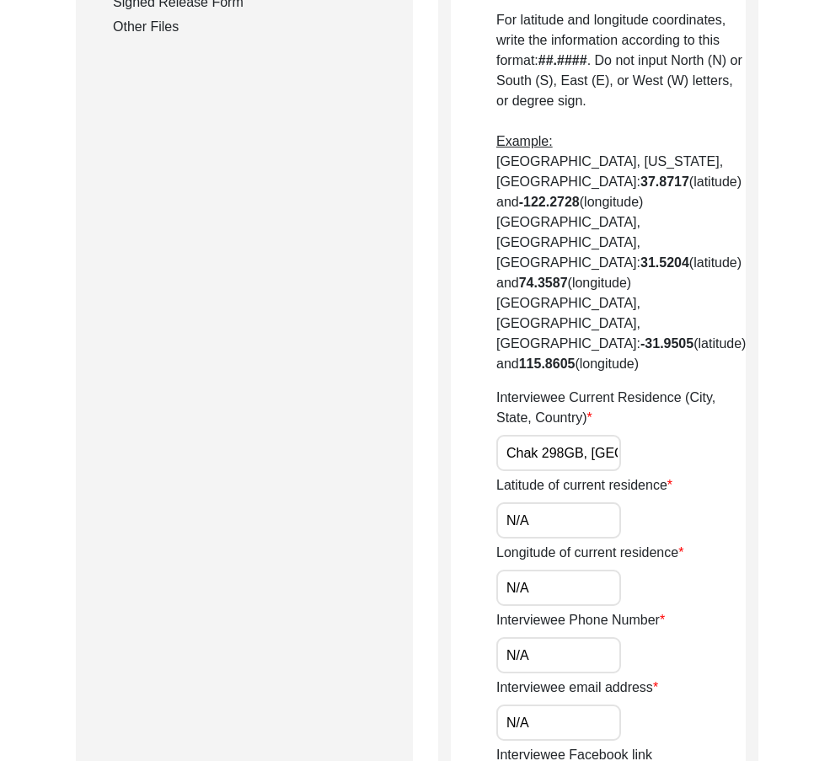
scroll to position [0, 0]
click at [563, 435] on input "Chak 298GB, [GEOGRAPHIC_DATA], [GEOGRAPHIC_DATA]" at bounding box center [558, 453] width 125 height 36
drag, startPoint x: 497, startPoint y: 396, endPoint x: 633, endPoint y: 393, distance: 136.5
click at [633, 393] on div "Interviewee Current Residence (City, State, Country) Chak 298 [GEOGRAPHIC_DATA]…" at bounding box center [620, 428] width 249 height 83
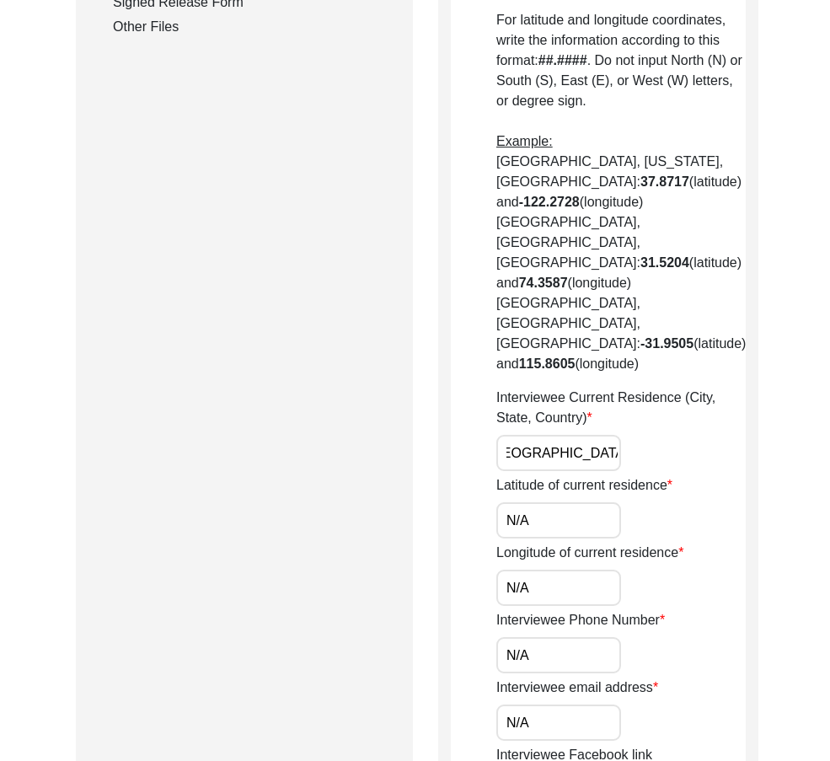
click at [633, 393] on div "Interviewee Current Residence (City, State, Country) Chak 298 [GEOGRAPHIC_DATA]…" at bounding box center [620, 428] width 249 height 83
click at [569, 502] on input "N/A" at bounding box center [558, 520] width 125 height 36
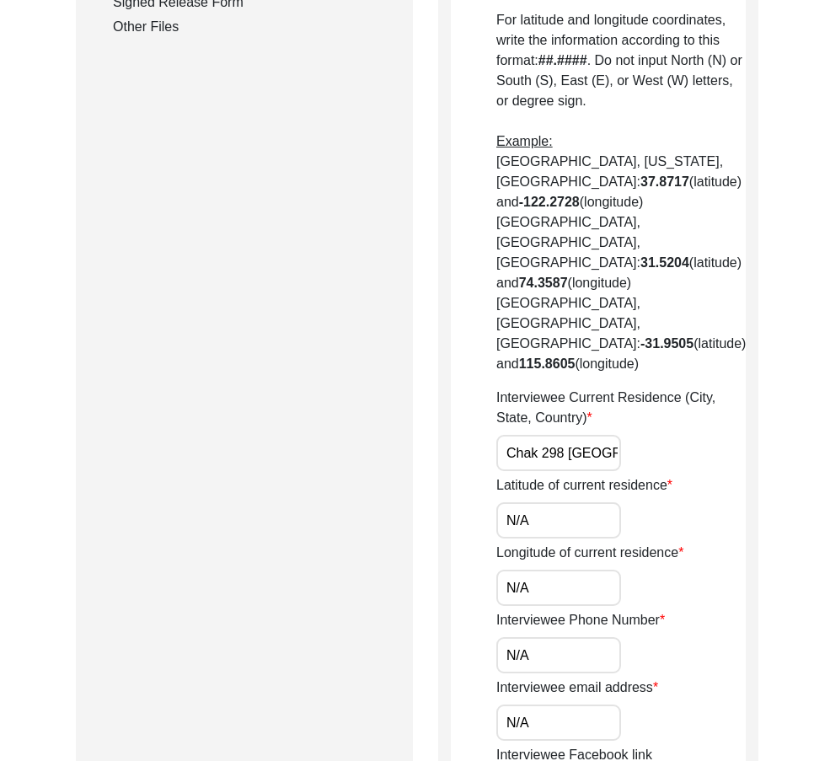
paste input "30.9160"
click at [547, 569] on input "N/A" at bounding box center [558, 587] width 125 height 36
paste input "72.4273"
click at [547, 569] on input "N/72.4273" at bounding box center [558, 587] width 125 height 36
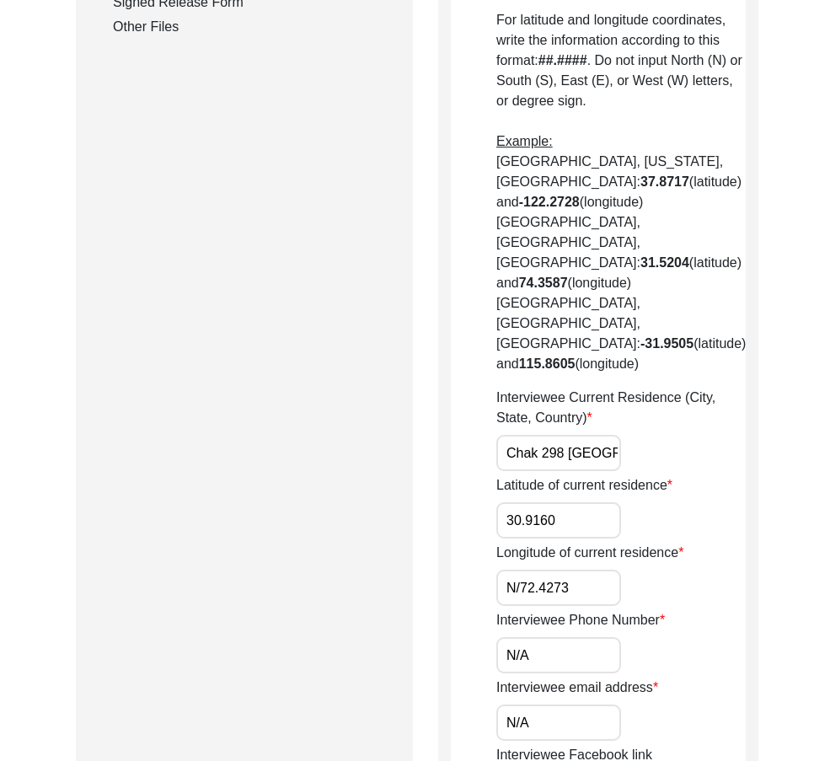
click at [547, 569] on input "N/72.4273" at bounding box center [558, 587] width 125 height 36
paste input "text"
click at [531, 637] on input "N/A" at bounding box center [558, 655] width 125 height 36
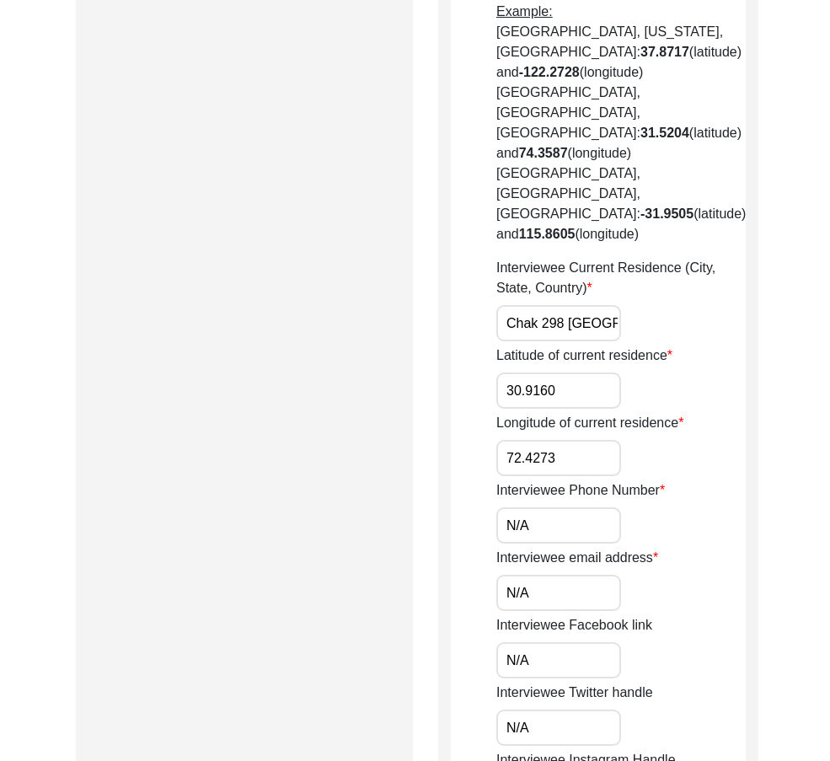
scroll to position [1179, 0]
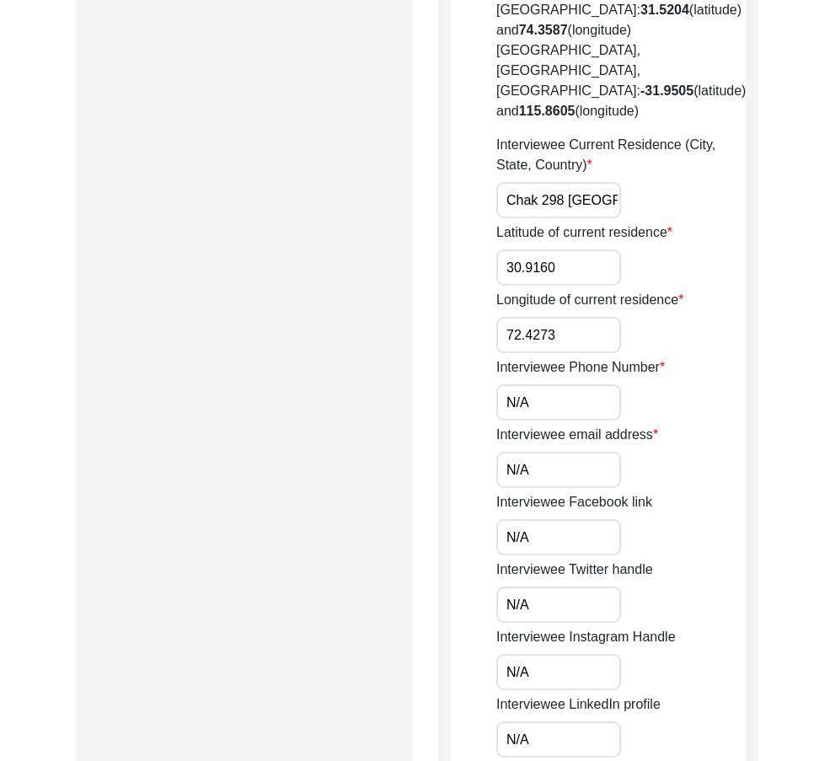
click at [569, 451] on input "N/A" at bounding box center [558, 469] width 125 height 36
click at [536, 519] on input "N/A" at bounding box center [558, 537] width 125 height 36
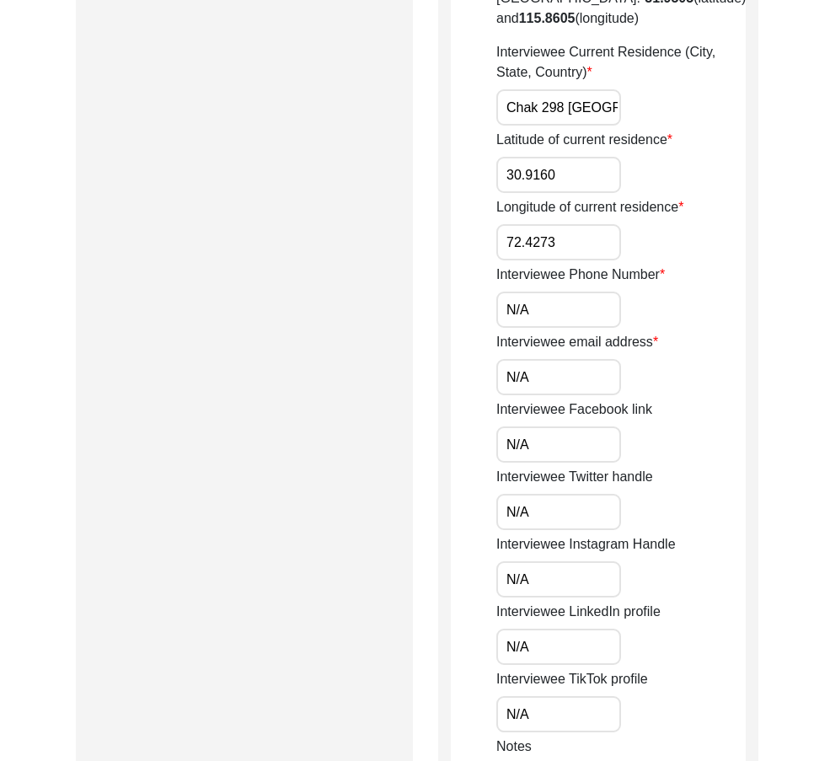
scroll to position [1432, 0]
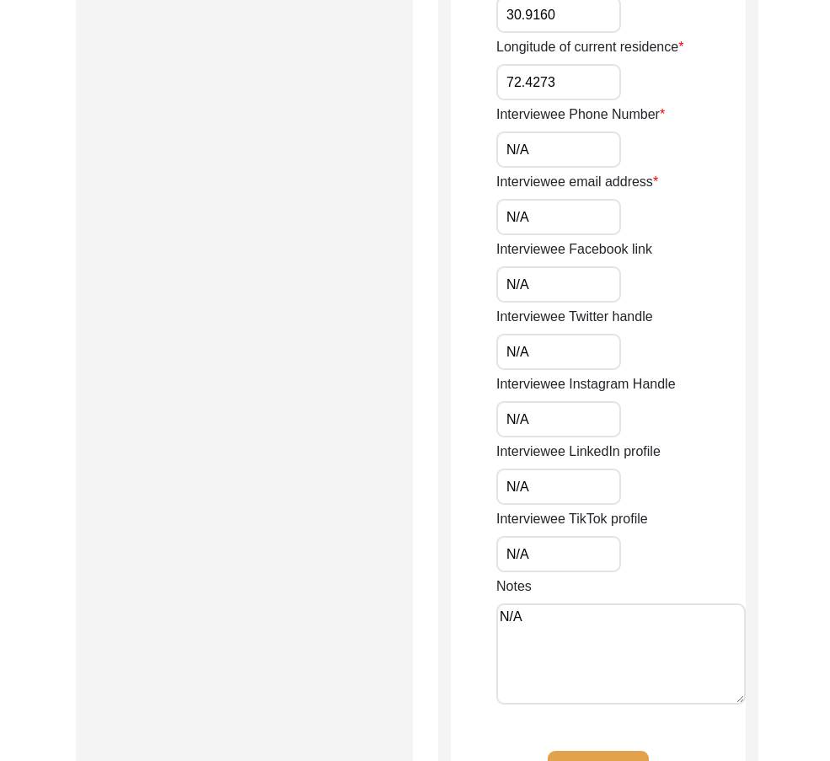
click at [558, 334] on input "N/A" at bounding box center [558, 352] width 125 height 36
click at [534, 401] on input "N/A" at bounding box center [558, 419] width 125 height 36
click at [538, 468] on input "N/A" at bounding box center [558, 486] width 125 height 36
click at [541, 536] on input "N/A" at bounding box center [558, 554] width 125 height 36
drag, startPoint x: 530, startPoint y: 547, endPoint x: 460, endPoint y: 557, distance: 70.5
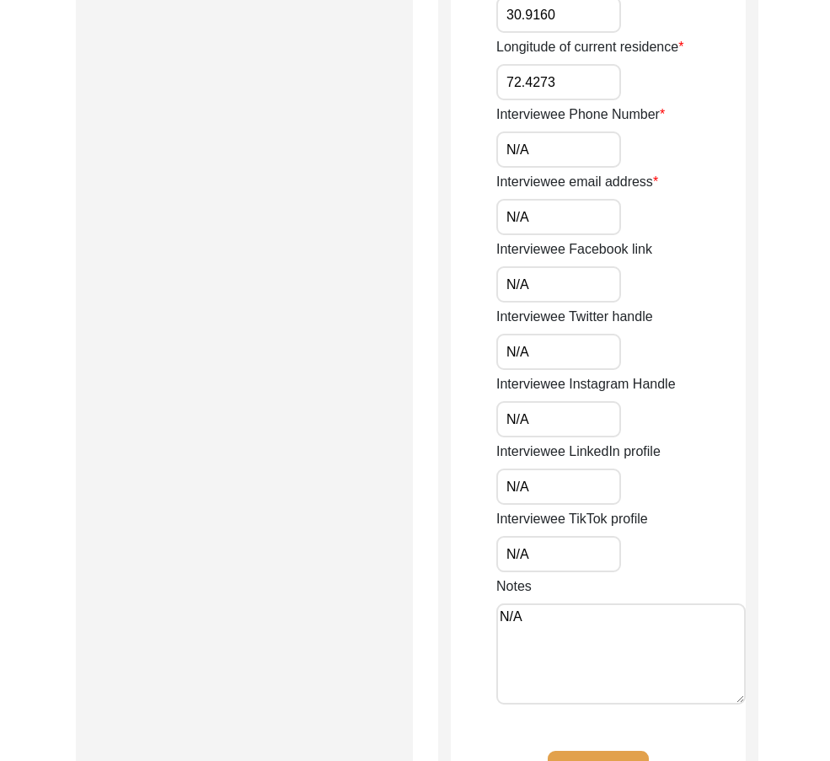
click at [618, 750] on button "Save" at bounding box center [597, 770] width 101 height 40
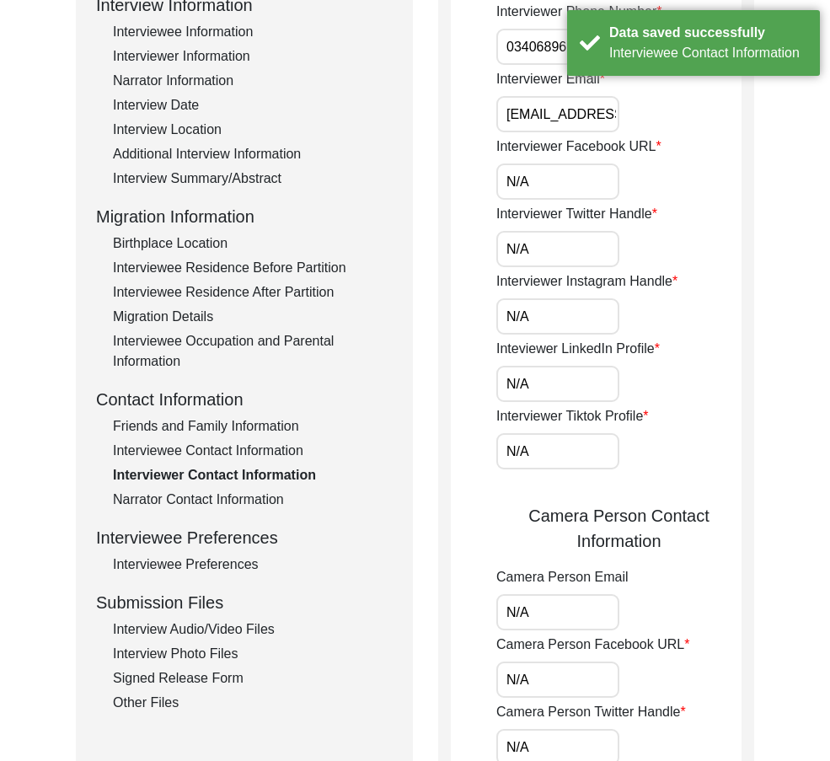
scroll to position [129, 0]
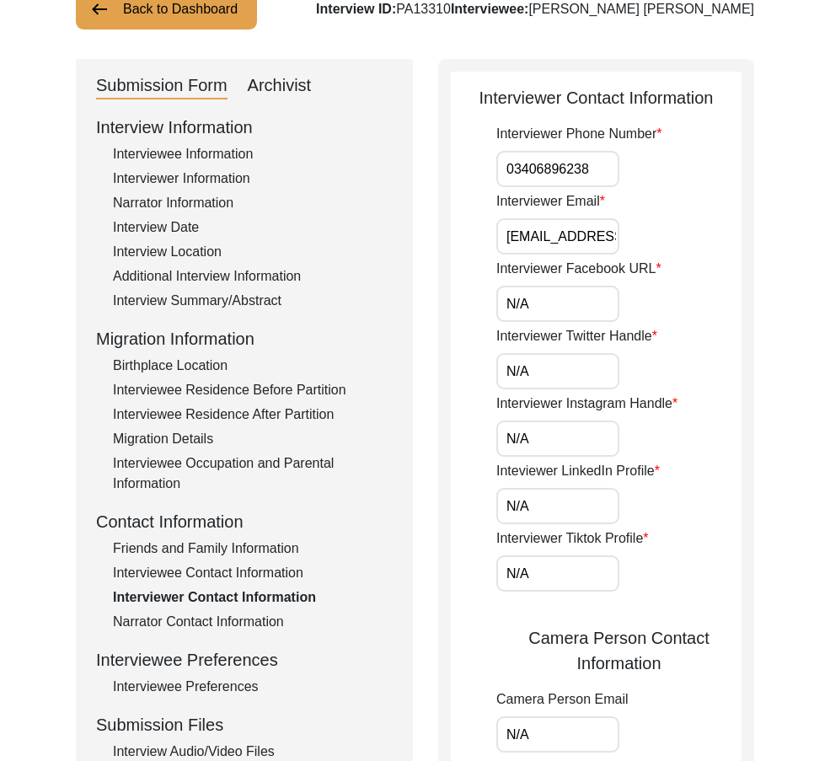
click at [505, 163] on input "03406896238" at bounding box center [557, 169] width 123 height 36
paste input "+92"
drag, startPoint x: 505, startPoint y: 163, endPoint x: 662, endPoint y: 174, distance: 157.9
click at [660, 173] on div "Interviewer Phone Number [PHONE_NUMBER]" at bounding box center [618, 155] width 245 height 63
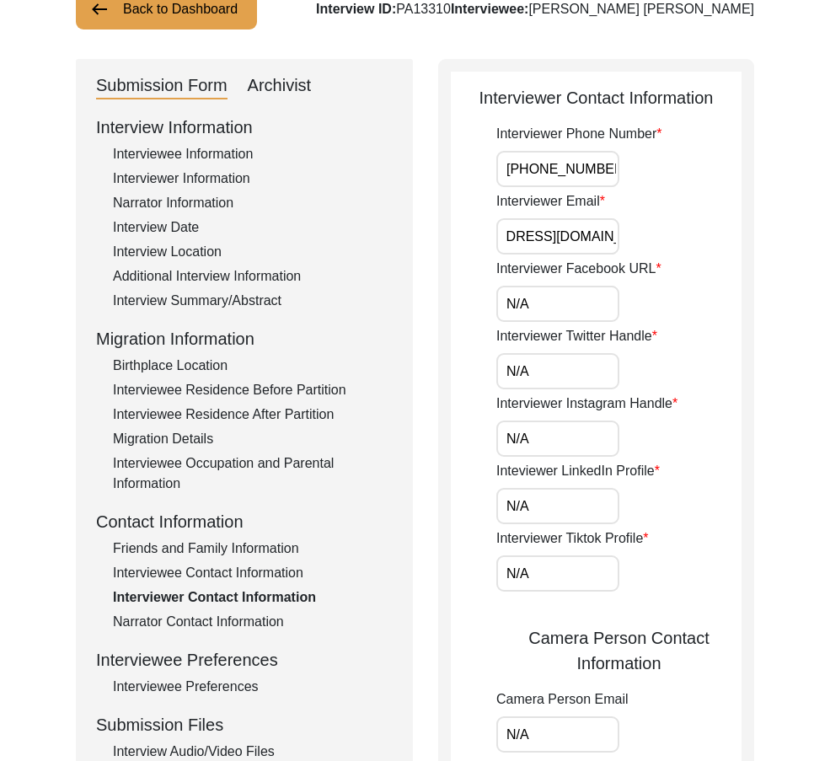
drag, startPoint x: 569, startPoint y: 241, endPoint x: 616, endPoint y: 309, distance: 82.9
click at [752, 255] on div "Interviewer Contact Information Interviewer Phone Number [PHONE_NUMBER] Intervi…" at bounding box center [596, 668] width 316 height 1219
click at [599, 313] on input "N/A" at bounding box center [557, 304] width 123 height 36
click at [539, 377] on input "N/A" at bounding box center [557, 371] width 123 height 36
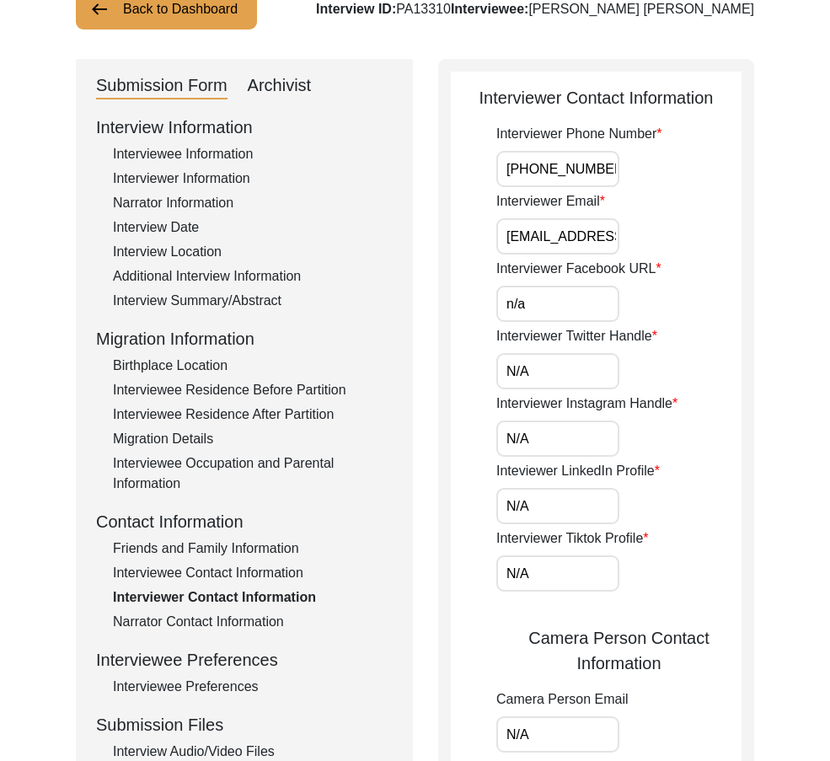
click at [546, 328] on label "Interviewer Twitter Handle" at bounding box center [576, 336] width 161 height 20
click at [546, 353] on input "N/A" at bounding box center [557, 371] width 123 height 36
click at [553, 318] on input "n/a" at bounding box center [557, 304] width 123 height 36
click at [565, 437] on input "N/A" at bounding box center [557, 438] width 123 height 36
drag, startPoint x: 532, startPoint y: 501, endPoint x: 532, endPoint y: 517, distance: 16.0
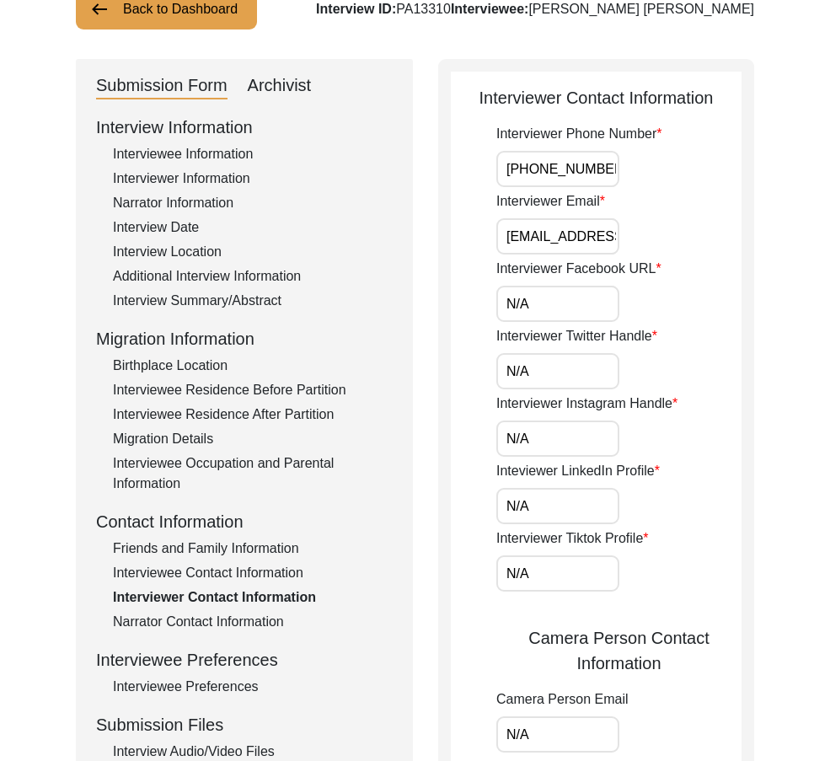
click at [532, 502] on input "N/A" at bounding box center [557, 506] width 123 height 36
click at [532, 558] on input "N/A" at bounding box center [557, 573] width 123 height 36
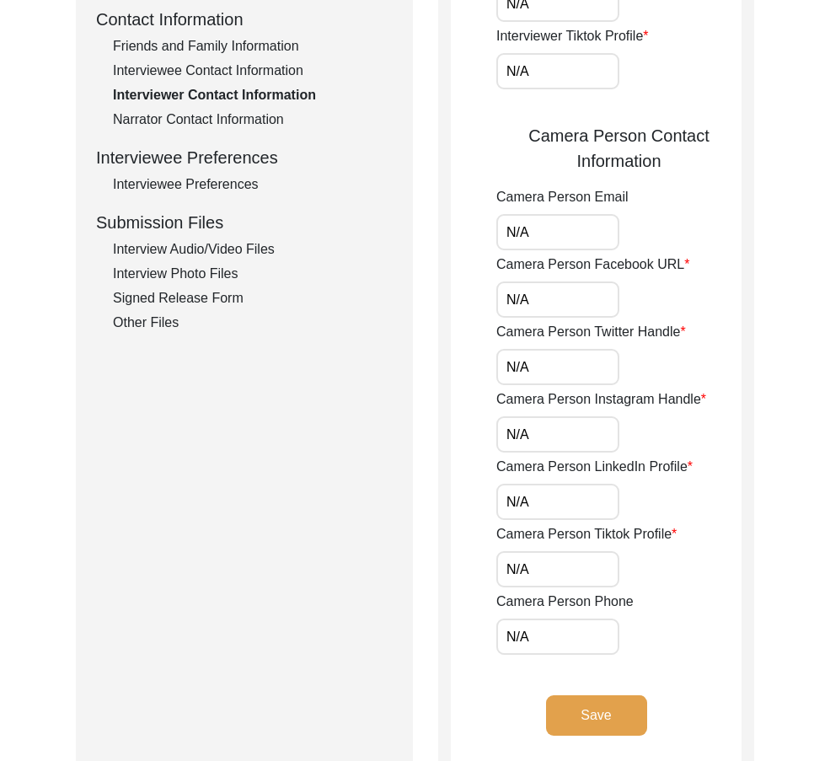
scroll to position [634, 0]
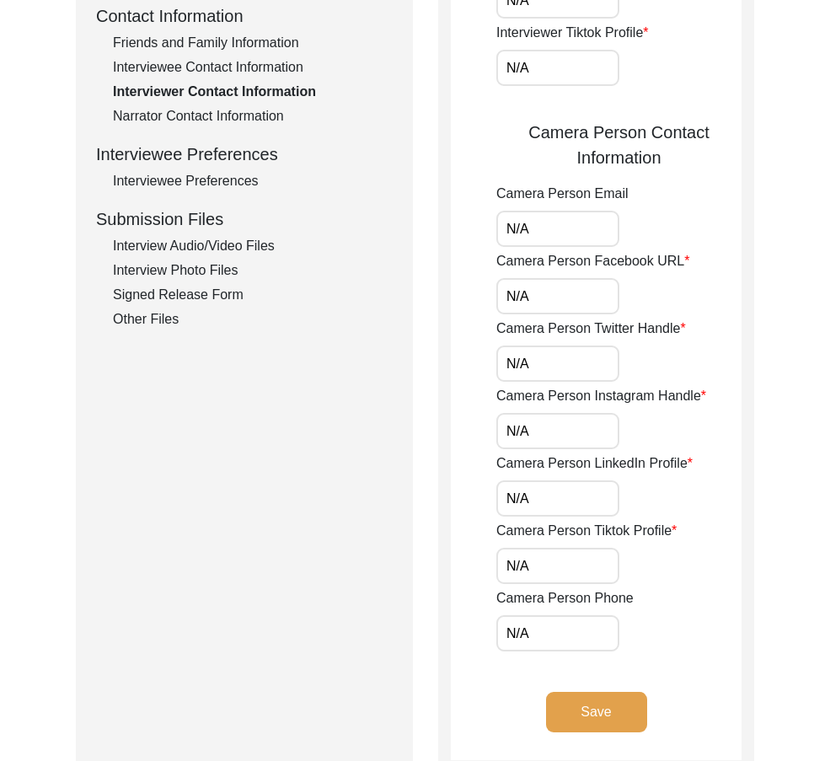
drag, startPoint x: 554, startPoint y: 233, endPoint x: 480, endPoint y: 223, distance: 74.8
click at [480, 223] on app-interviewer-contact-information "Interviewer Contact Information Interviewer Phone Number [PHONE_NUMBER] Intervi…" at bounding box center [596, 170] width 291 height 1180
drag, startPoint x: 515, startPoint y: 297, endPoint x: 474, endPoint y: 302, distance: 41.6
click at [475, 301] on app-interviewer-contact-information "Interviewer Contact Information Interviewer Phone Number [PHONE_NUMBER] Intervi…" at bounding box center [596, 170] width 291 height 1180
drag, startPoint x: 533, startPoint y: 363, endPoint x: 466, endPoint y: 362, distance: 67.4
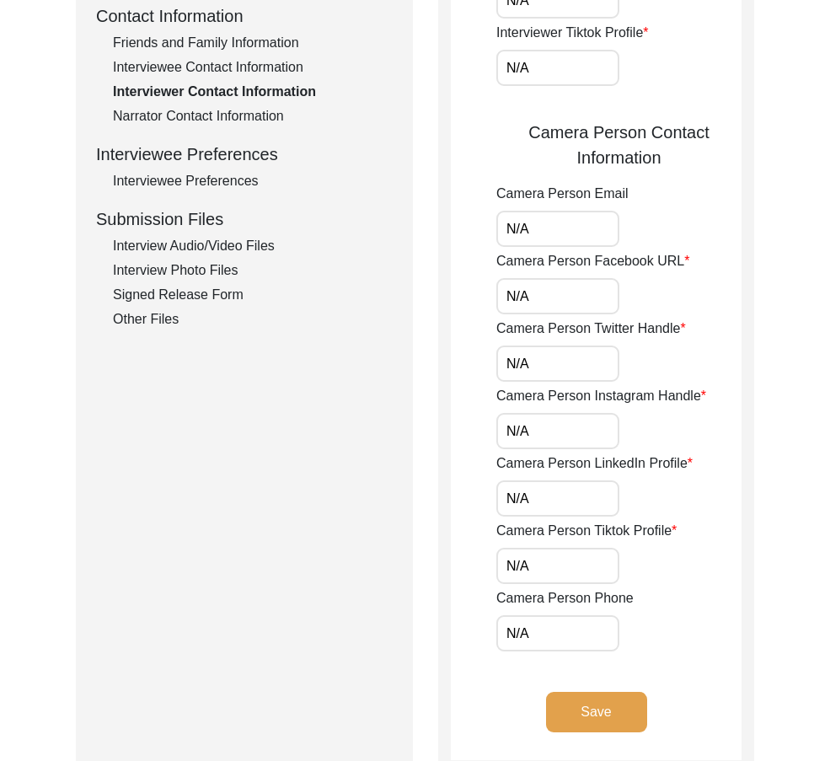
click at [467, 362] on app-interviewer-contact-information "Interviewer Contact Information Interviewer Phone Number [PHONE_NUMBER] Intervi…" at bounding box center [596, 170] width 291 height 1180
drag, startPoint x: 495, startPoint y: 405, endPoint x: 510, endPoint y: 423, distance: 23.3
click at [495, 406] on app-interviewer-contact-information "Interviewer Contact Information Interviewer Phone Number [PHONE_NUMBER] Intervi…" at bounding box center [596, 170] width 291 height 1180
click at [527, 427] on input "N/A" at bounding box center [557, 431] width 123 height 36
drag, startPoint x: 526, startPoint y: 482, endPoint x: 497, endPoint y: 511, distance: 41.7
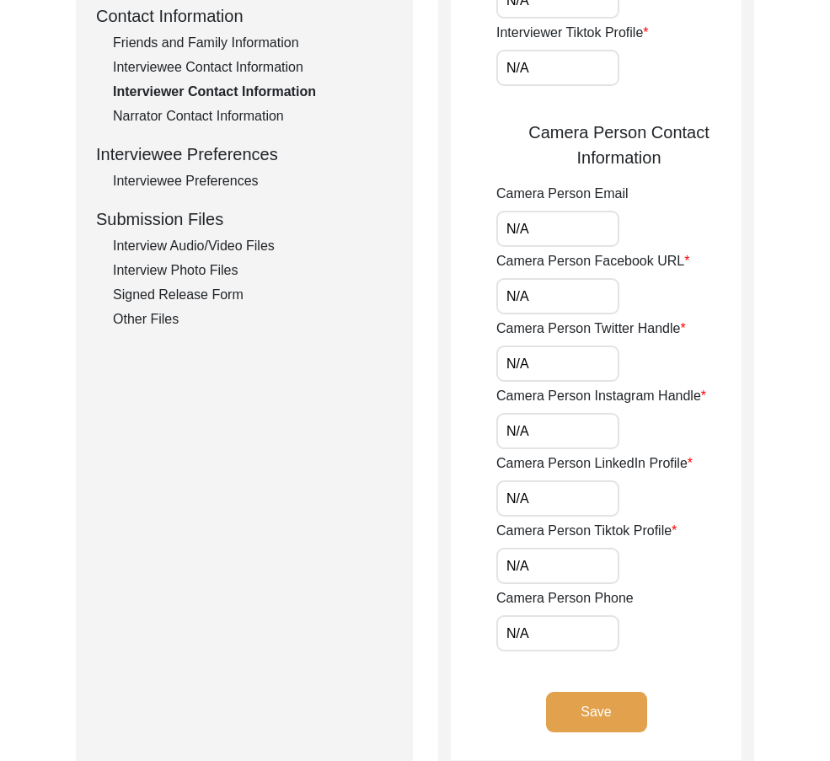
click at [494, 499] on app-interviewer-contact-information "Interviewer Contact Information Interviewer Phone Number [PHONE_NUMBER] Intervi…" at bounding box center [596, 170] width 291 height 1180
drag, startPoint x: 525, startPoint y: 551, endPoint x: 527, endPoint y: 560, distance: 9.6
click at [527, 560] on input "N/A" at bounding box center [557, 565] width 123 height 36
drag, startPoint x: 516, startPoint y: 620, endPoint x: 526, endPoint y: 624, distance: 10.9
click at [526, 624] on input "N/A" at bounding box center [557, 633] width 123 height 36
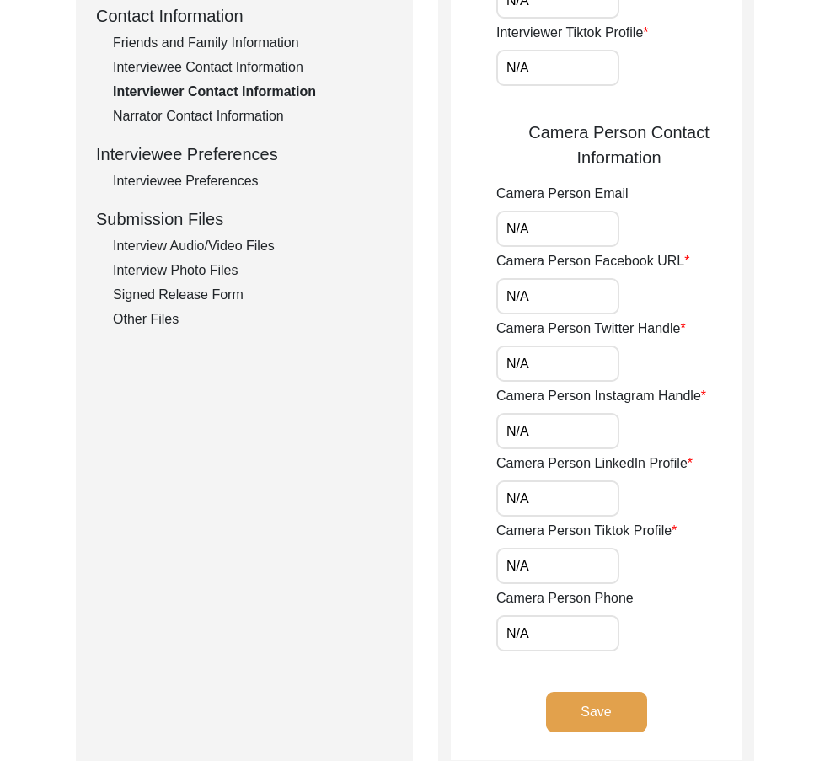
click at [426, 604] on div "Submission Form Archivist Interview Information Interviewee Information Intervi…" at bounding box center [415, 163] width 678 height 1219
click at [554, 695] on button "Save" at bounding box center [596, 712] width 101 height 40
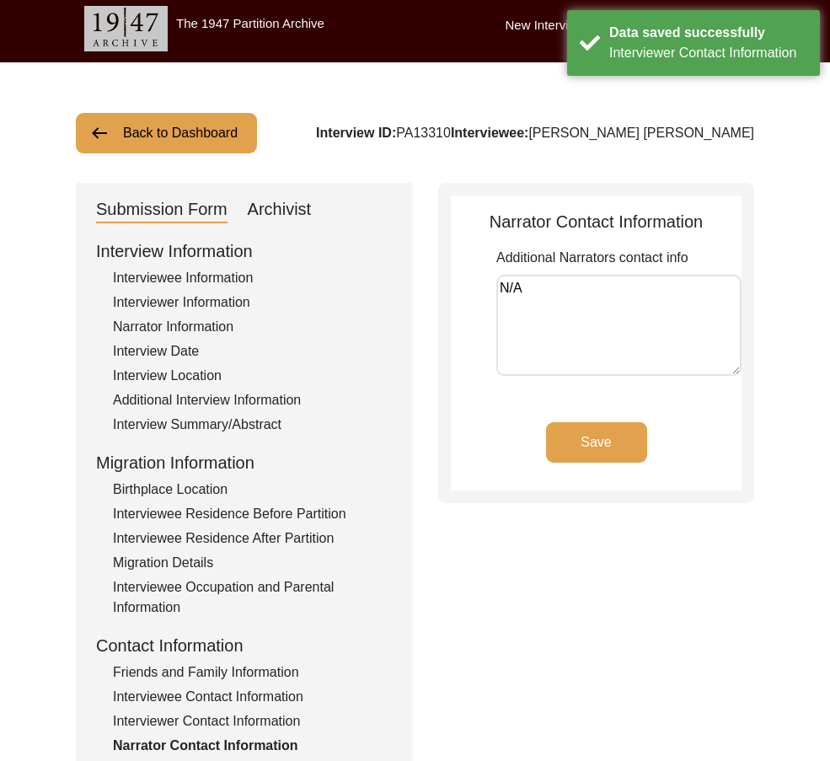
scroll to position [0, 0]
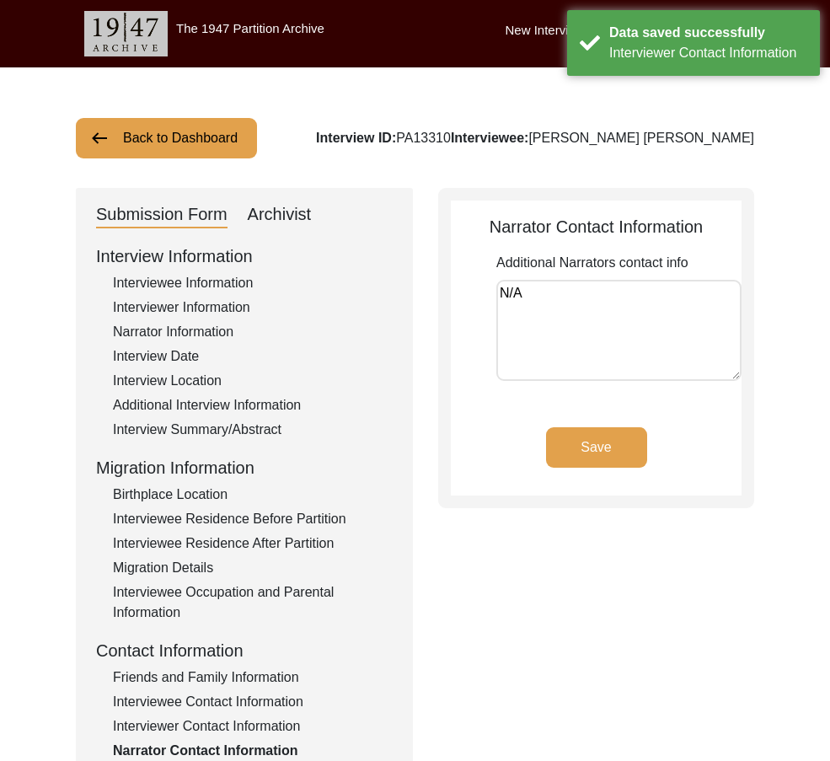
drag, startPoint x: 552, startPoint y: 341, endPoint x: 345, endPoint y: 371, distance: 208.6
click at [374, 336] on div "Submission Form Archivist Interview Information Interviewee Information Intervi…" at bounding box center [415, 582] width 678 height 789
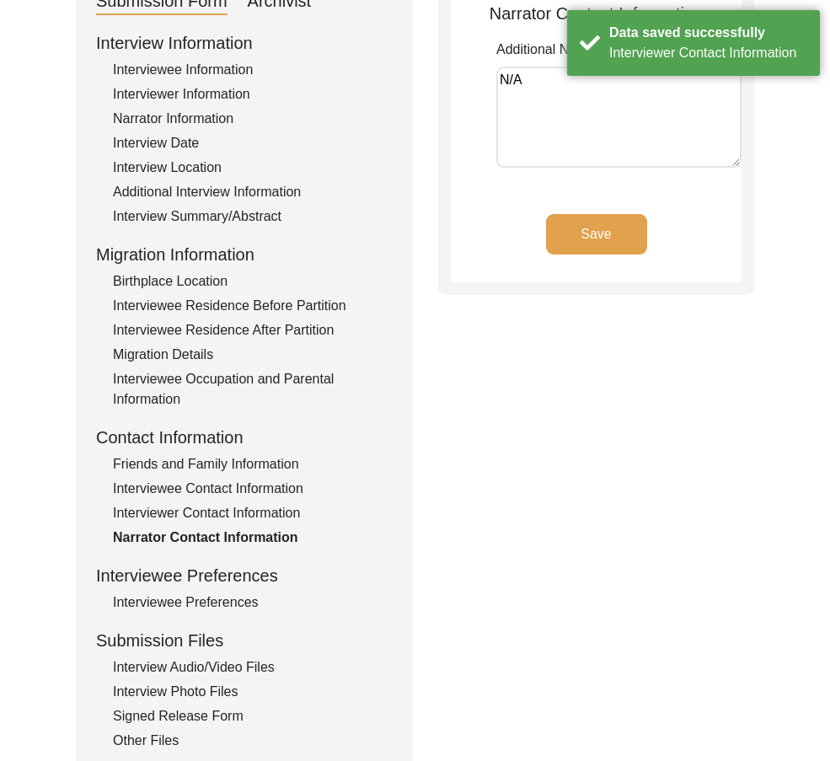
scroll to position [253, 0]
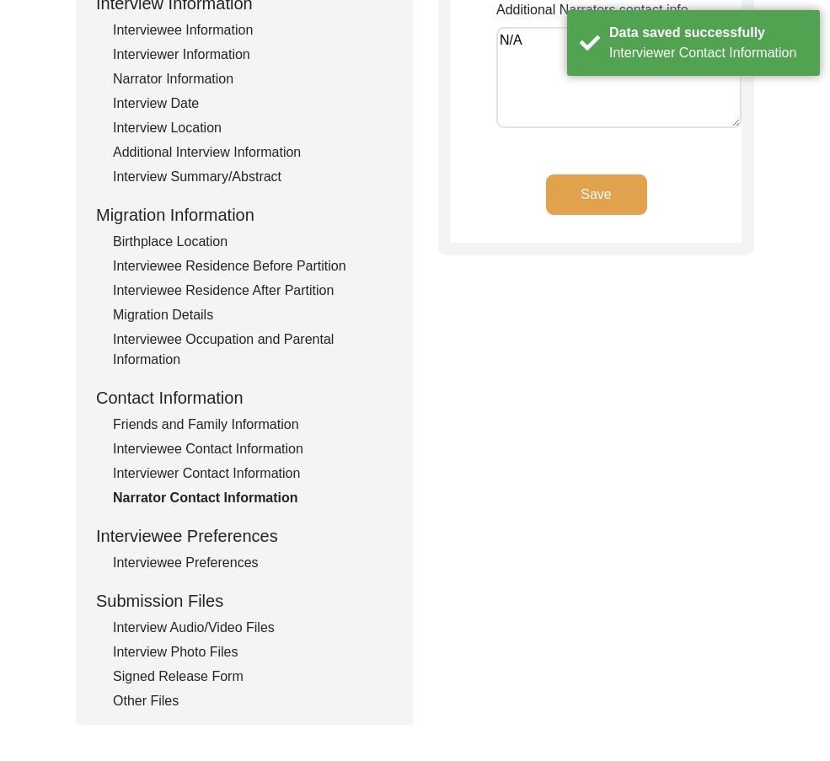
click at [201, 583] on div "Interview Information Interviewee Information Interviewer Information Narrator …" at bounding box center [244, 351] width 296 height 720
click at [199, 575] on div "Interview Information Interviewee Information Interviewer Information Narrator …" at bounding box center [244, 351] width 296 height 720
click at [198, 569] on div "Interviewee Preferences" at bounding box center [253, 563] width 280 height 20
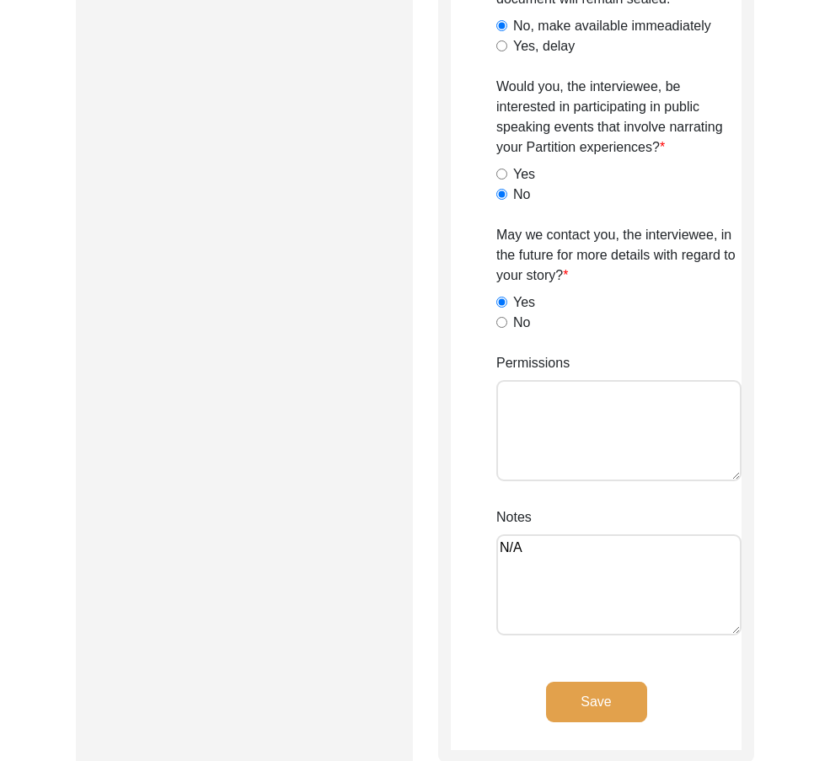
scroll to position [1937, 0]
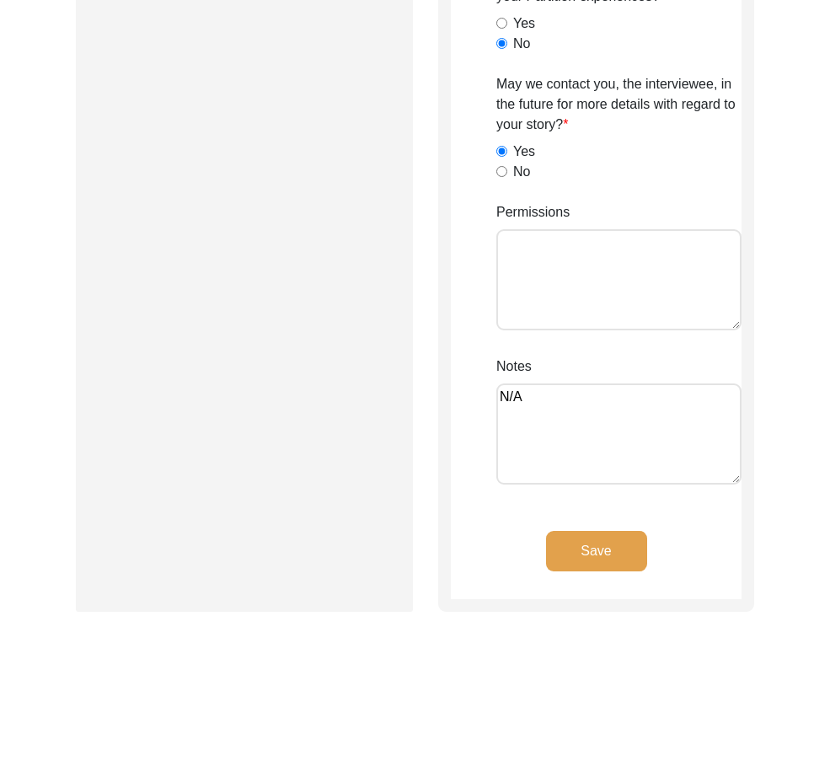
click at [596, 540] on button "Save" at bounding box center [596, 551] width 101 height 40
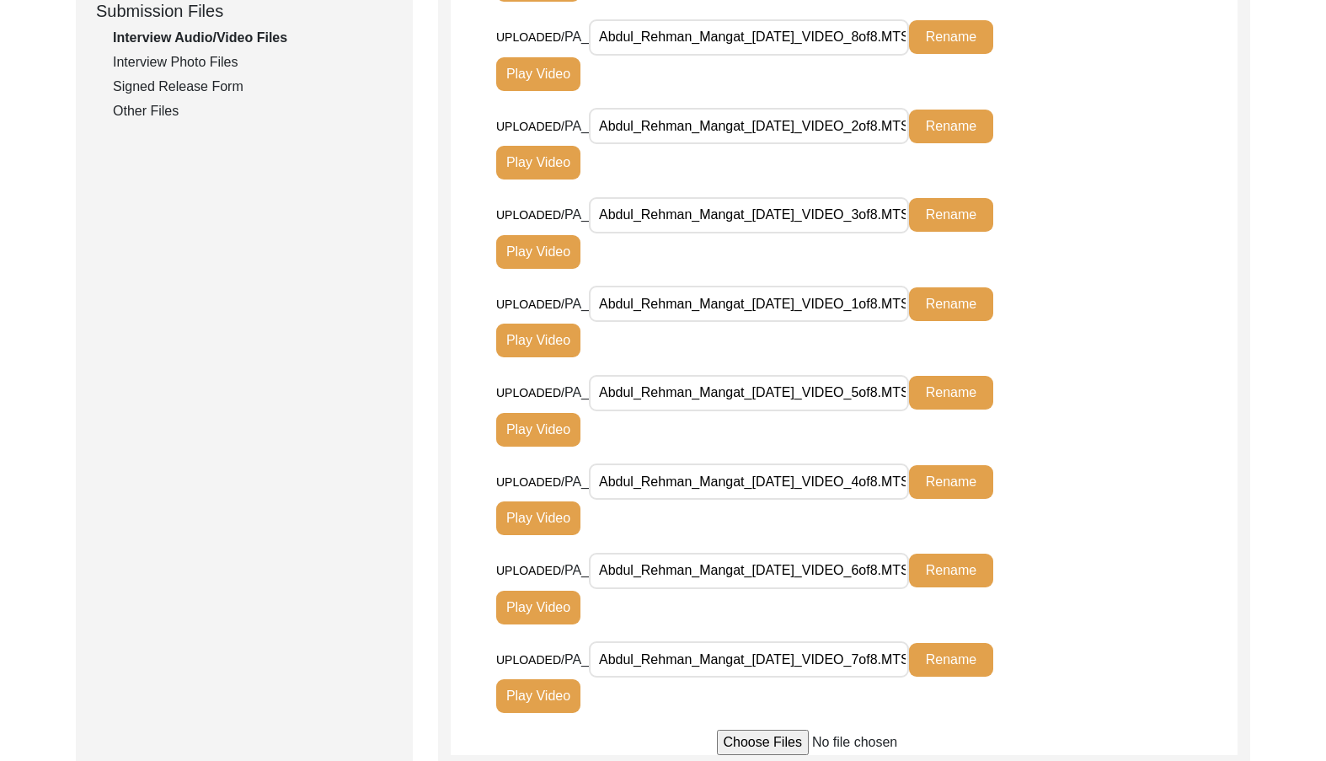
scroll to position [0, 30]
drag, startPoint x: 611, startPoint y: 304, endPoint x: 990, endPoint y: 325, distance: 379.6
click at [990, 325] on div "UPLOADED/ PA_ Abdul_Rehman_Mangat_[DATE]_VIDEO_1of8.MTS Rename Play Video" at bounding box center [755, 322] width 519 height 72
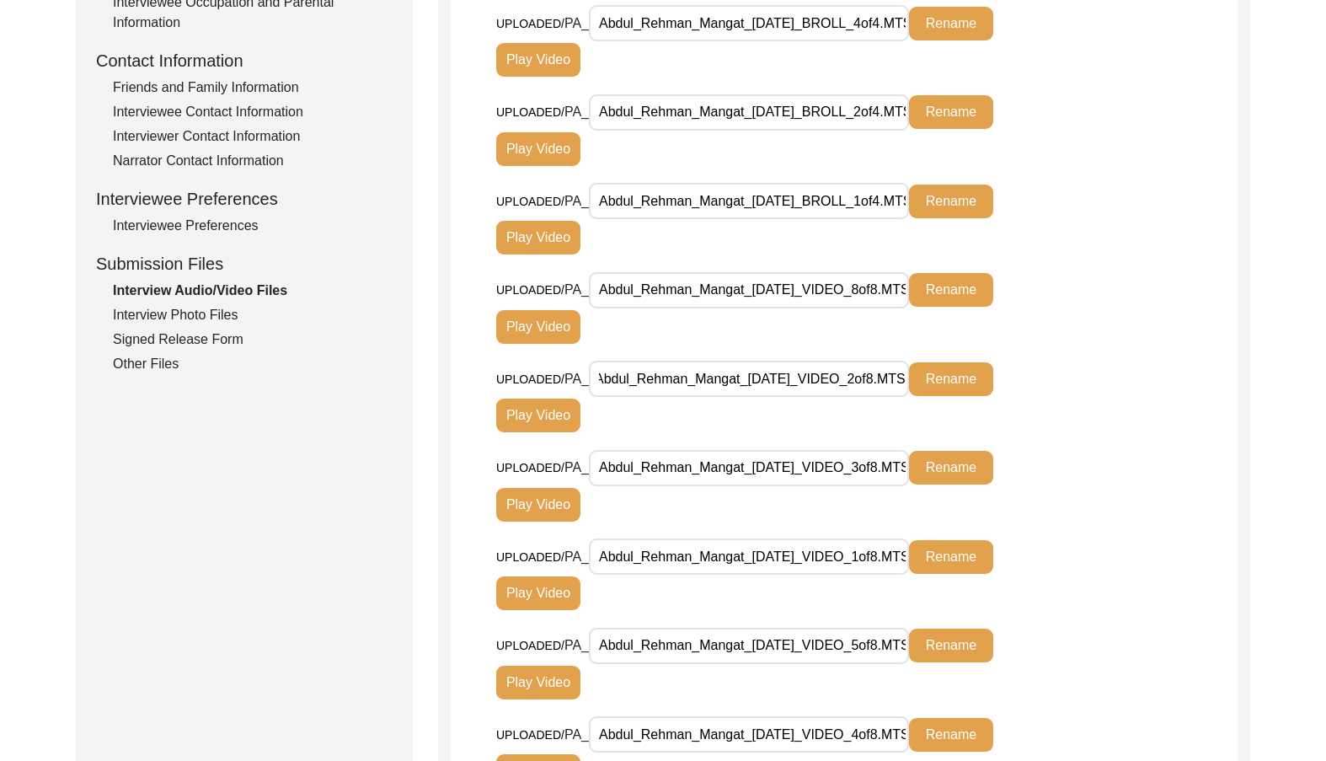
drag, startPoint x: 782, startPoint y: 378, endPoint x: 1053, endPoint y: 402, distance: 272.2
click at [1053, 402] on div "UPLOADED/ PA_ Abdul_Rehman_Mangat_[DATE]_VIDEO_2of8.MTS Rename Play Video" at bounding box center [866, 405] width 741 height 89
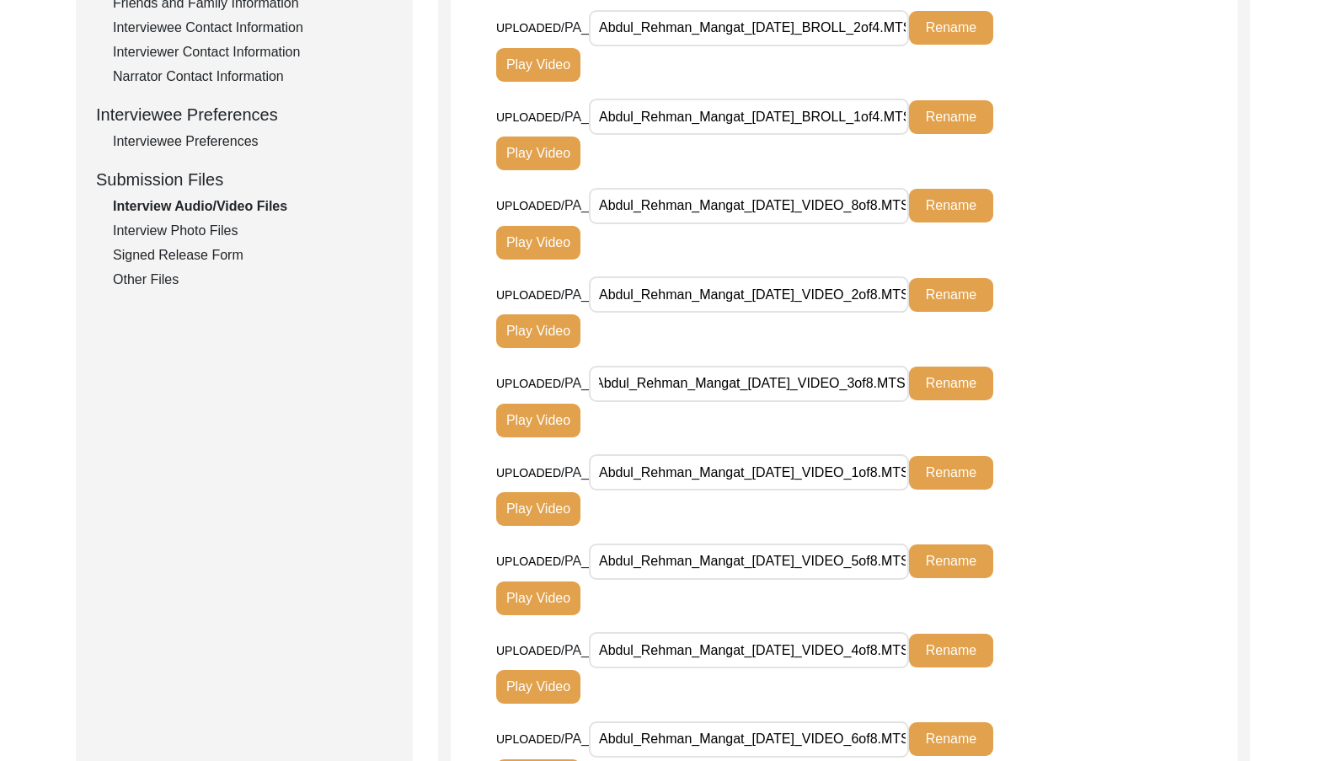
drag, startPoint x: 831, startPoint y: 381, endPoint x: 1115, endPoint y: 391, distance: 284.0
click at [1115, 391] on div "UPLOADED/ PA_ Abdul_Rehman_Mangat_[DATE]_VIDEO_3of8.MTS Rename Play Video" at bounding box center [866, 409] width 741 height 89
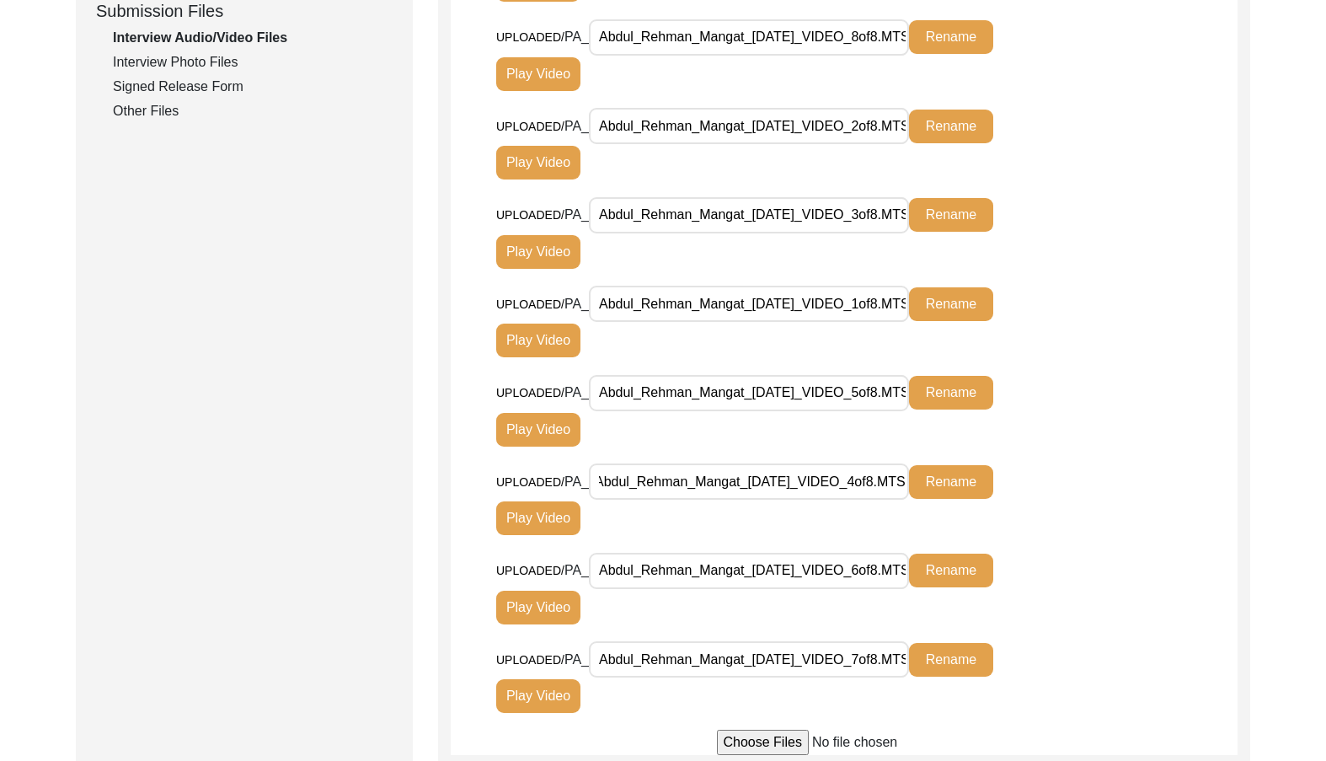
drag, startPoint x: 852, startPoint y: 478, endPoint x: 1049, endPoint y: 494, distance: 196.9
click at [1098, 512] on div "UPLOADED/ PA_ Abdul_Rehman_Mangat_[DATE]_VIDEO_4of8.MTS Rename Play Video" at bounding box center [866, 507] width 741 height 89
drag, startPoint x: 875, startPoint y: 401, endPoint x: 1055, endPoint y: 457, distance: 188.9
click at [1051, 442] on div "UPLOADED/ PA_ Abdul_Rehman_Mangat_[DATE]_VIDEO_5of8.MTS Rename Play Video" at bounding box center [866, 418] width 741 height 89
drag, startPoint x: 890, startPoint y: 574, endPoint x: 995, endPoint y: 618, distance: 113.6
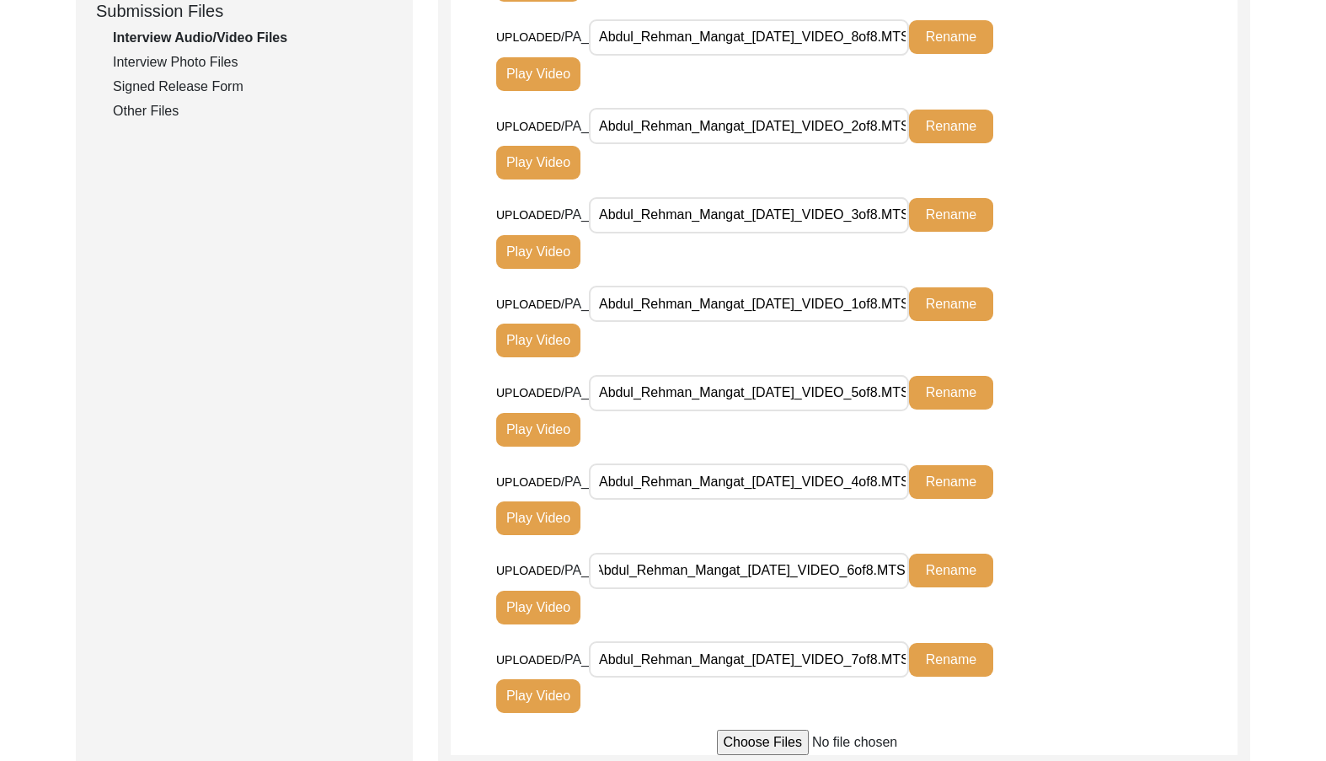
click at [1005, 605] on div "UPLOADED/ PA_ Abdul_Rehman_Mangat_[DATE]_VIDEO_6of8.MTS Rename Play Video" at bounding box center [755, 588] width 519 height 72
drag, startPoint x: 882, startPoint y: 670, endPoint x: 1066, endPoint y: 658, distance: 184.0
click at [1053, 668] on div "UPLOADED/ PA_ Abdul_Rehman_Mangat_[DATE]_VIDEO_7of8.MTS Rename Play Video" at bounding box center [866, 685] width 741 height 89
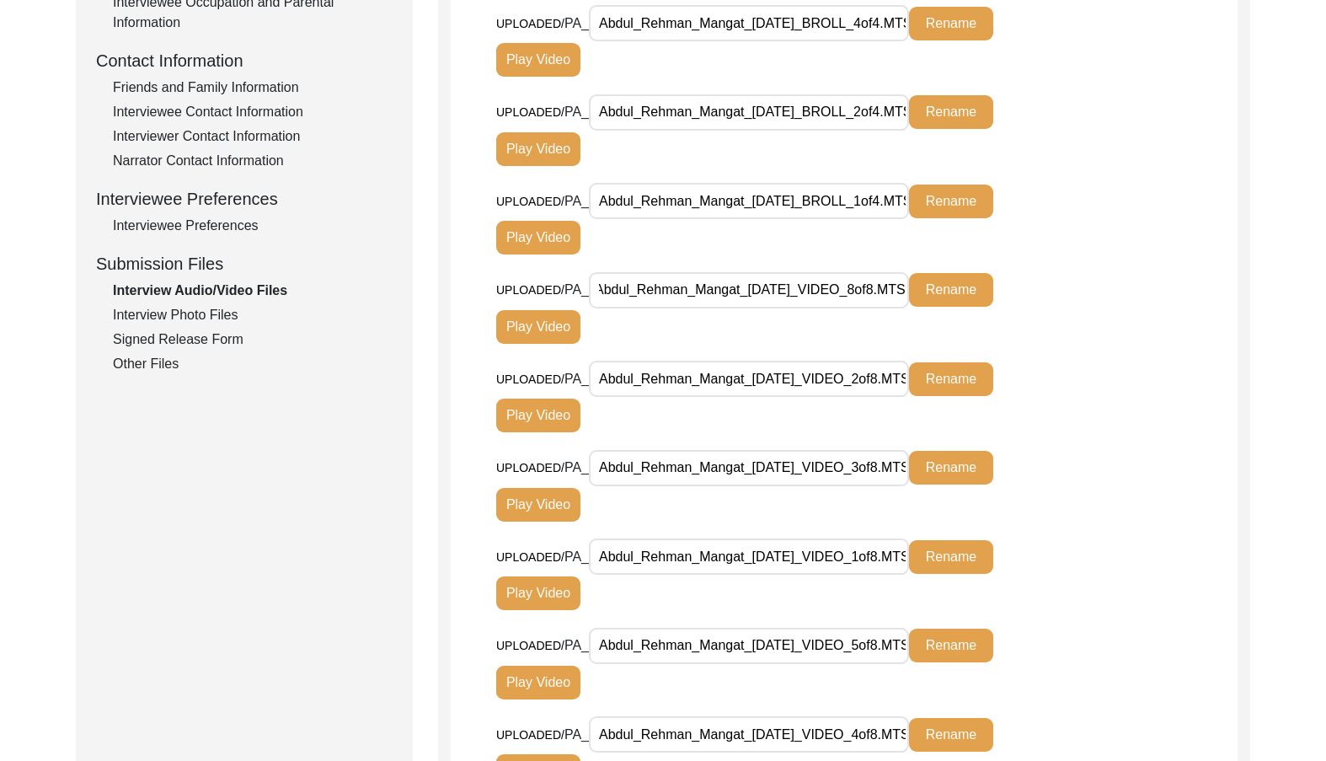
drag, startPoint x: 825, startPoint y: 278, endPoint x: 1048, endPoint y: 296, distance: 223.9
click at [1048, 296] on div "UPLOADED/ PA_ Abdul_Rehman_Mangat_[DATE]_VIDEO_8of8.MTS Rename Play Video" at bounding box center [866, 315] width 741 height 89
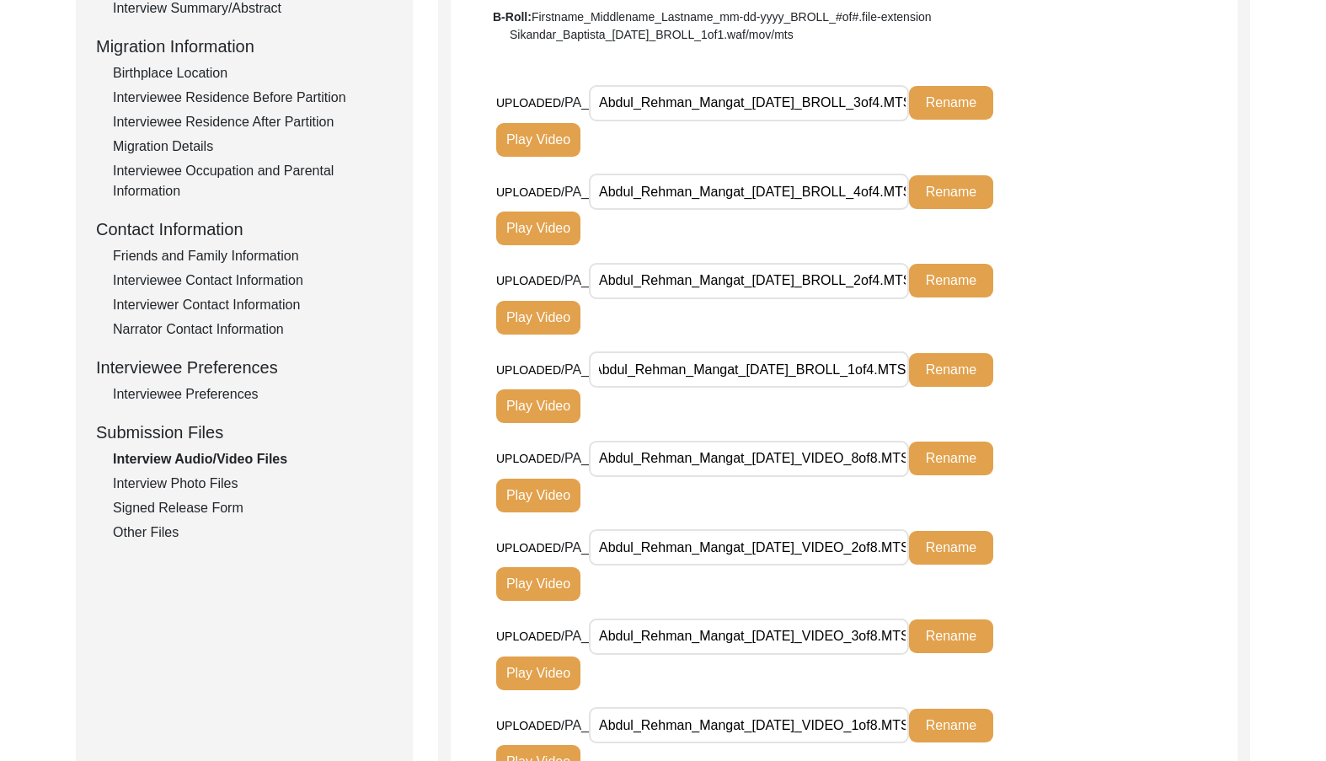
drag, startPoint x: 849, startPoint y: 356, endPoint x: 977, endPoint y: 326, distance: 131.6
click at [1045, 374] on div "UPLOADED/ PA_ Abdul_Rehman_Mangat_[DATE]_BROLL_1of4.MTS Rename Play Video" at bounding box center [866, 395] width 741 height 89
drag, startPoint x: 924, startPoint y: 278, endPoint x: 1018, endPoint y: 277, distance: 94.3
click at [1018, 278] on div "UPLOADED/ PA_ Abdul_Rehman_Mangat_[DATE]_BROLL_2of4.MTS Rename Play Video" at bounding box center [866, 306] width 741 height 89
drag, startPoint x: 874, startPoint y: 108, endPoint x: 905, endPoint y: 109, distance: 31.2
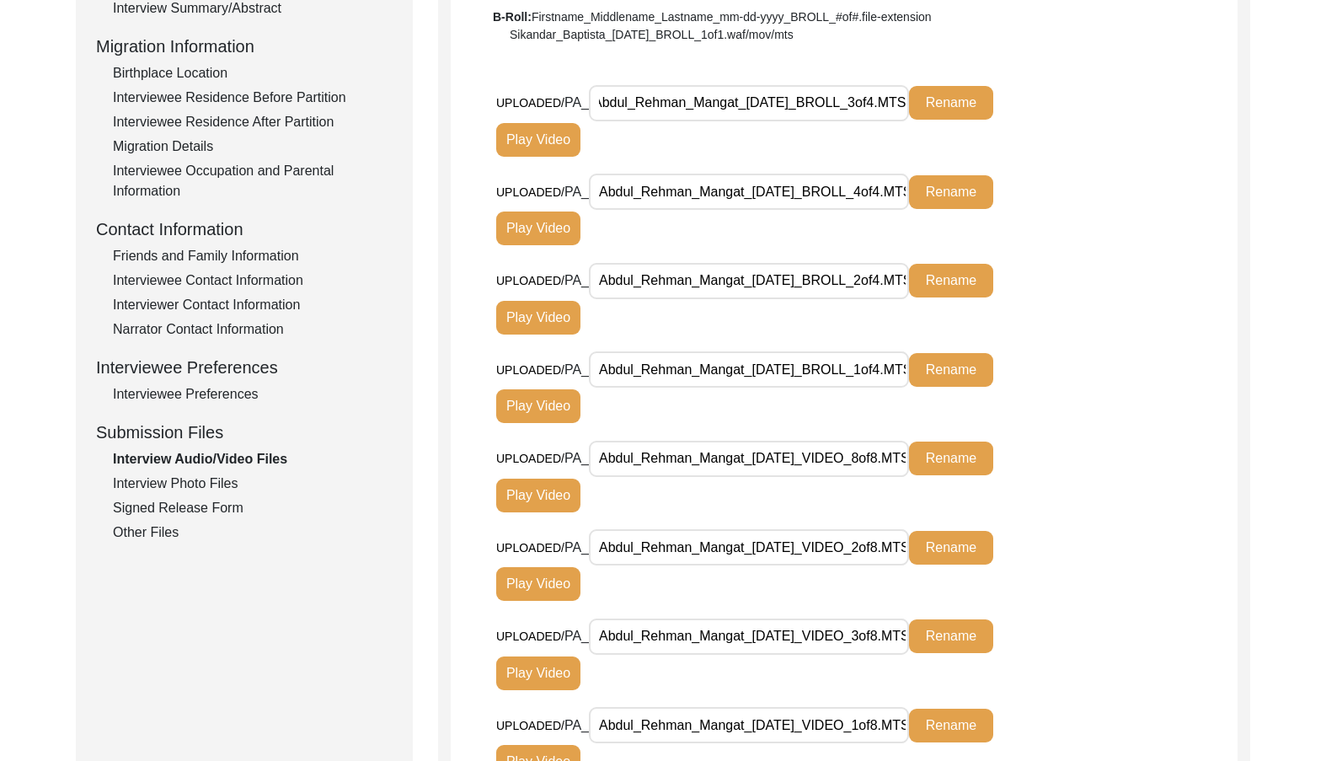
click at [905, 109] on input "Abdul_Rehman_Mangat_[DATE]_BROLL_3of4.MTS" at bounding box center [749, 103] width 320 height 36
drag, startPoint x: 868, startPoint y: 186, endPoint x: 986, endPoint y: 194, distance: 118.2
click at [986, 194] on div "UPLOADED/ PA_ Abdul_Rehman_Mangat_[DATE]_BROLL_4of4.MTS Rename Play Video" at bounding box center [755, 210] width 519 height 72
click at [1107, 198] on div "UPLOADED/ PA_ Abdul_Rehman_Mangat_[DATE]_BROLL_4of4.MTS Rename Play Video" at bounding box center [866, 218] width 741 height 89
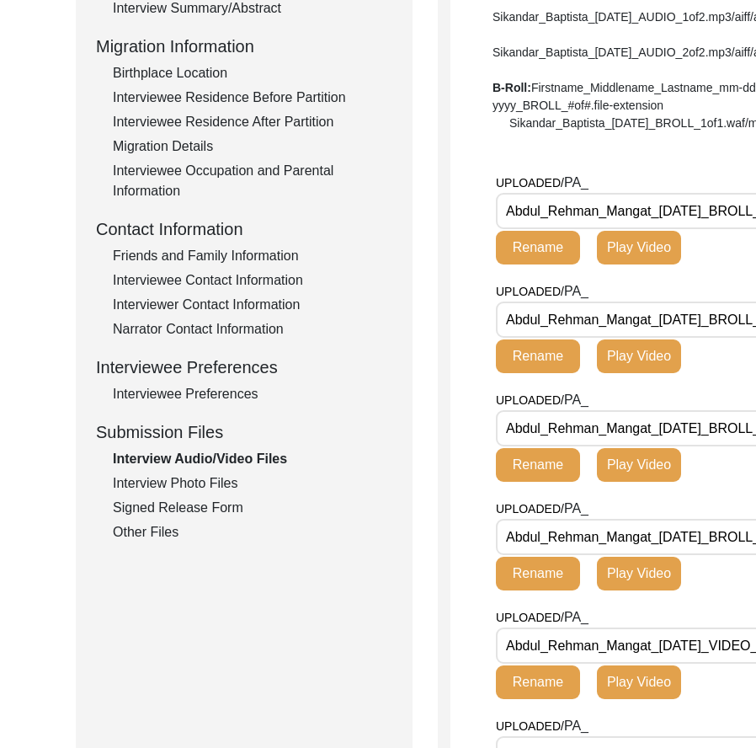
click at [168, 489] on div "Interview Photo Files" at bounding box center [253, 483] width 280 height 20
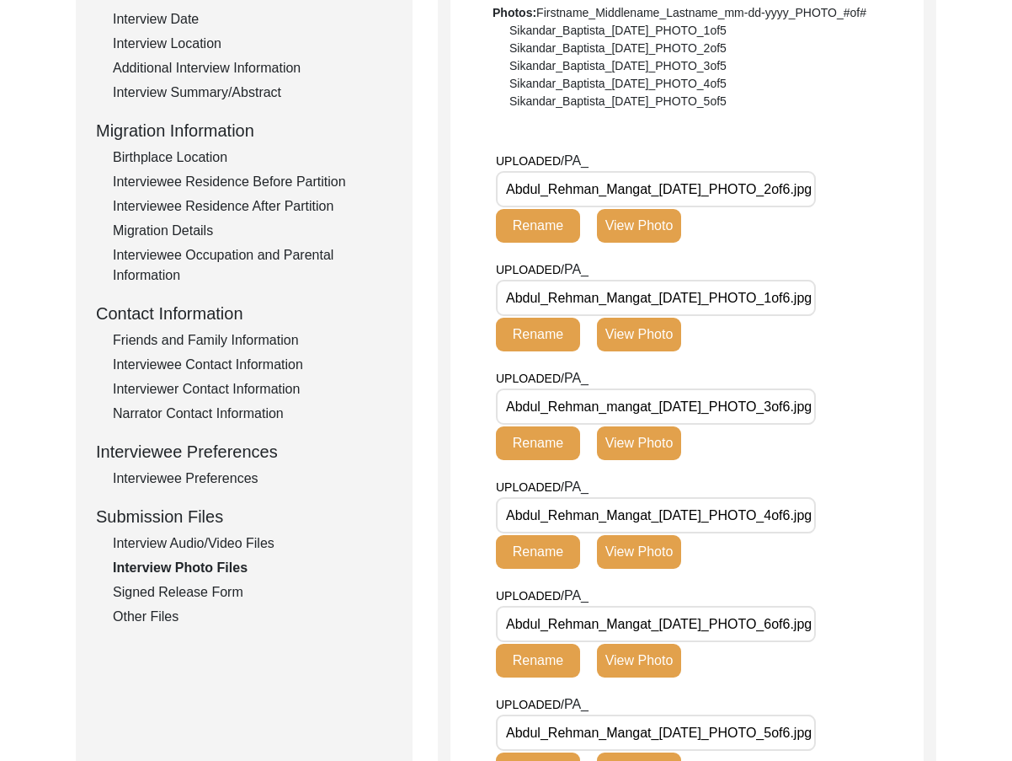
scroll to position [0, 26]
drag, startPoint x: 782, startPoint y: 174, endPoint x: 849, endPoint y: 219, distance: 80.8
click at [898, 198] on div "UPLOADED/ PA_ Abdul_Rehman_Mangat_[DATE]_PHOTO_2of6.jpg Rename View Photo" at bounding box center [710, 205] width 428 height 109
drag, startPoint x: 744, startPoint y: 267, endPoint x: 753, endPoint y: 279, distance: 15.0
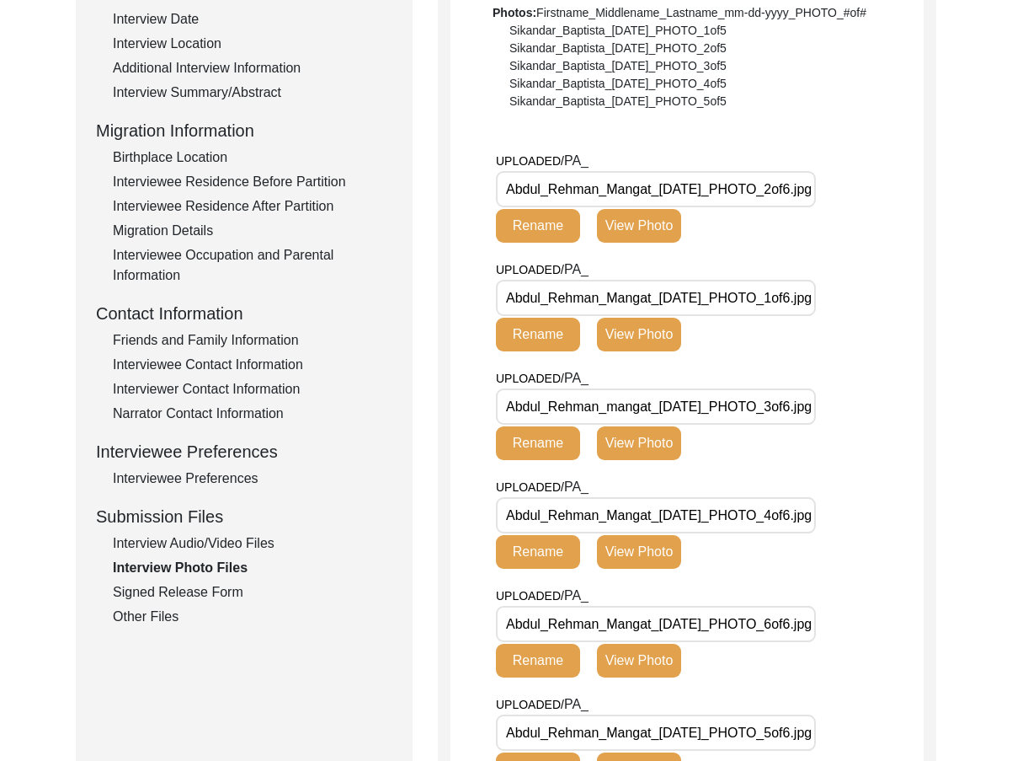
click at [752, 278] on div "UPLOADED/ PA_ Abdul_Rehman_Mangat_[DATE]_PHOTO_1of6.jpg Rename View Photo" at bounding box center [646, 305] width 300 height 92
drag, startPoint x: 770, startPoint y: 289, endPoint x: 841, endPoint y: 307, distance: 74.0
click at [842, 307] on div "UPLOADED/ PA_ Abdul_Rehman_Mangat_[DATE]_PHOTO_1of6.jpg Rename View Photo" at bounding box center [710, 313] width 428 height 109
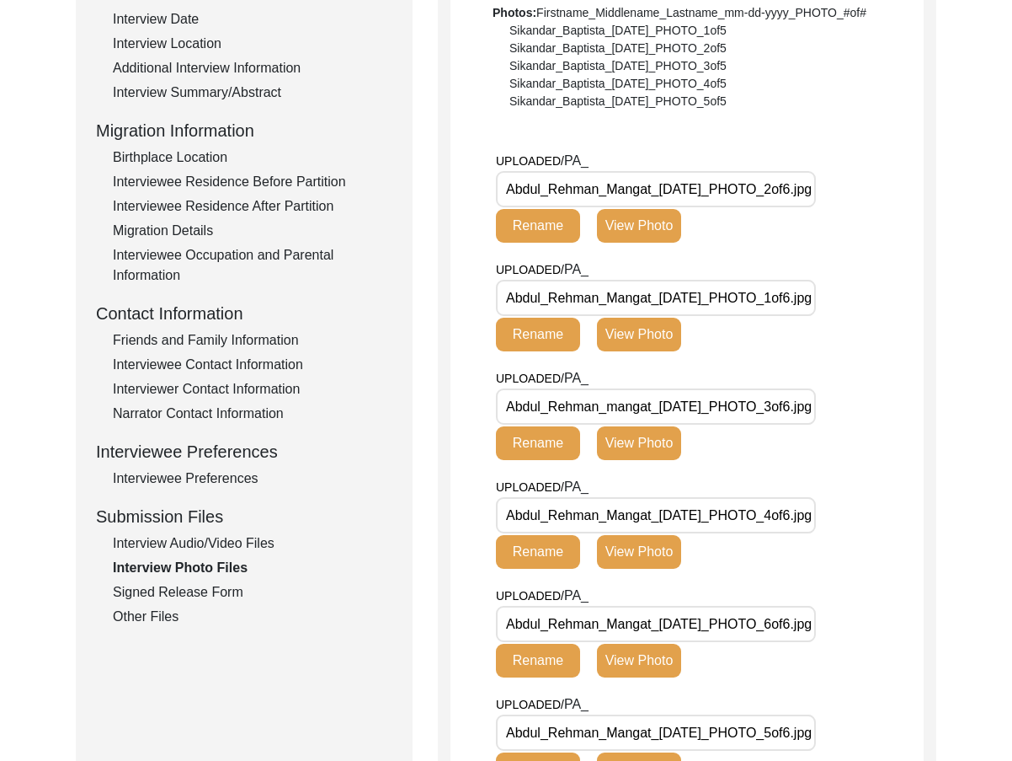
drag, startPoint x: 764, startPoint y: 384, endPoint x: 861, endPoint y: 403, distance: 98.6
click at [863, 401] on div "UPLOADED/ PA_ Abdul_Rehman_mangat_[DATE]_PHOTO_3of6.jpg Rename View Photo" at bounding box center [710, 422] width 428 height 109
drag, startPoint x: 808, startPoint y: 399, endPoint x: 861, endPoint y: 407, distance: 53.6
click at [861, 407] on div "UPLOADED/ PA_ Abdul_Rehman_mangat_[DATE]_PHOTO_3of6.jpg Rename View Photo" at bounding box center [710, 422] width 428 height 109
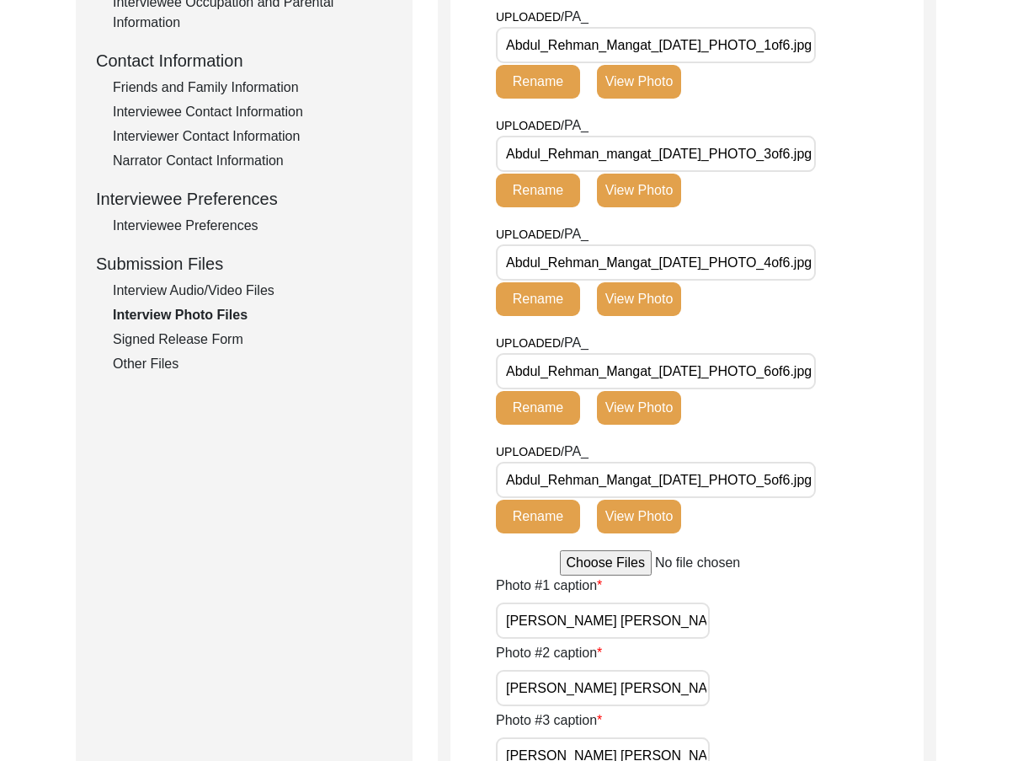
scroll to position [0, 0]
drag, startPoint x: 781, startPoint y: 282, endPoint x: 848, endPoint y: 289, distance: 67.7
click at [848, 289] on div "UPLOADED/ PA_ Abdul_Rehman_Mangat_[DATE]_PHOTO_4of6.jpg Rename View Photo" at bounding box center [710, 278] width 428 height 109
drag, startPoint x: 771, startPoint y: 258, endPoint x: 821, endPoint y: 339, distance: 96.1
click at [823, 276] on div "UPLOADED/ PA_ Abdul_Rehman_Mangat_[DATE]_PHOTO_4of6.jpg Rename View Photo" at bounding box center [710, 278] width 428 height 109
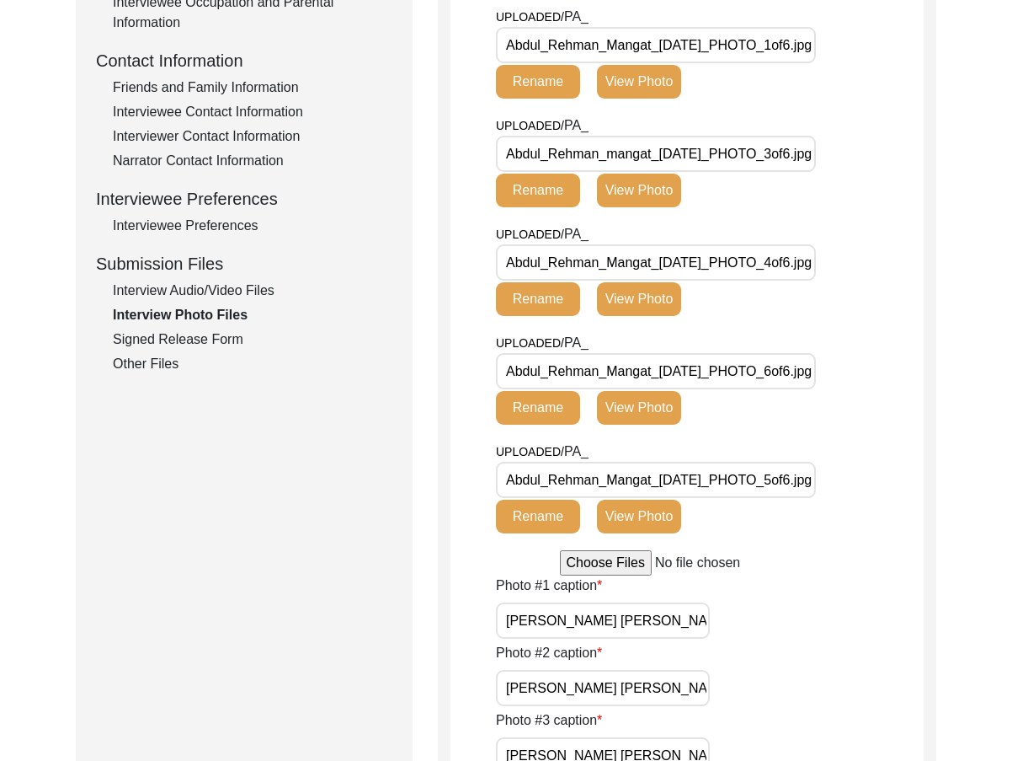
drag, startPoint x: 780, startPoint y: 446, endPoint x: 814, endPoint y: 457, distance: 35.7
click at [822, 457] on div "UPLOADED/ PA_ Abdul_Rehman_Mangat_[DATE]_PHOTO_5of6.jpg Rename View Photo" at bounding box center [710, 495] width 428 height 109
drag, startPoint x: 786, startPoint y: 467, endPoint x: 828, endPoint y: 470, distance: 42.2
click at [827, 470] on div "UPLOADED/ PA_ Abdul_Rehman_Mangat_[DATE]_PHOTO_5of6.jpg Rename View Photo" at bounding box center [710, 495] width 428 height 109
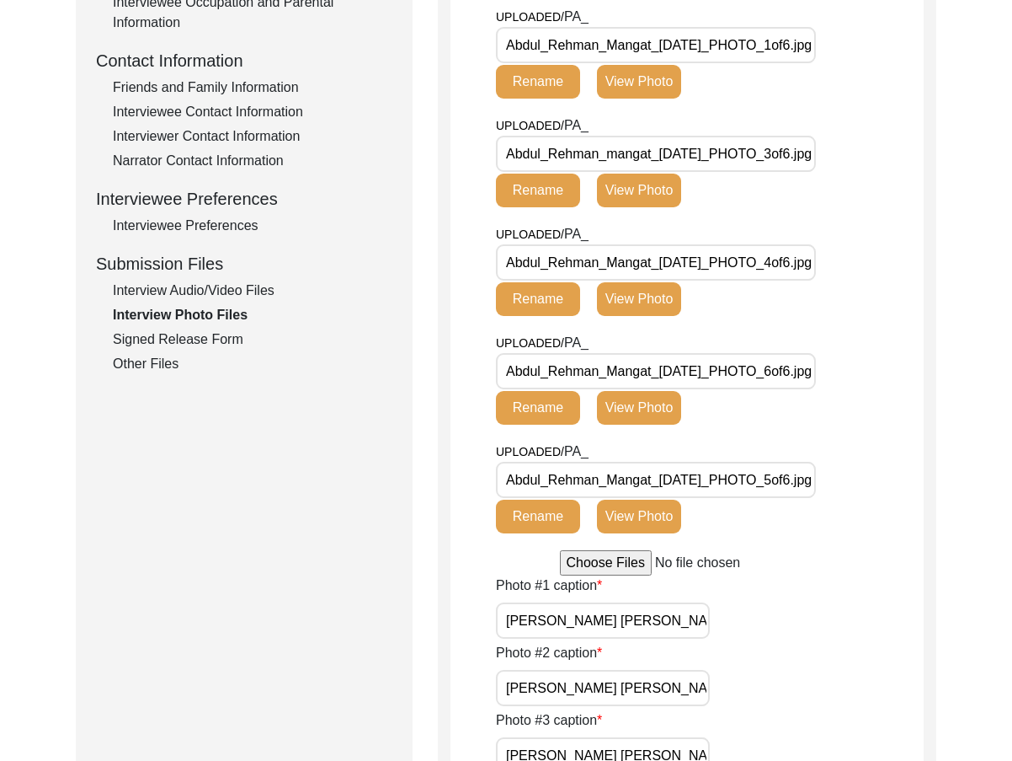
drag, startPoint x: 778, startPoint y: 384, endPoint x: 854, endPoint y: 382, distance: 75.8
click at [854, 382] on div "UPLOADED/ PA_ Abdul_Rehman_Mangat_[DATE]_PHOTO_6of6.jpg Rename View Photo" at bounding box center [710, 387] width 428 height 109
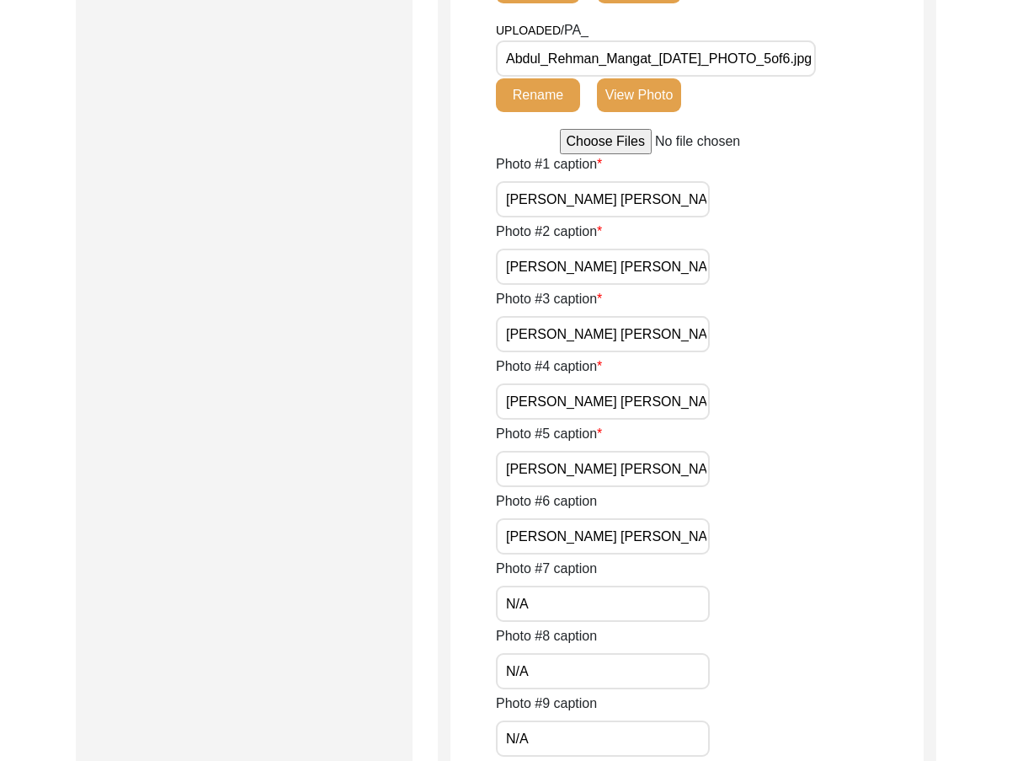
click at [687, 228] on div "Photo #2 caption [PERSON_NAME] [PERSON_NAME]" at bounding box center [710, 253] width 428 height 63
drag, startPoint x: 668, startPoint y: 211, endPoint x: 563, endPoint y: 211, distance: 104.4
click at [563, 211] on input "[PERSON_NAME] [PERSON_NAME]" at bounding box center [603, 199] width 214 height 36
drag, startPoint x: 640, startPoint y: 257, endPoint x: 650, endPoint y: 264, distance: 12.1
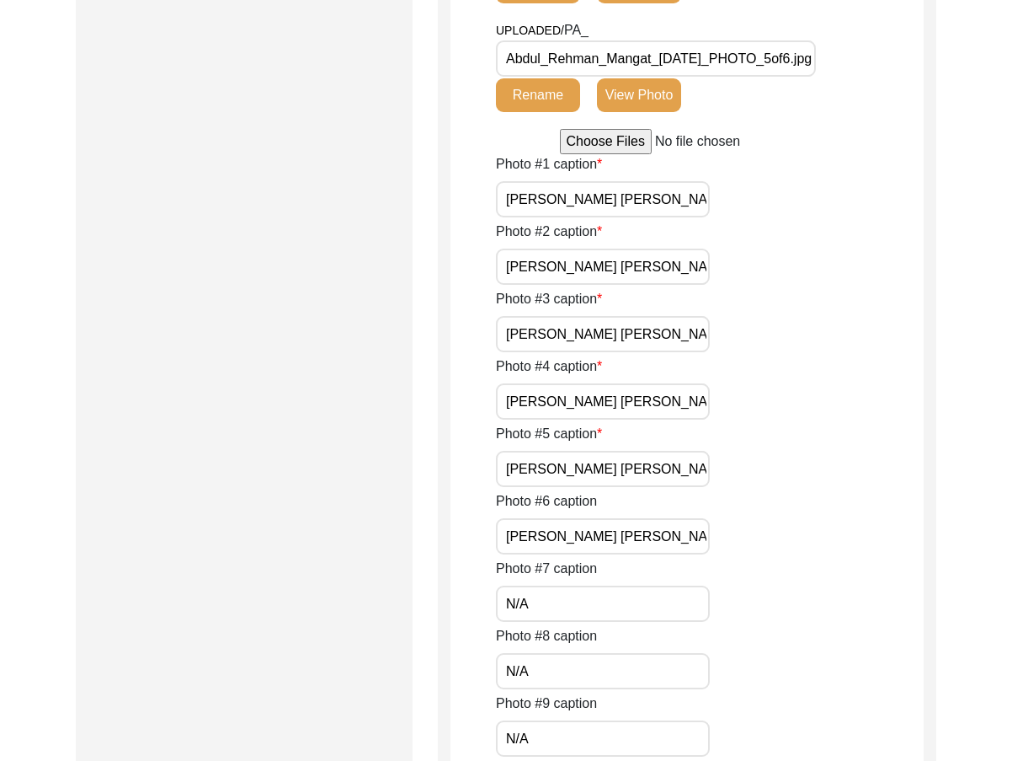
click at [641, 257] on input "[PERSON_NAME] [PERSON_NAME]" at bounding box center [603, 266] width 214 height 36
click at [660, 269] on input "[PERSON_NAME] [PERSON_NAME]" at bounding box center [603, 266] width 214 height 36
click at [672, 328] on input "[PERSON_NAME] [PERSON_NAME]" at bounding box center [603, 334] width 214 height 36
drag, startPoint x: 674, startPoint y: 395, endPoint x: 671, endPoint y: 425, distance: 30.4
click at [675, 396] on input "[PERSON_NAME] [PERSON_NAME]" at bounding box center [603, 401] width 214 height 36
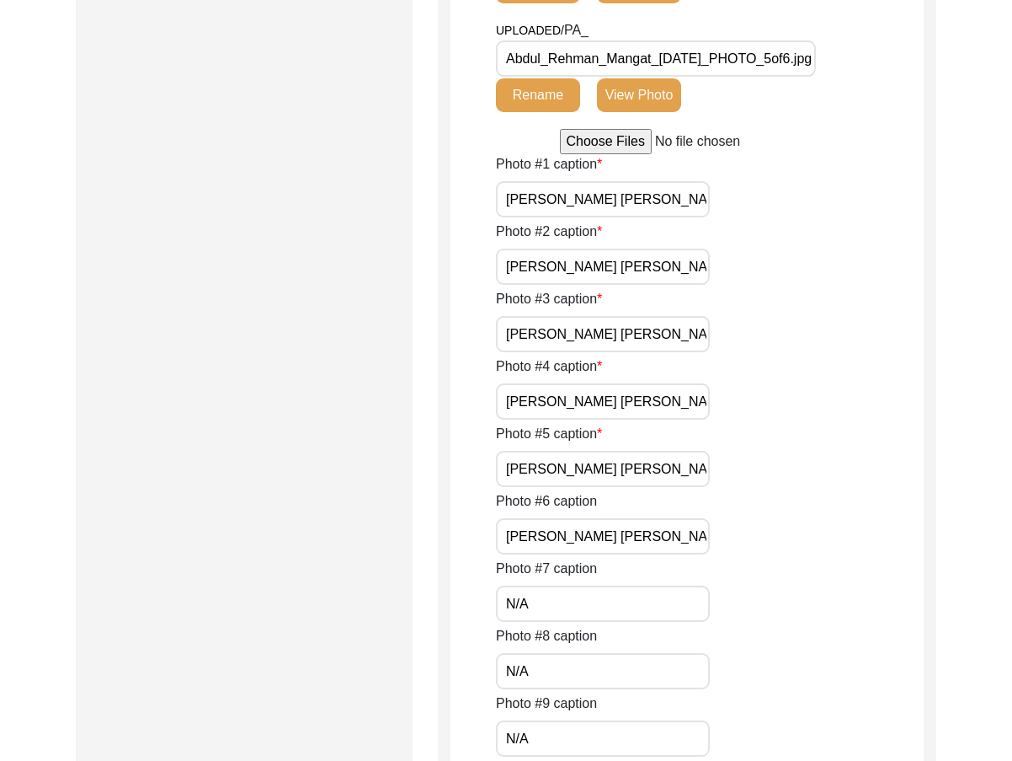
click at [671, 457] on input "[PERSON_NAME] [PERSON_NAME]" at bounding box center [603, 469] width 214 height 36
drag, startPoint x: 643, startPoint y: 528, endPoint x: 786, endPoint y: 546, distance: 144.3
click at [786, 546] on div "Photo #6 caption [PERSON_NAME] [PERSON_NAME] with [PERSON_NAME]" at bounding box center [710, 522] width 428 height 63
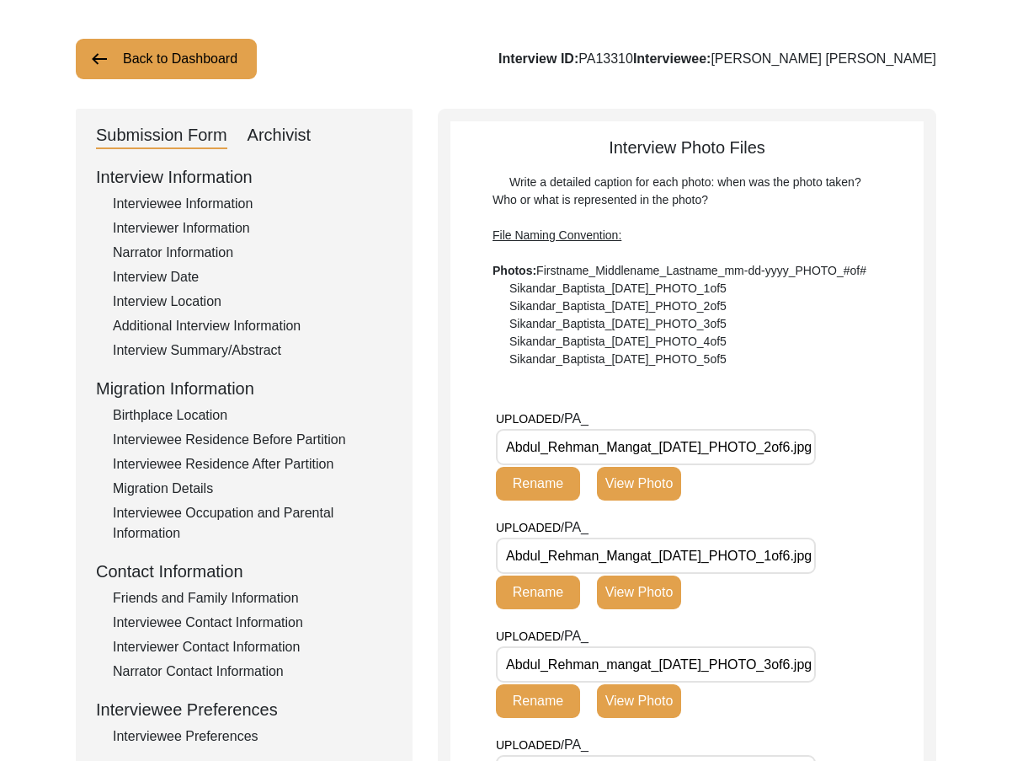
scroll to position [168, 0]
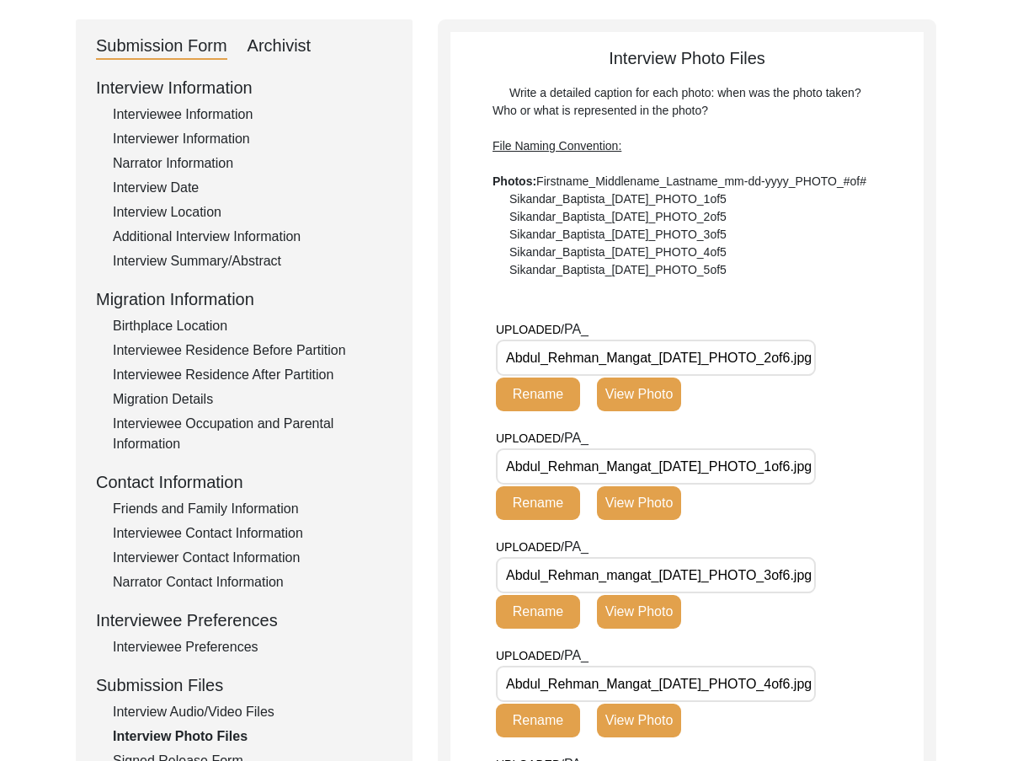
click at [685, 501] on div "UPLOADED/ PA_ Abdul_Rehman_Mangat_[DATE]_PHOTO_1of6.jpg Rename View Photo" at bounding box center [646, 474] width 300 height 92
click at [669, 501] on button "View Photo" at bounding box center [639, 503] width 84 height 34
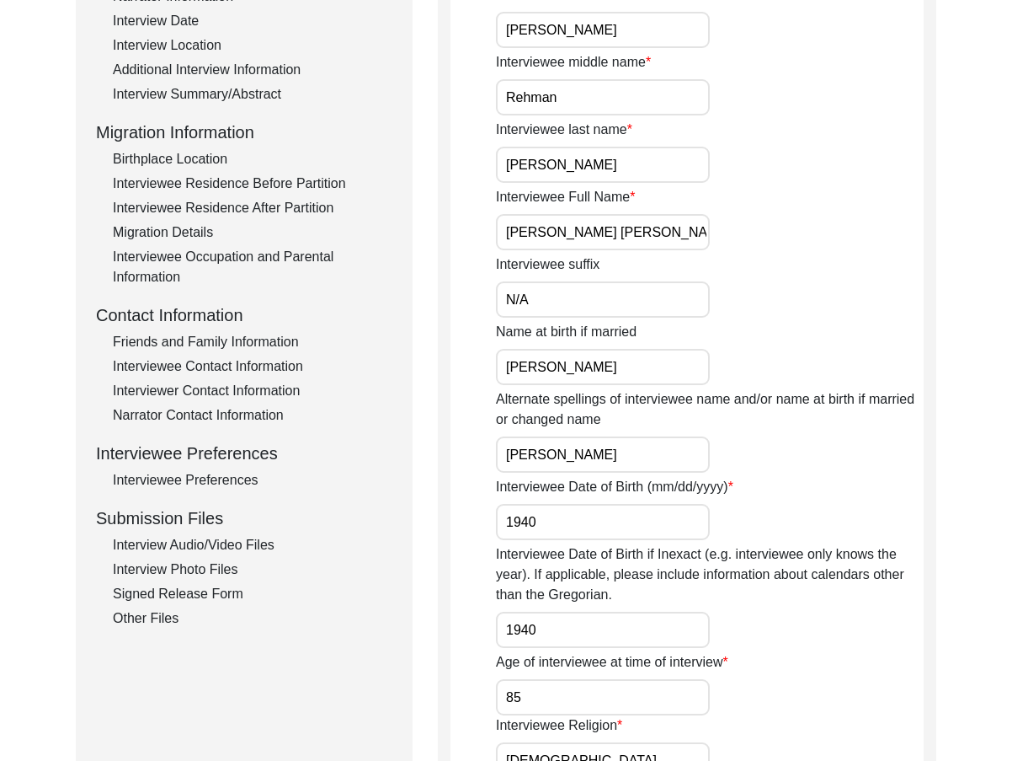
scroll to position [337, 0]
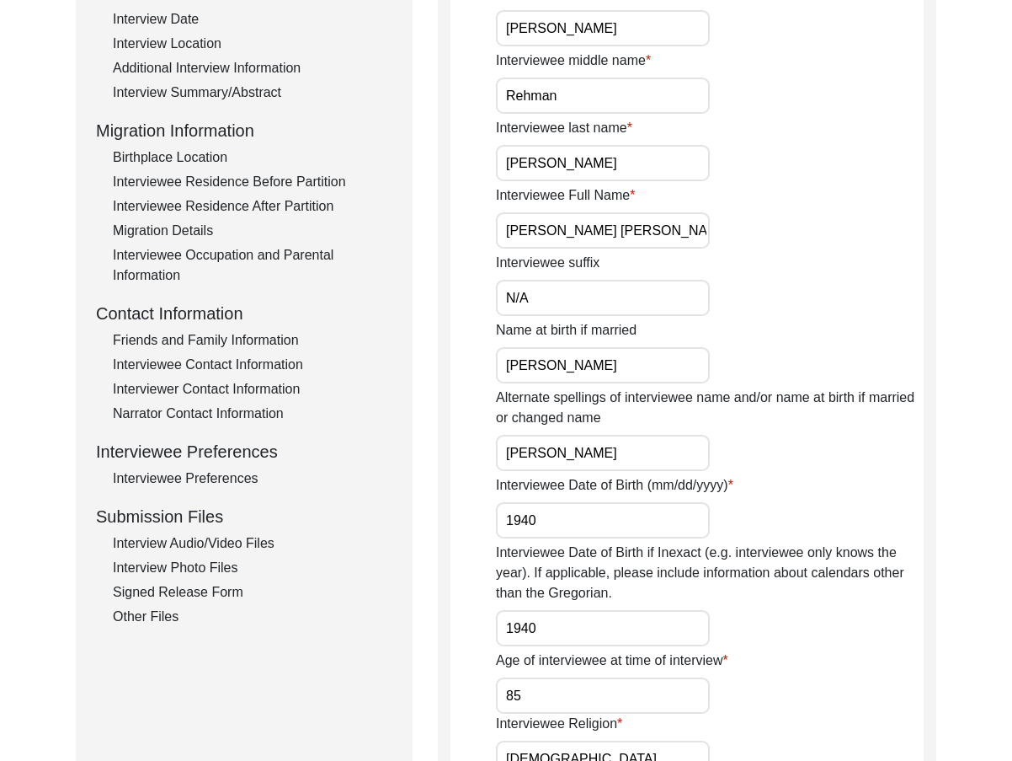
click at [201, 571] on div "Interview Photo Files" at bounding box center [253, 568] width 280 height 20
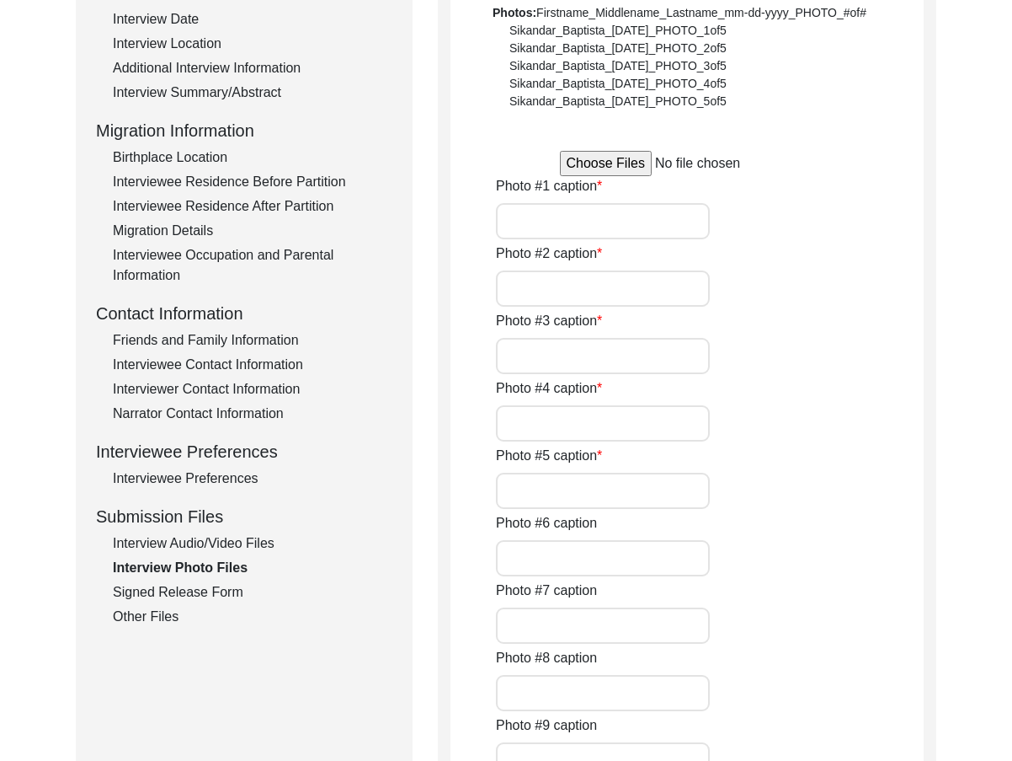
type input "[PERSON_NAME] [PERSON_NAME]"
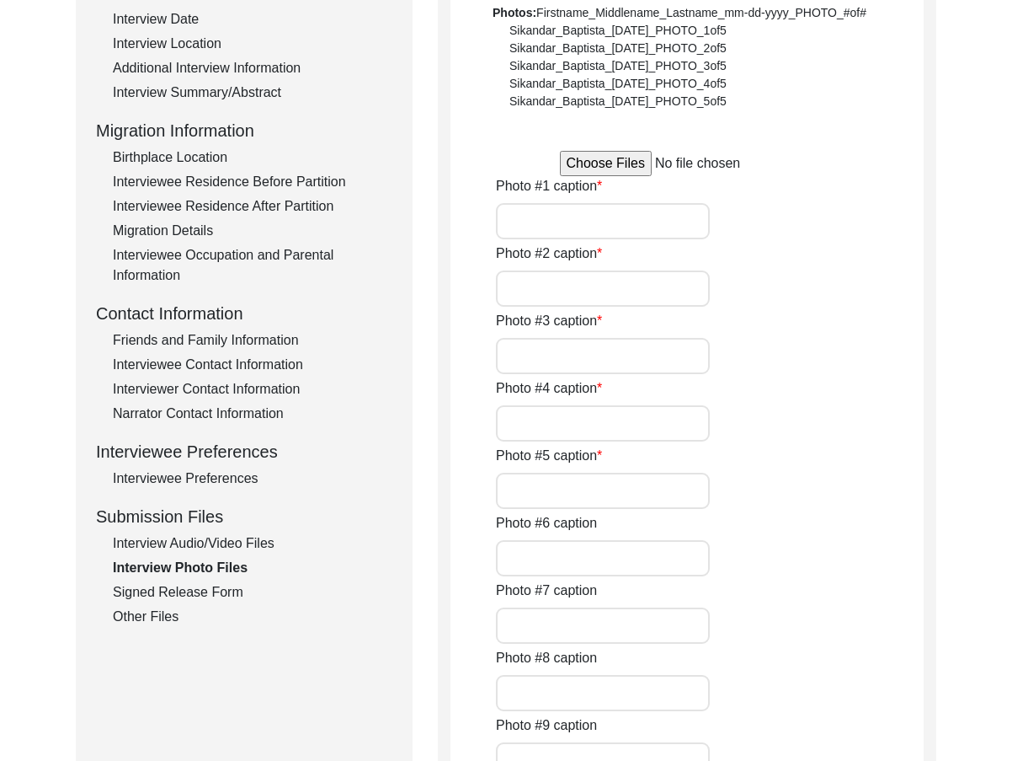
type input "[PERSON_NAME] [PERSON_NAME] with [PERSON_NAME]"
type input "N/A"
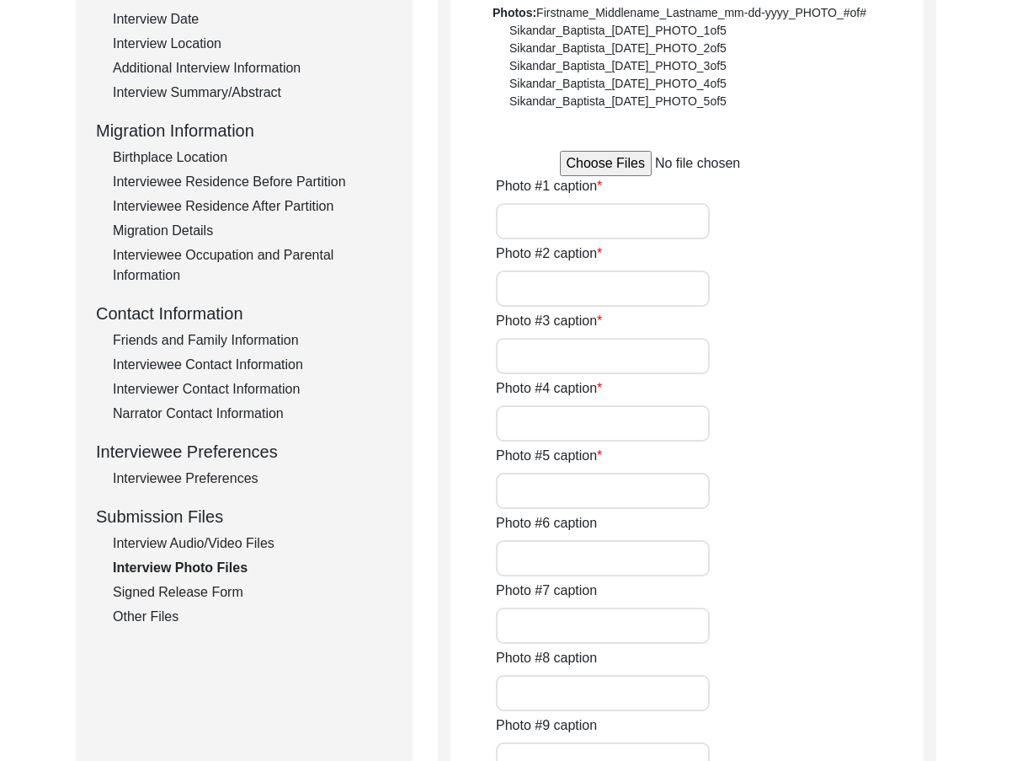
type input "N/A"
type textarea "N/A"
type input "N/A"
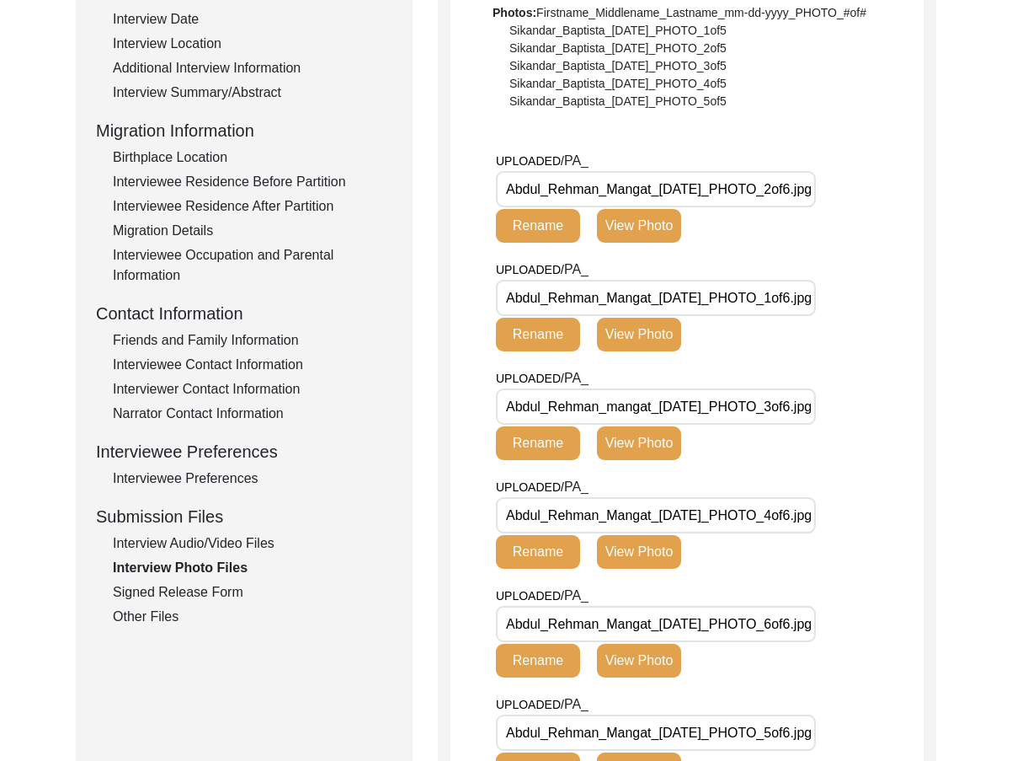
click at [630, 334] on button "View Photo" at bounding box center [639, 335] width 84 height 34
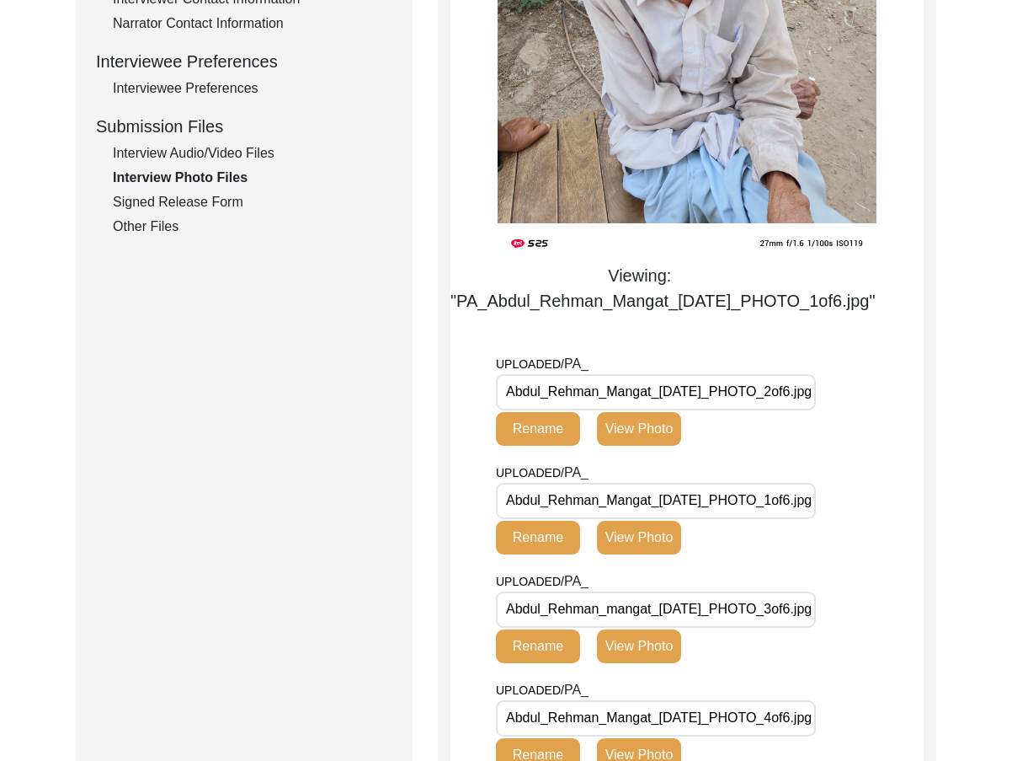
scroll to position [758, 0]
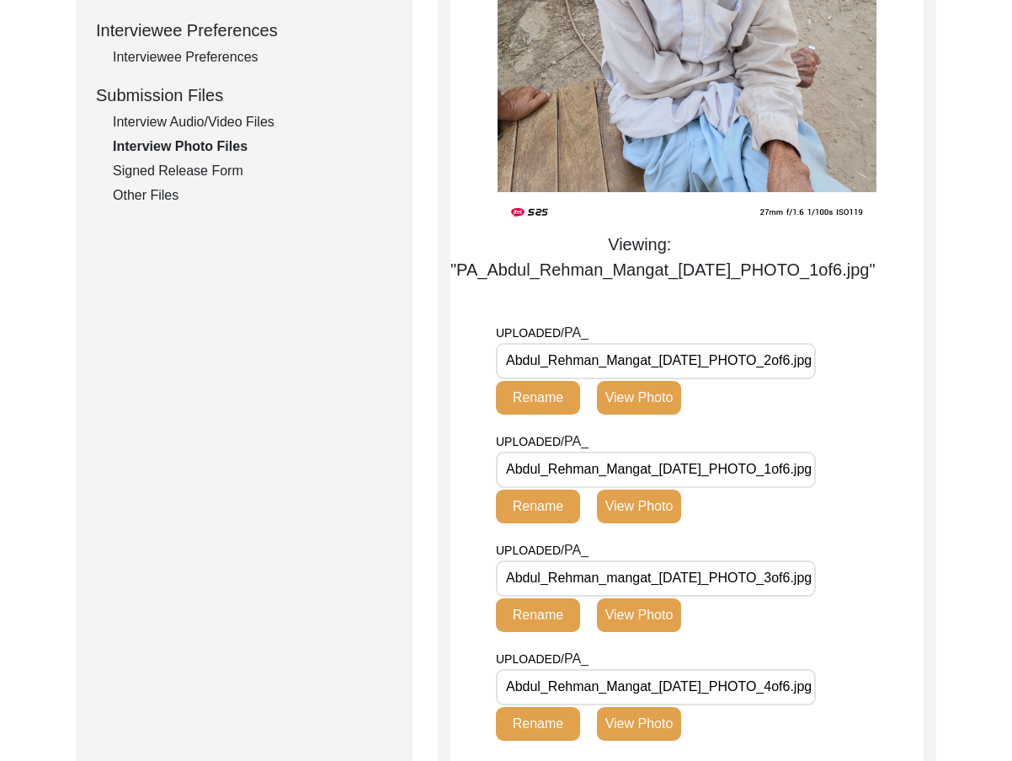
click at [640, 386] on button "View Photo" at bounding box center [639, 398] width 84 height 34
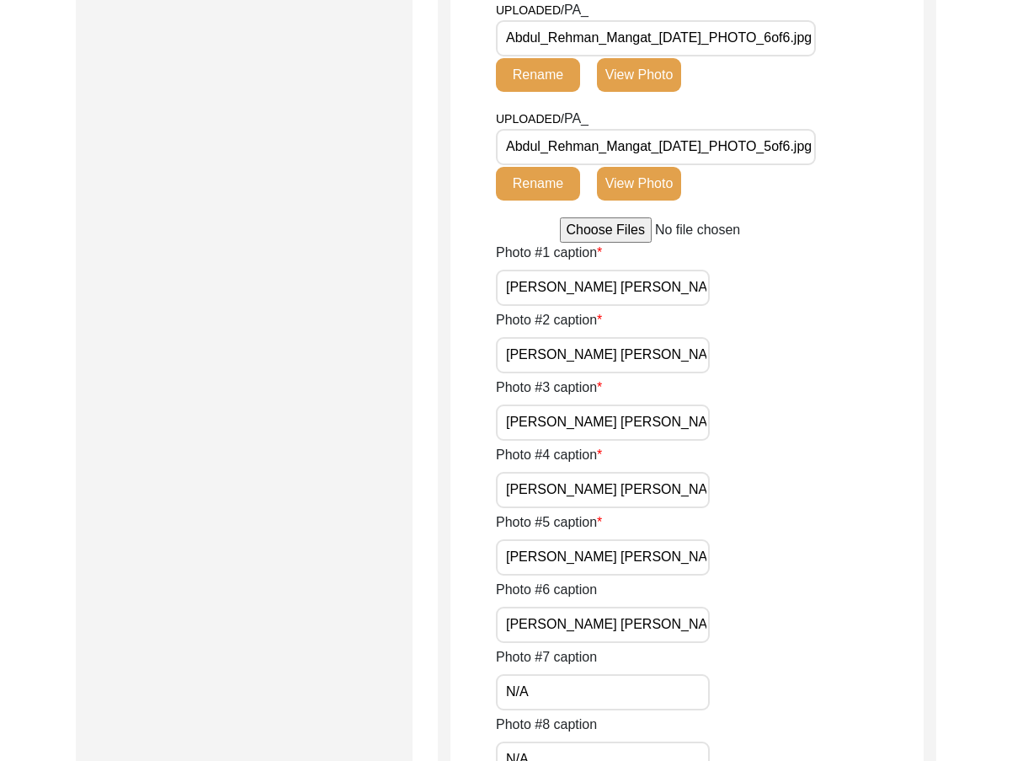
scroll to position [1516, 0]
click at [510, 285] on input "[PERSON_NAME] [PERSON_NAME]" at bounding box center [603, 287] width 214 height 36
type input "Mr. Abdul Rehman Mangat"
drag, startPoint x: 526, startPoint y: 344, endPoint x: 478, endPoint y: 344, distance: 48.0
click at [478, 344] on app-photo-files "Interview Photo Files Write a detailed caption for each photo: when was the pho…" at bounding box center [687, 29] width 473 height 2663
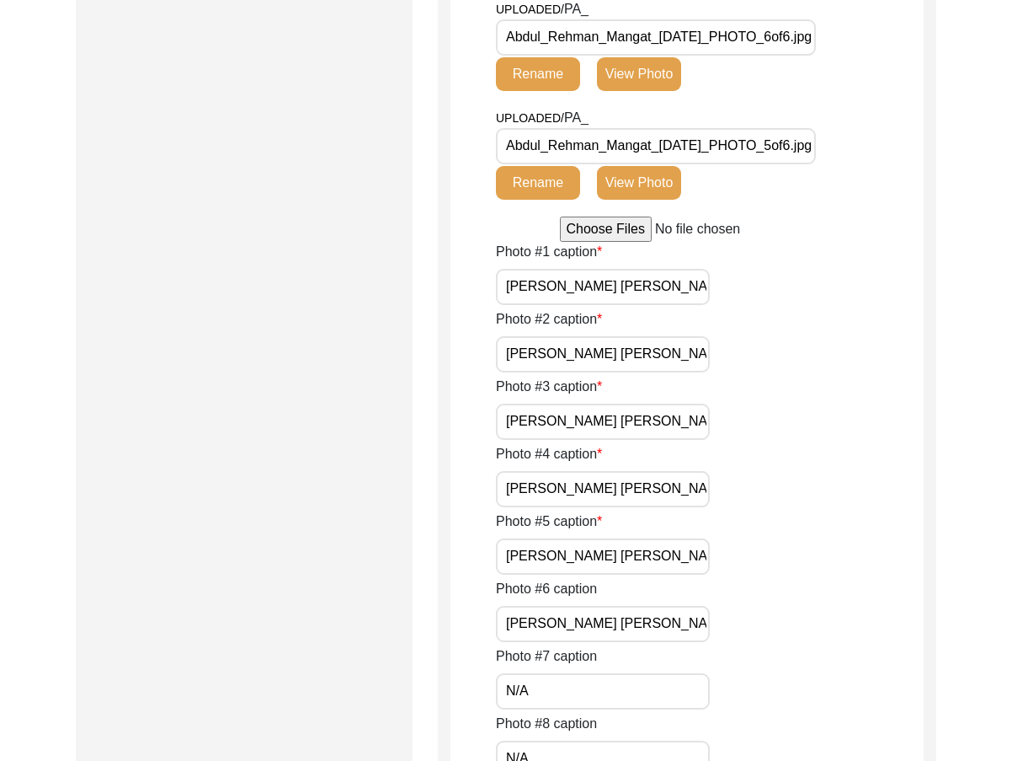
click at [631, 371] on input "[PERSON_NAME] [PERSON_NAME]" at bounding box center [603, 354] width 214 height 36
click at [631, 370] on input "[PERSON_NAME] [PERSON_NAME]" at bounding box center [603, 354] width 214 height 36
paste input "Mr. Mangat during the interview"
type input "Mr. Mangat during the interview"
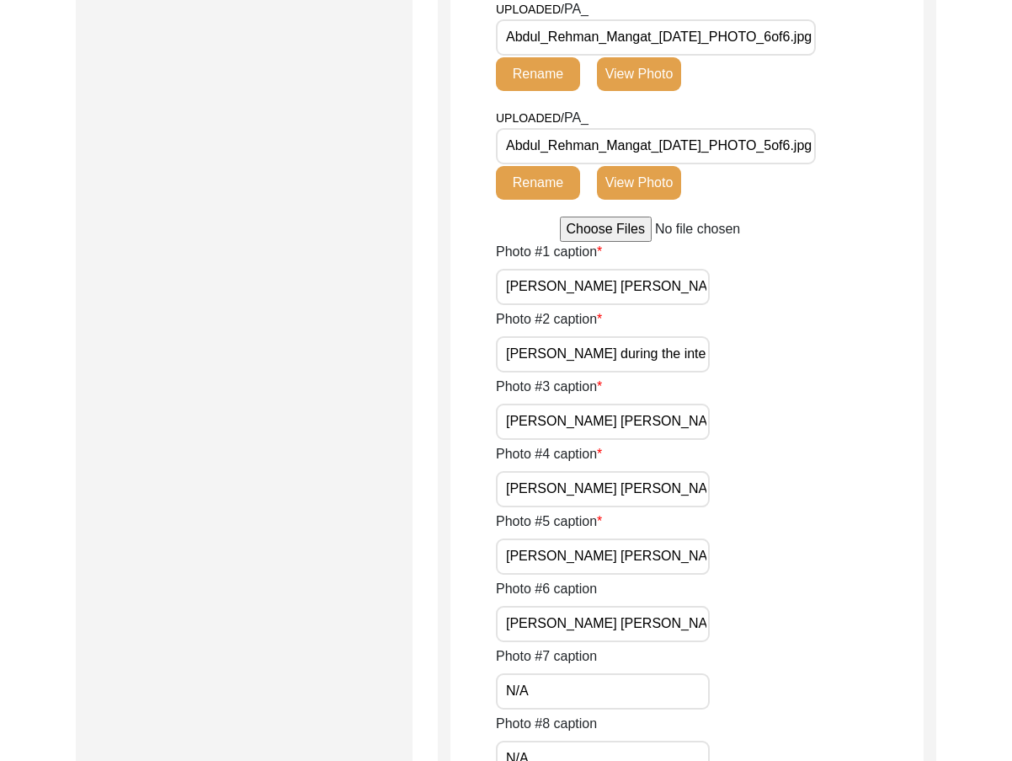
click at [702, 377] on div "Photo #3 caption Abdul Rehman Mangat" at bounding box center [710, 408] width 428 height 63
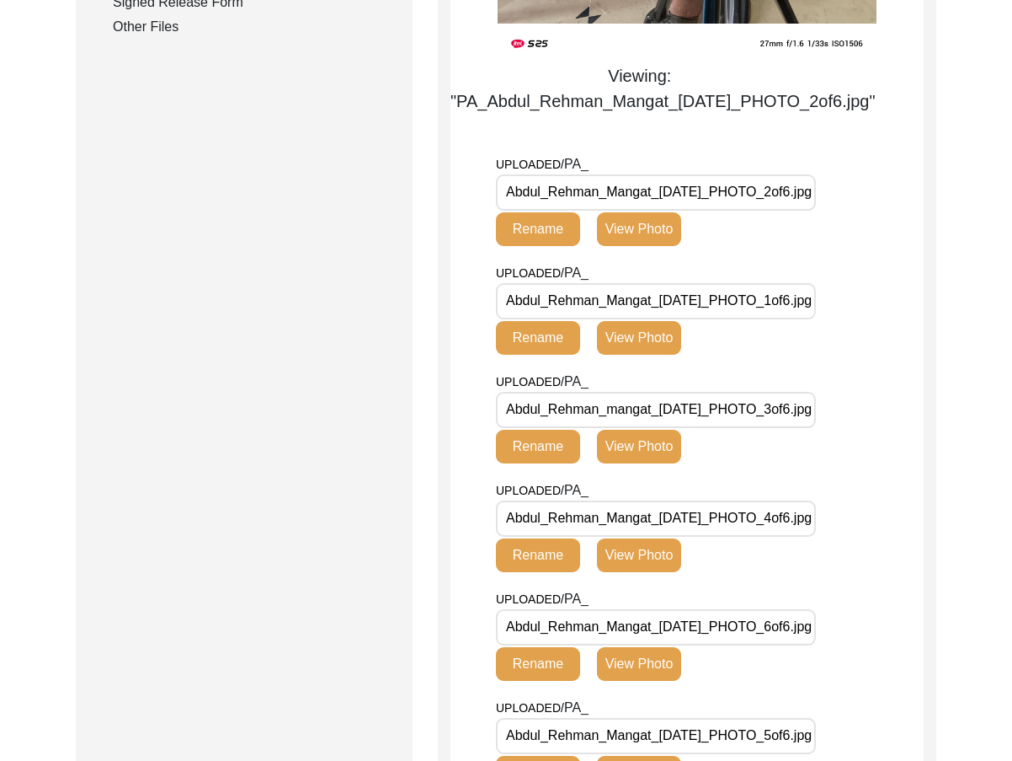
click at [663, 441] on button "View Photo" at bounding box center [639, 447] width 84 height 34
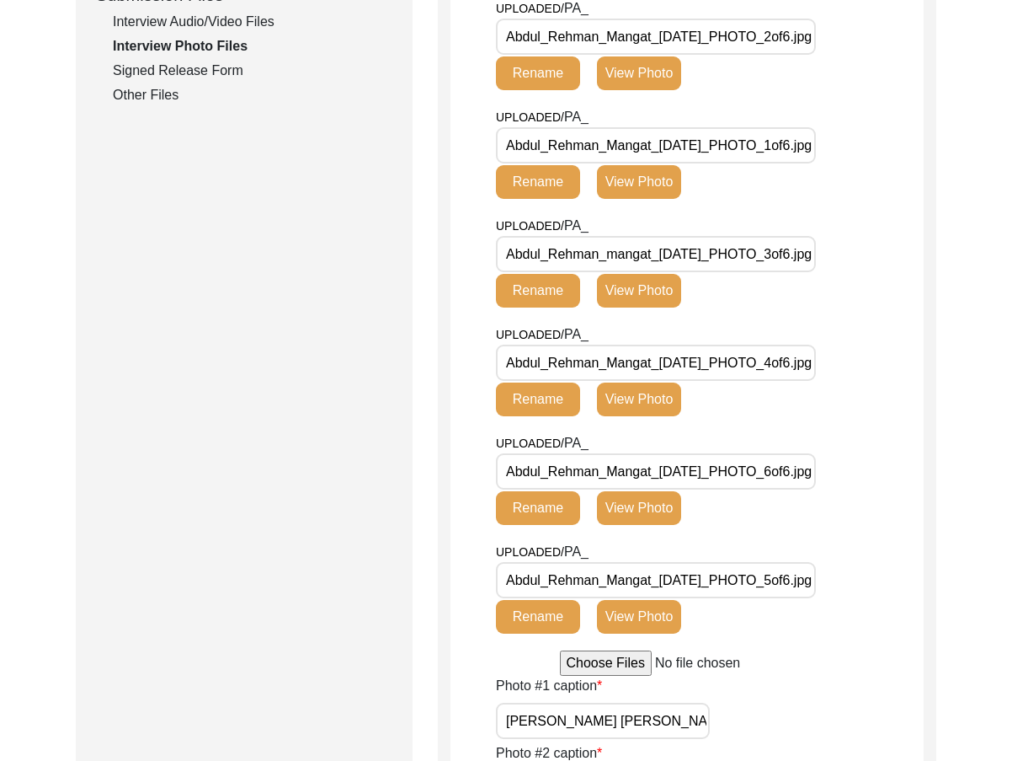
scroll to position [1179, 0]
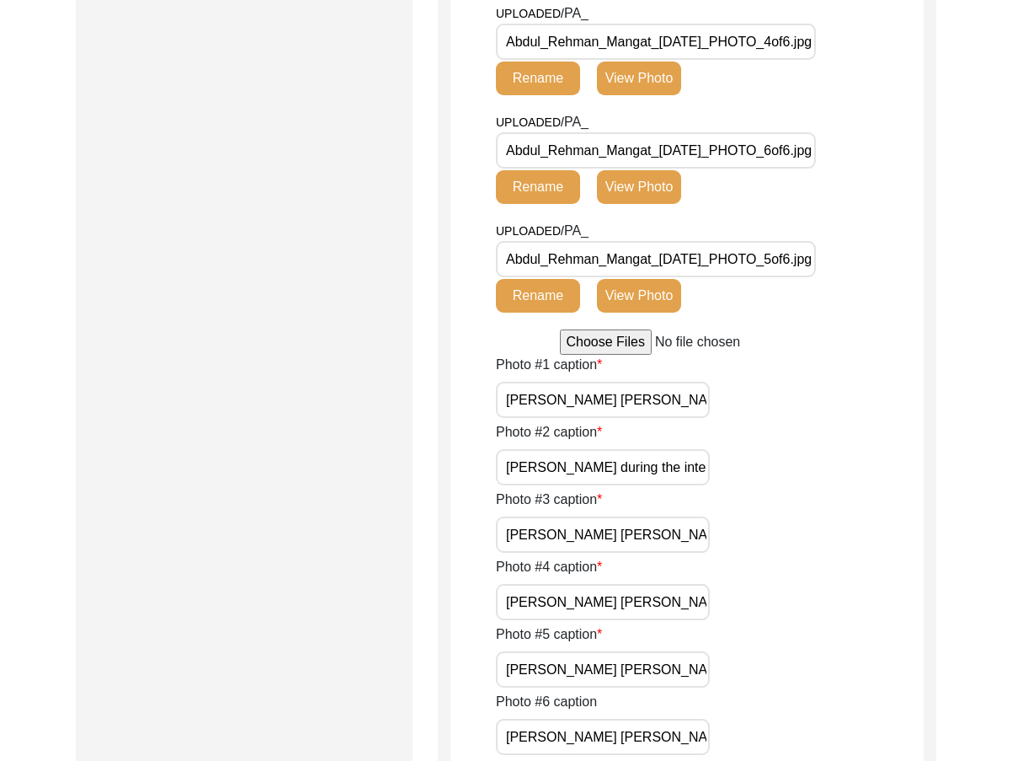
click at [654, 537] on input "[PERSON_NAME] [PERSON_NAME]" at bounding box center [603, 534] width 214 height 36
click at [654, 536] on input "[PERSON_NAME] [PERSON_NAME]" at bounding box center [603, 534] width 214 height 36
paste input "Mr. Mangat during the interview"
type input "Mr. Mangat during the interview"
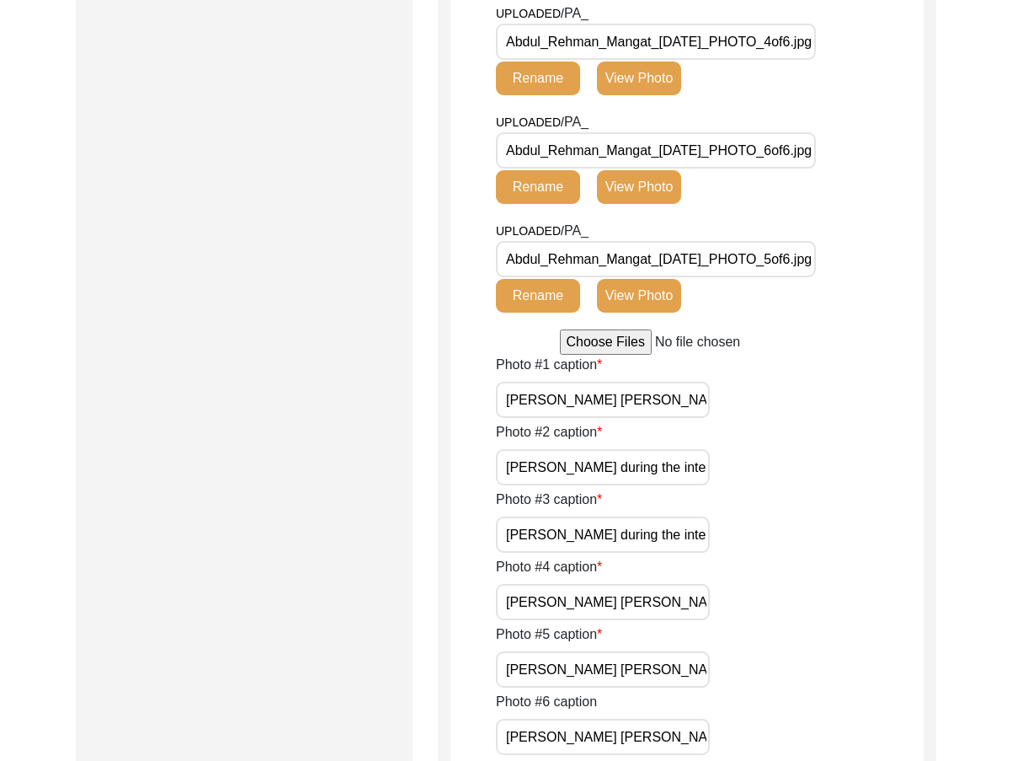
click at [719, 523] on div "Photo #3 caption Mr. Mangat during the interview" at bounding box center [710, 520] width 428 height 63
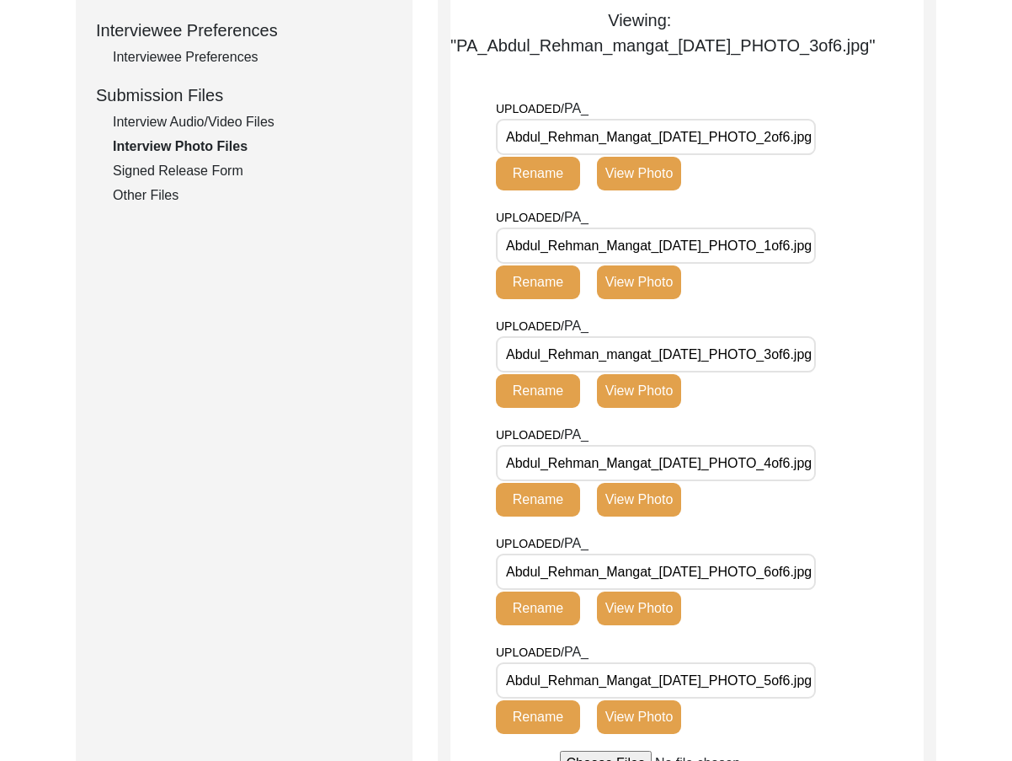
click at [714, 441] on div "UPLOADED/ PA_ Abdul_Rehman_Mangat_[DATE]_PHOTO_4of6.jpg Rename View Photo" at bounding box center [646, 471] width 300 height 92
click at [665, 501] on button "View Photo" at bounding box center [639, 500] width 84 height 34
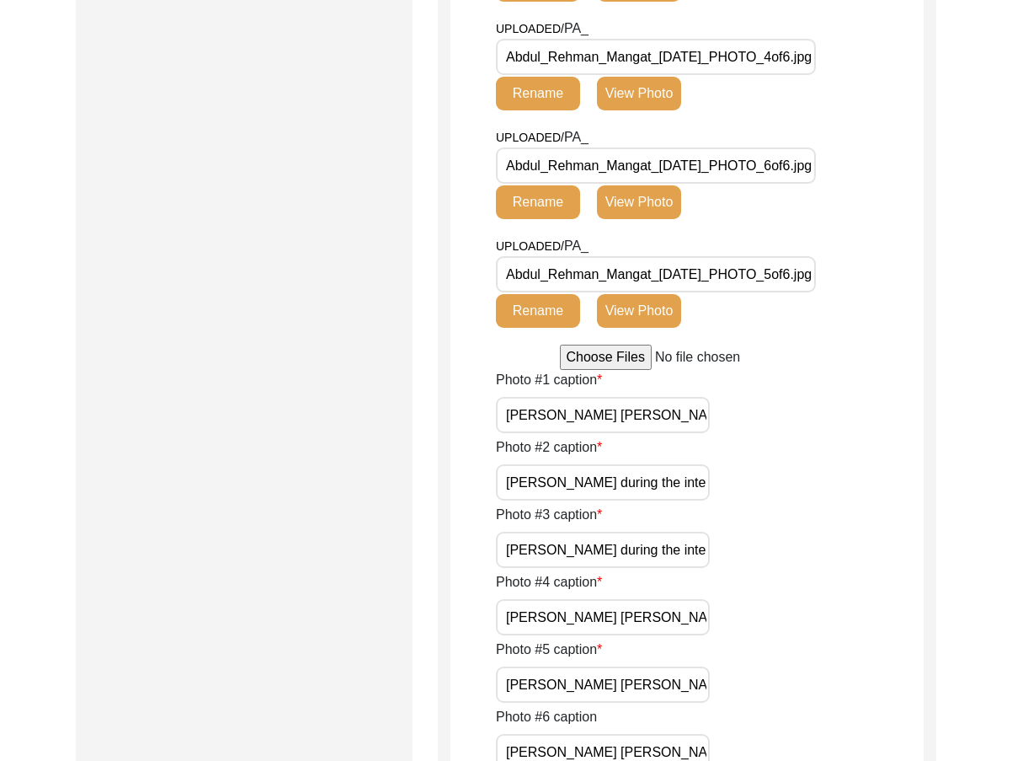
scroll to position [1348, 0]
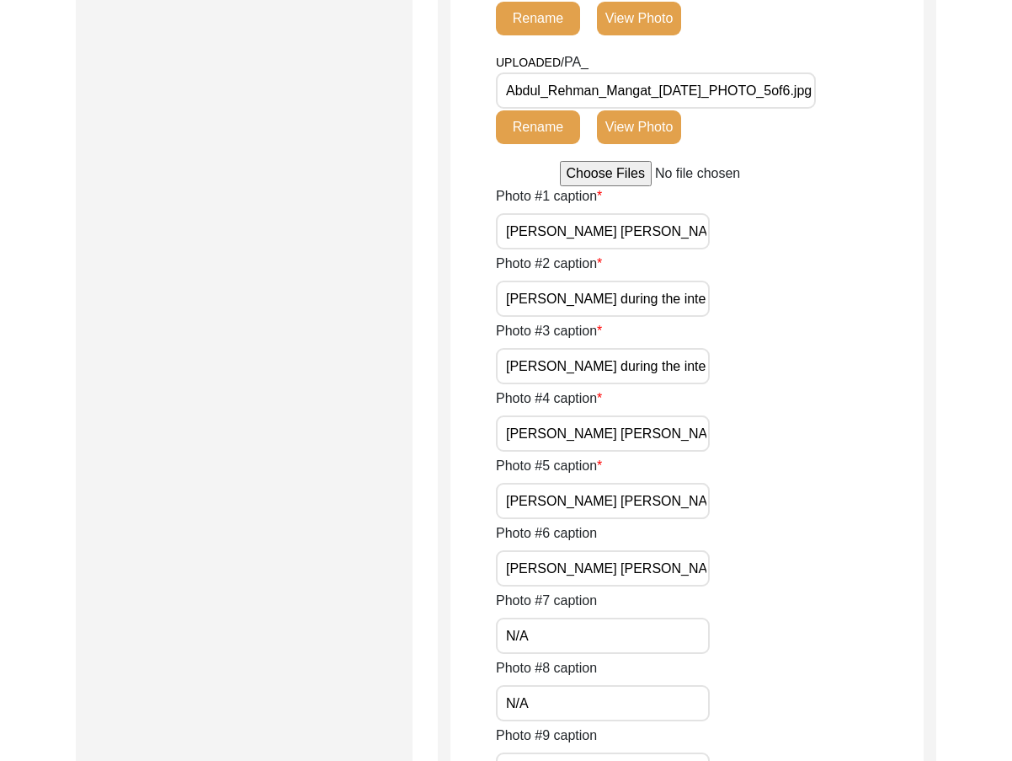
click at [701, 454] on div "Photo #1 caption Mr. Abdul Rehman Mangat Photo #2 caption Mr. Mangat during the…" at bounding box center [710, 691] width 428 height 1010
click at [693, 446] on input "[PERSON_NAME] [PERSON_NAME]" at bounding box center [603, 433] width 214 height 36
paste input "Mr. Mangat during the interview"
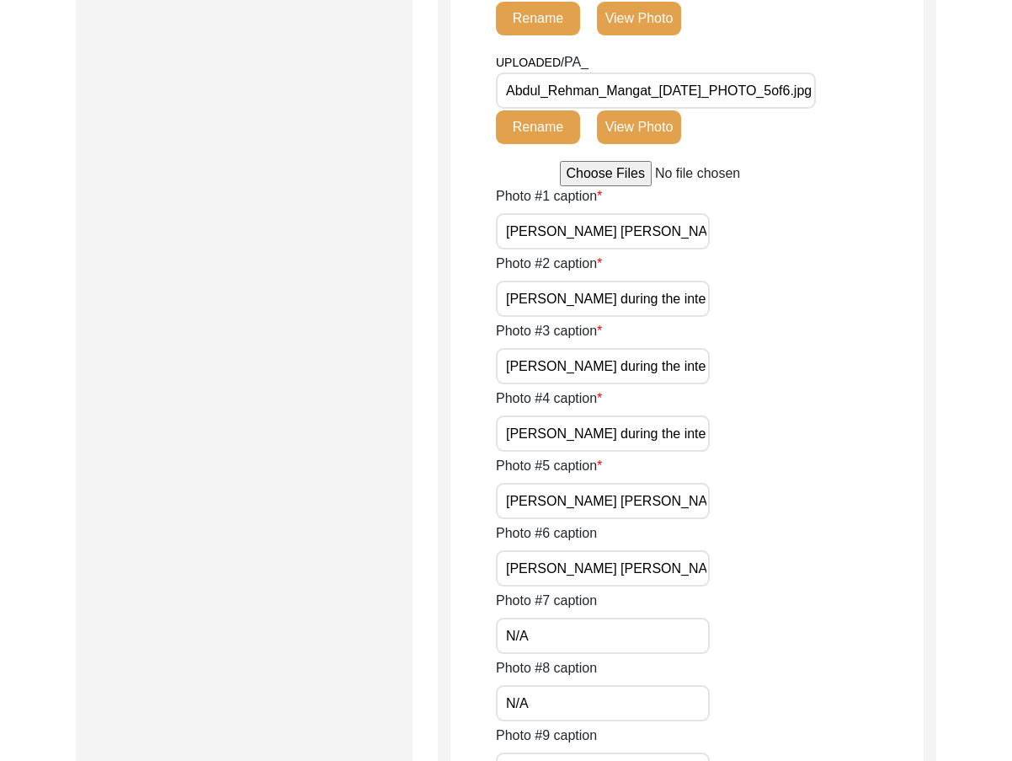
type input "Mr. Mangat during the interview"
click at [725, 480] on div "Photo #5 caption Abdul Rehman Mangat" at bounding box center [710, 487] width 428 height 63
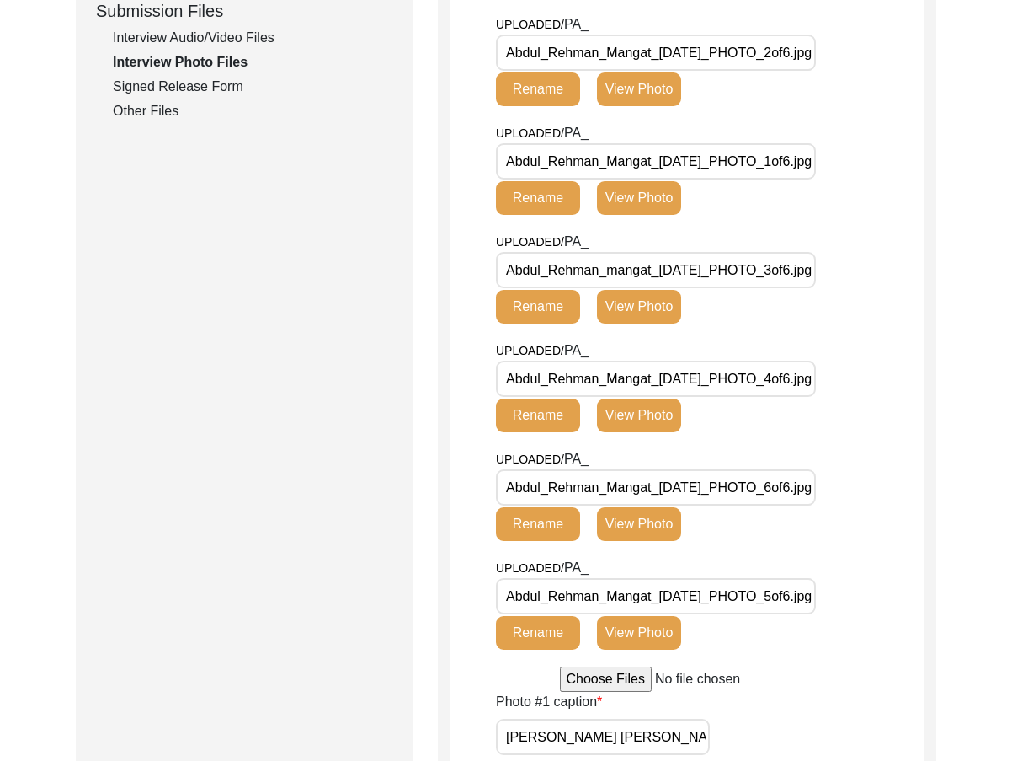
click at [650, 625] on button "View Photo" at bounding box center [639, 633] width 84 height 34
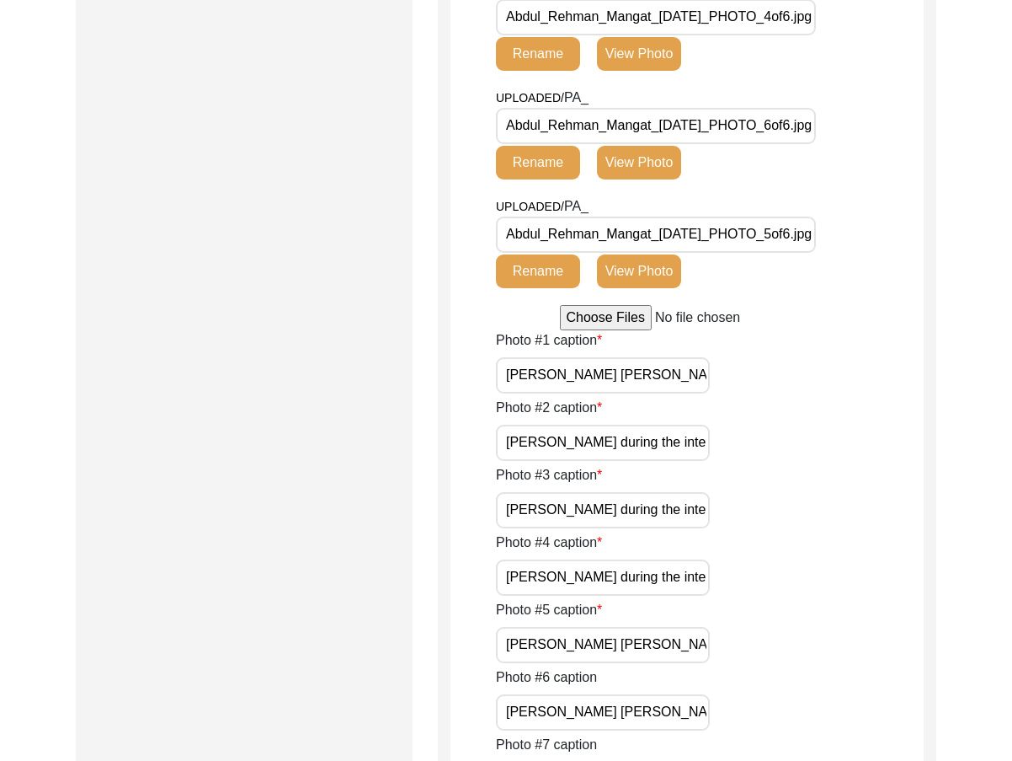
scroll to position [1685, 0]
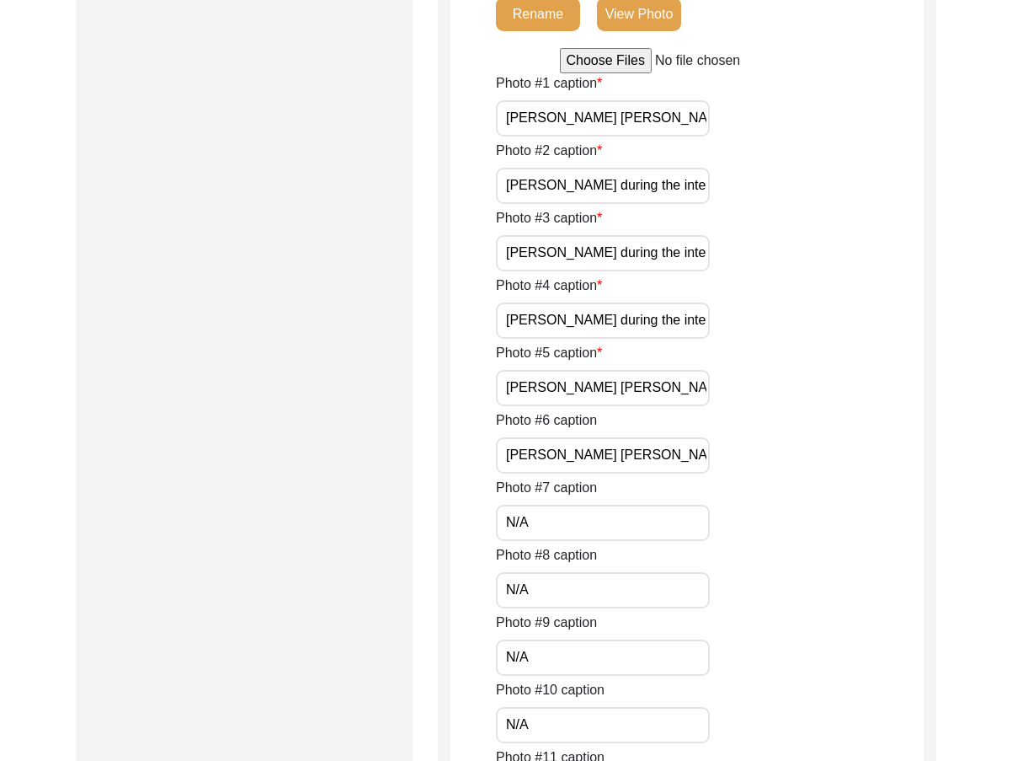
click at [680, 416] on div "Photo #6 caption [PERSON_NAME] [PERSON_NAME] with [PERSON_NAME]" at bounding box center [710, 441] width 428 height 63
click at [677, 397] on input "[PERSON_NAME] [PERSON_NAME]" at bounding box center [603, 388] width 214 height 36
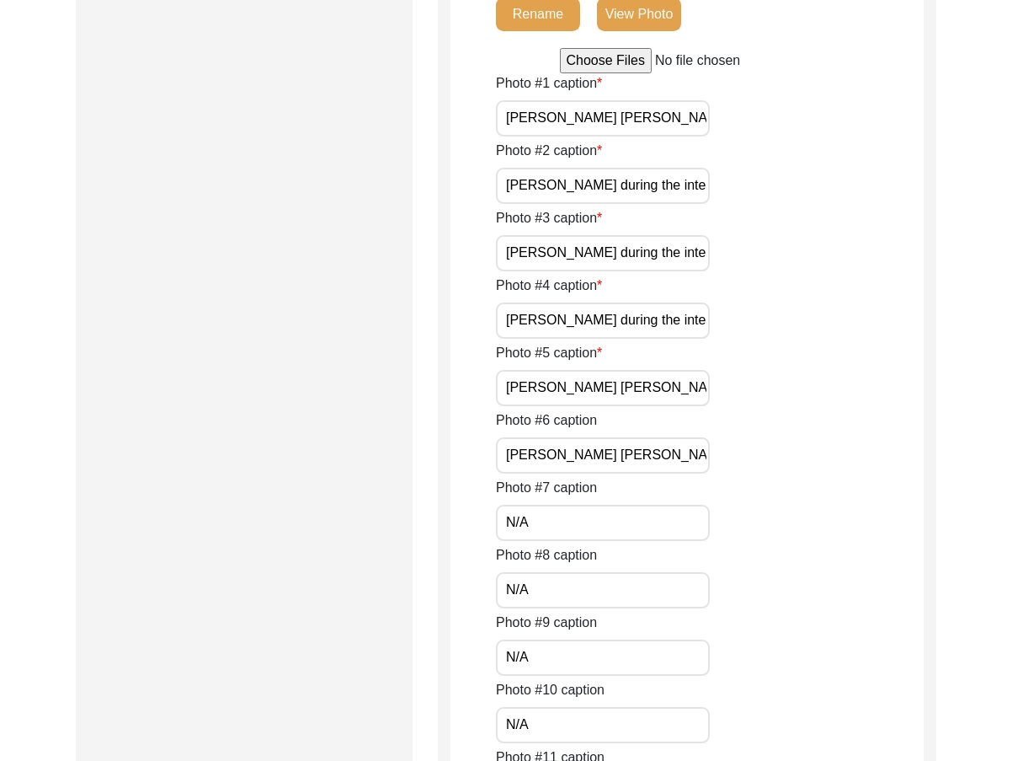
paste input "Mr. Mangat during the interview"
type input "Mr. Mangat during the interview"
click at [740, 406] on div "Photo #1 caption Mr. Abdul Rehman Mangat Photo #2 caption Mr. Mangat during the…" at bounding box center [710, 578] width 428 height 1010
click at [704, 506] on input "N/A" at bounding box center [603, 523] width 214 height 36
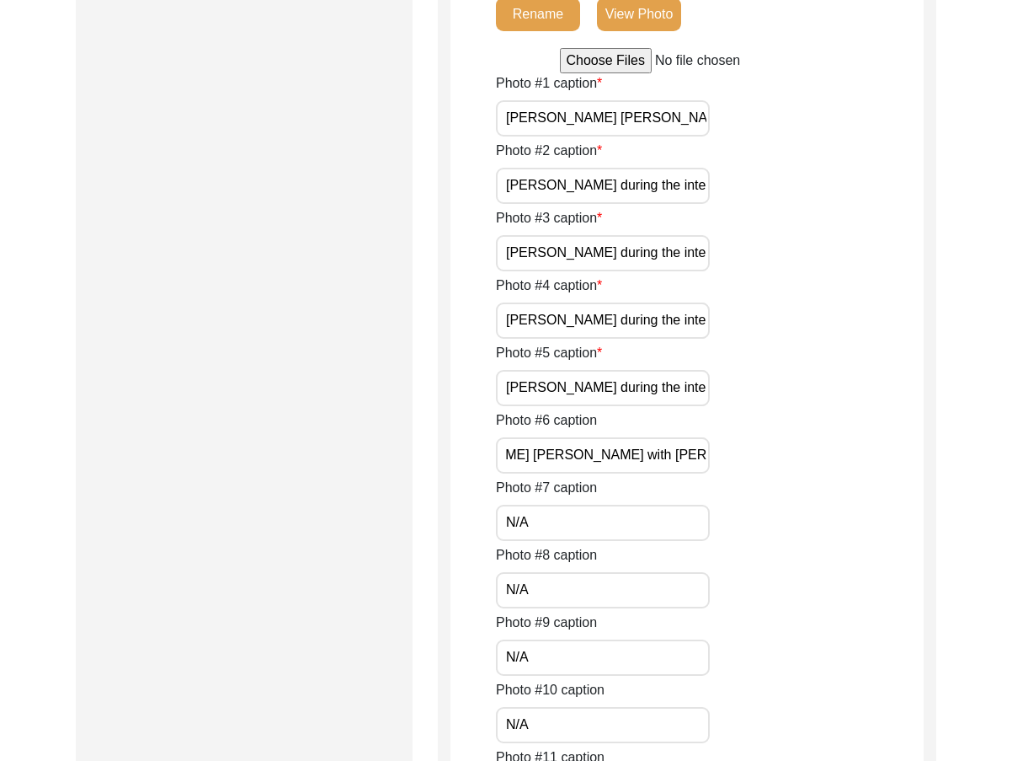
drag, startPoint x: 665, startPoint y: 467, endPoint x: 731, endPoint y: 466, distance: 66.5
click at [731, 466] on div "Photo #6 caption [PERSON_NAME] [PERSON_NAME] with [PERSON_NAME]" at bounding box center [710, 441] width 428 height 63
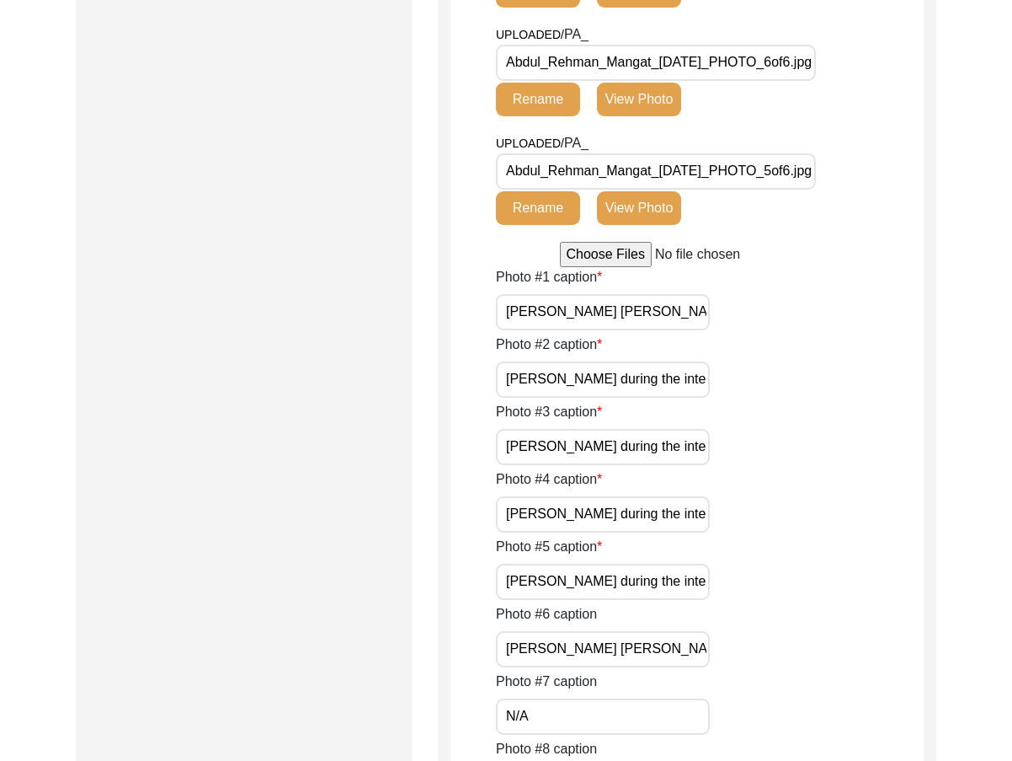
scroll to position [1685, 0]
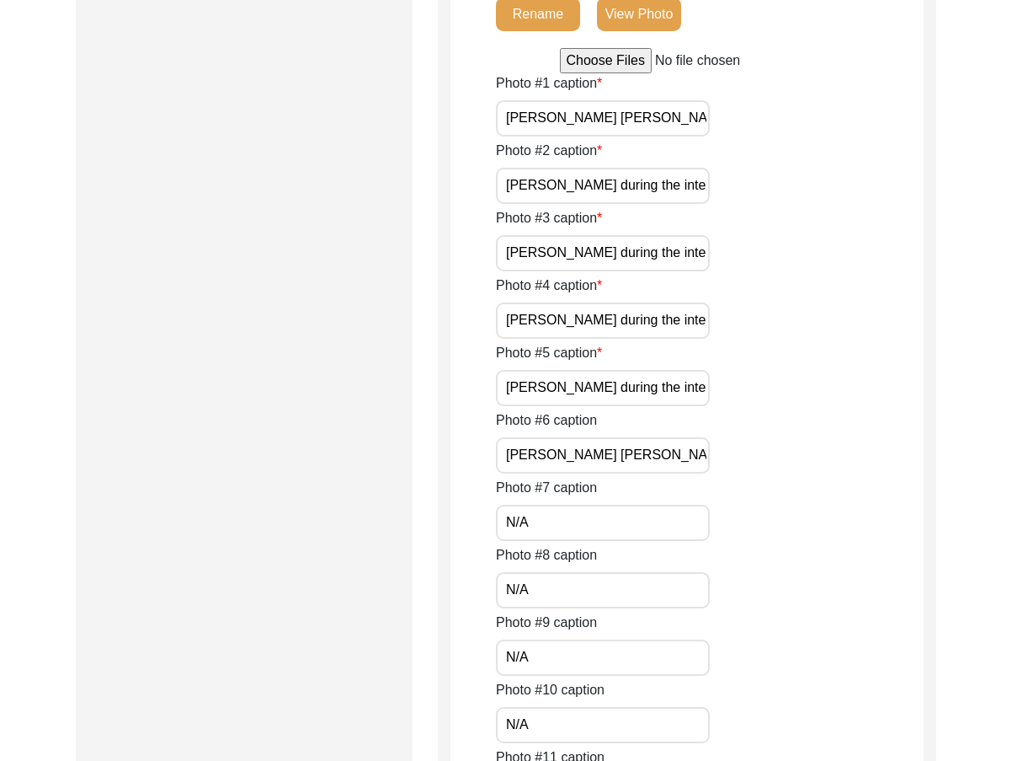
click at [653, 467] on input "[PERSON_NAME] [PERSON_NAME] with [PERSON_NAME]" at bounding box center [603, 455] width 214 height 36
click at [677, 468] on input "[PERSON_NAME] [PERSON_NAME] with [PERSON_NAME]" at bounding box center [603, 455] width 214 height 36
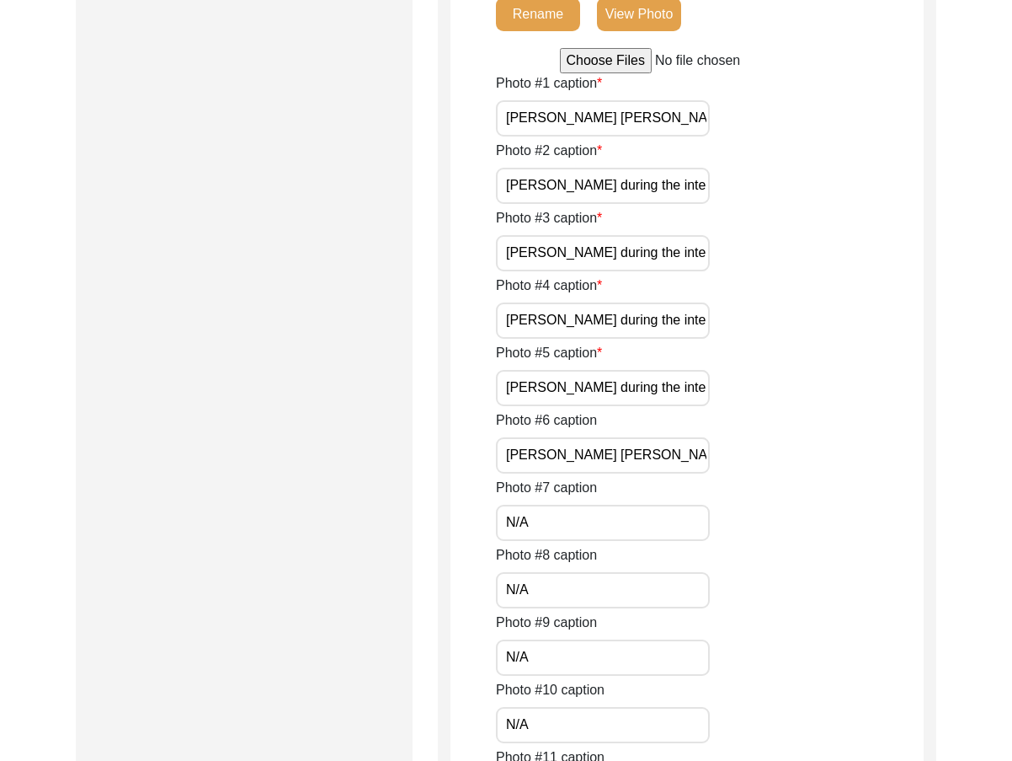
click at [677, 468] on input "[PERSON_NAME] [PERSON_NAME] with [PERSON_NAME]" at bounding box center [603, 455] width 214 height 36
paste input "Mr. Mangat with interviewer"
type input "Mr. Mangat with interviewer Muhammad Sarfraz"
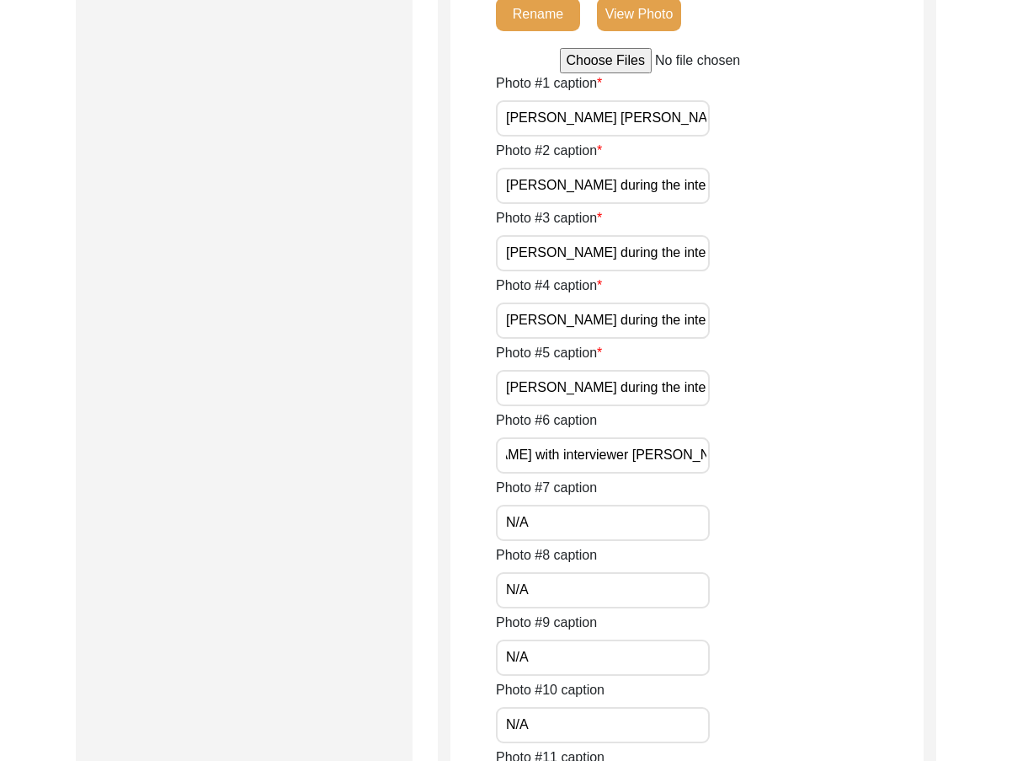
click at [767, 483] on div "Photo #7 caption N/A" at bounding box center [710, 509] width 428 height 63
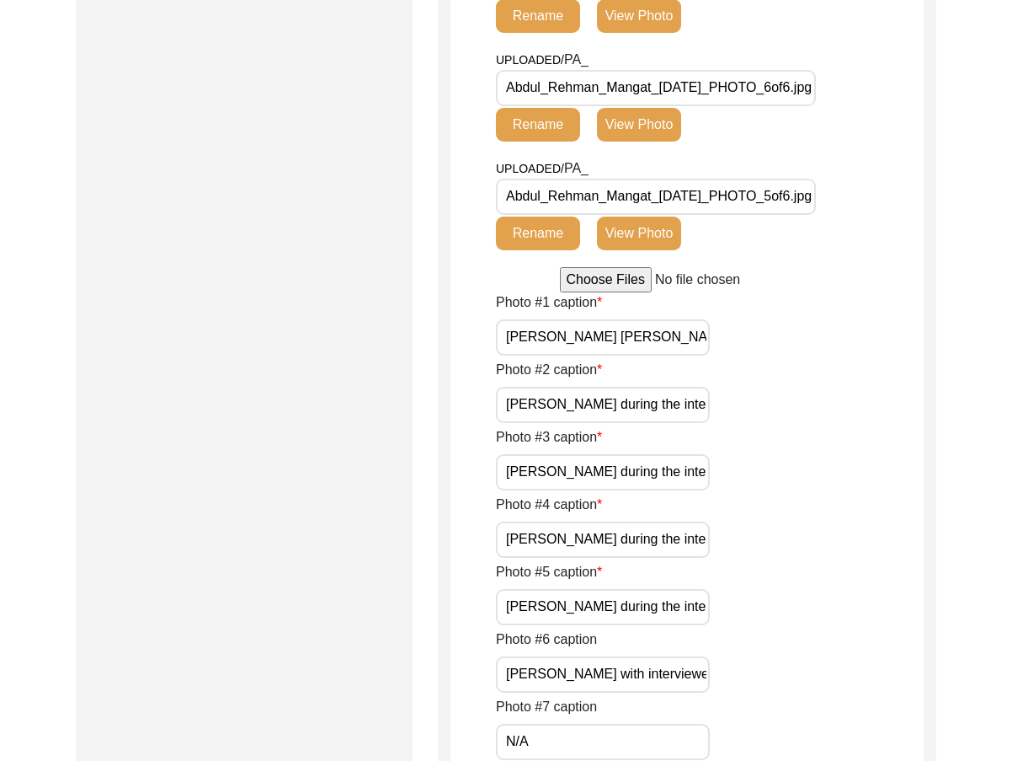
scroll to position [1011, 0]
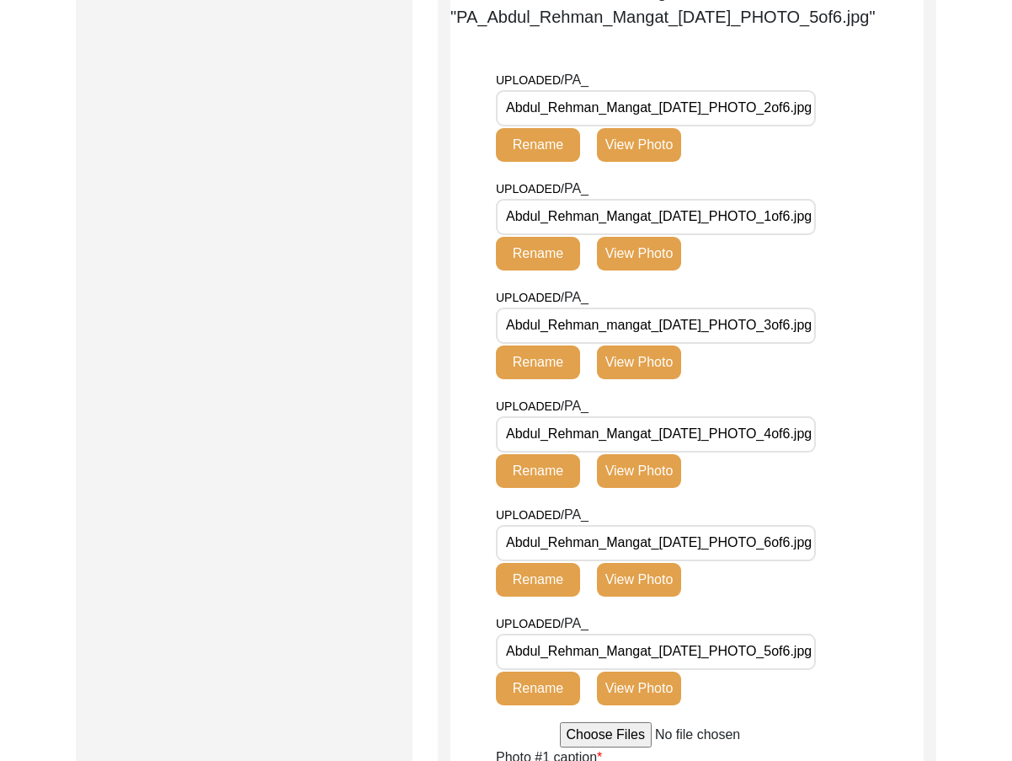
click at [667, 578] on button "View Photo" at bounding box center [639, 580] width 84 height 34
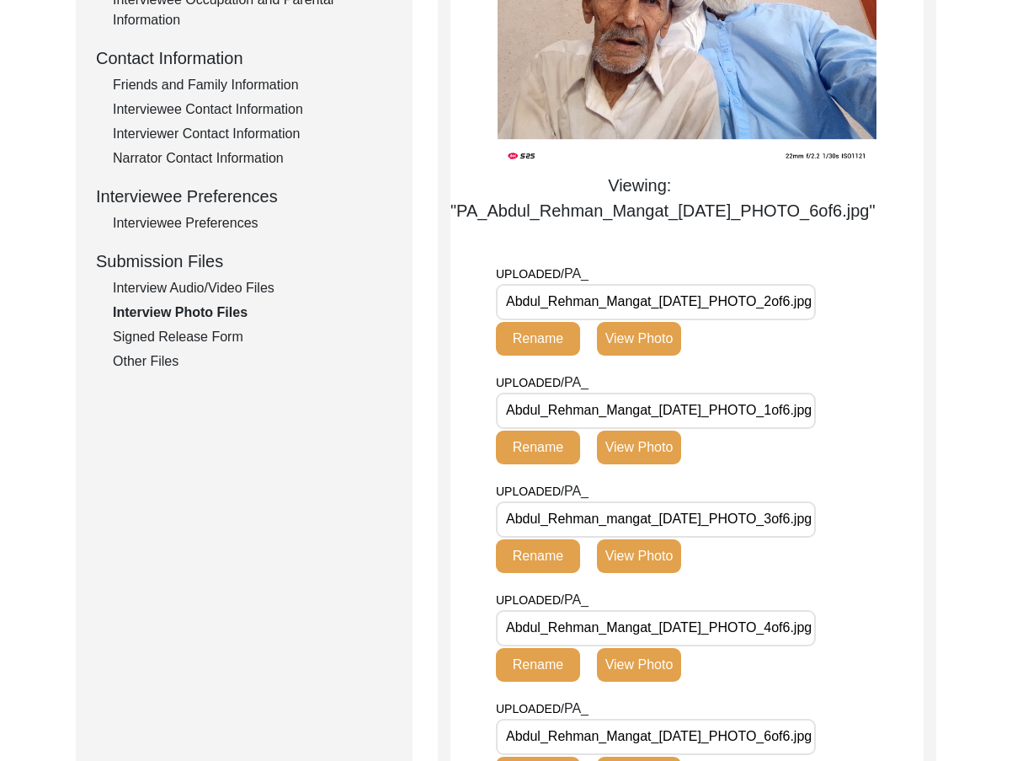
scroll to position [421, 0]
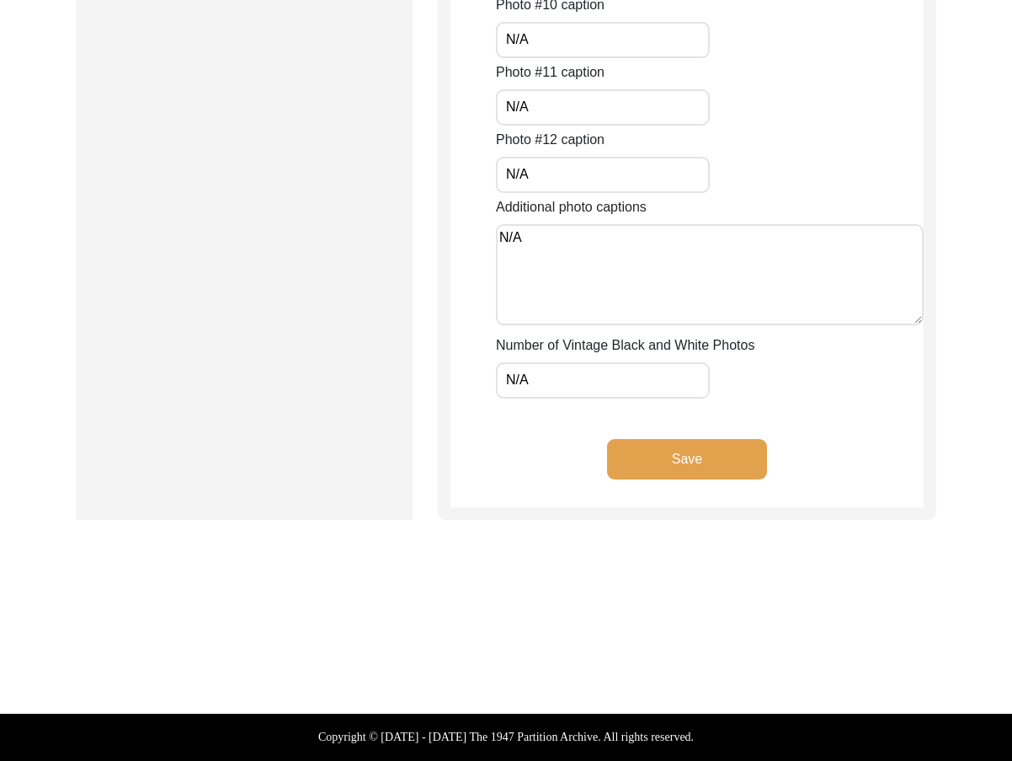
click at [708, 473] on button "Save" at bounding box center [687, 459] width 160 height 40
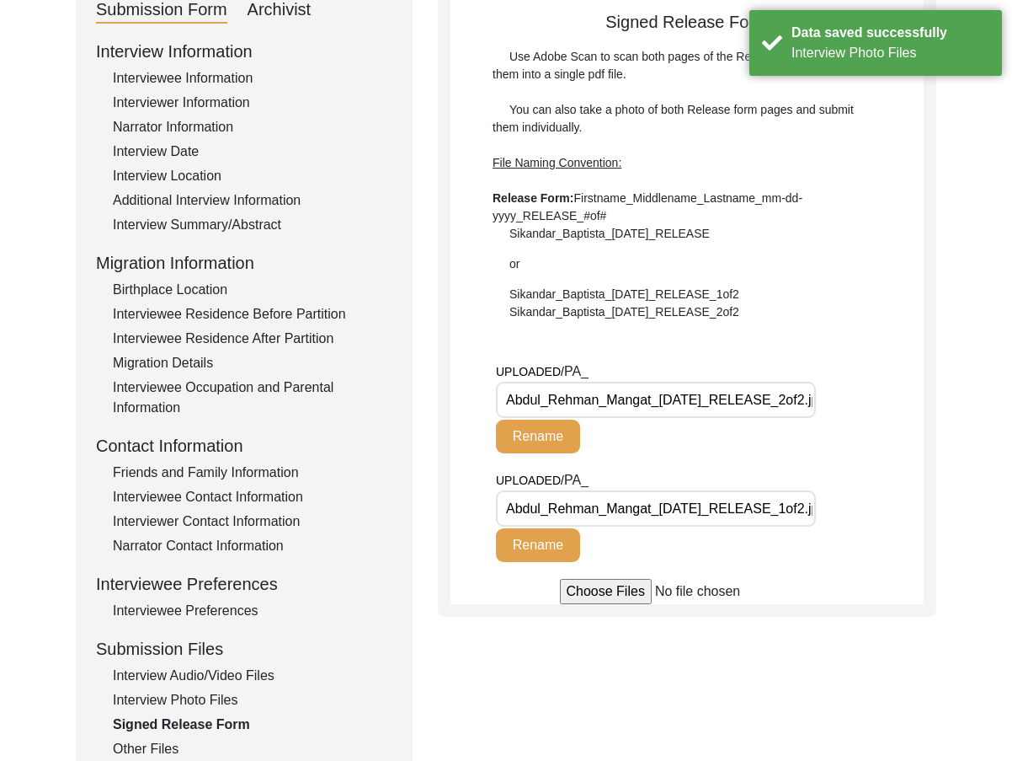
scroll to position [0, 40]
drag, startPoint x: 724, startPoint y: 505, endPoint x: 866, endPoint y: 519, distance: 142.1
click at [866, 519] on div "UPLOADED/ PA_ Abdul_Rehman_Mangat_04-26-2025_RELEASE_1of2.jpg Rename" at bounding box center [710, 524] width 428 height 109
drag, startPoint x: 862, startPoint y: 496, endPoint x: 785, endPoint y: 425, distance: 104.3
click at [860, 494] on div "UPLOADED/ PA_ Abdul_Rehman_Mangat_04-26-2025_RELEASE_1of2.jpg Rename" at bounding box center [710, 524] width 428 height 109
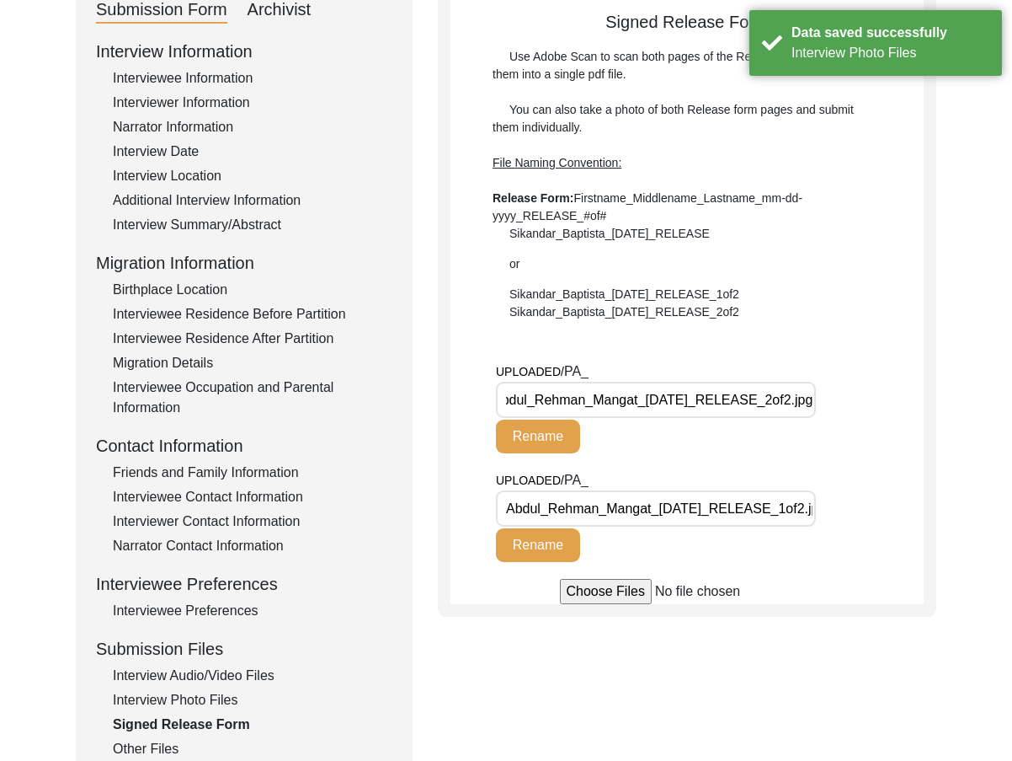
drag, startPoint x: 768, startPoint y: 413, endPoint x: 862, endPoint y: 413, distance: 93.5
click at [862, 413] on div "UPLOADED/ PA_ Abdul_Rehman_Mangat_04-26-2025_RELEASE_2of2.jpg Rename" at bounding box center [710, 415] width 428 height 109
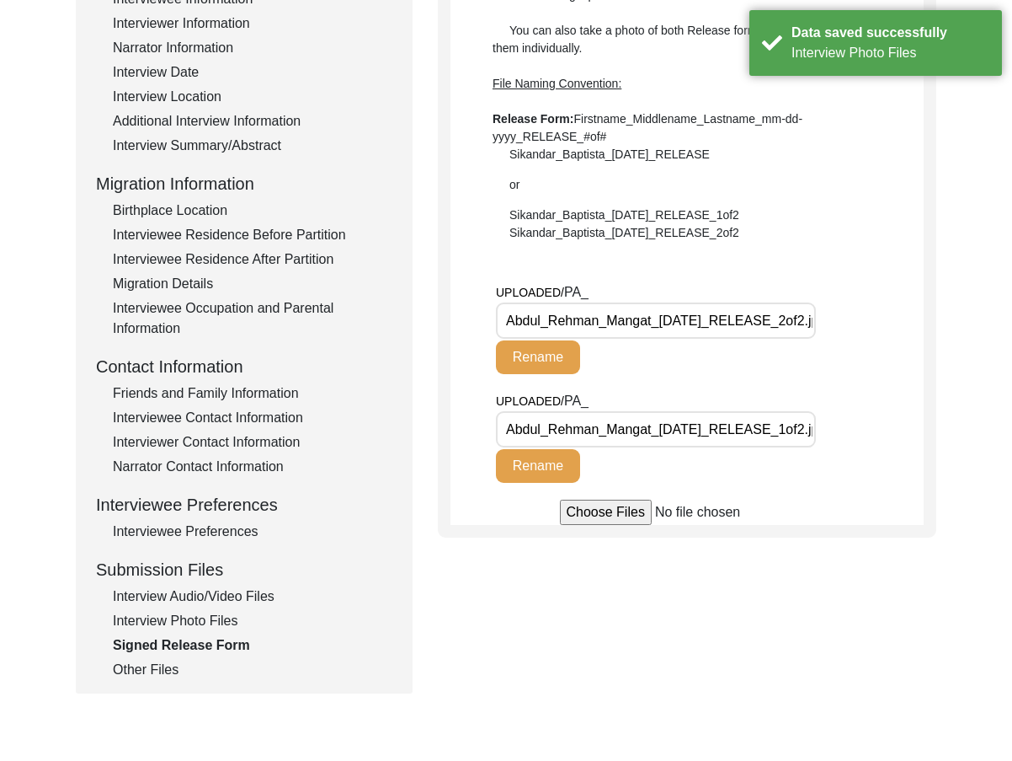
scroll to position [457, 0]
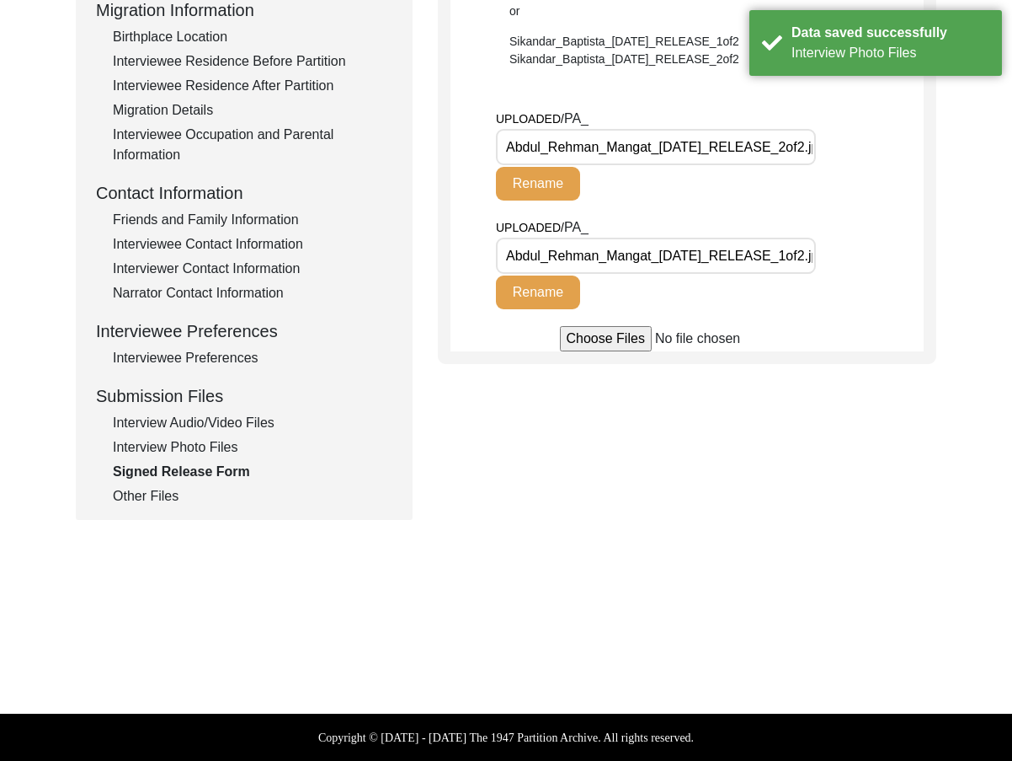
click at [191, 497] on div "Other Files" at bounding box center [253, 496] width 280 height 20
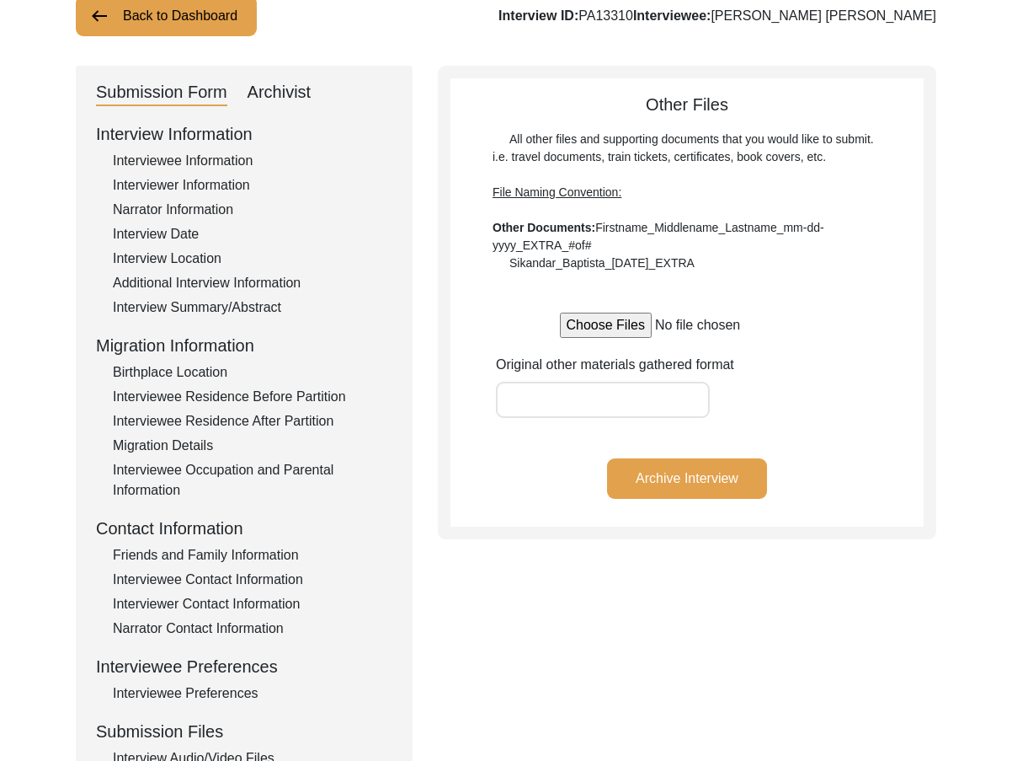
scroll to position [120, 0]
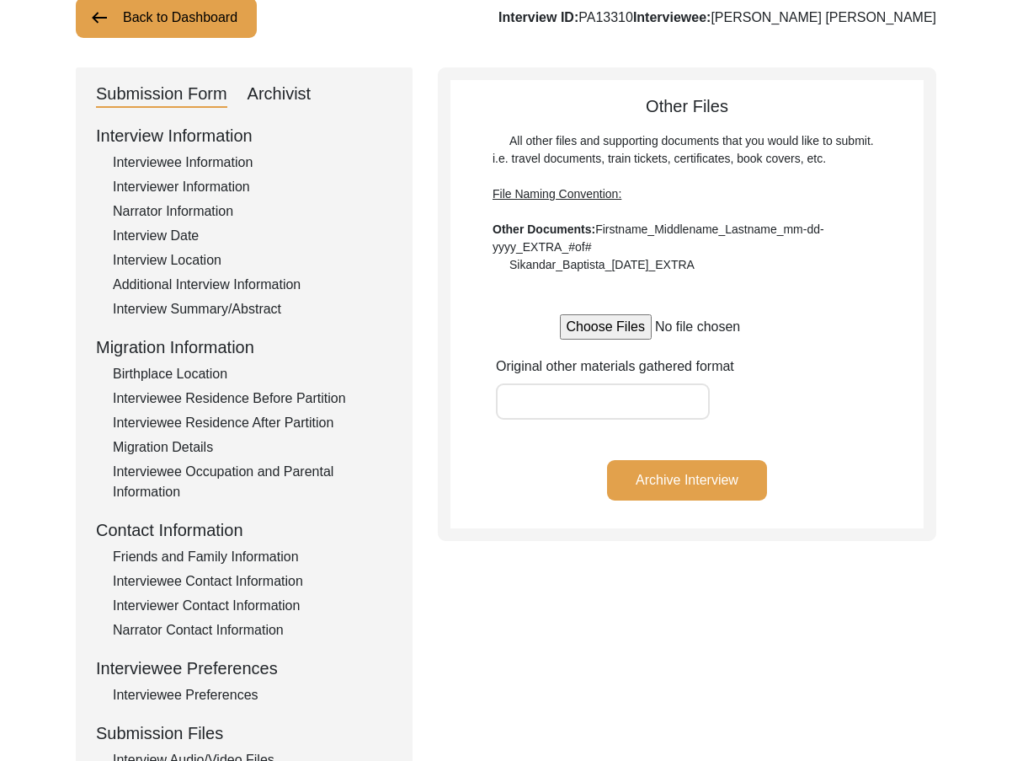
click at [291, 104] on div "Archivist" at bounding box center [280, 94] width 64 height 27
select select "442"
select select "Archiving In Progress"
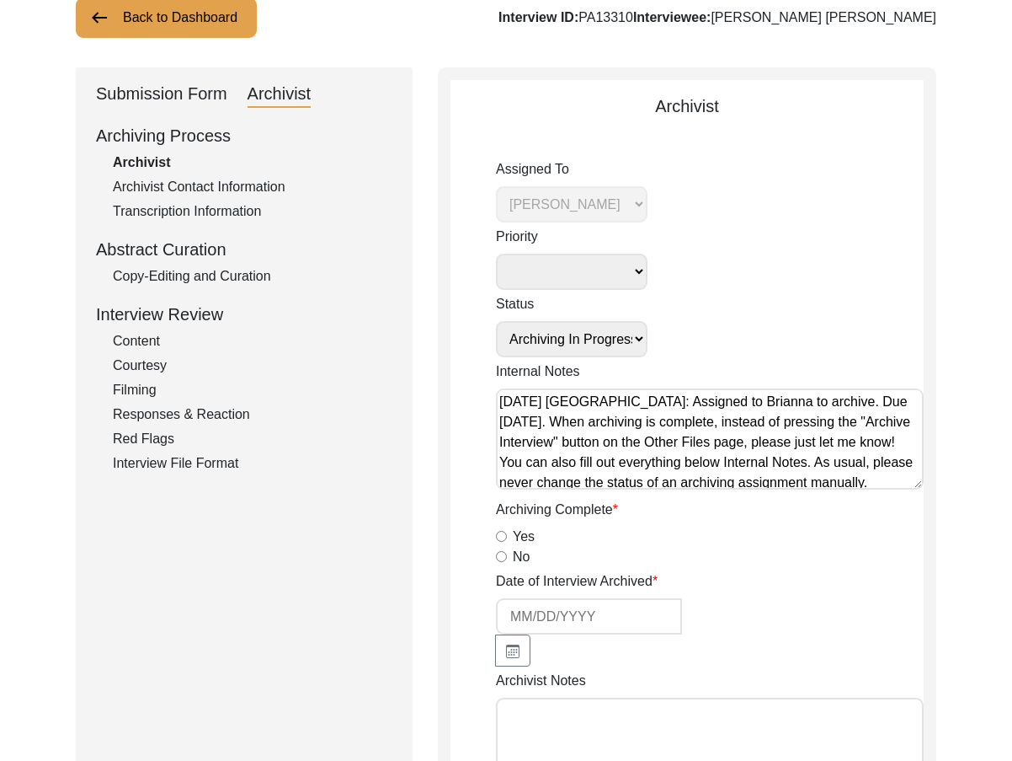
click at [236, 273] on div "Copy-Editing and Curation" at bounding box center [253, 276] width 280 height 20
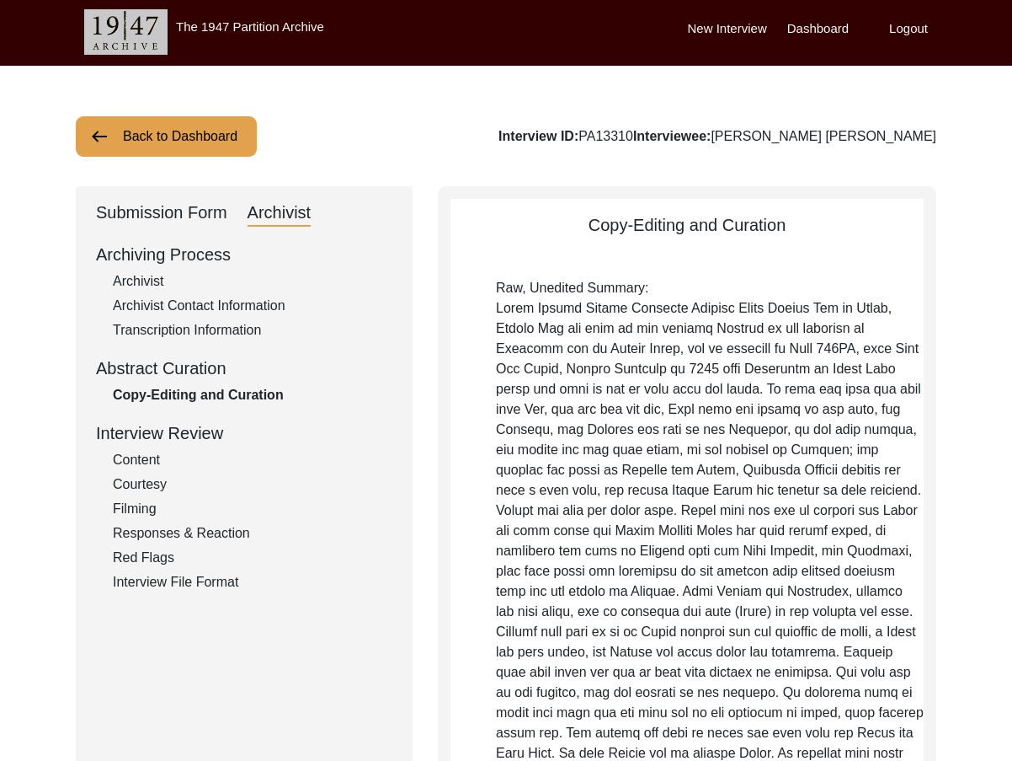
scroll to position [0, 0]
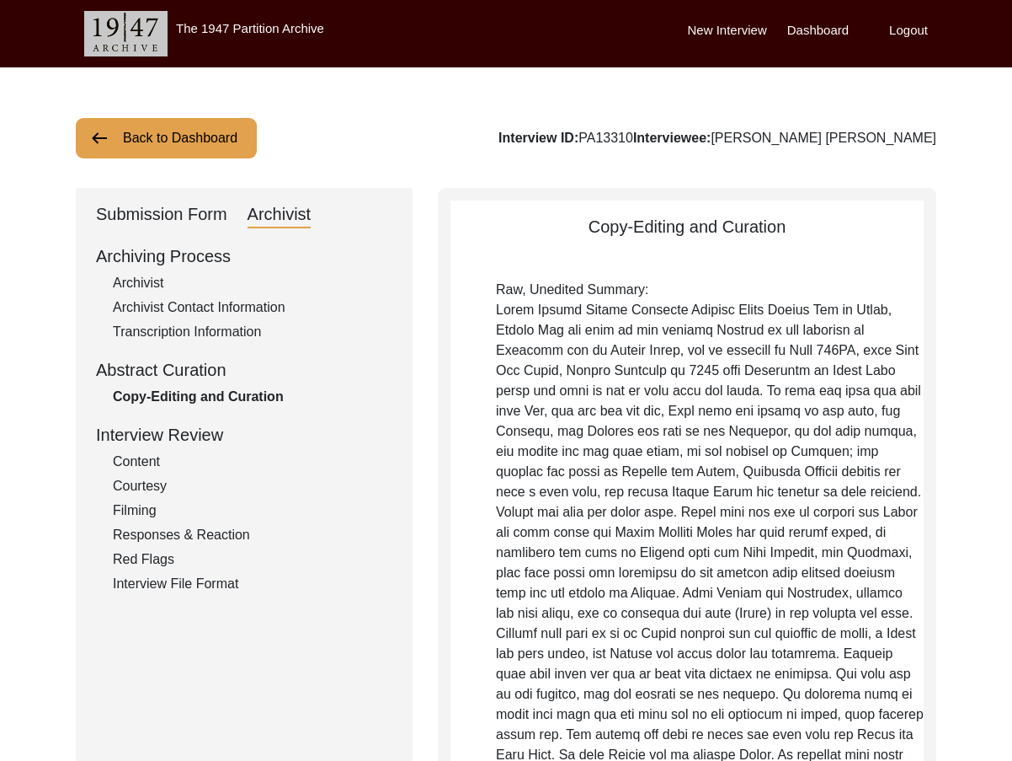
click at [174, 286] on div "Archivist" at bounding box center [253, 283] width 280 height 20
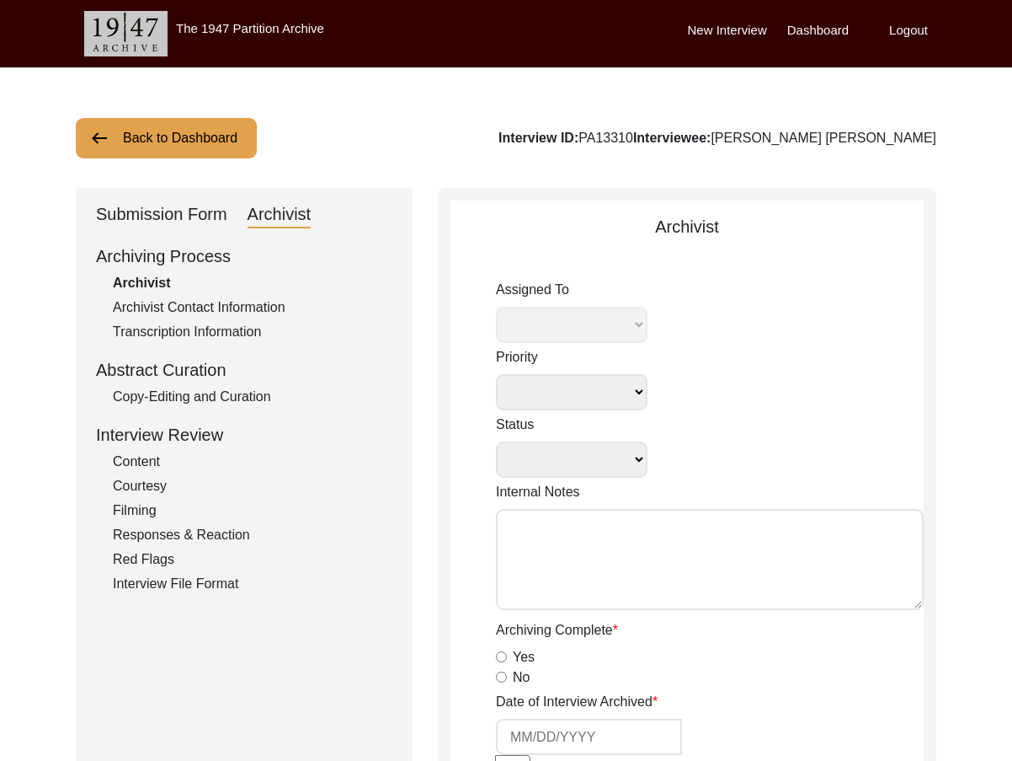
select select
select select "Archiving In Progress"
type textarea "September 05, 2025 Victoria: Assigned to Brianna to archive. Due 09/14/2025. Wh…"
radio input "true"
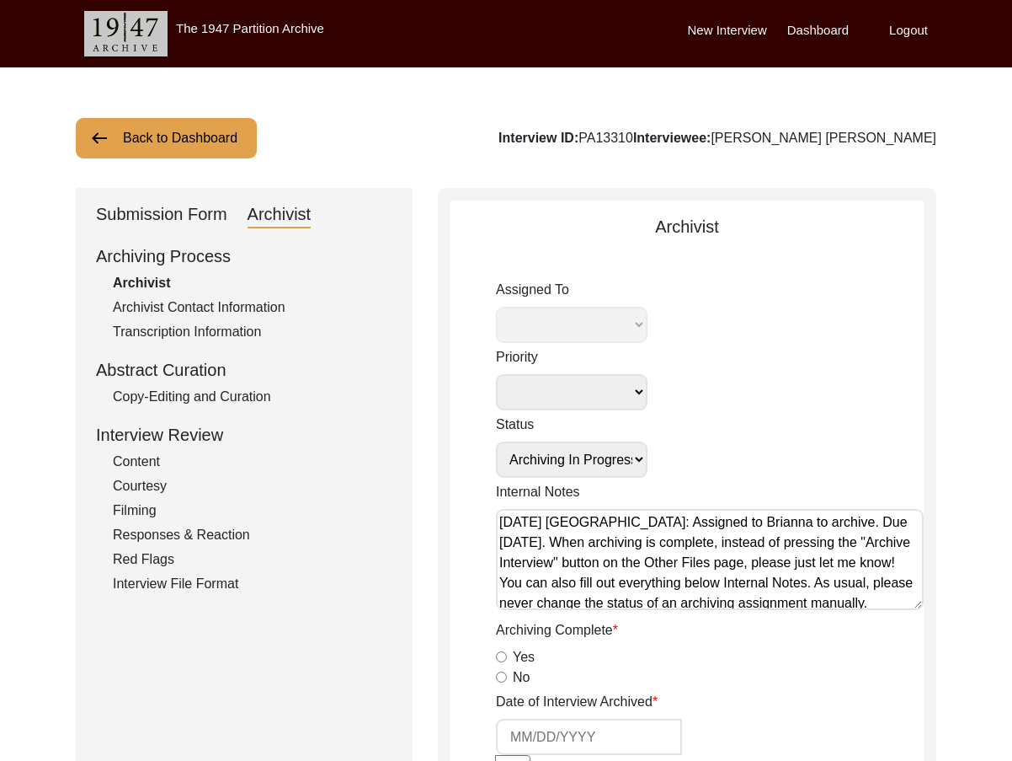
select select "442"
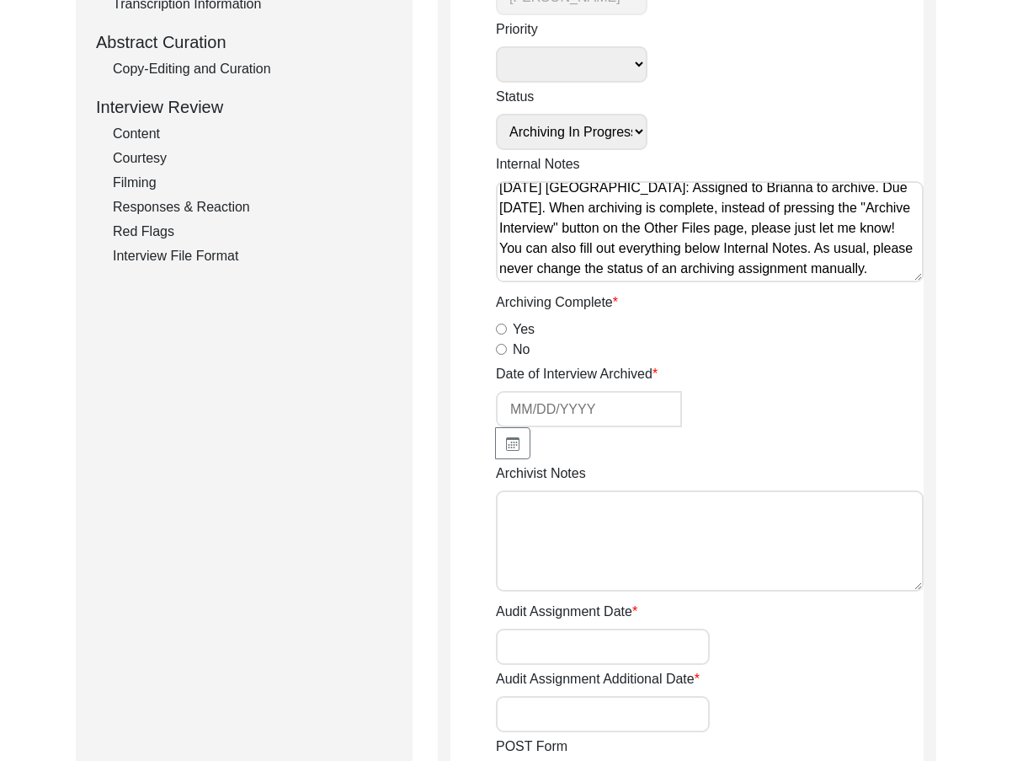
scroll to position [337, 0]
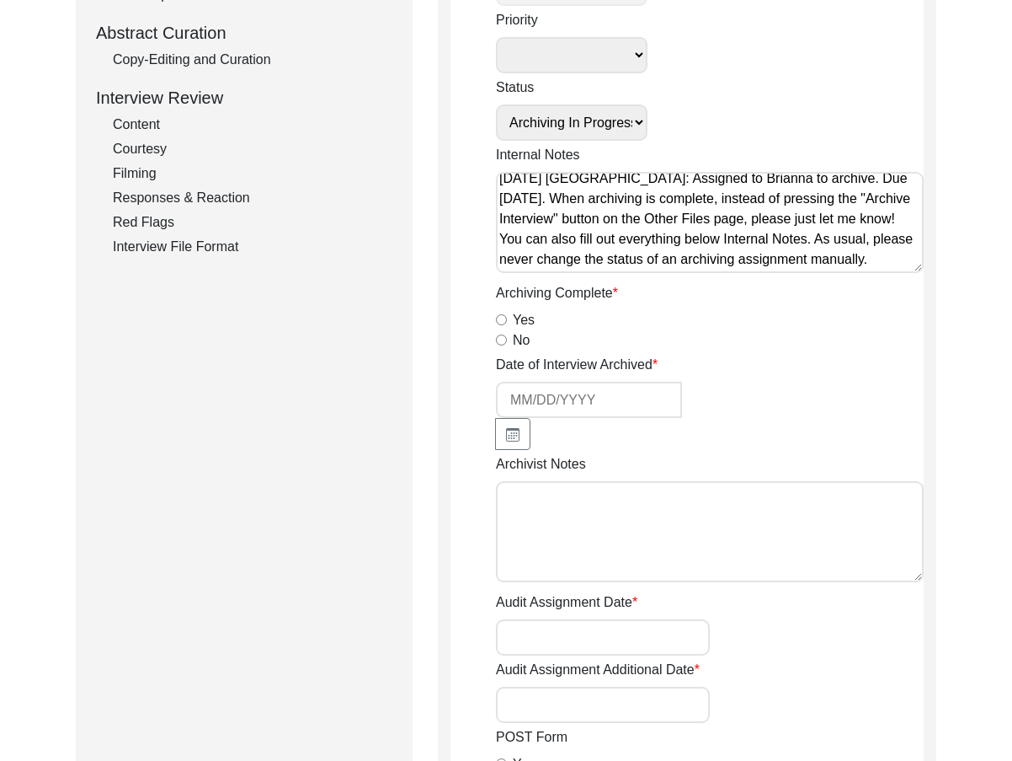
click at [581, 543] on textarea "Archivist Notes" at bounding box center [710, 531] width 428 height 101
drag, startPoint x: 766, startPoint y: 505, endPoint x: 792, endPoint y: 507, distance: 26.2
click at [771, 506] on textarea "September 8, 2025 Brianna: Archived. Meta-data edits below." at bounding box center [710, 531] width 428 height 101
click at [842, 497] on textarea "September 8, 2025 Brianna: Archived. Meta-data edits below." at bounding box center [710, 531] width 428 height 101
click at [871, 499] on textarea "September 8, 2025 Brianna: Archived. Meta-data edits below." at bounding box center [710, 531] width 428 height 101
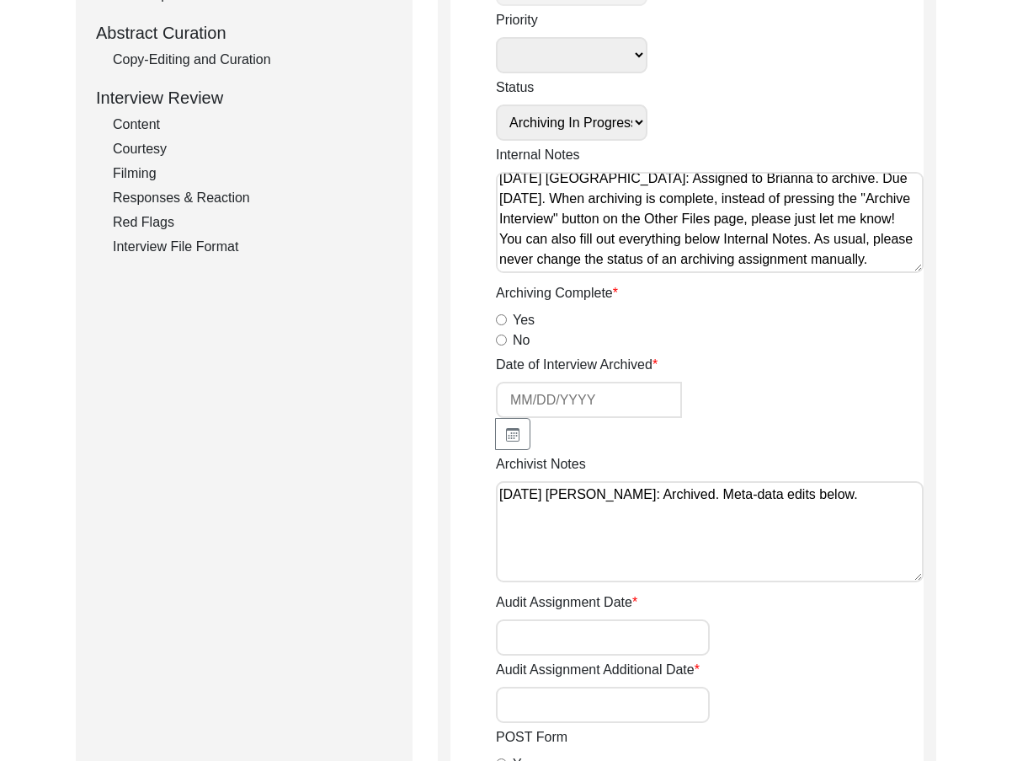
paste textarea "Deleted extra spaces Interviewee Title: Added a period after Mr Age of Intervie…"
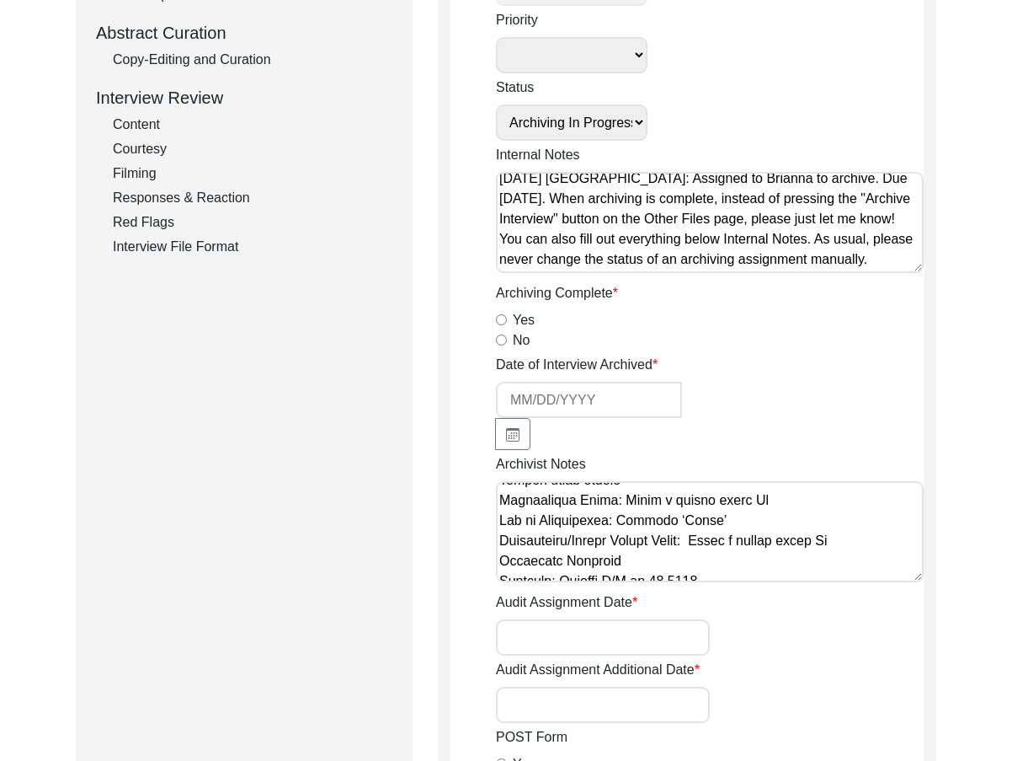
scroll to position [84, 0]
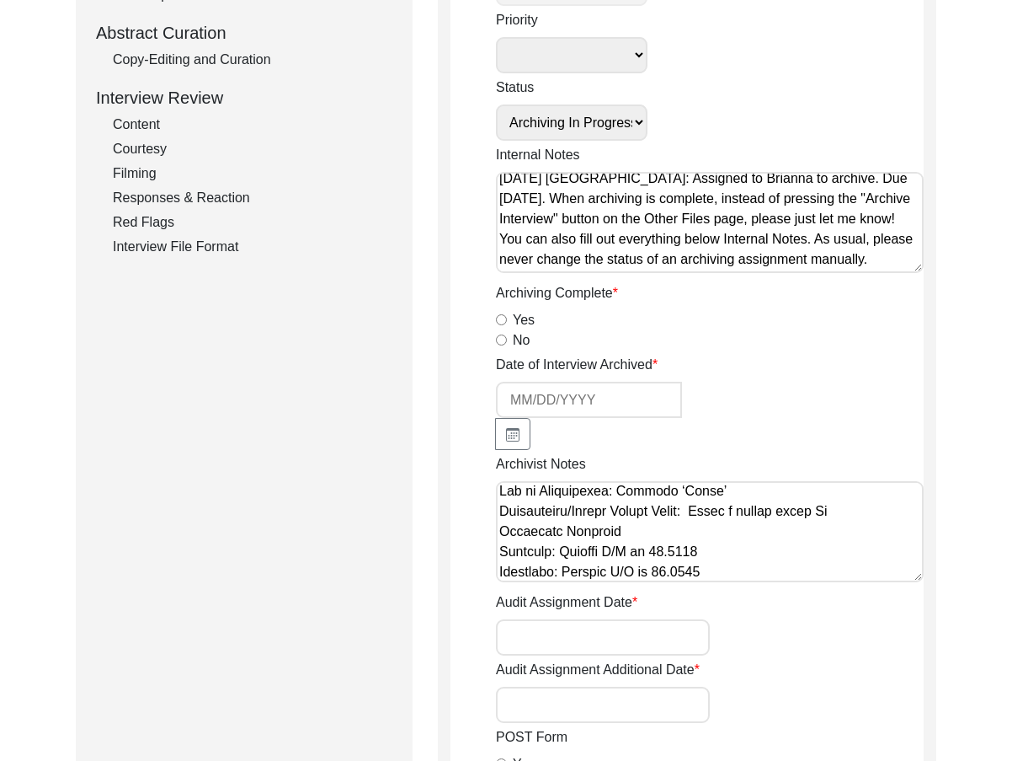
click at [831, 514] on textarea "Archivist Notes" at bounding box center [710, 531] width 428 height 101
click at [854, 516] on textarea "Archivist Notes" at bounding box center [710, 531] width 428 height 101
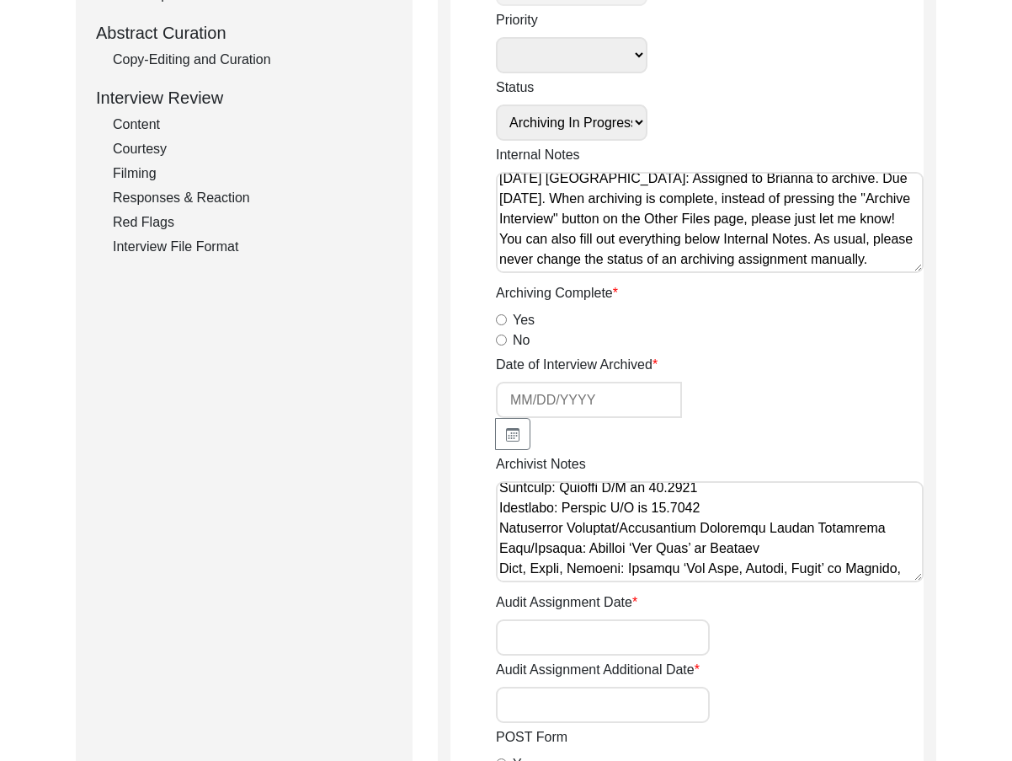
click at [818, 510] on textarea "Archivist Notes" at bounding box center [710, 531] width 428 height 101
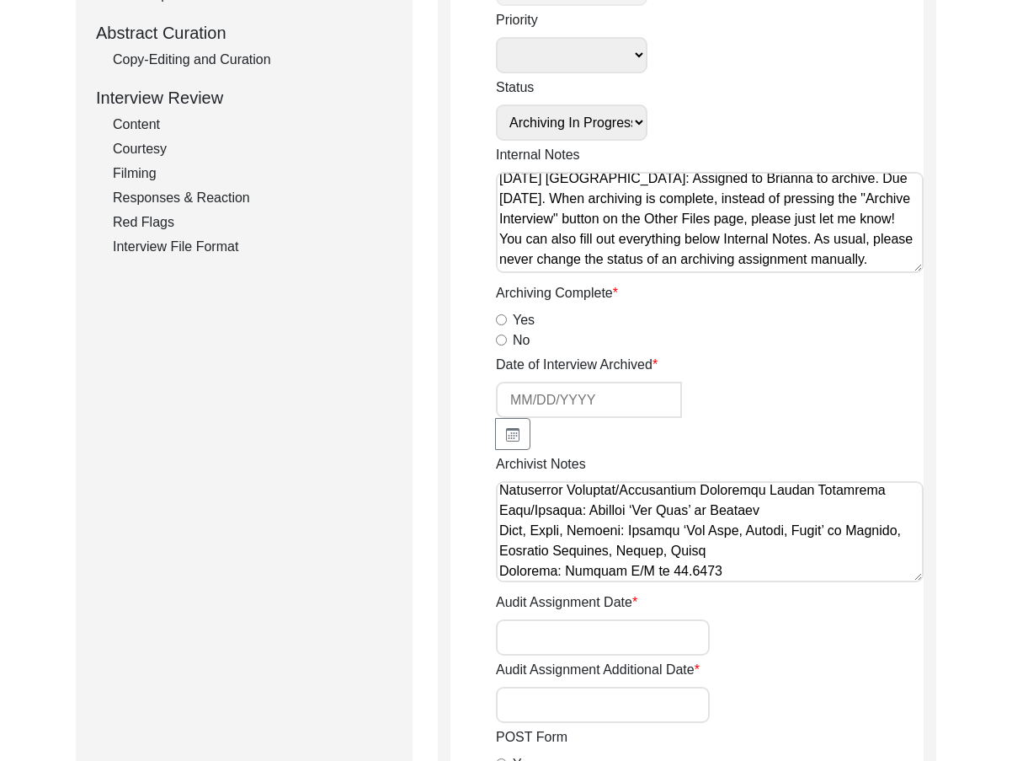
scroll to position [253, 0]
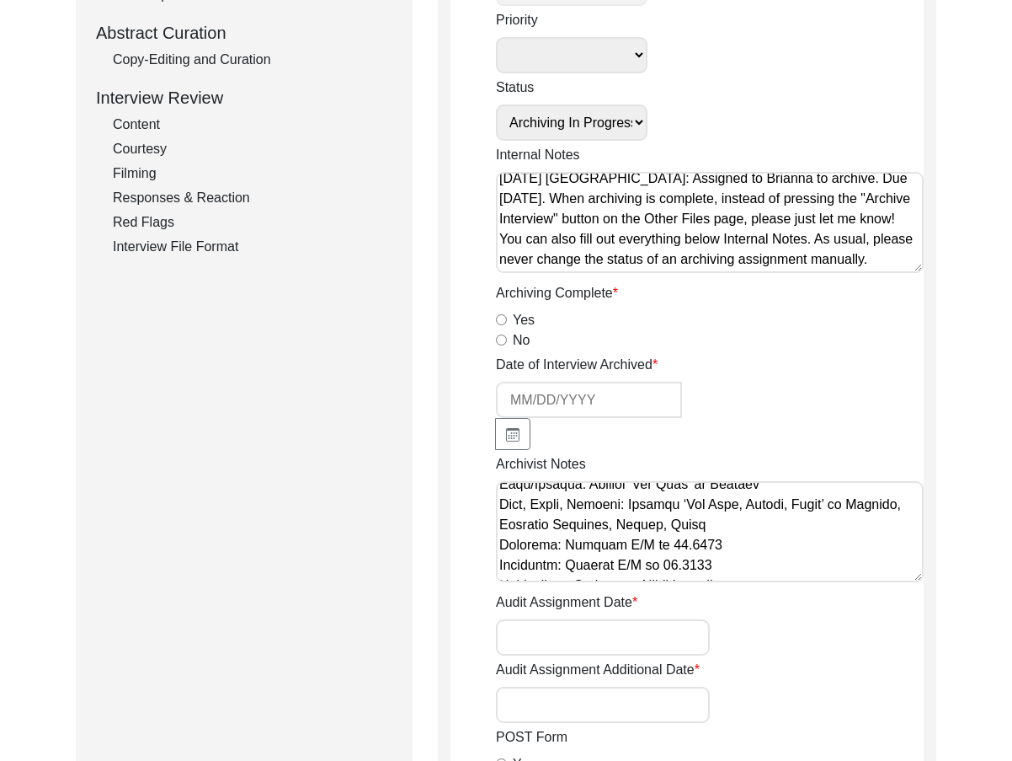
click at [775, 558] on textarea "Archivist Notes" at bounding box center [710, 531] width 428 height 101
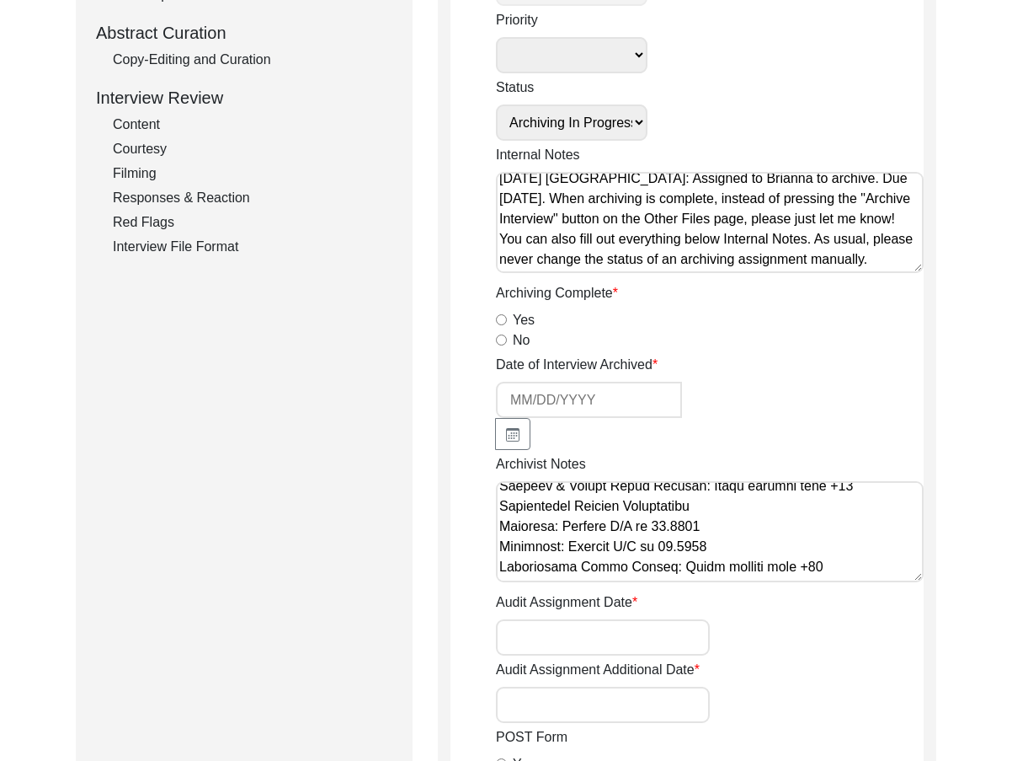
scroll to position [349, 0]
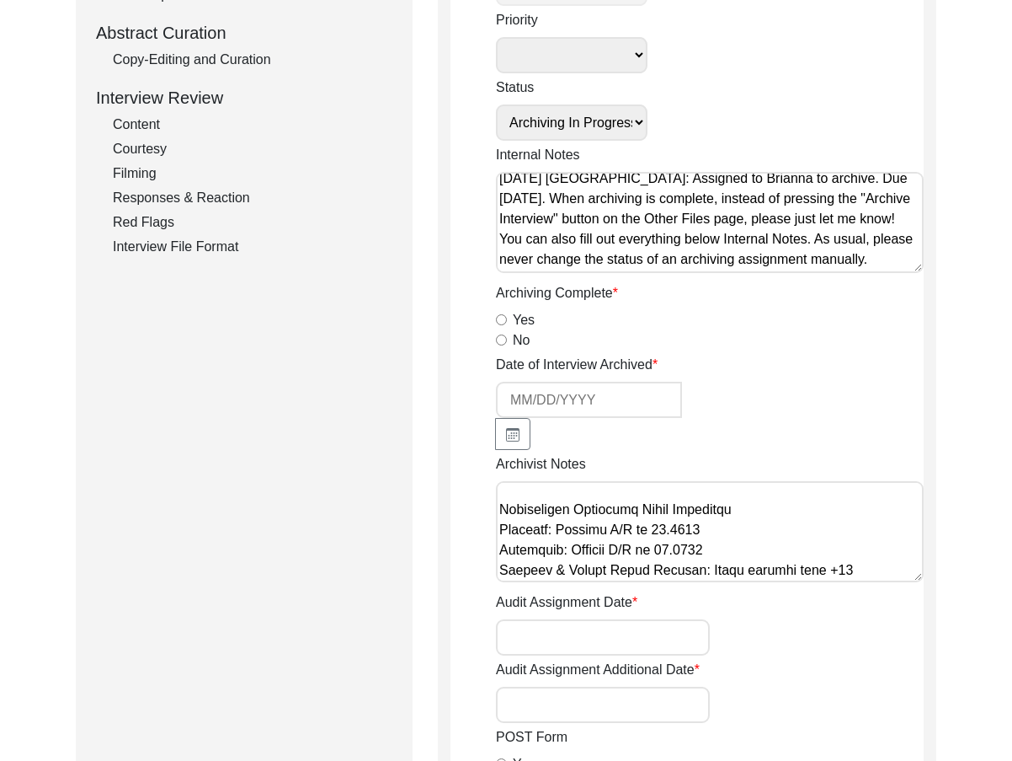
click at [775, 552] on textarea "Archivist Notes" at bounding box center [710, 531] width 428 height 101
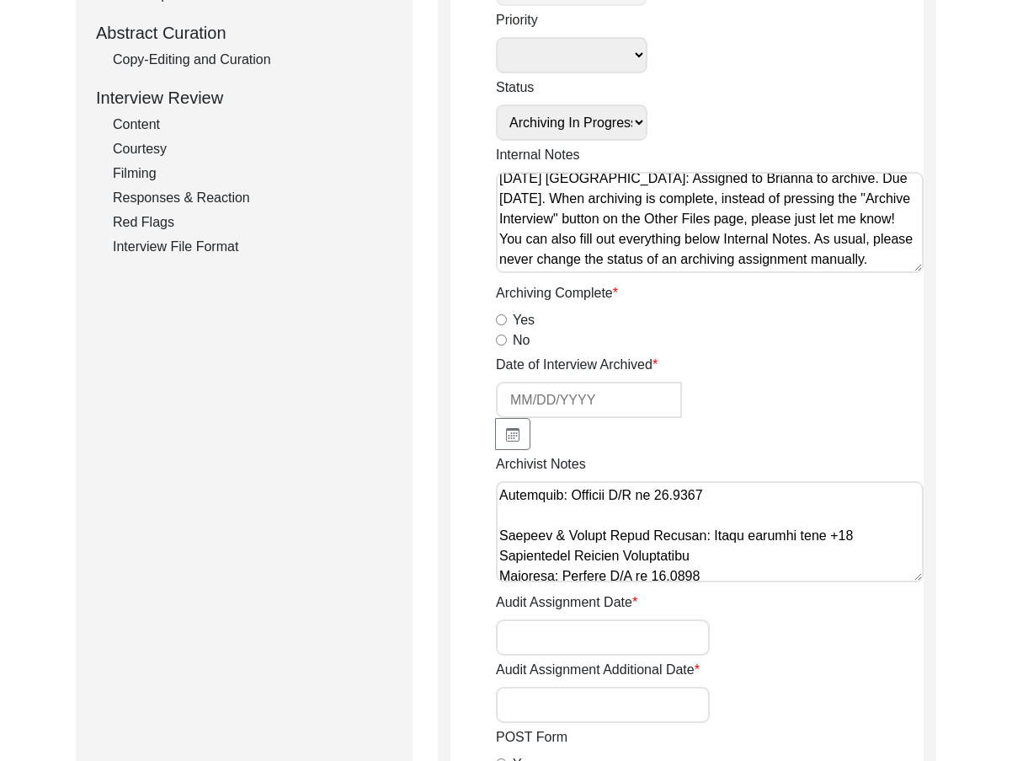
scroll to position [433, 0]
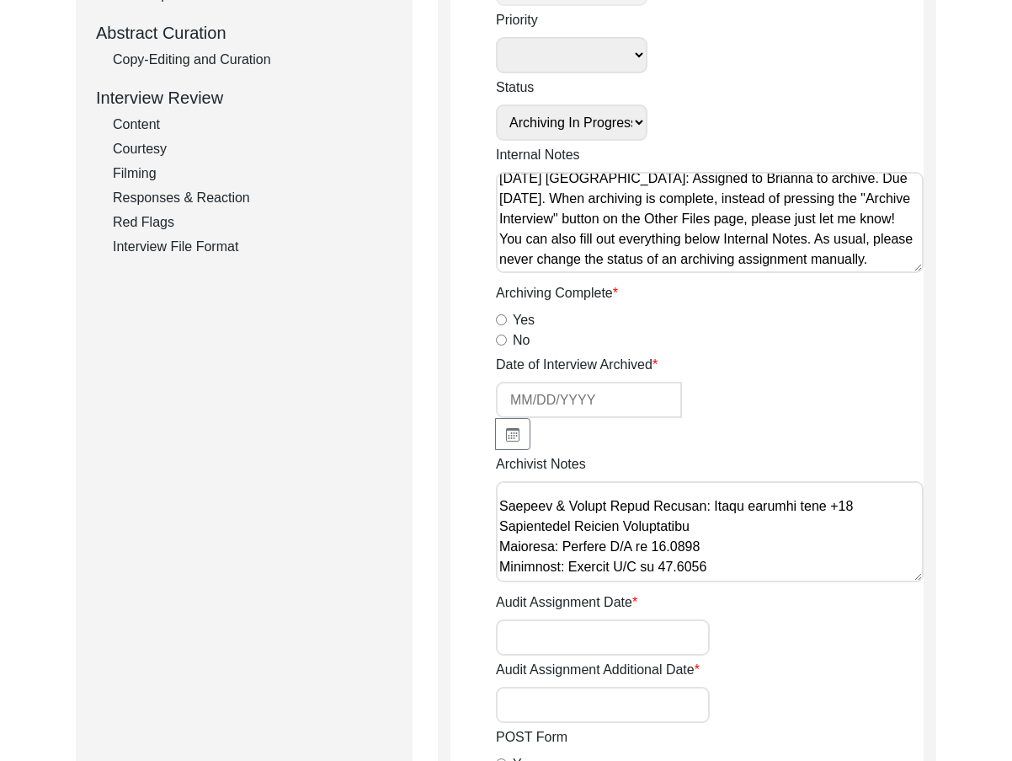
click at [498, 527] on textarea "Archivist Notes" at bounding box center [710, 531] width 428 height 101
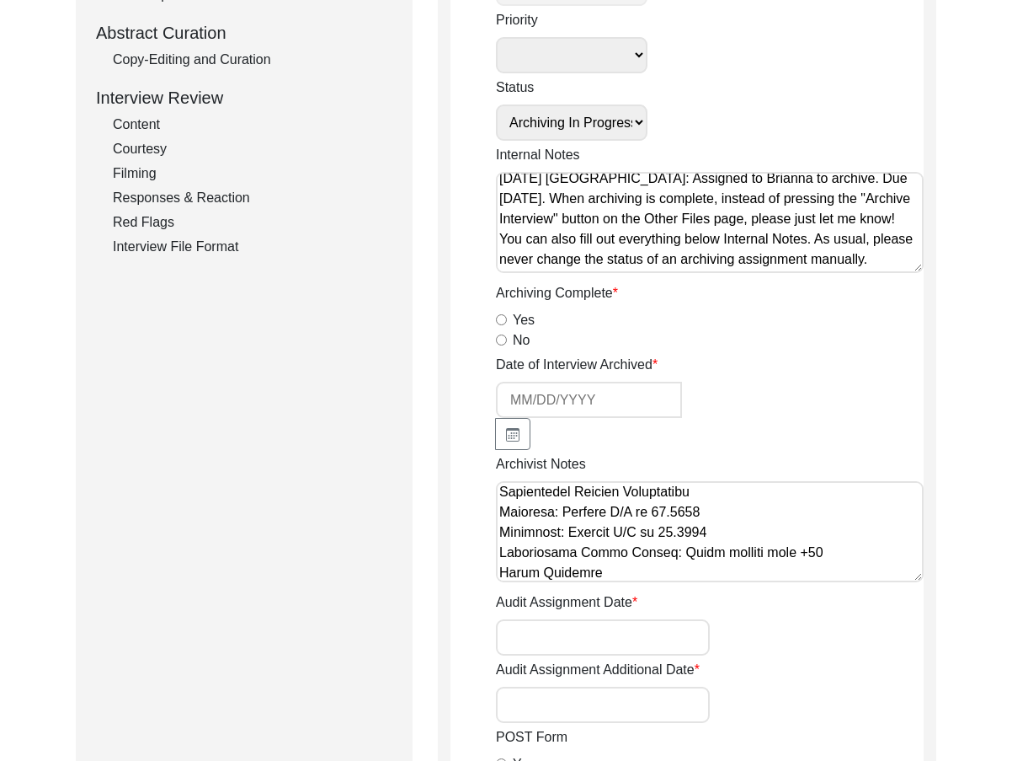
scroll to position [517, 0]
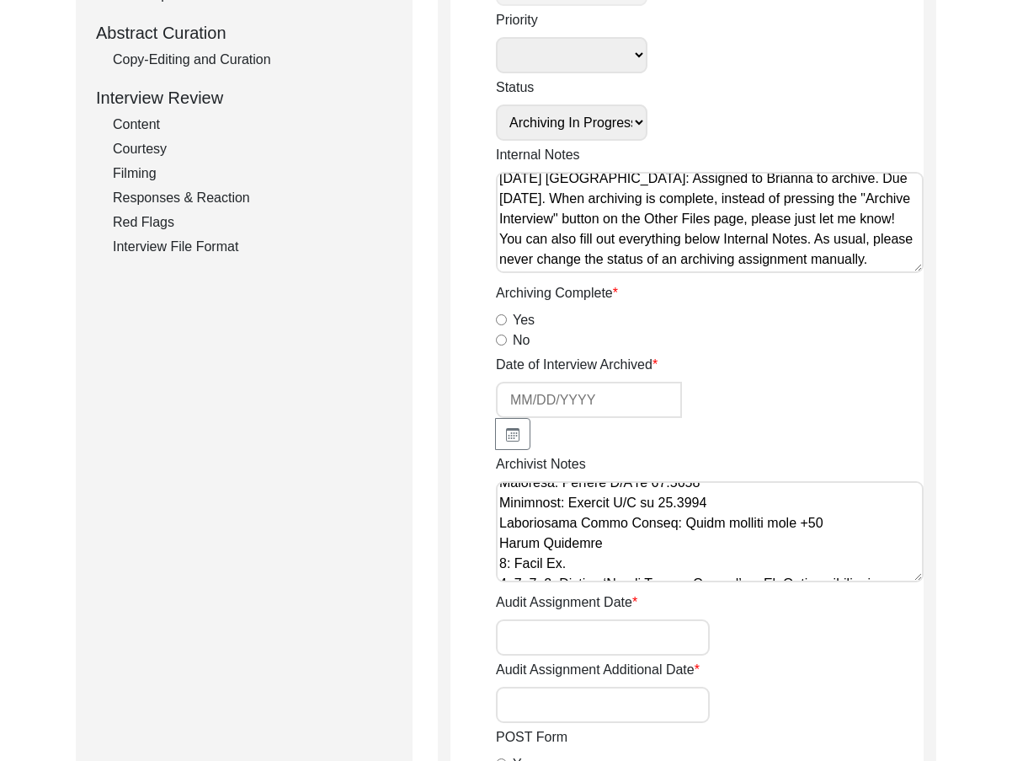
click at [499, 542] on textarea "Archivist Notes" at bounding box center [710, 531] width 428 height 101
click at [499, 526] on textarea "Archivist Notes" at bounding box center [710, 531] width 428 height 101
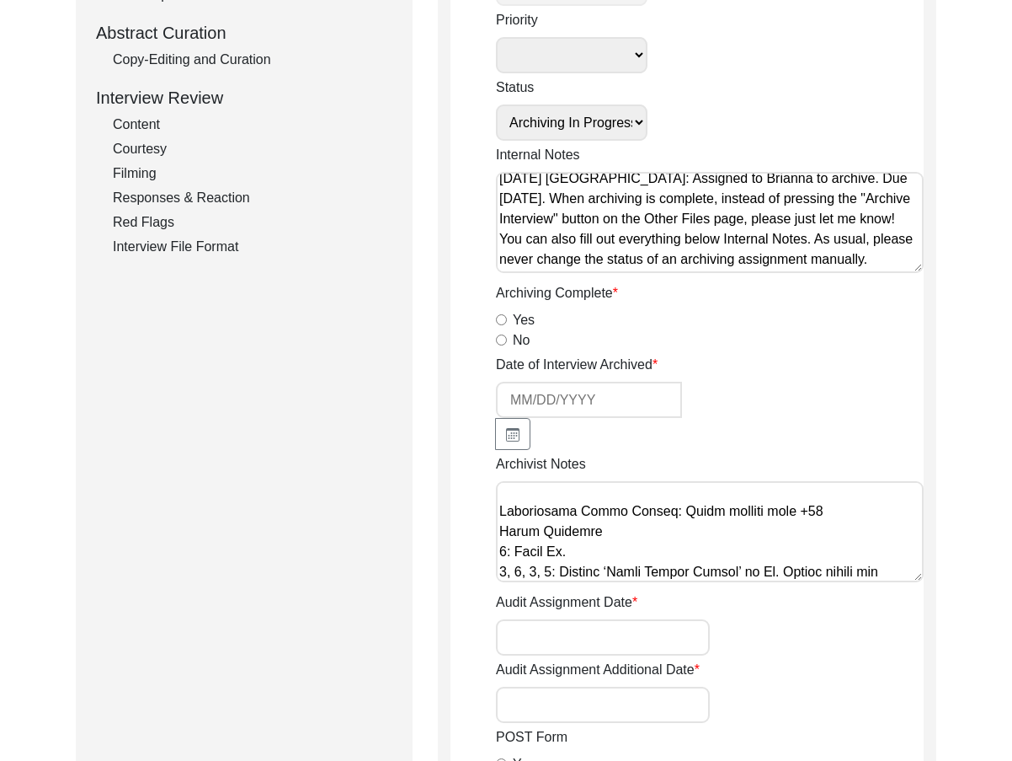
click at [499, 531] on textarea "Archivist Notes" at bounding box center [710, 531] width 428 height 101
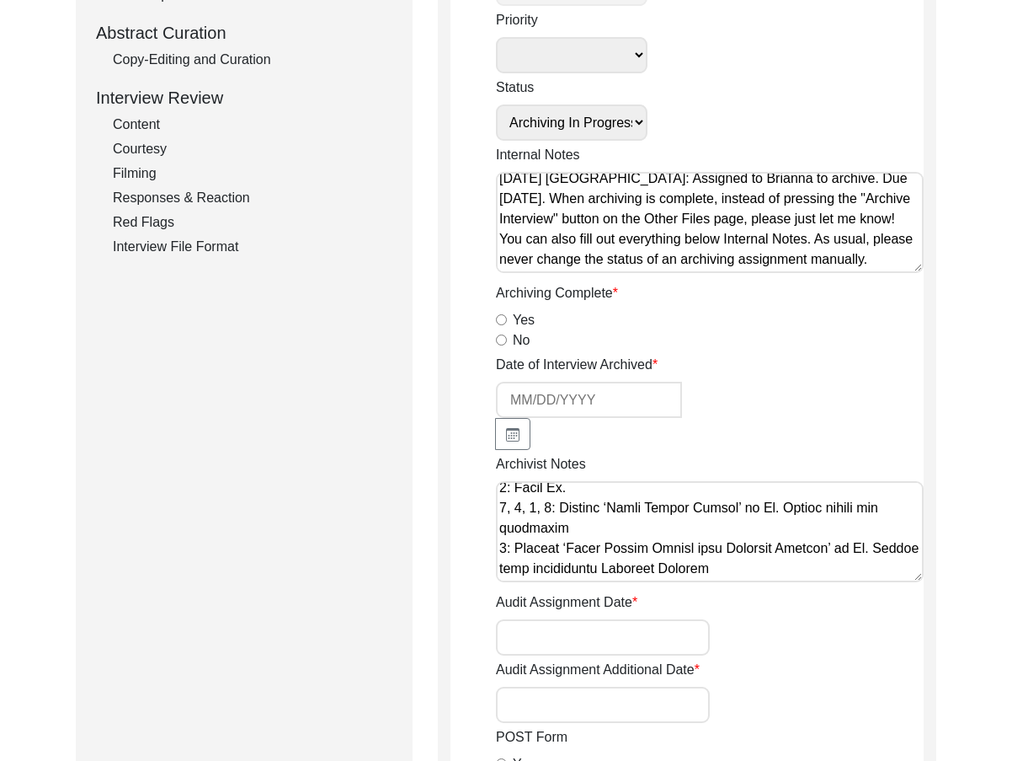
scroll to position [654, 0]
click at [527, 565] on textarea "Archivist Notes" at bounding box center [710, 531] width 428 height 101
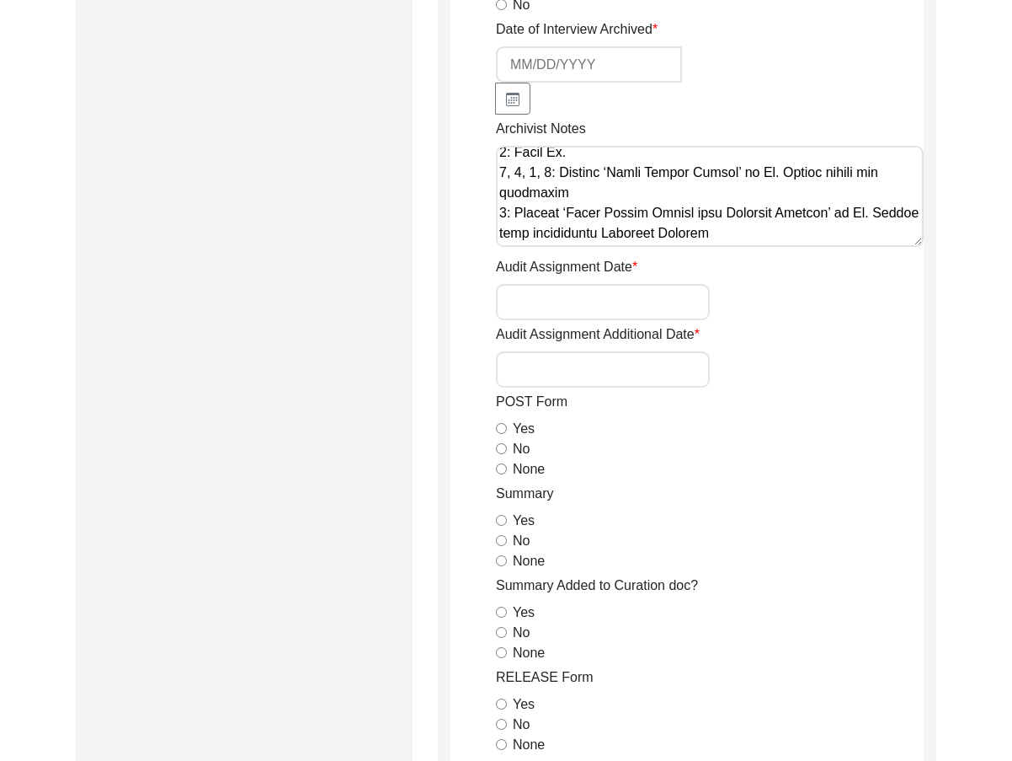
scroll to position [674, 0]
type textarea "September 8, 2025 Brianna: Archived. Meta-data edits below. Deleted extra space…"
click at [499, 462] on input "None" at bounding box center [501, 467] width 11 height 11
radio input "true"
click at [503, 514] on input "Yes" at bounding box center [501, 518] width 11 height 11
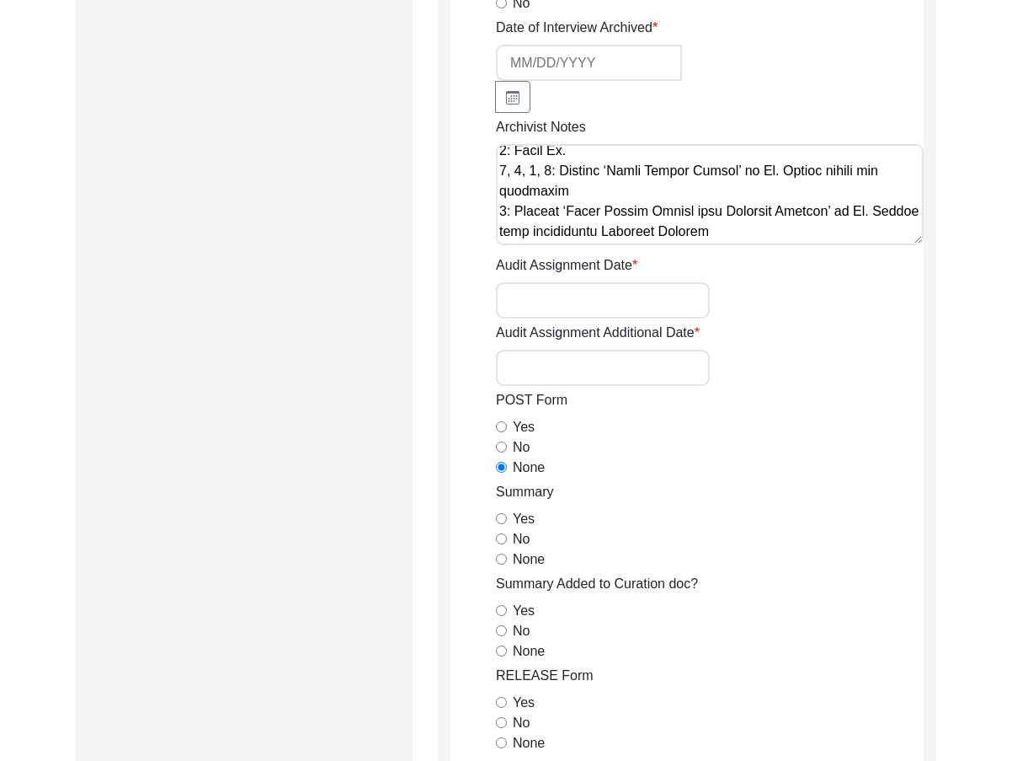
radio input "true"
click at [505, 646] on input "None" at bounding box center [501, 650] width 11 height 11
radio input "true"
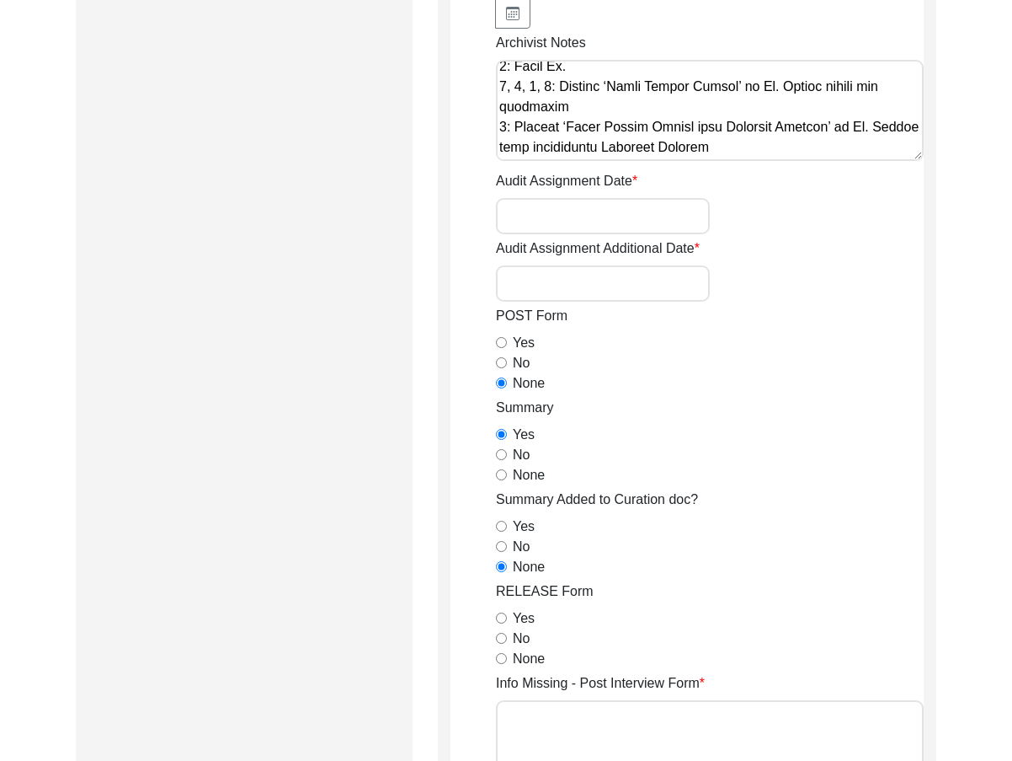
click at [501, 617] on input "Yes" at bounding box center [501, 617] width 11 height 11
radio input "true"
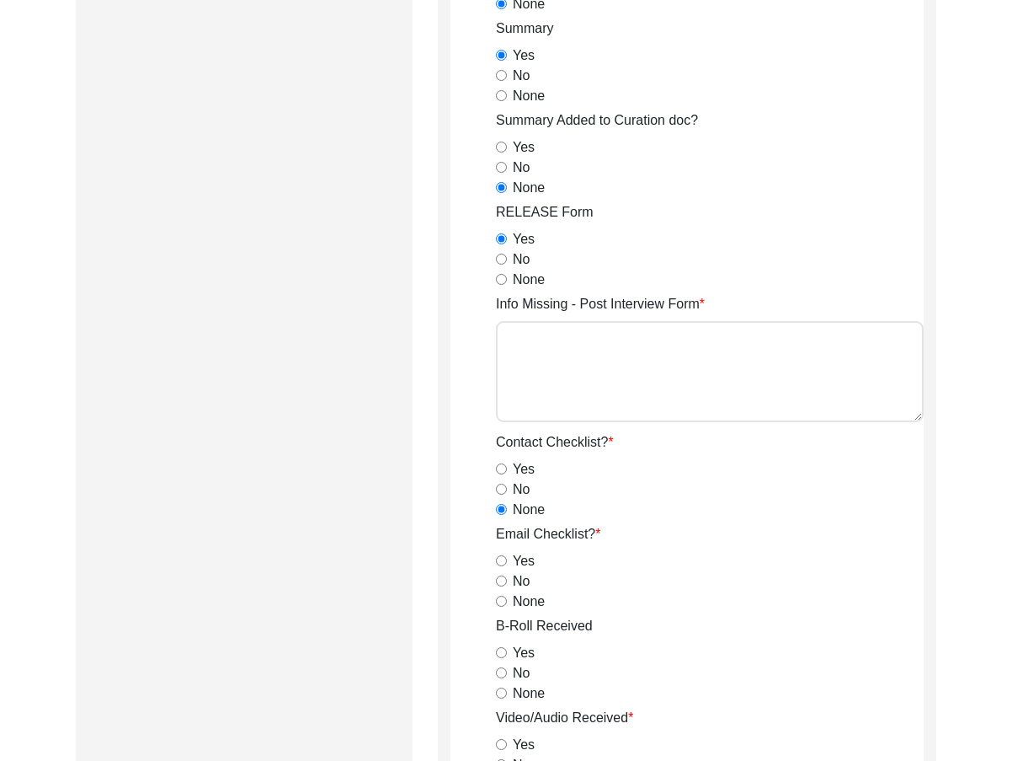
scroll to position [1179, 0]
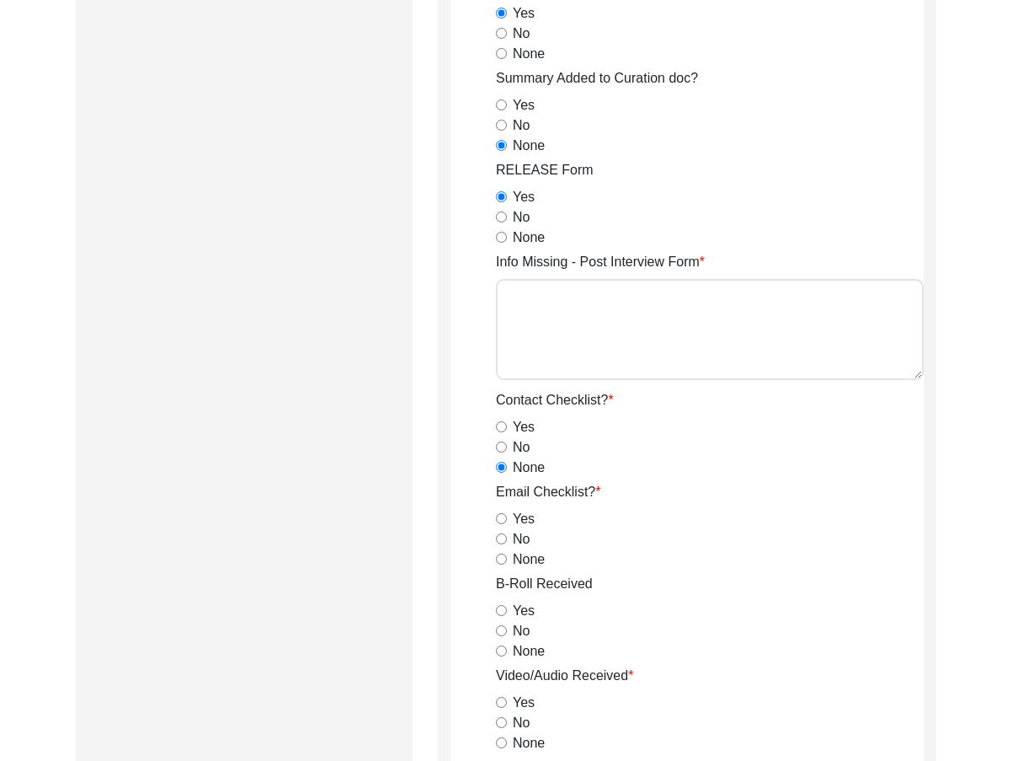
click at [504, 563] on input "None" at bounding box center [501, 558] width 11 height 11
radio input "true"
click at [502, 604] on div "Yes" at bounding box center [710, 611] width 428 height 20
click at [502, 609] on input "Yes" at bounding box center [501, 610] width 11 height 11
radio input "true"
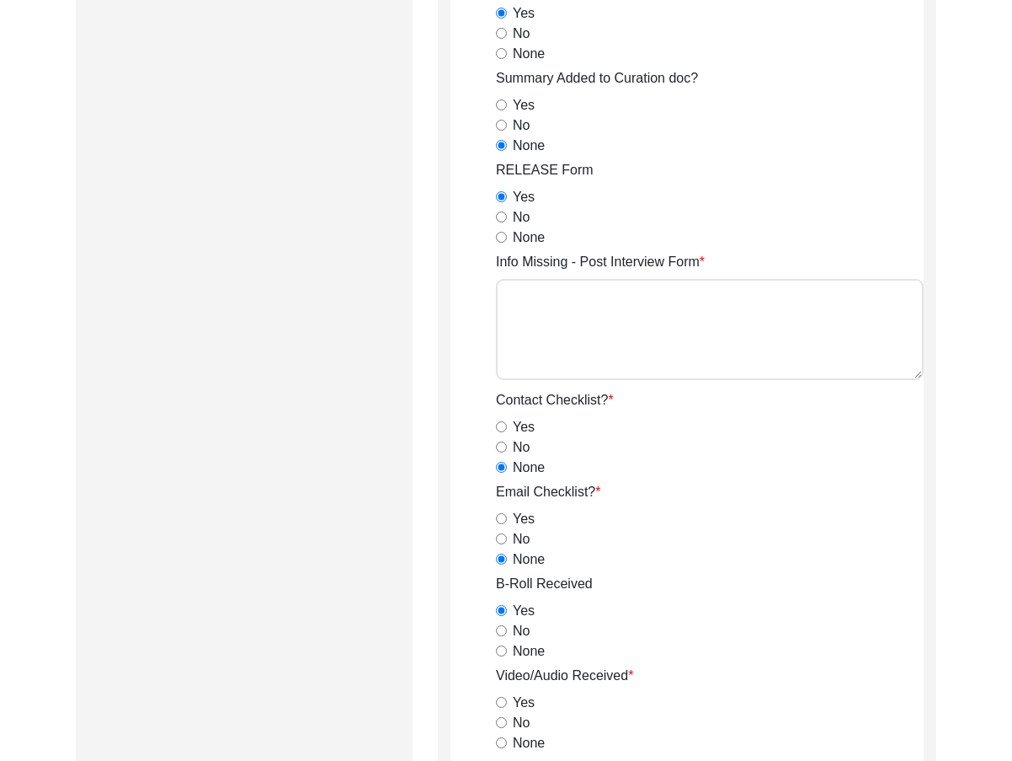
click at [504, 691] on div "Video/Audio Received Yes No None" at bounding box center [710, 709] width 428 height 88
click at [506, 697] on div "Yes" at bounding box center [710, 702] width 428 height 20
click at [504, 704] on input "Yes" at bounding box center [501, 702] width 11 height 11
radio input "true"
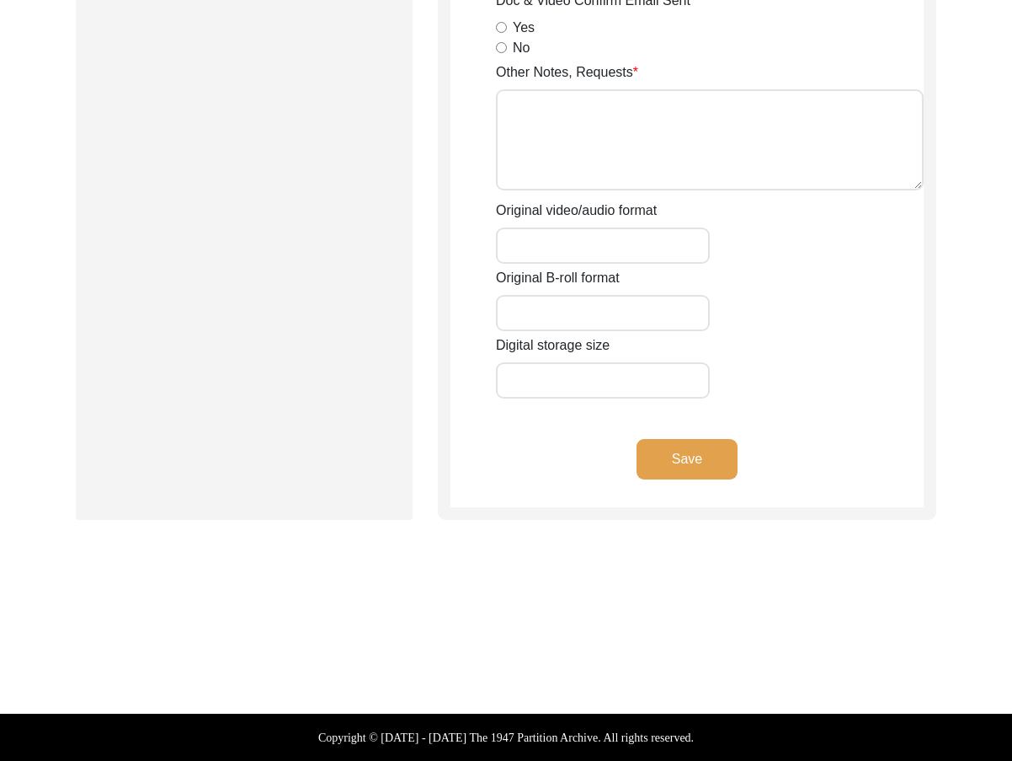
click at [661, 470] on button "Save" at bounding box center [687, 459] width 101 height 40
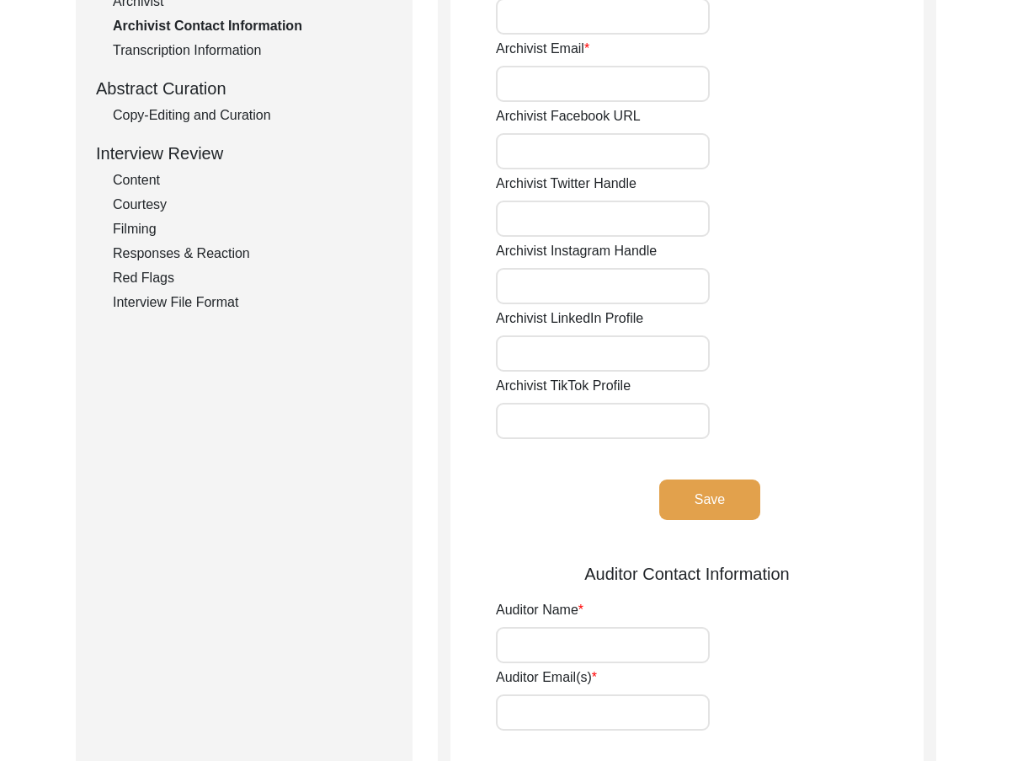
scroll to position [24, 0]
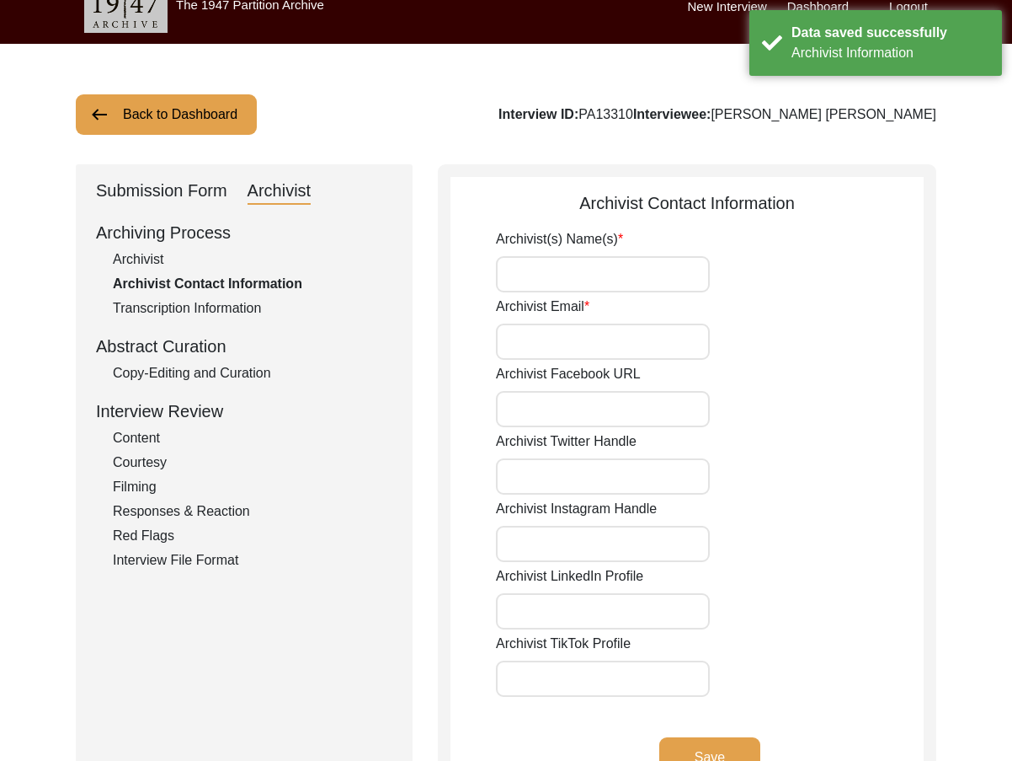
click at [564, 286] on input "Archivist(s) Name(s)" at bounding box center [603, 274] width 214 height 36
type input "[PERSON_NAME]"
type input "briannapollock59@gmail.com"
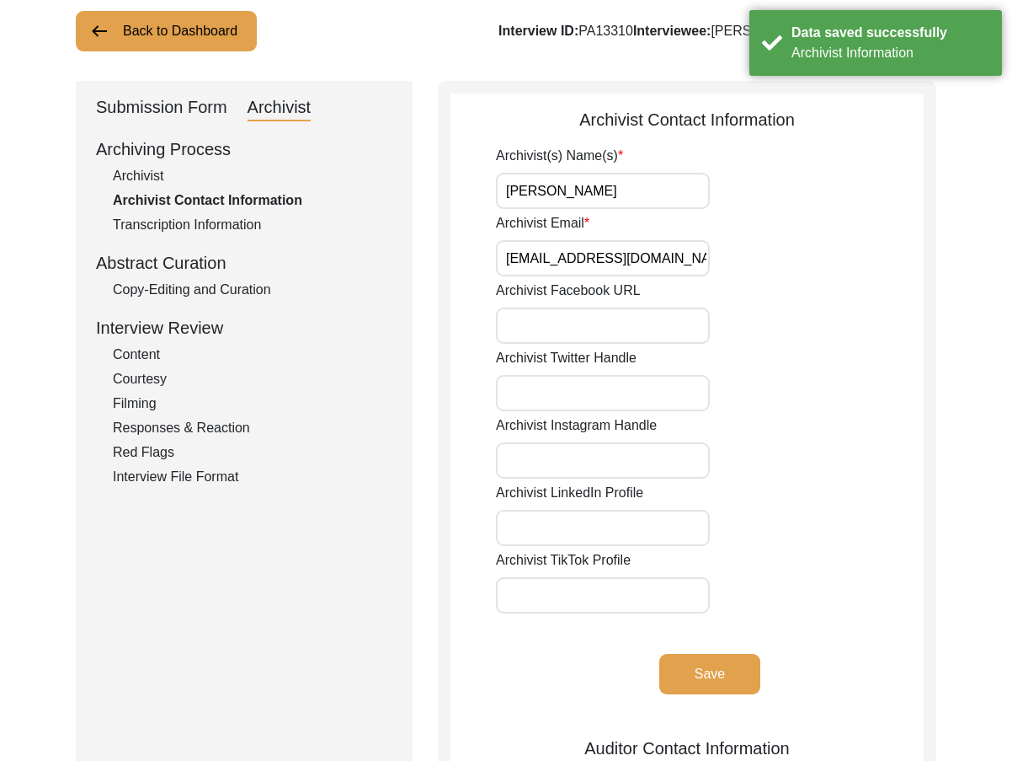
scroll to position [108, 0]
click at [701, 645] on div "Archivist(s) Name(s) Brianna Pollock Archivist Email Archivist Facebook URL Arc…" at bounding box center [710, 433] width 428 height 576
click at [704, 667] on button "Save" at bounding box center [710, 673] width 101 height 40
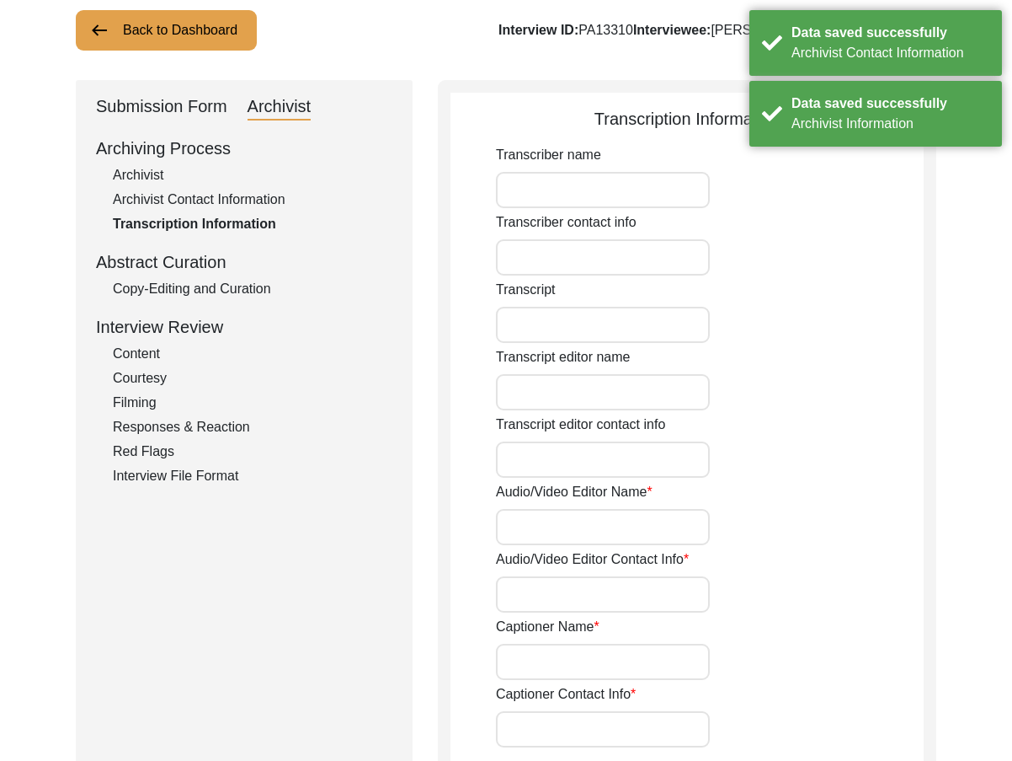
click at [187, 116] on div "Submission Form" at bounding box center [161, 106] width 131 height 27
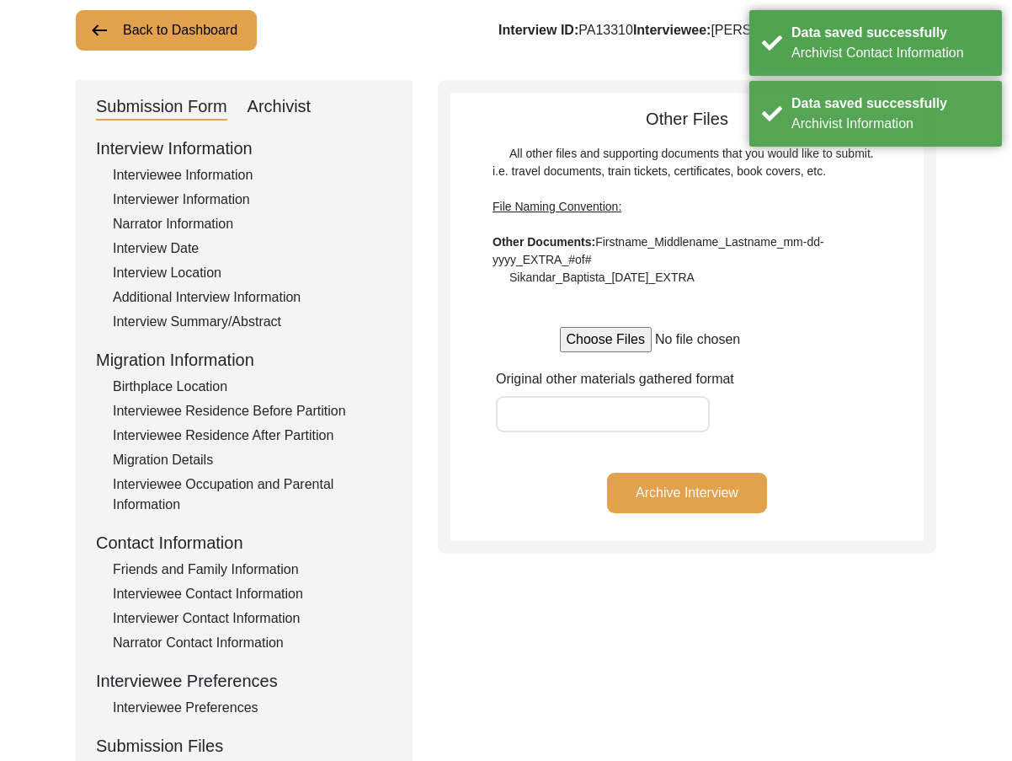
click at [147, 54] on div "Back to Dashboard Interview ID: PA13310 Interviewee: Abdul Rehman Mangat Submis…" at bounding box center [506, 478] width 1012 height 1036
click at [148, 40] on button "Back to Dashboard" at bounding box center [166, 30] width 181 height 40
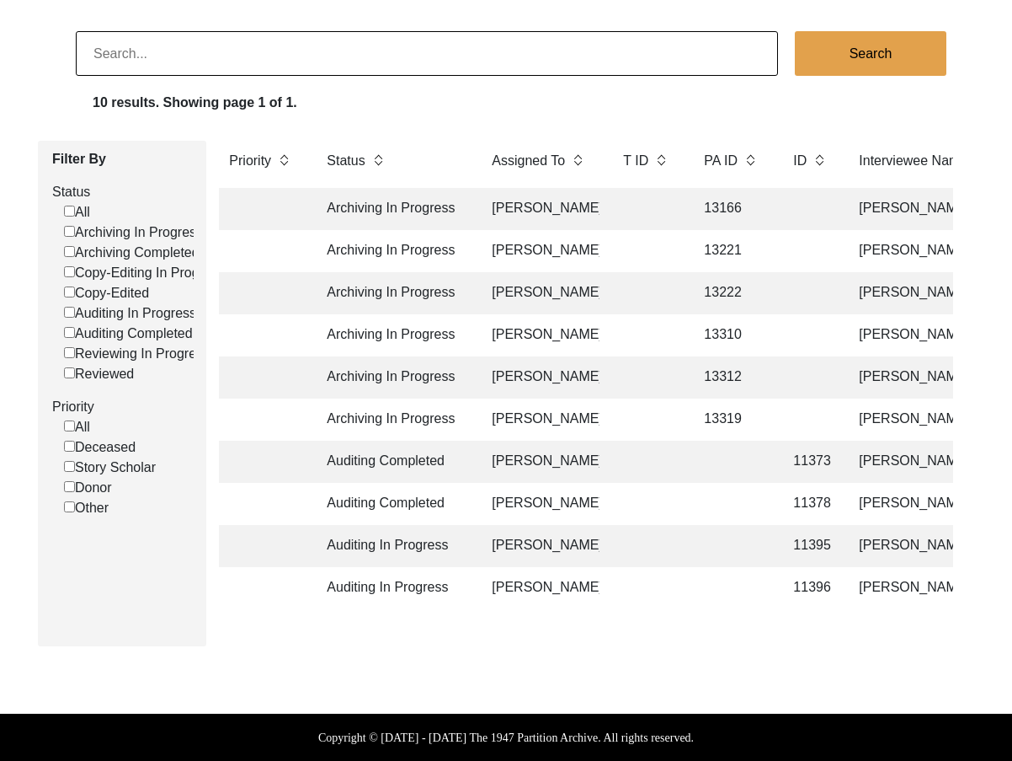
click at [356, 332] on td "Archiving In Progress" at bounding box center [393, 335] width 152 height 42
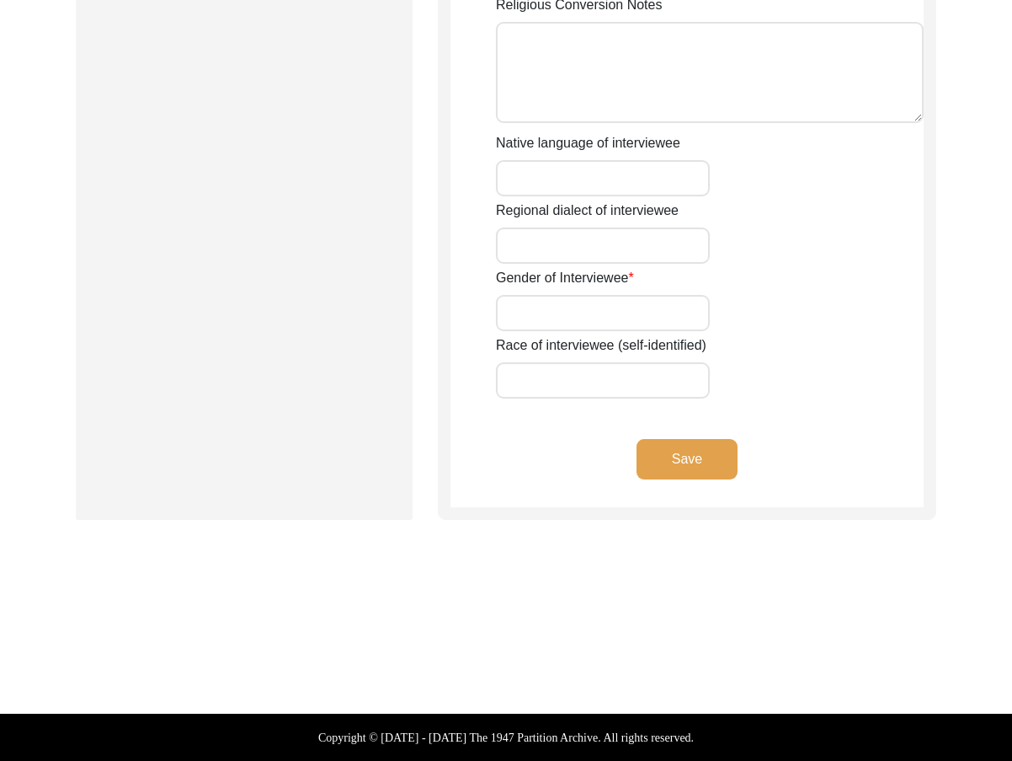
type input "Mr."
type input "[PERSON_NAME]"
type input "Rehman"
type input "[PERSON_NAME]"
type input "[PERSON_NAME] [PERSON_NAME]"
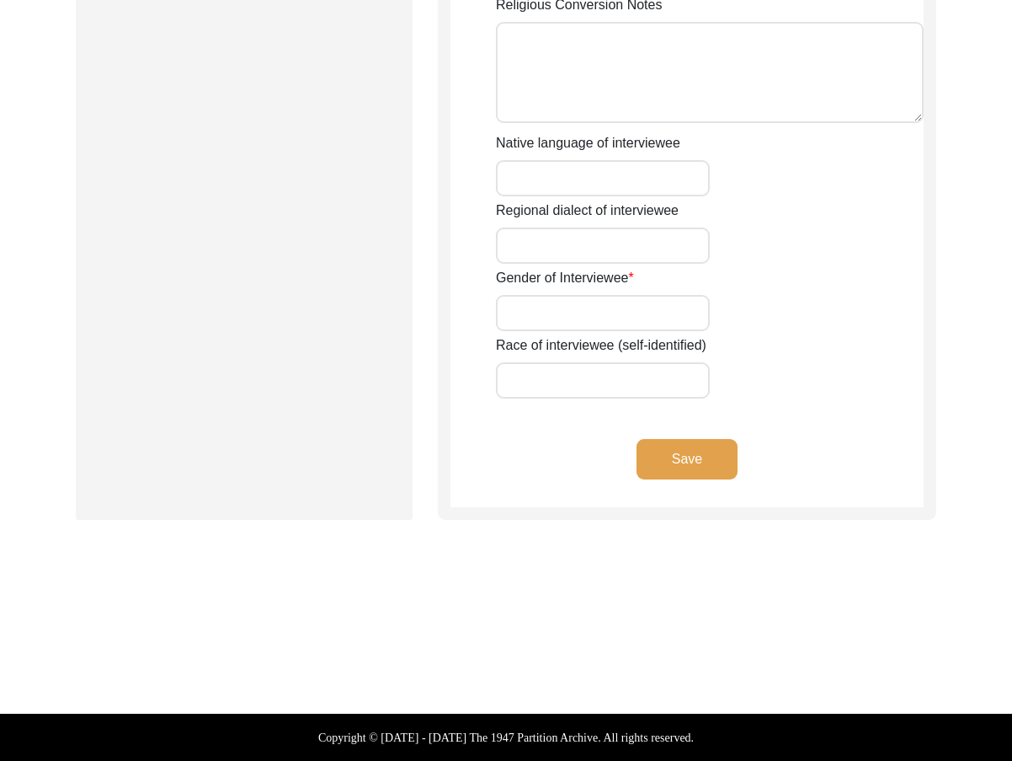
type input "N/A"
type input "[PERSON_NAME]"
type input "1940"
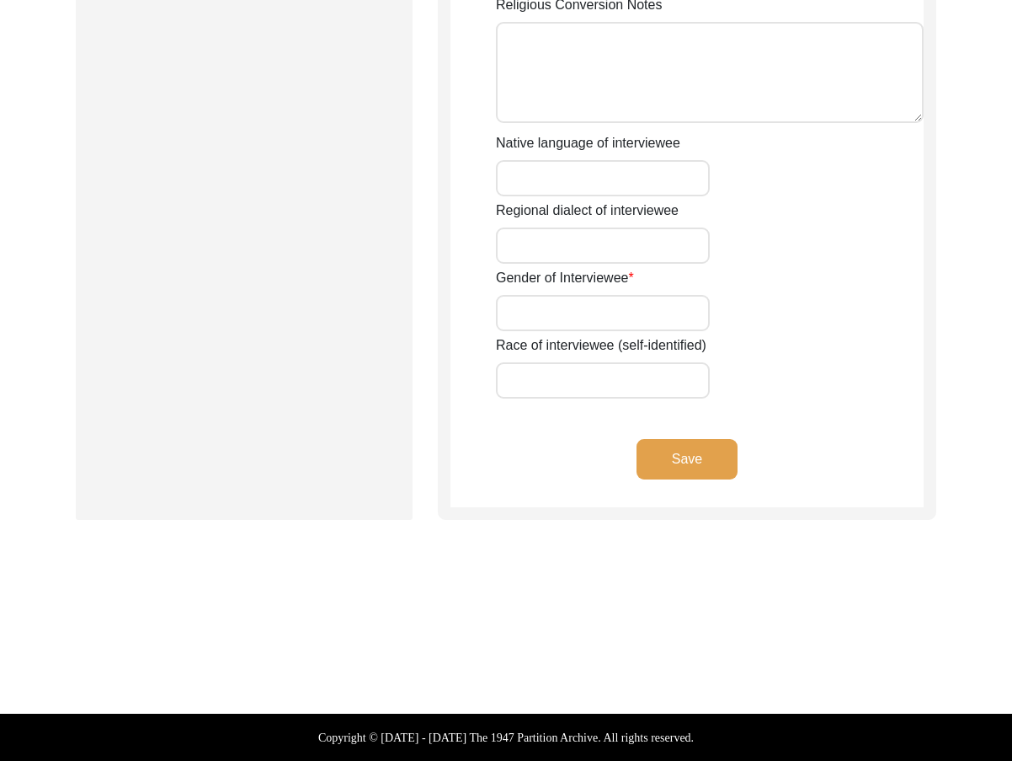
type input "85"
type input "[DEMOGRAPHIC_DATA]"
type input "N/A"
type textarea "N/A"
type input "Punjabi"
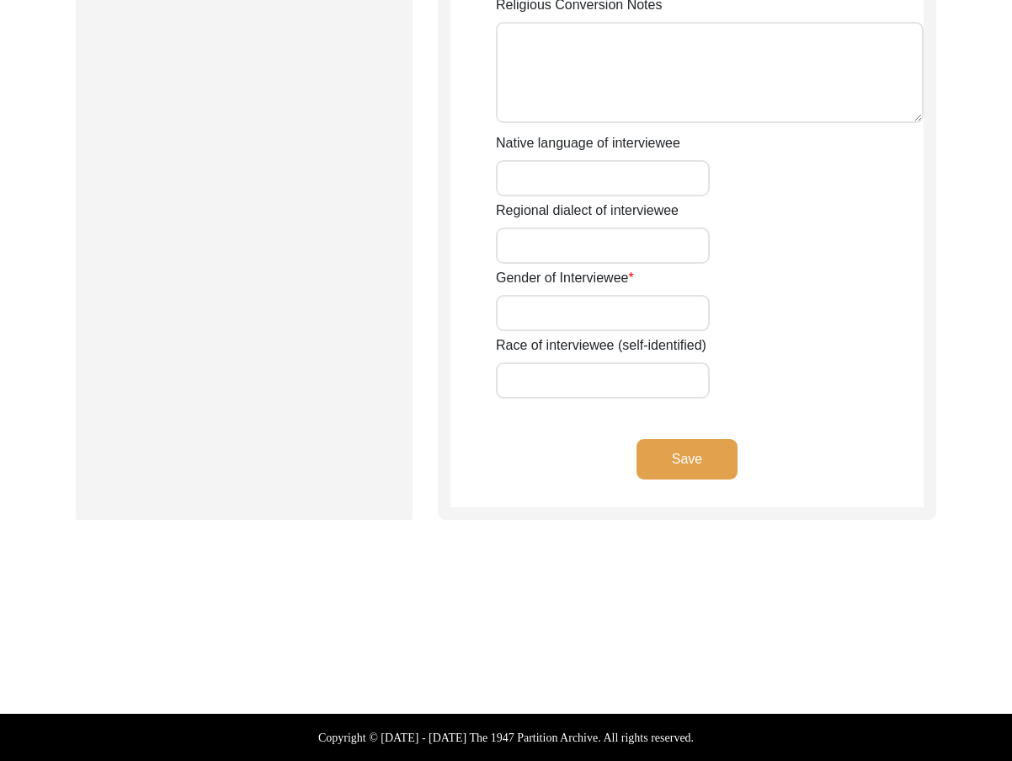
type input "Malwai"
type input "[DEMOGRAPHIC_DATA]"
type input "Jut [PERSON_NAME]"
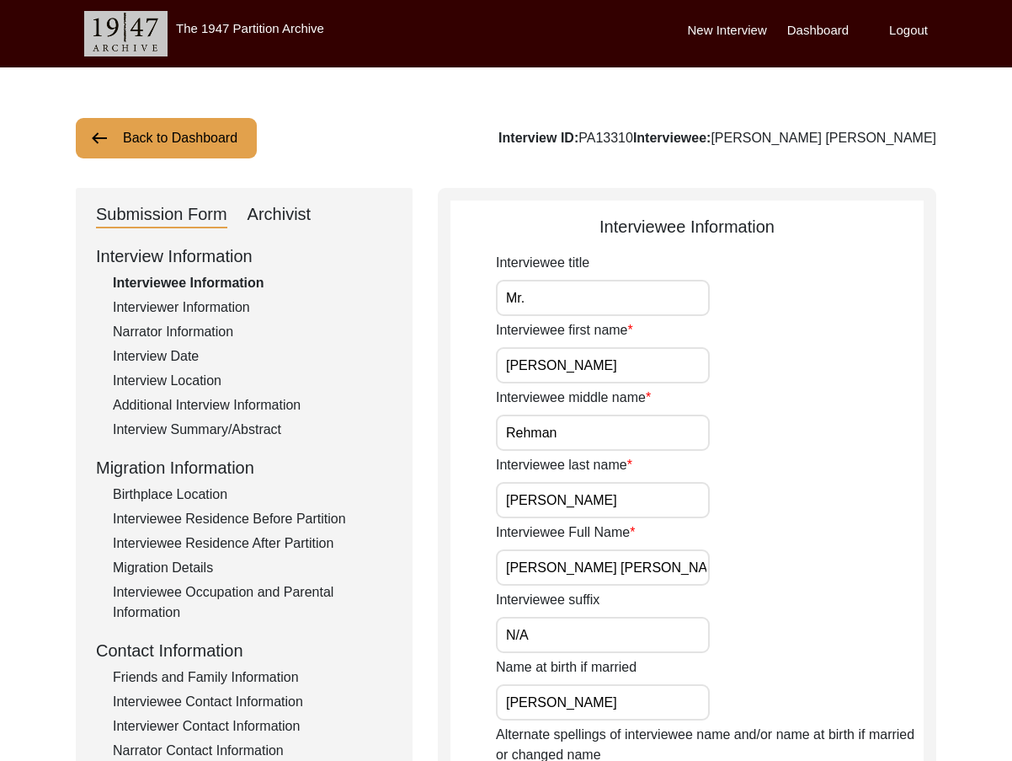
click at [291, 223] on div "Archivist" at bounding box center [280, 214] width 64 height 27
select select "442"
select select "Archiving In Progress"
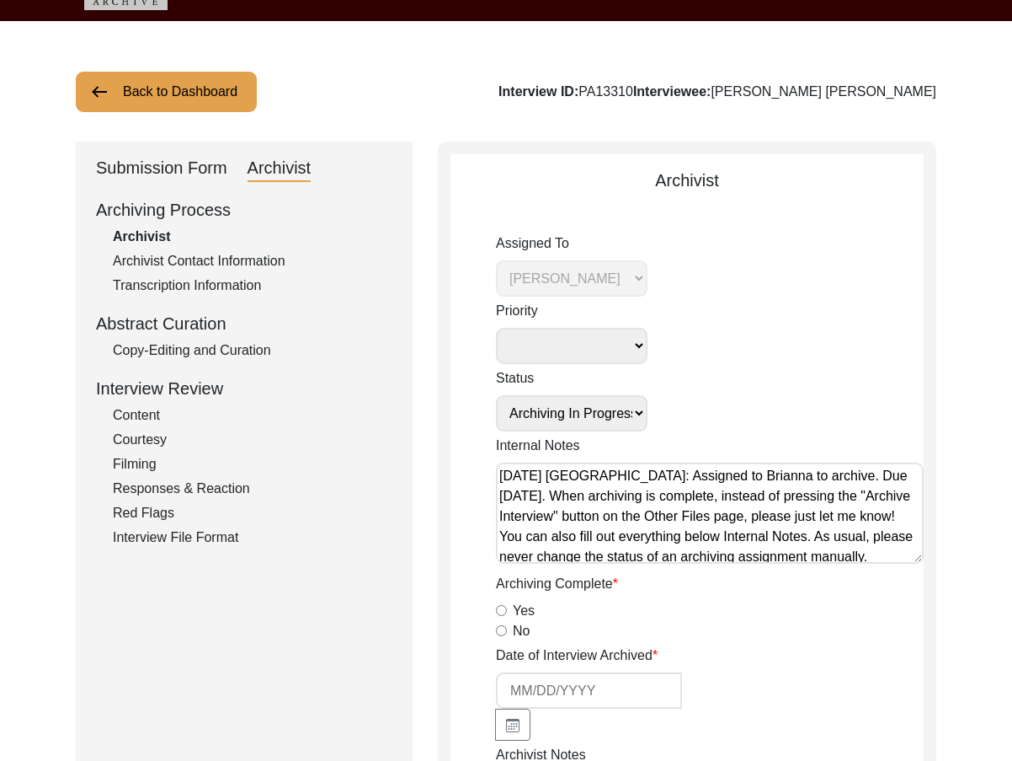
scroll to position [84, 0]
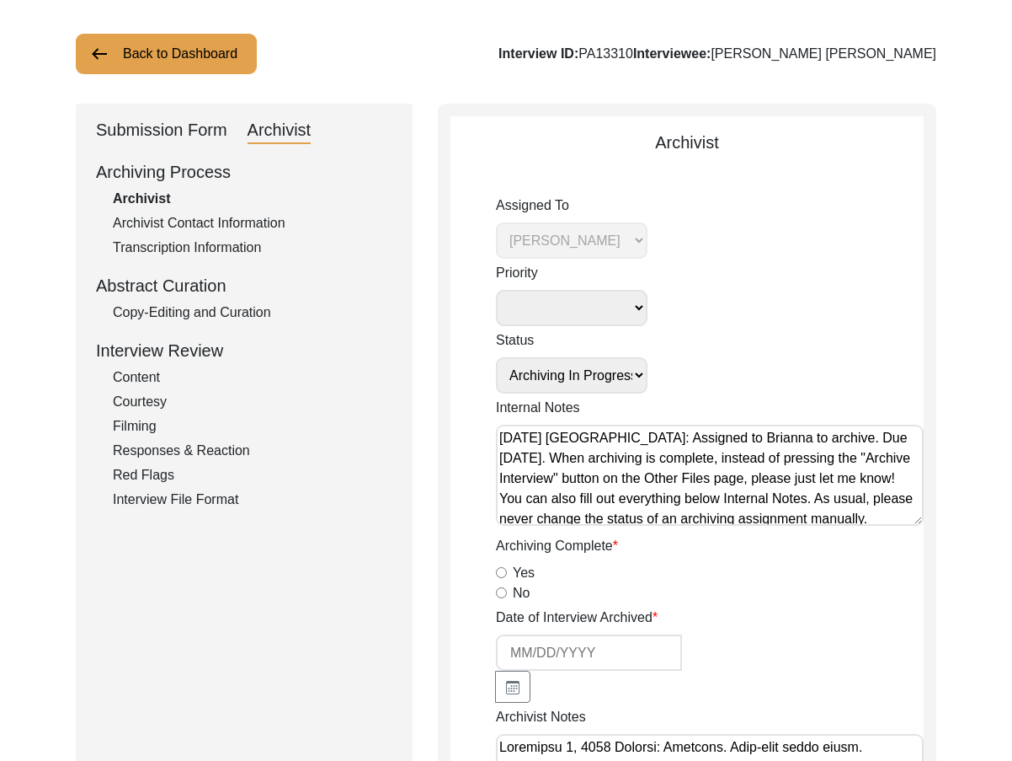
click at [502, 576] on input "Yes" at bounding box center [501, 572] width 11 height 11
radio input "true"
click at [510, 671] on div at bounding box center [603, 668] width 214 height 68
click at [510, 677] on button "button" at bounding box center [512, 686] width 35 height 32
select select "9"
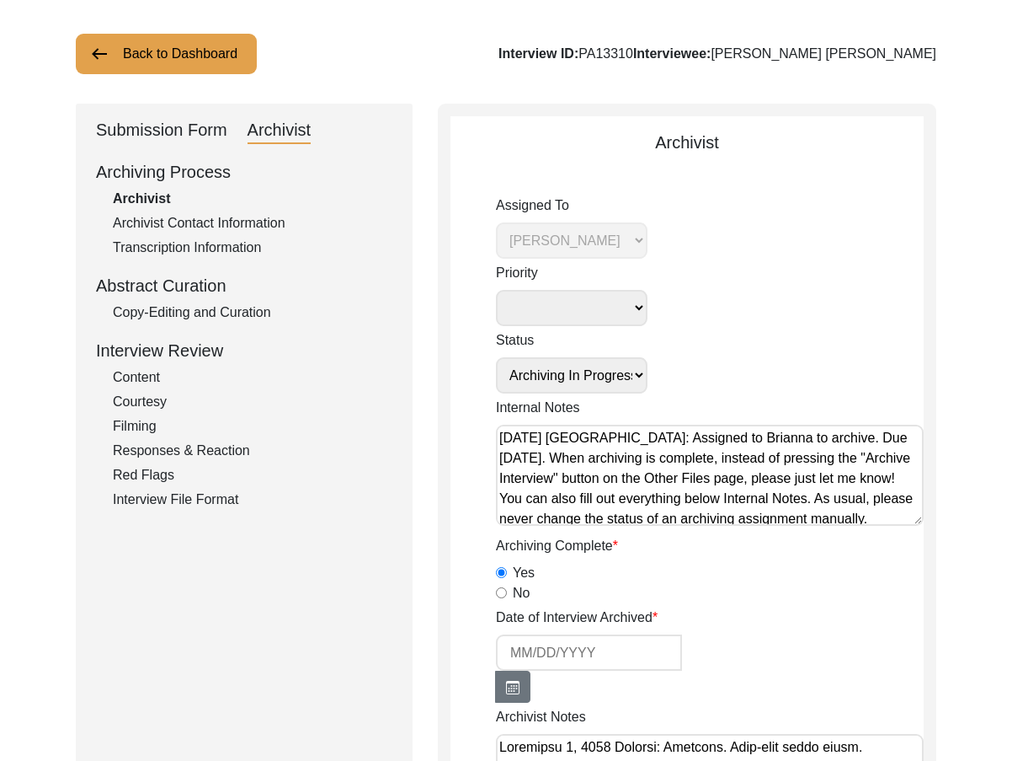
select select "2025"
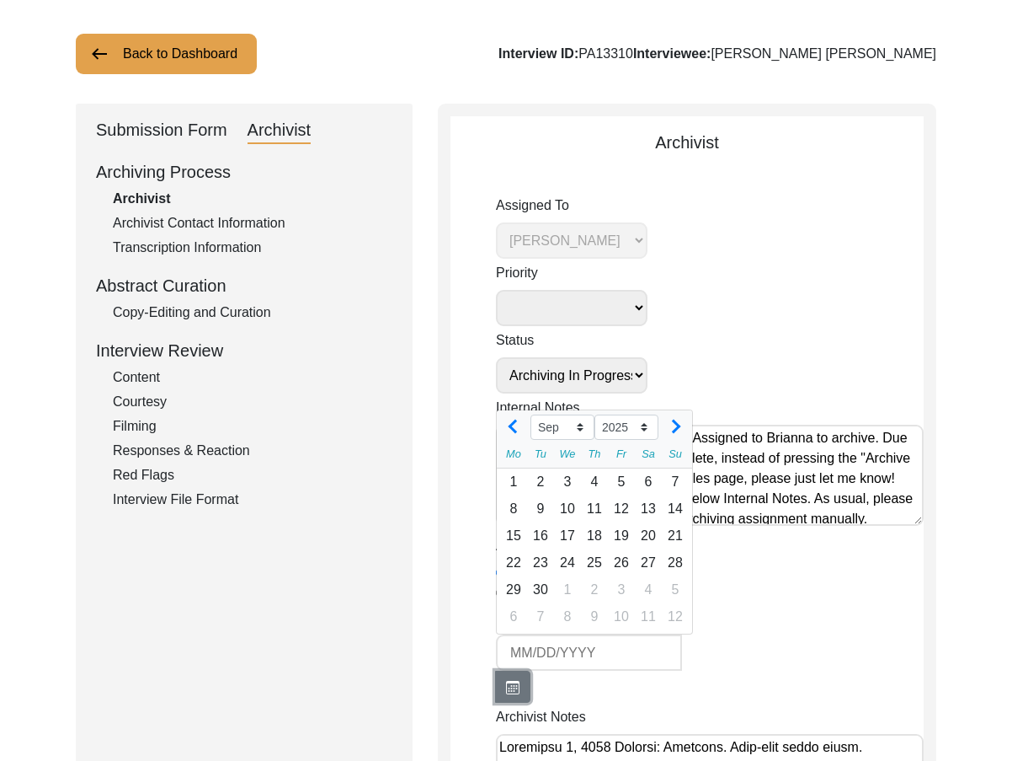
click at [510, 677] on button "button" at bounding box center [512, 686] width 35 height 32
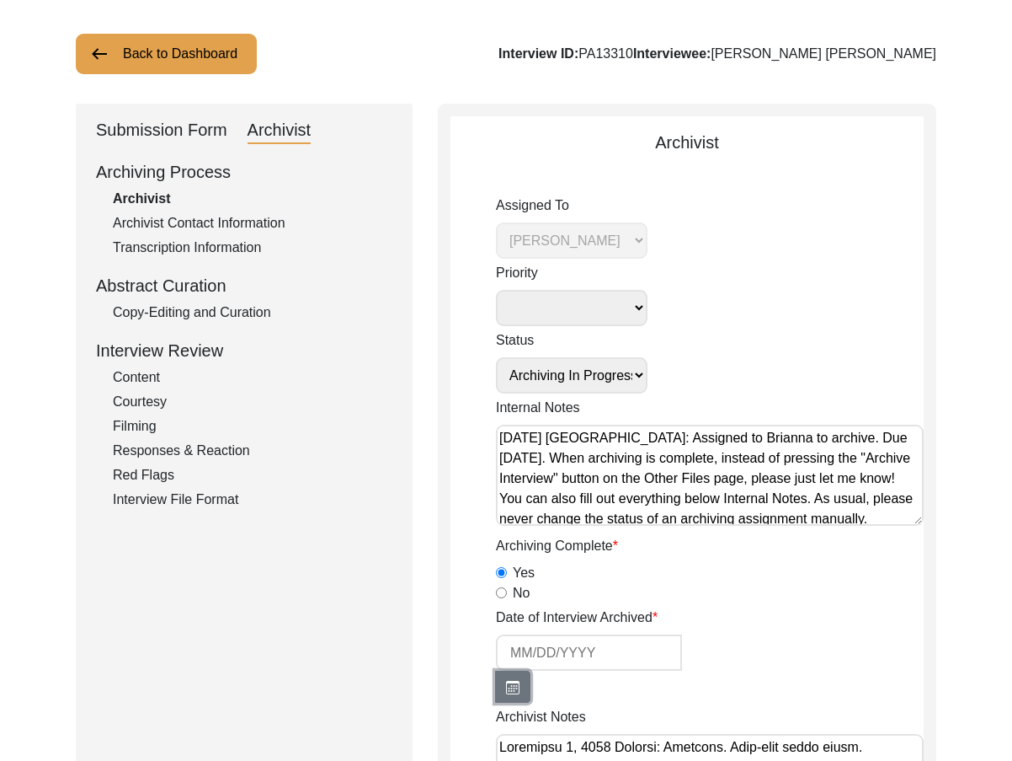
click at [510, 677] on button "button" at bounding box center [512, 686] width 35 height 32
select select "9"
select select "2025"
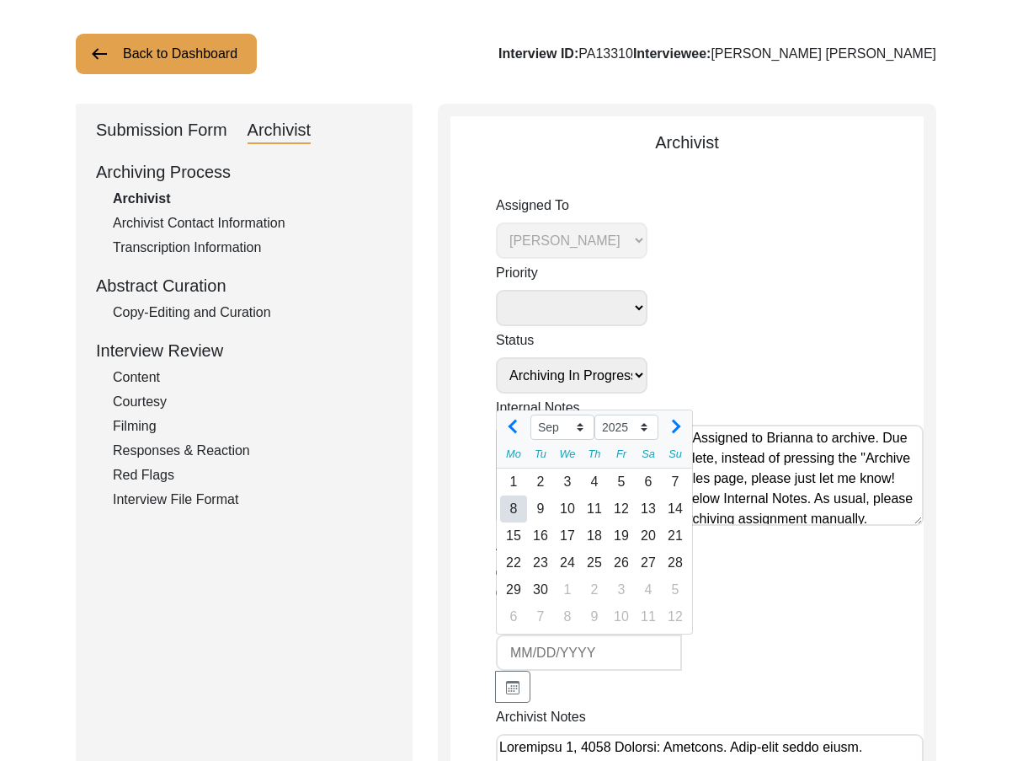
click at [517, 515] on div "8" at bounding box center [513, 508] width 27 height 27
type input "9/8/2025"
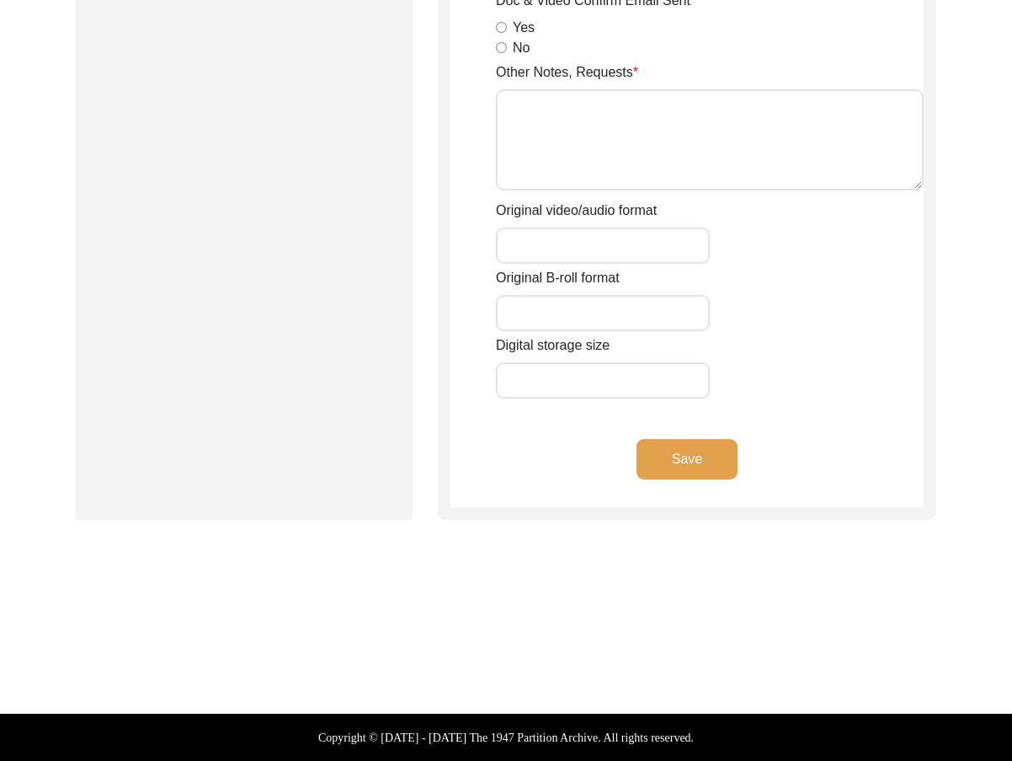
click at [660, 452] on button "Save" at bounding box center [687, 459] width 101 height 40
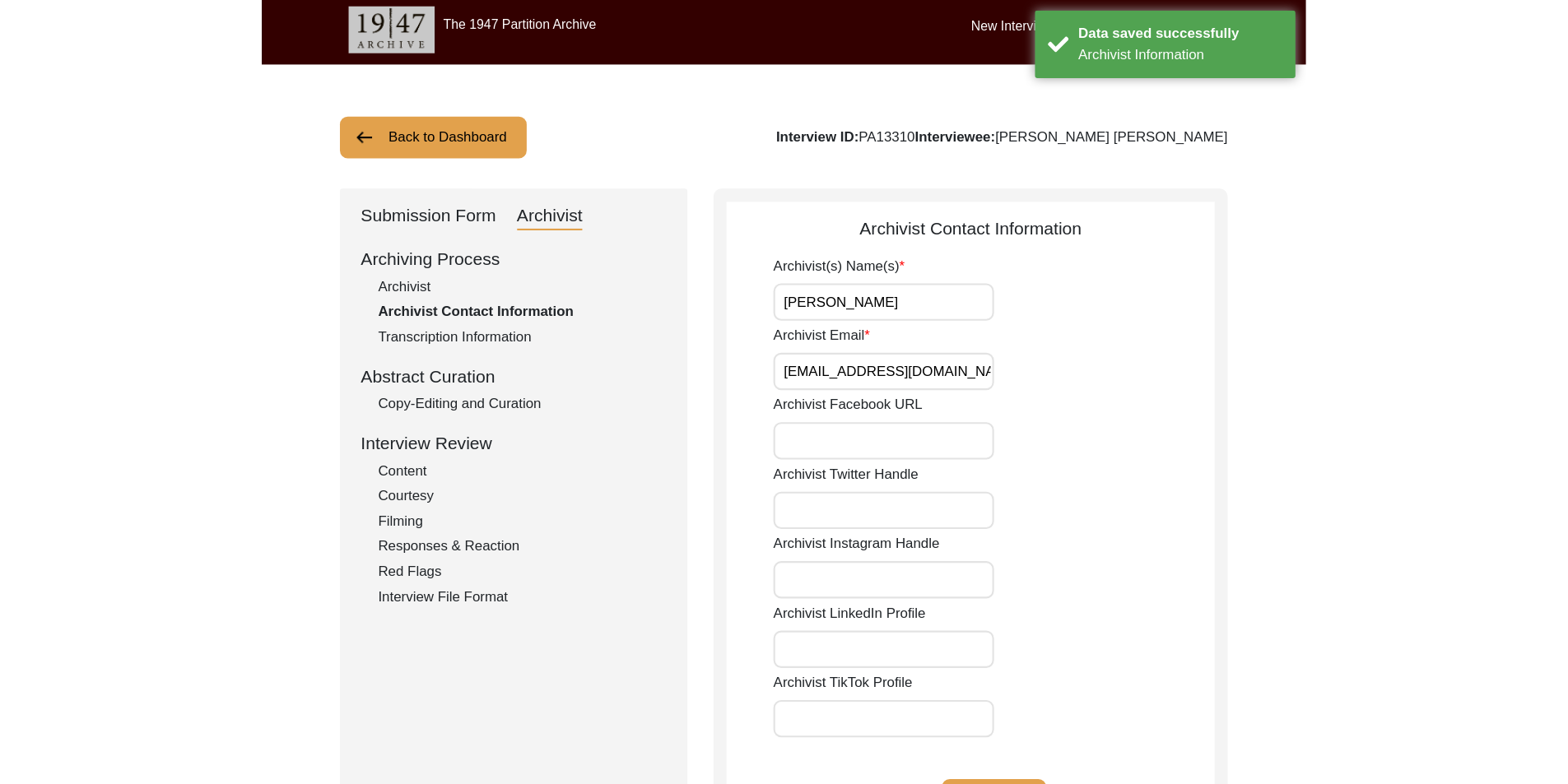
scroll to position [0, 0]
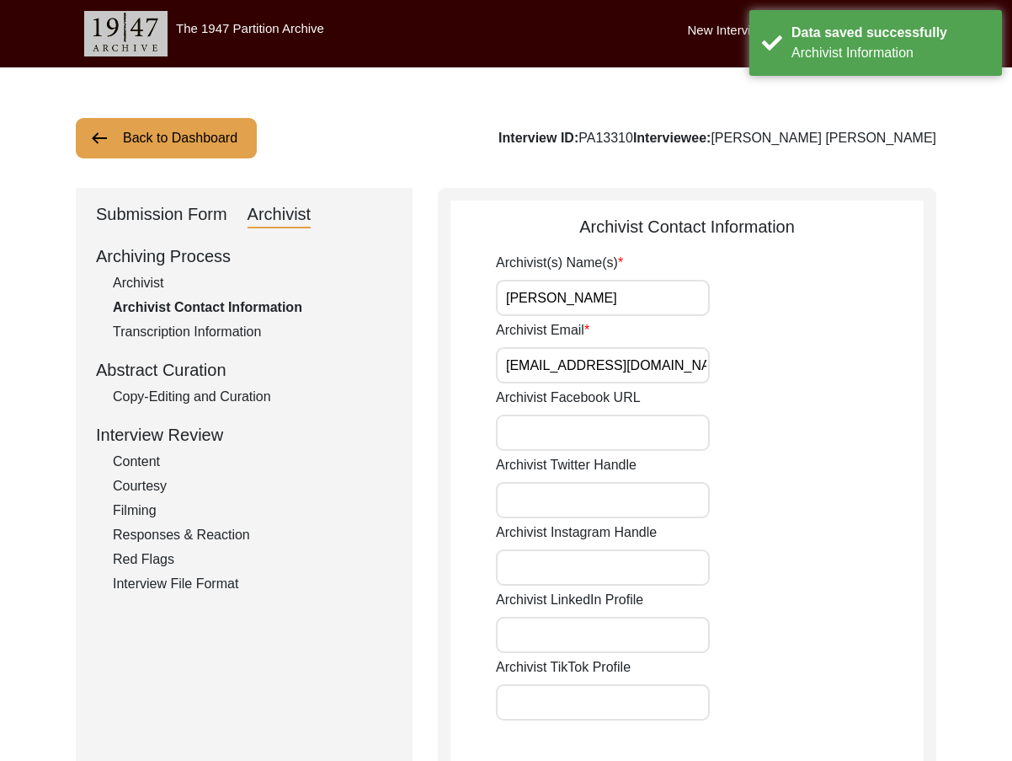
click at [209, 222] on div "Submission Form" at bounding box center [161, 214] width 131 height 27
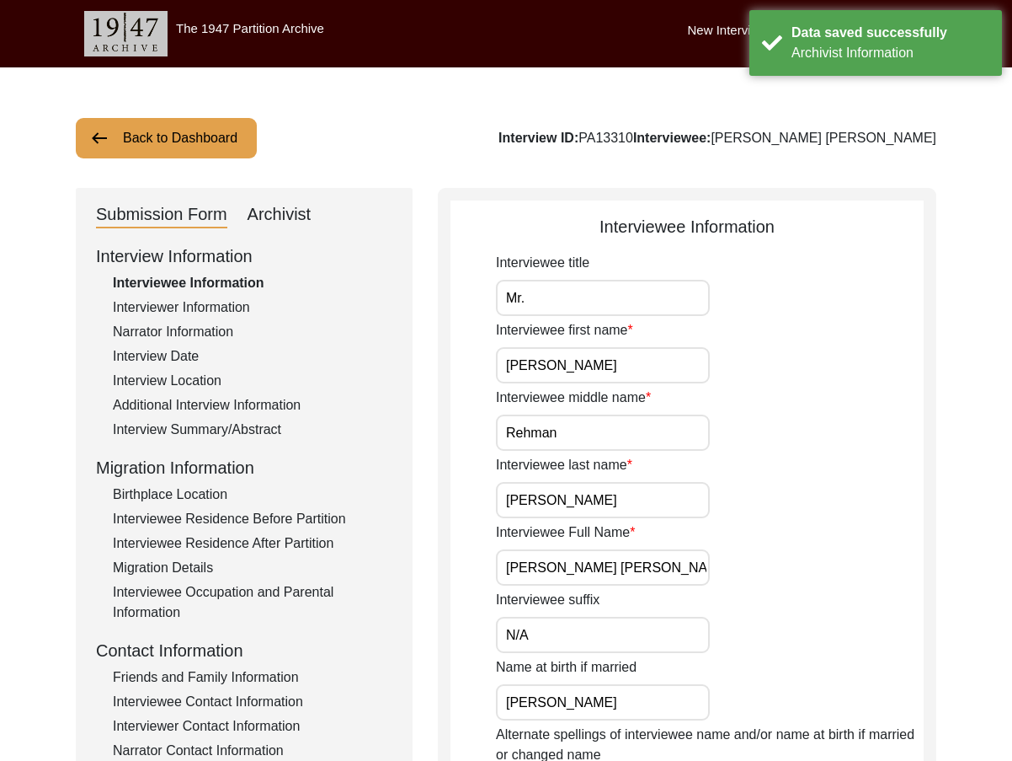
click at [211, 435] on div "Interview Summary/Abstract" at bounding box center [253, 429] width 280 height 20
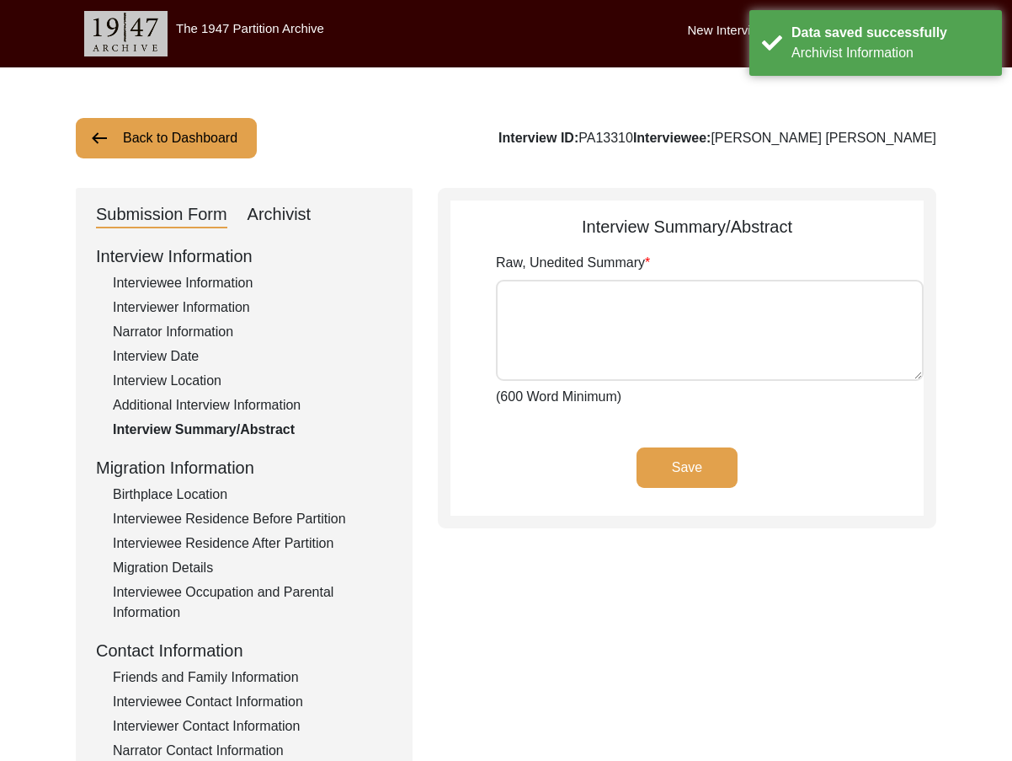
type textarea "[PERSON_NAME] [PERSON_NAME] [PERSON_NAME] Son of Gaami, [PERSON_NAME] was born …"
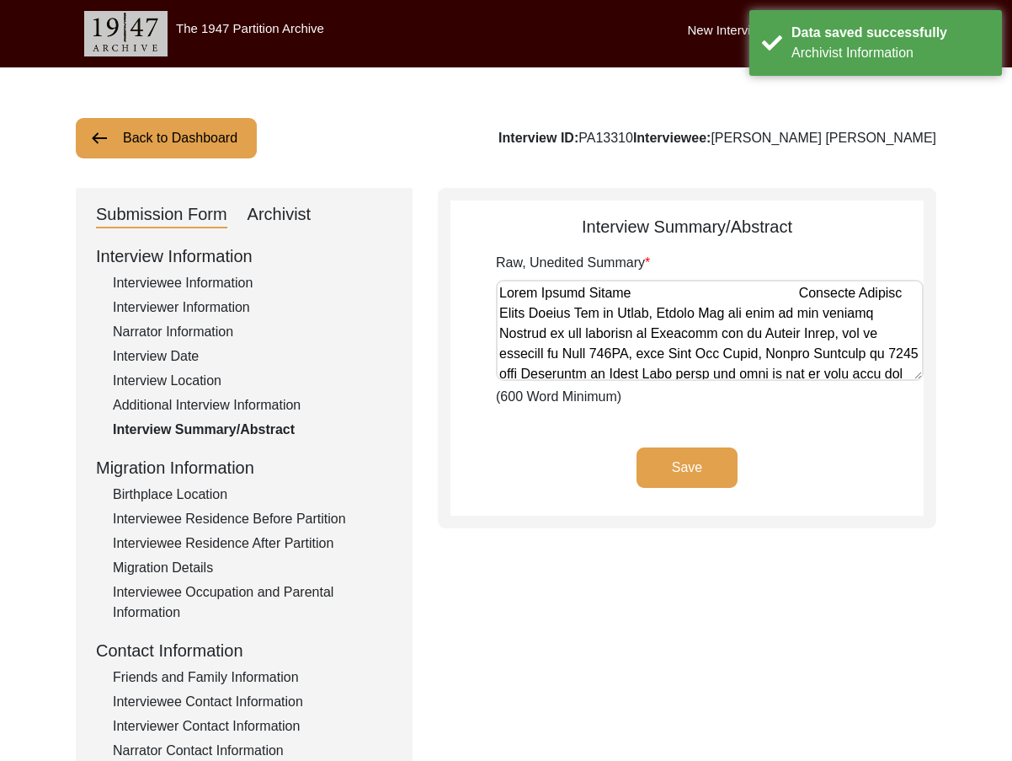
click at [611, 327] on textarea "Raw, Unedited Summary" at bounding box center [710, 330] width 428 height 101
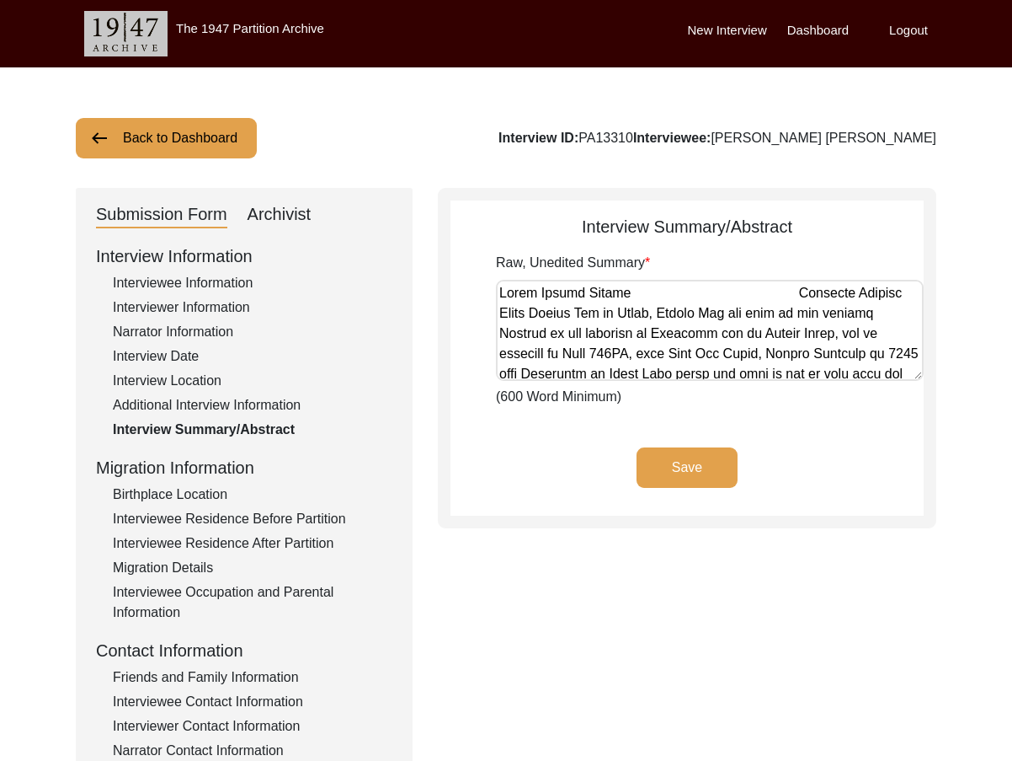
click at [594, 473] on div "Save" at bounding box center [687, 481] width 473 height 68
click at [311, 213] on div "Archivist" at bounding box center [280, 214] width 64 height 27
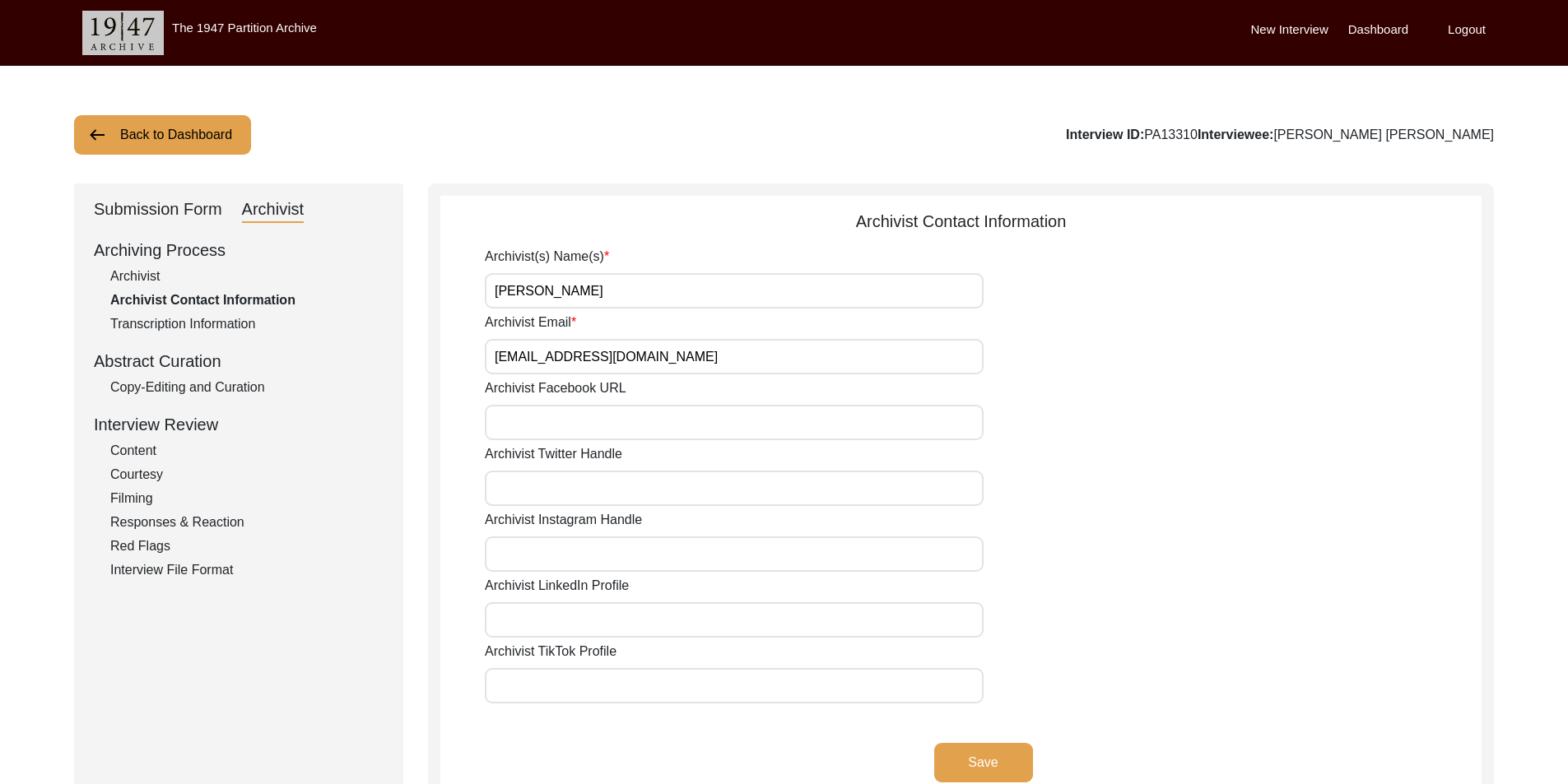
click at [314, 378] on div "Archiving Process Archivist Archivist Contact Information Transcription Informa…" at bounding box center [238, 408] width 289 height 342
click at [311, 386] on div "Copy-Editing and Curation" at bounding box center [247, 388] width 274 height 20
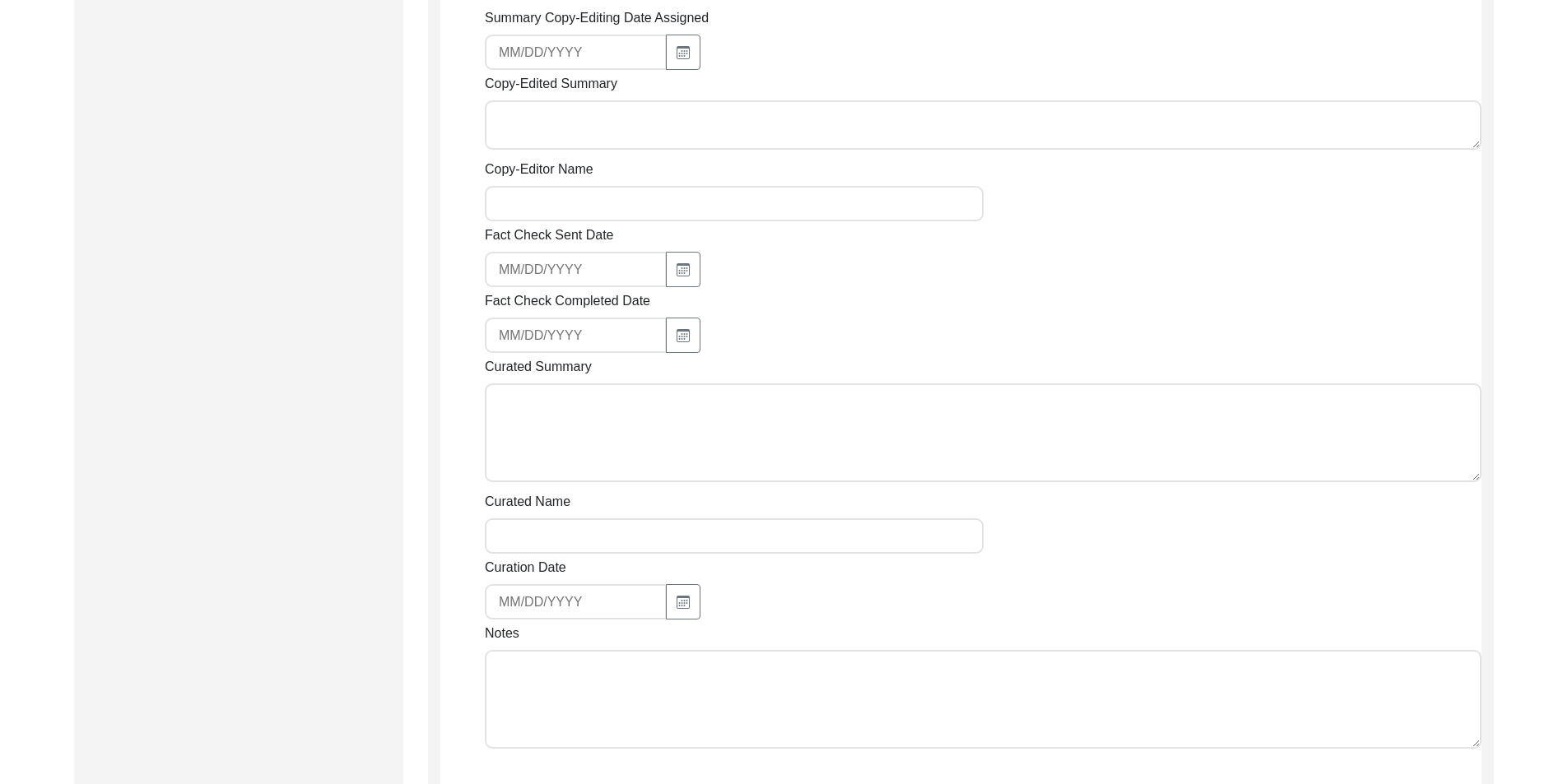
scroll to position [957, 0]
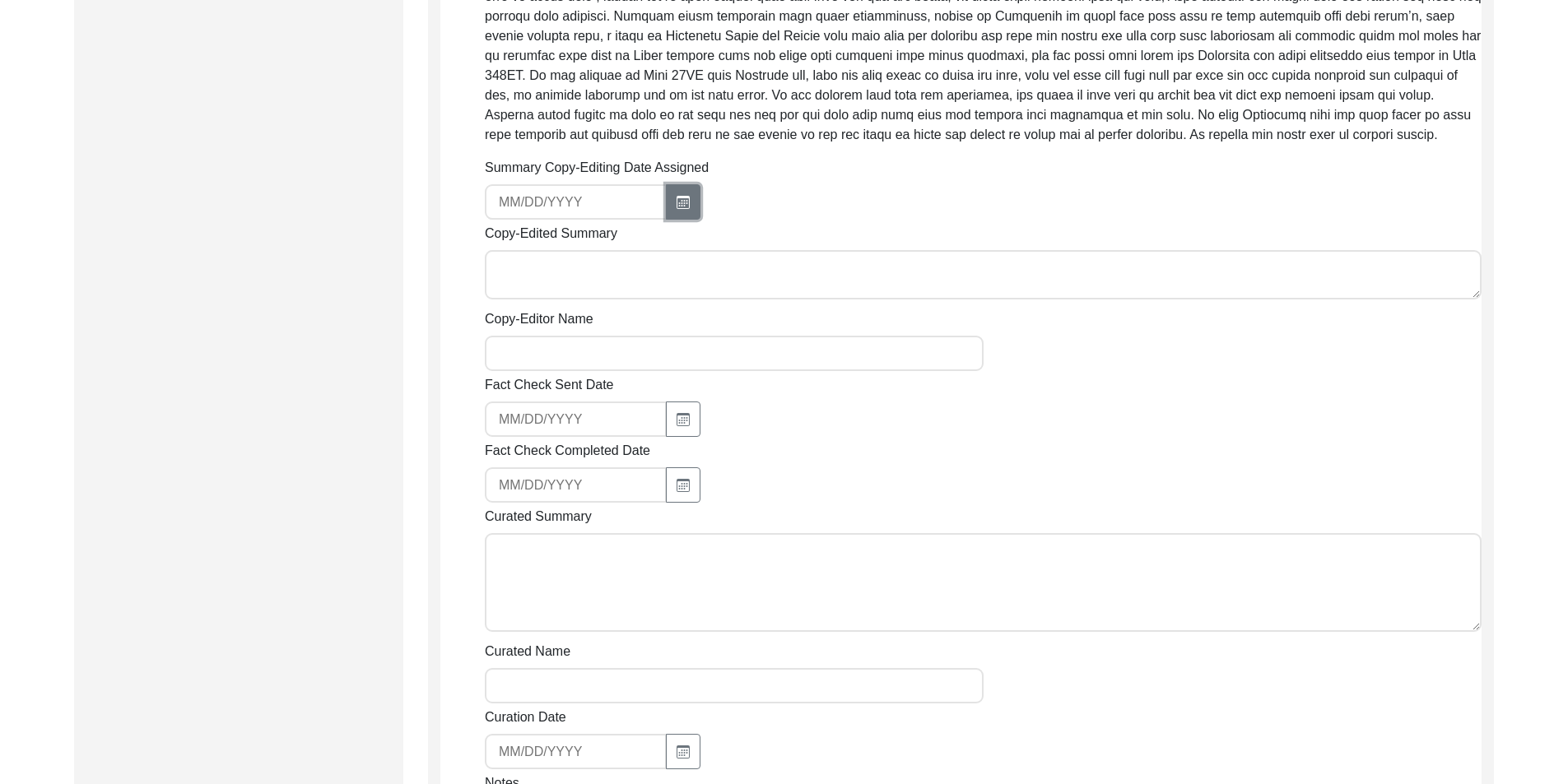
click at [690, 220] on button "button" at bounding box center [682, 202] width 34 height 35
select select "9"
select select "2025"
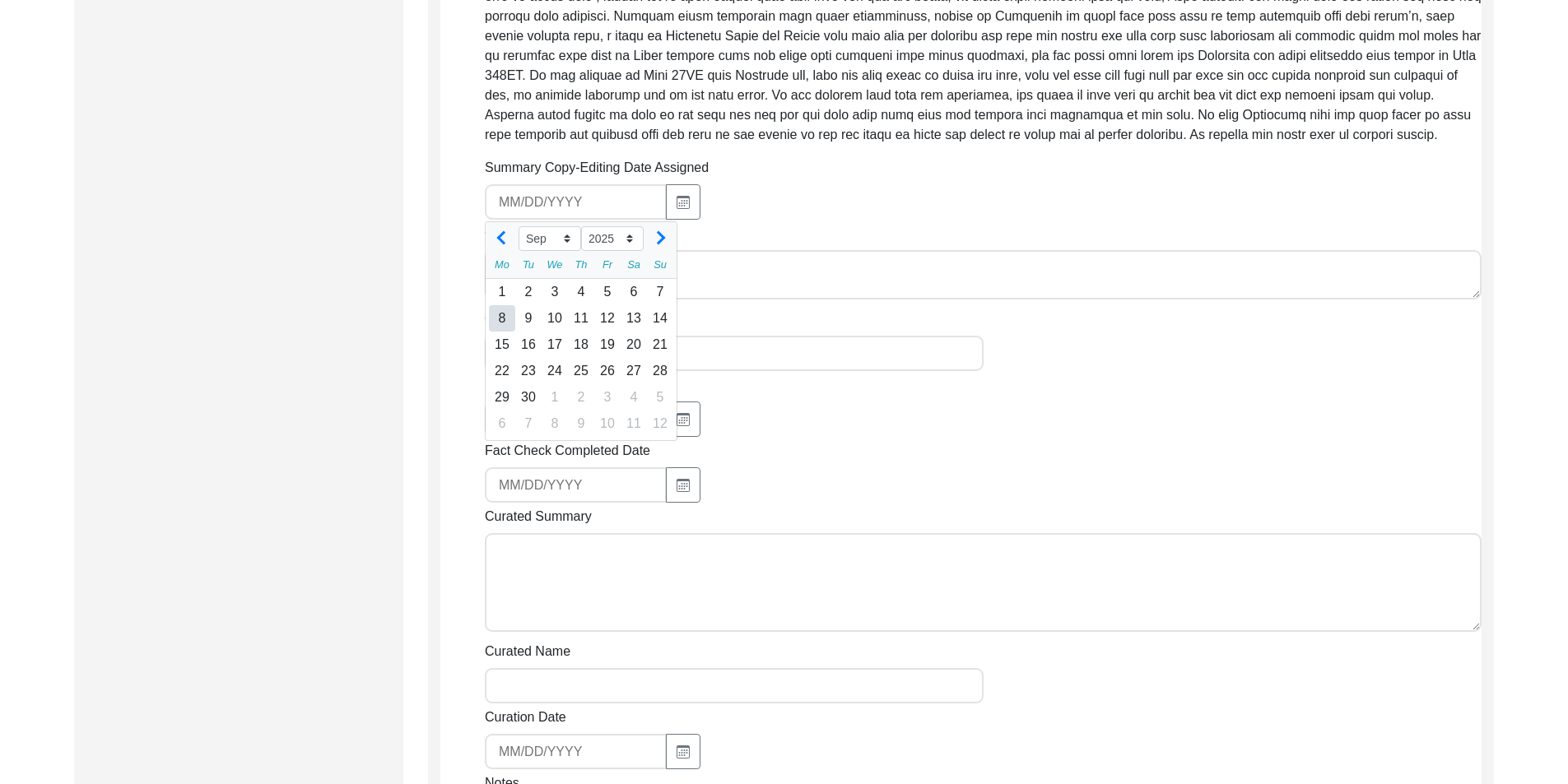
click at [512, 331] on div "8" at bounding box center [501, 317] width 26 height 26
type input "9/8/2025"
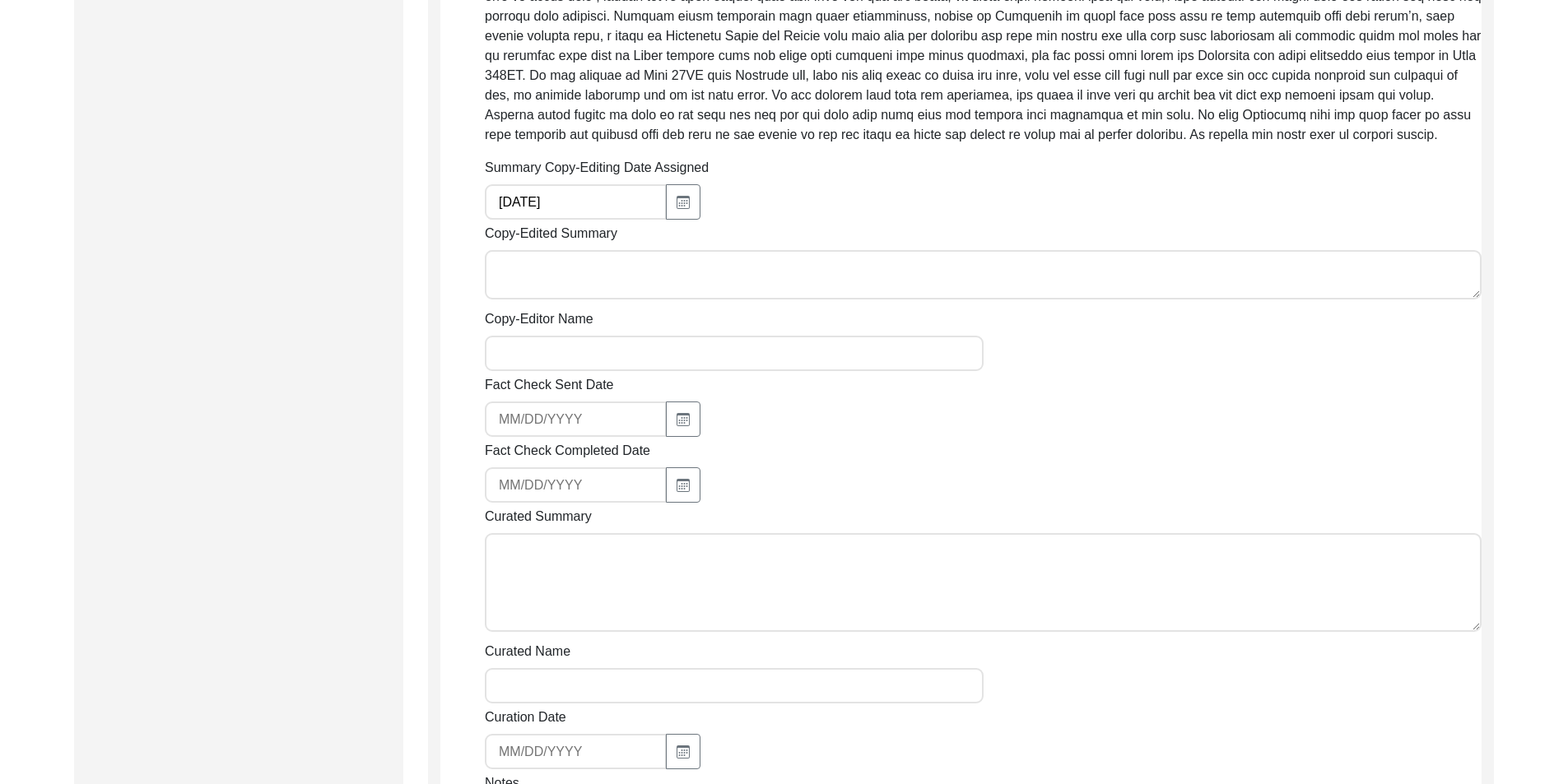
click at [692, 299] on textarea "Copy-Edited Summary" at bounding box center [983, 274] width 996 height 50
click at [757, 246] on div "Copy-Edited Summary" at bounding box center [983, 264] width 996 height 81
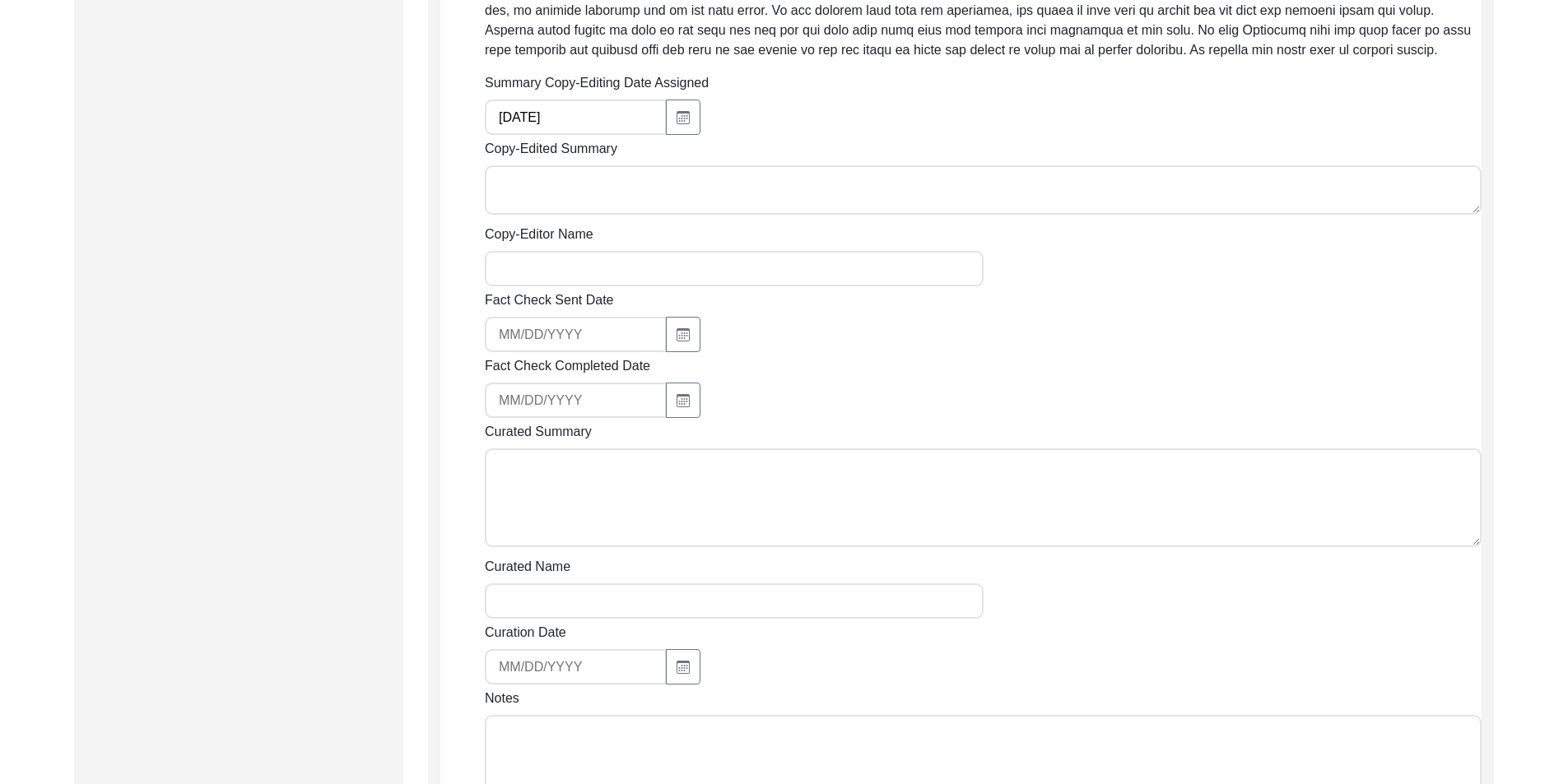
scroll to position [1122, 0]
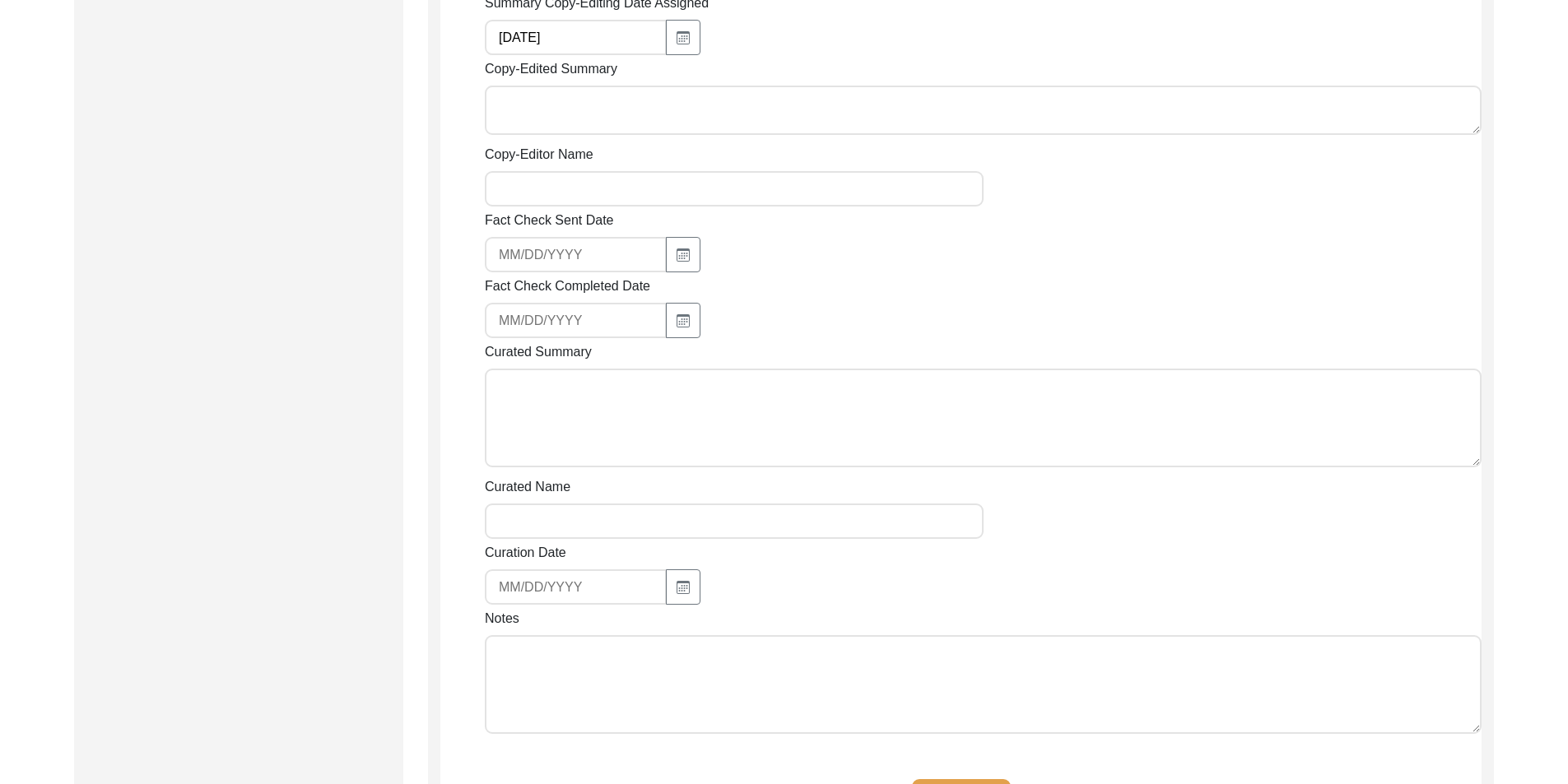
drag, startPoint x: 717, startPoint y: 192, endPoint x: 713, endPoint y: 201, distance: 9.8
click at [717, 192] on input "Copy-Editor Name" at bounding box center [734, 188] width 498 height 35
type input "[PERSON_NAME]"
click at [803, 268] on div at bounding box center [734, 255] width 498 height 35
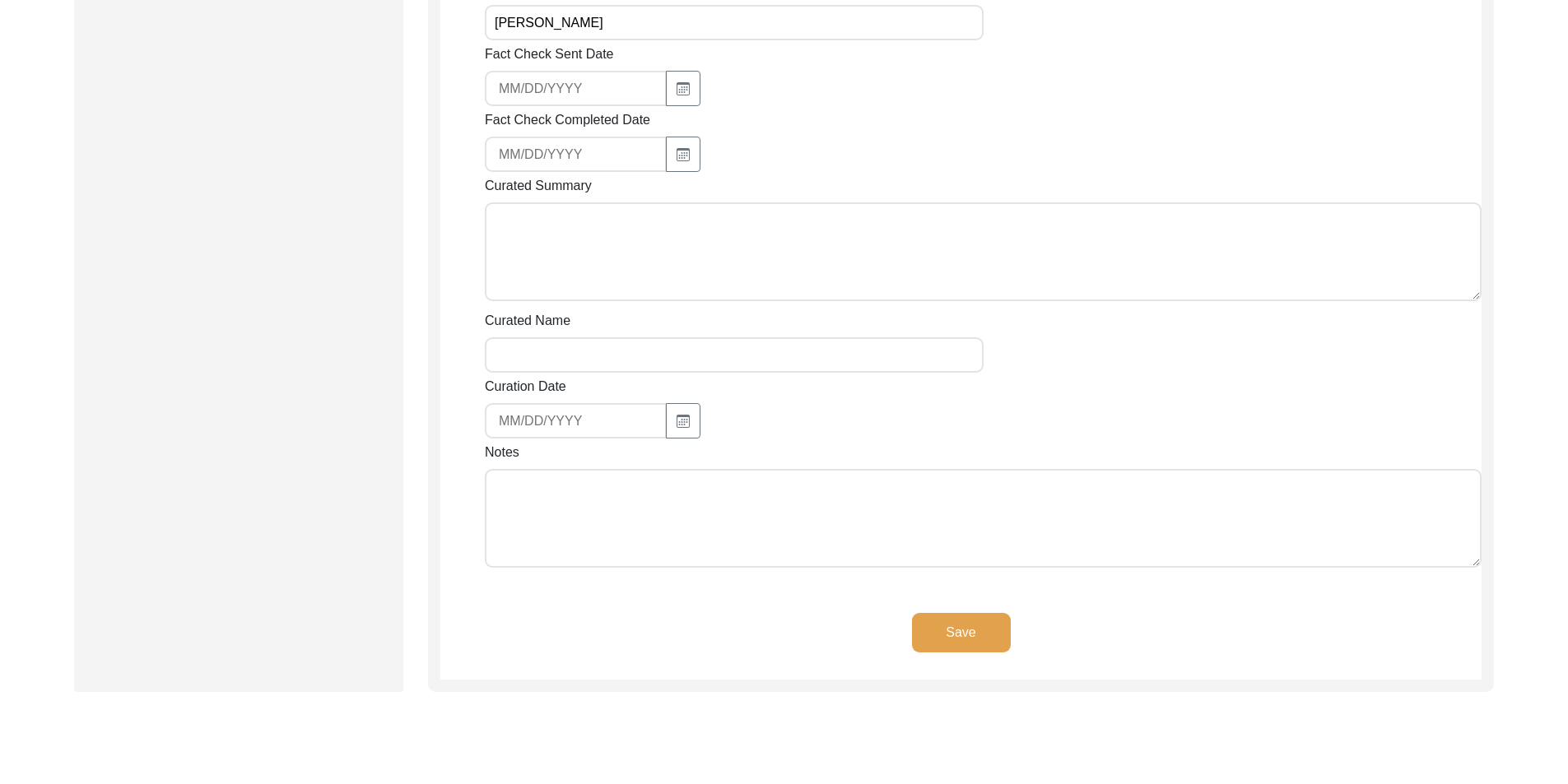
scroll to position [1286, 0]
click at [742, 465] on div "Notes" at bounding box center [983, 510] width 996 height 131
click at [742, 508] on textarea "Notes" at bounding box center [983, 519] width 996 height 99
type textarea "September 8, 2025 Brianna: Copy-edited."
click at [970, 346] on div "Curated Name" at bounding box center [983, 343] width 996 height 62
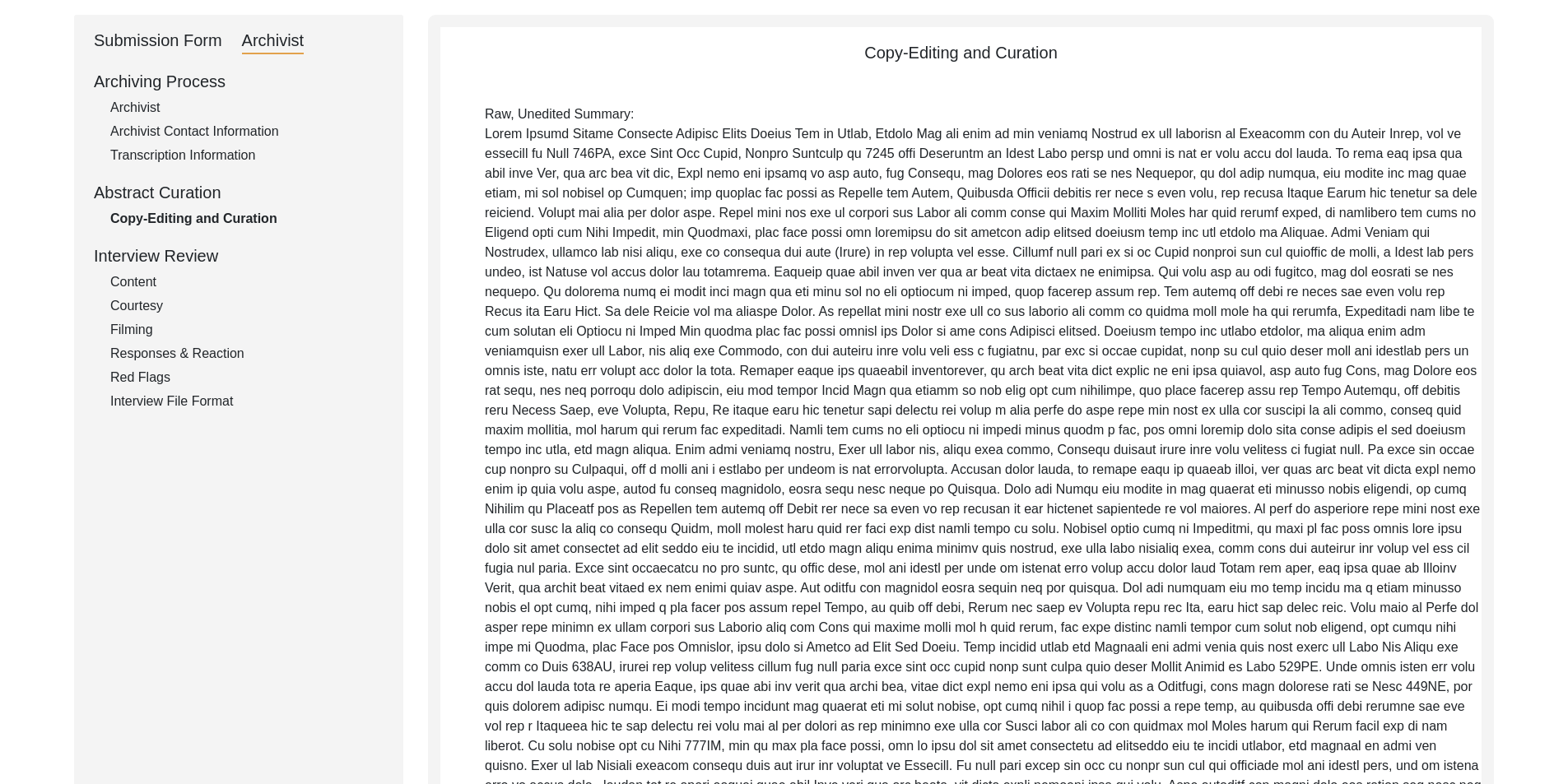
scroll to position [53, 0]
